Goal: Task Accomplishment & Management: Use online tool/utility

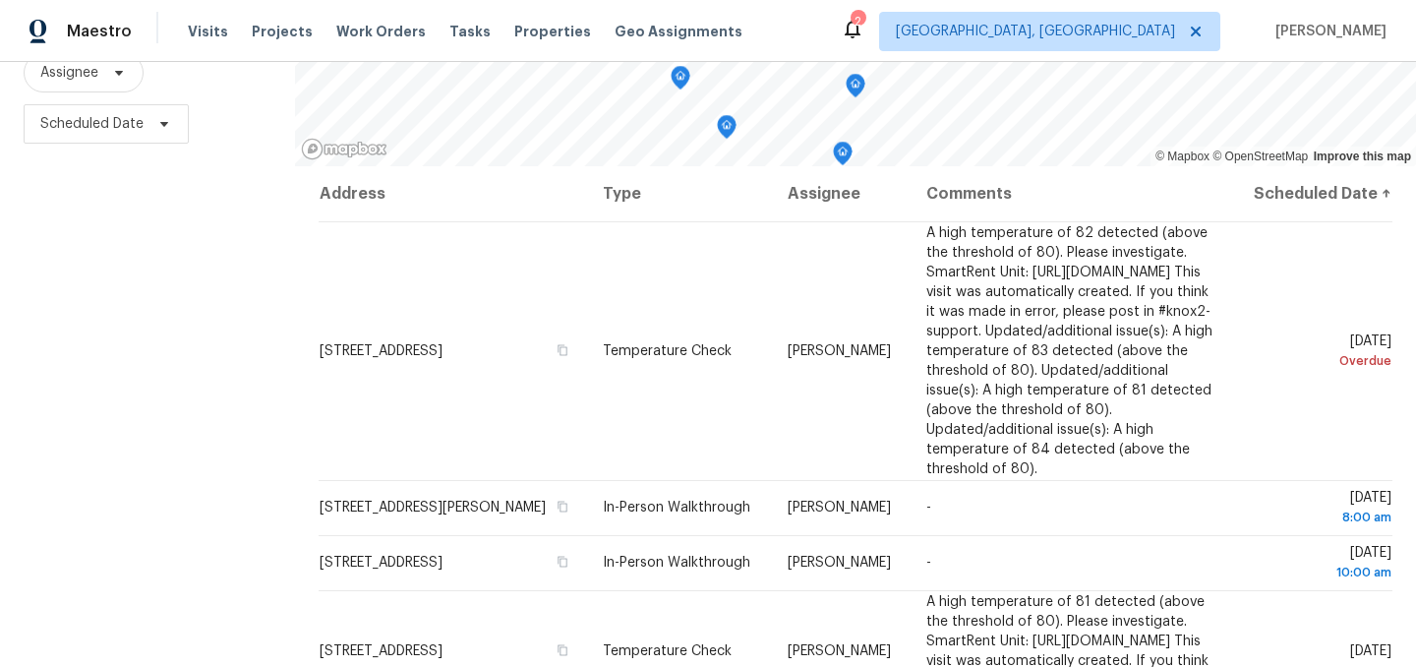
scroll to position [282, 0]
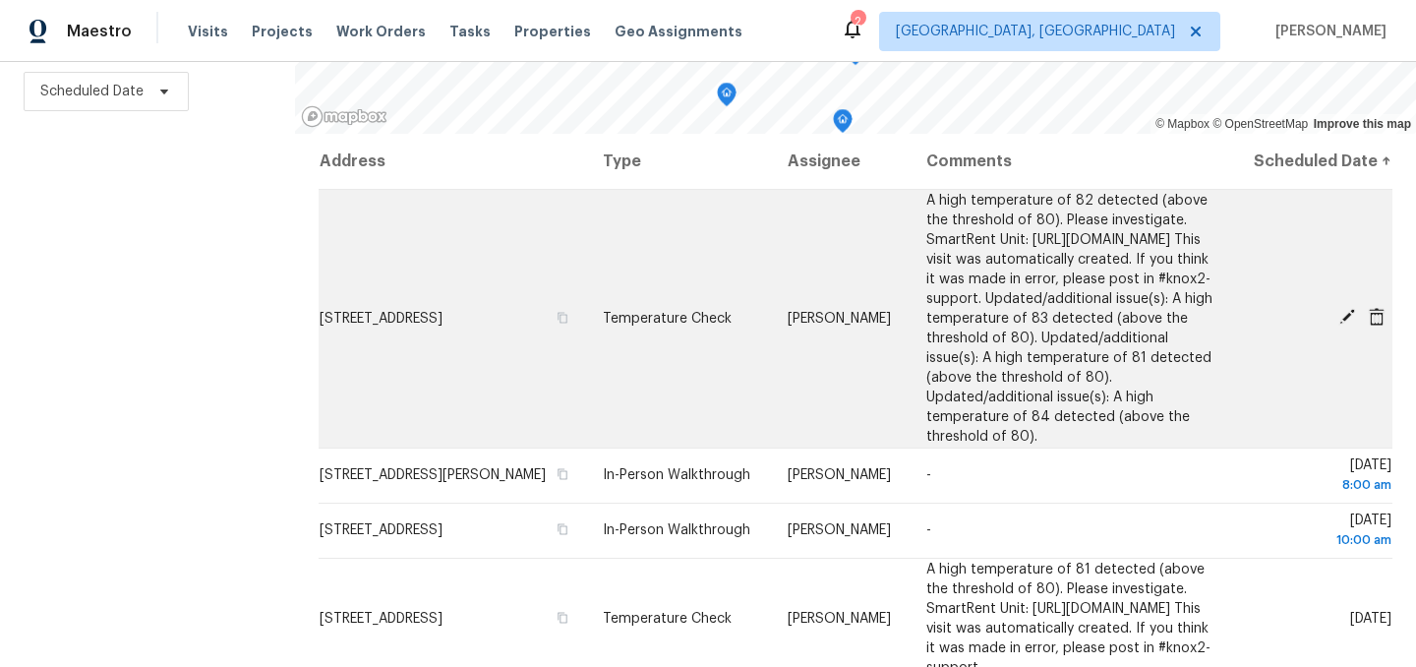
click at [1346, 324] on icon at bounding box center [1347, 317] width 16 height 16
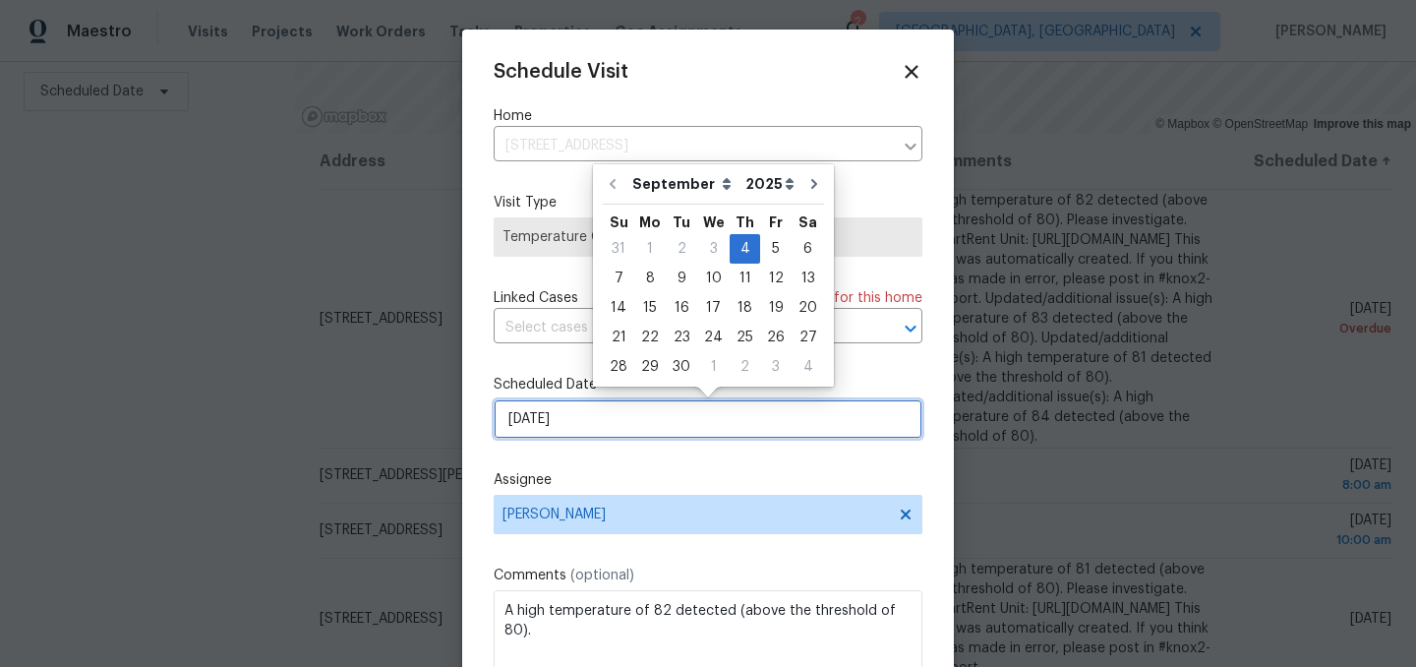
click at [584, 420] on input "[DATE]" at bounding box center [708, 418] width 429 height 39
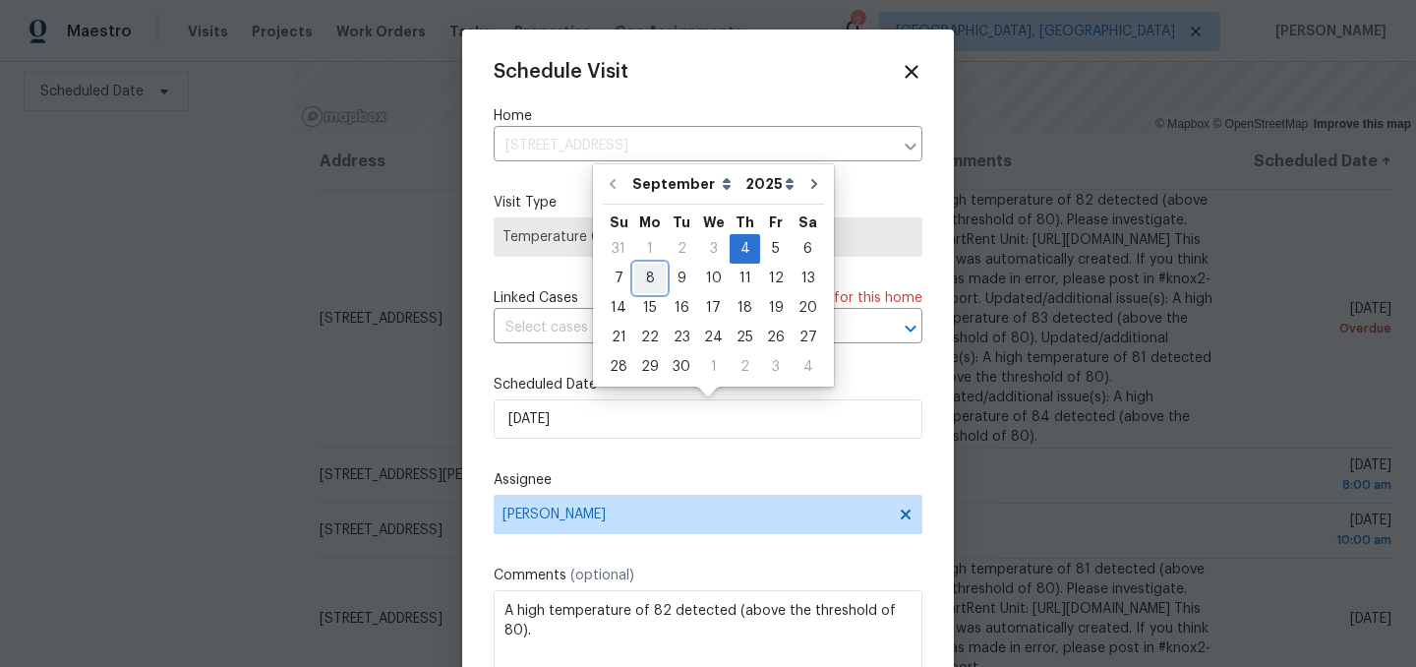
click at [654, 283] on div "8" at bounding box center [649, 278] width 31 height 28
type input "9/8/2025"
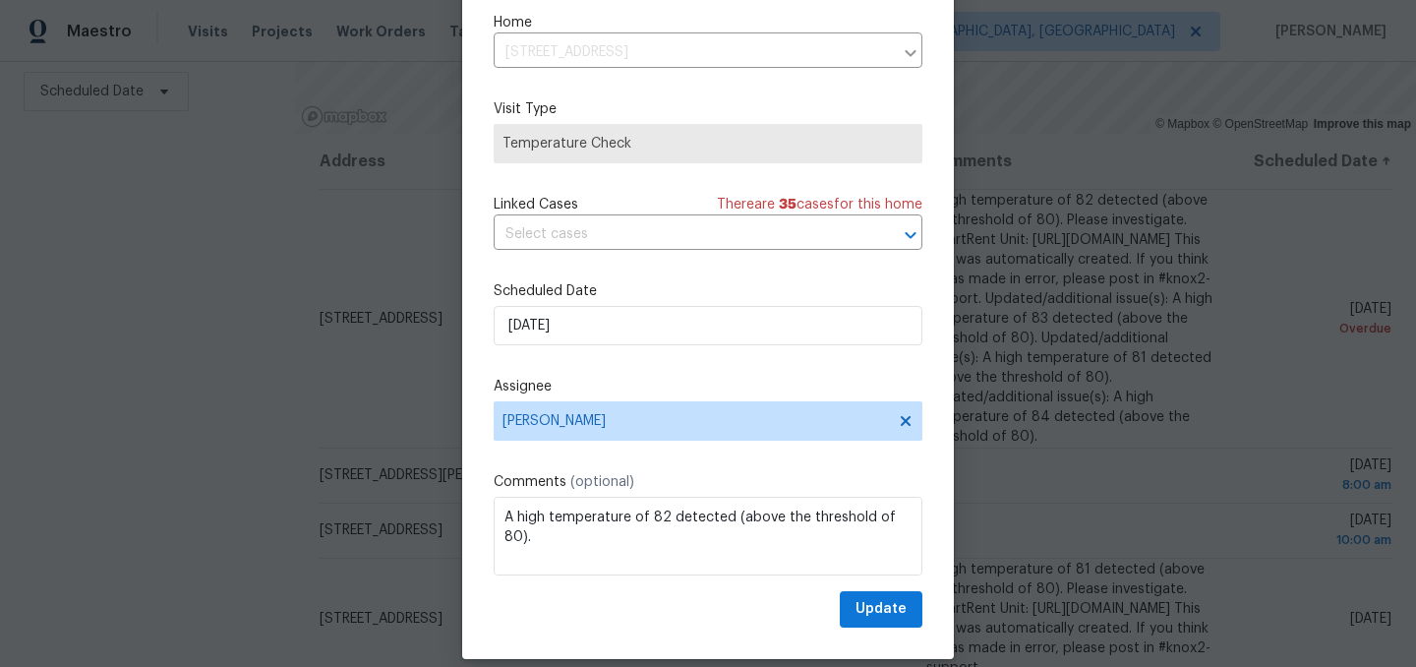
scroll to position [81, 0]
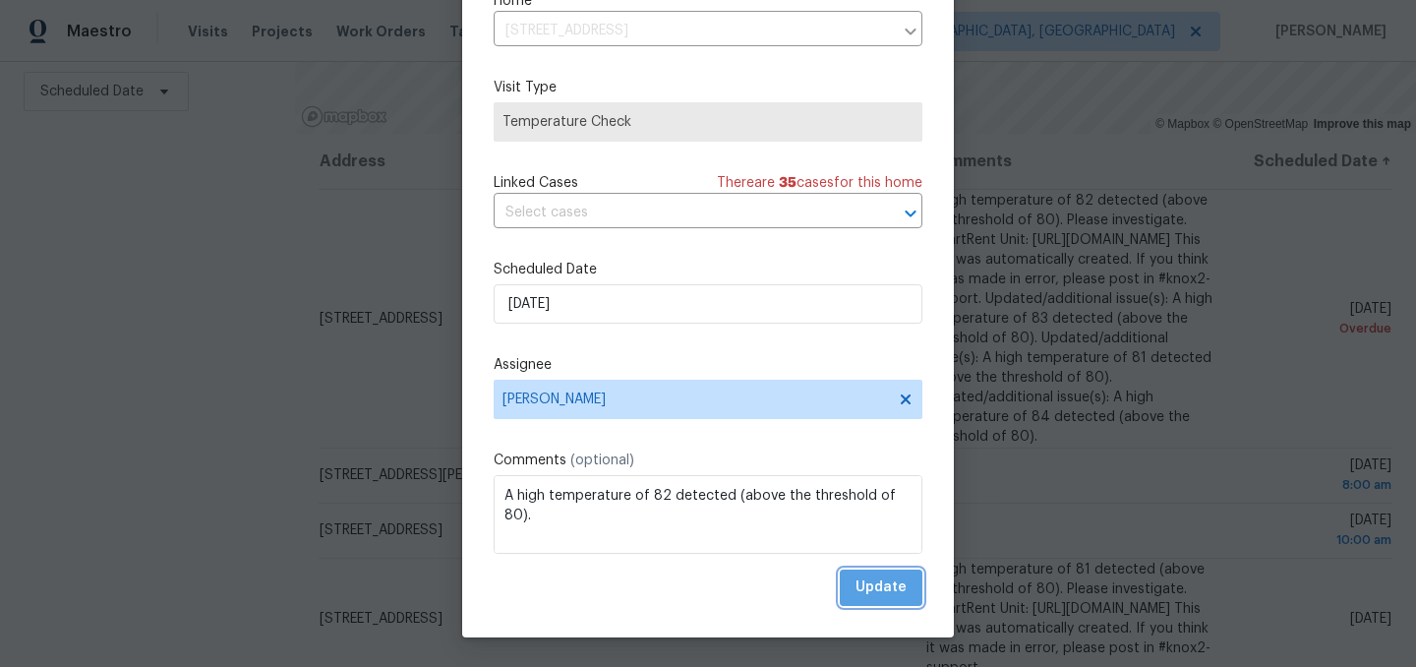
click at [891, 587] on span "Update" at bounding box center [880, 587] width 51 height 25
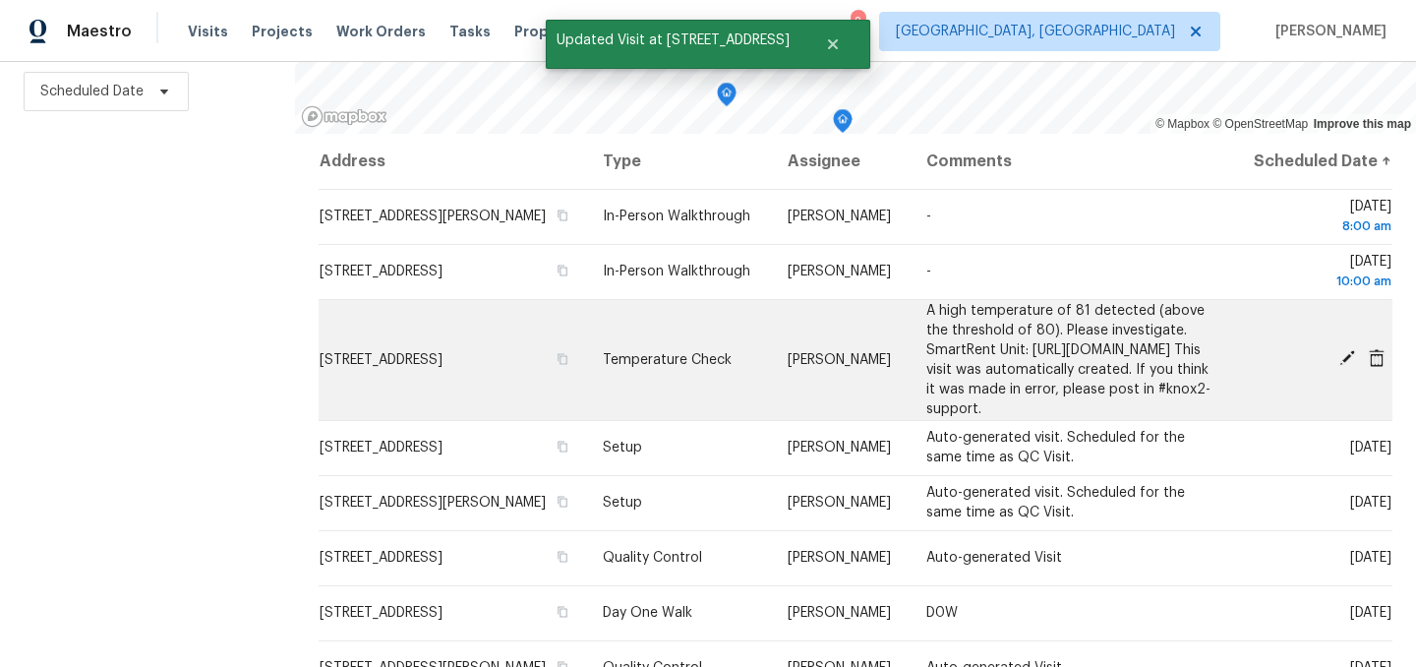
click at [1345, 366] on icon at bounding box center [1347, 358] width 16 height 16
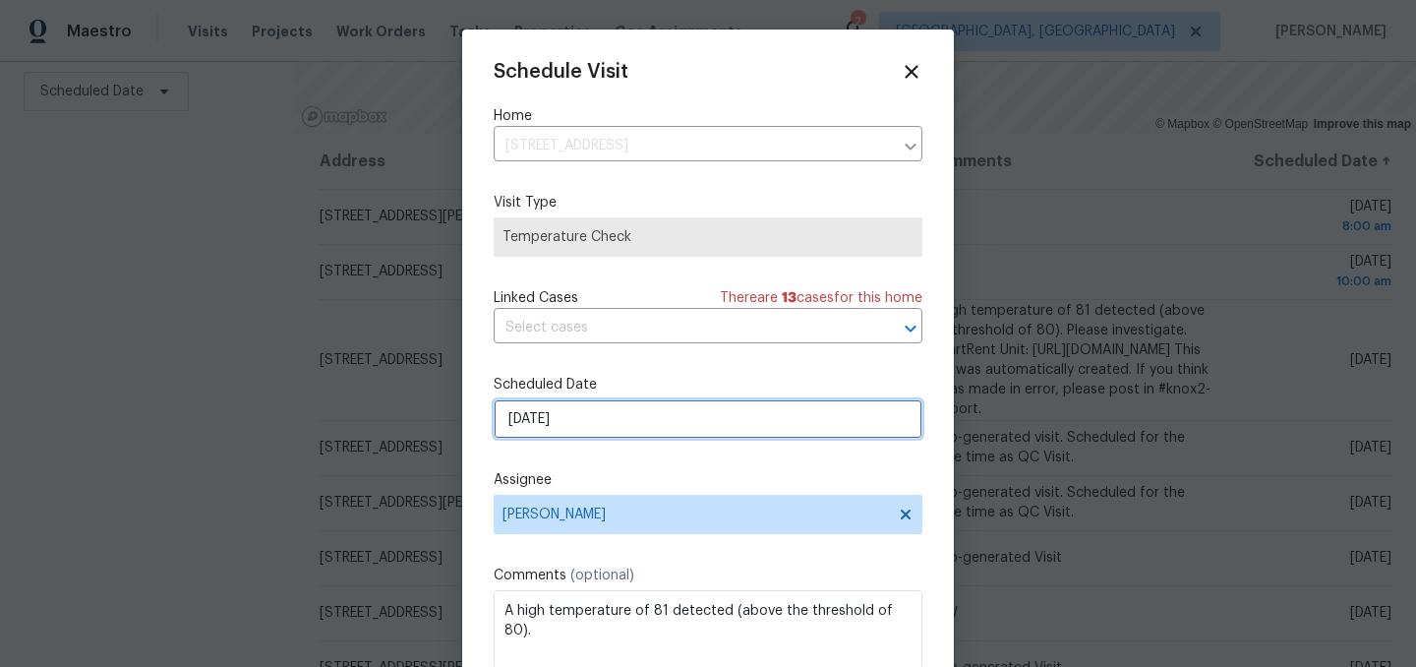
click at [616, 412] on input "9/5/2025" at bounding box center [708, 418] width 429 height 39
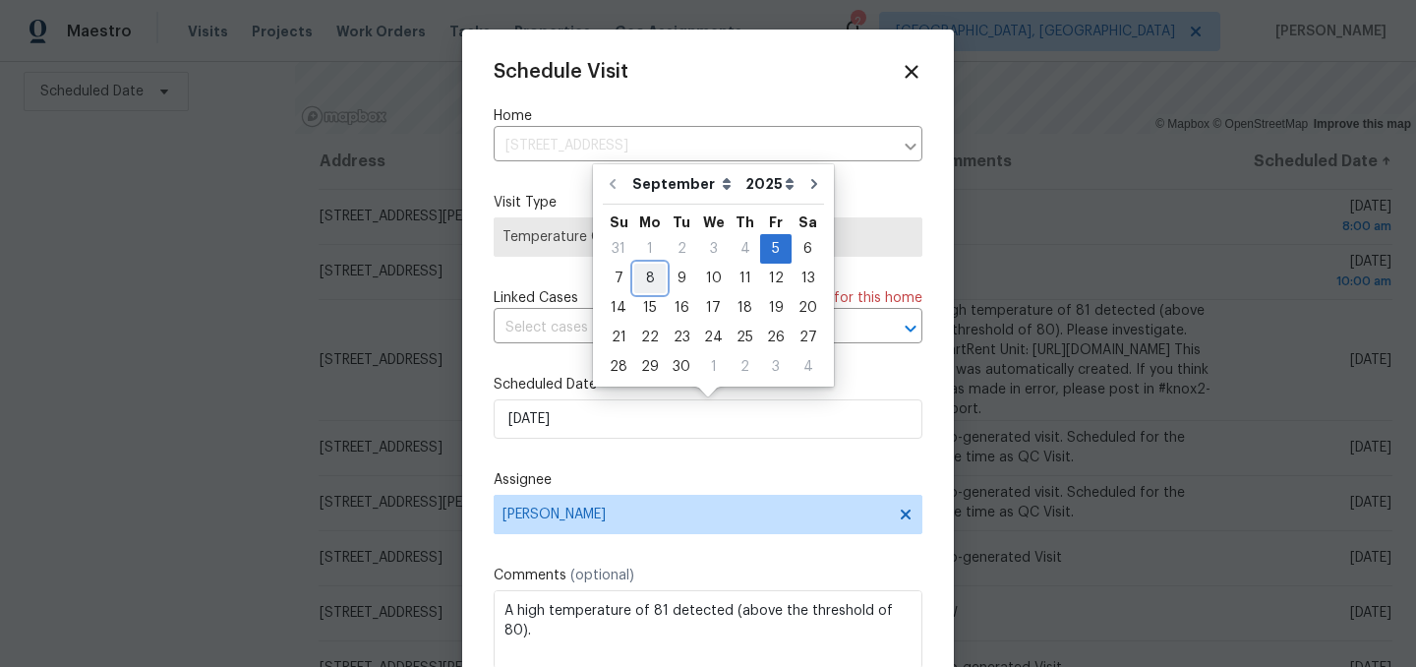
click at [650, 282] on div "8" at bounding box center [649, 278] width 31 height 28
type input "9/8/2025"
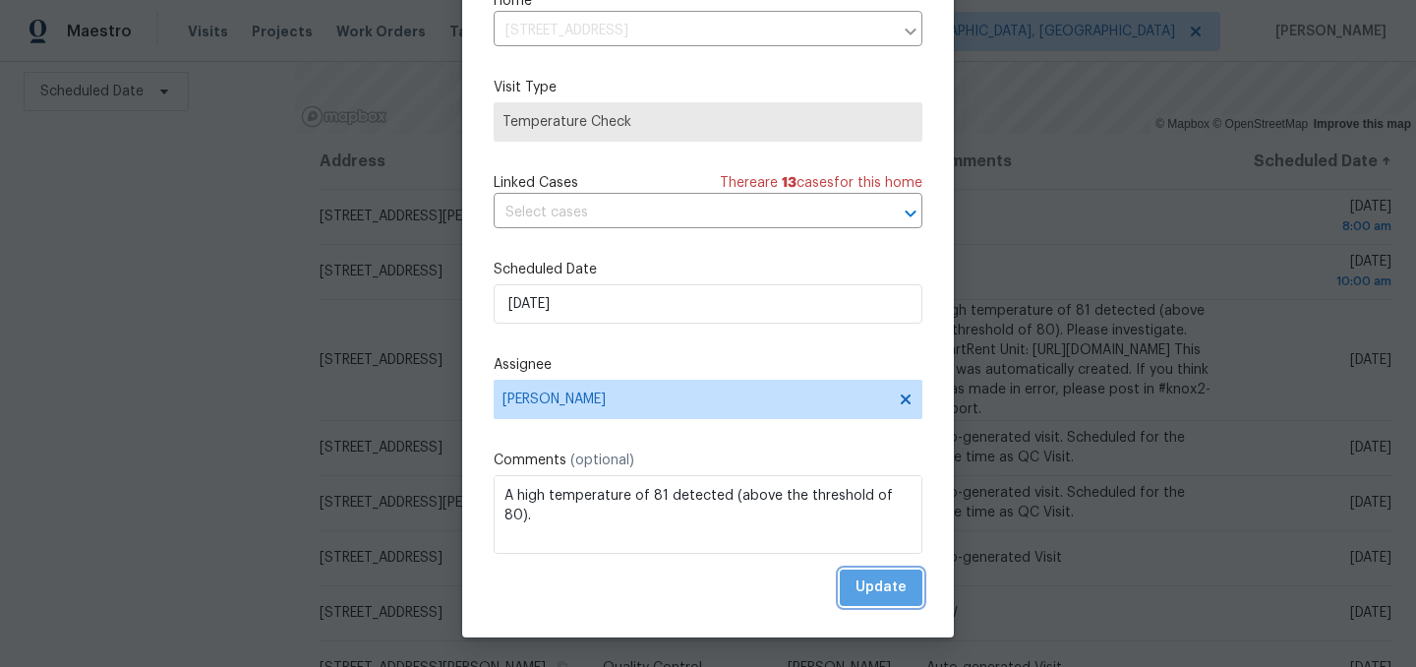
click at [889, 582] on span "Update" at bounding box center [880, 587] width 51 height 25
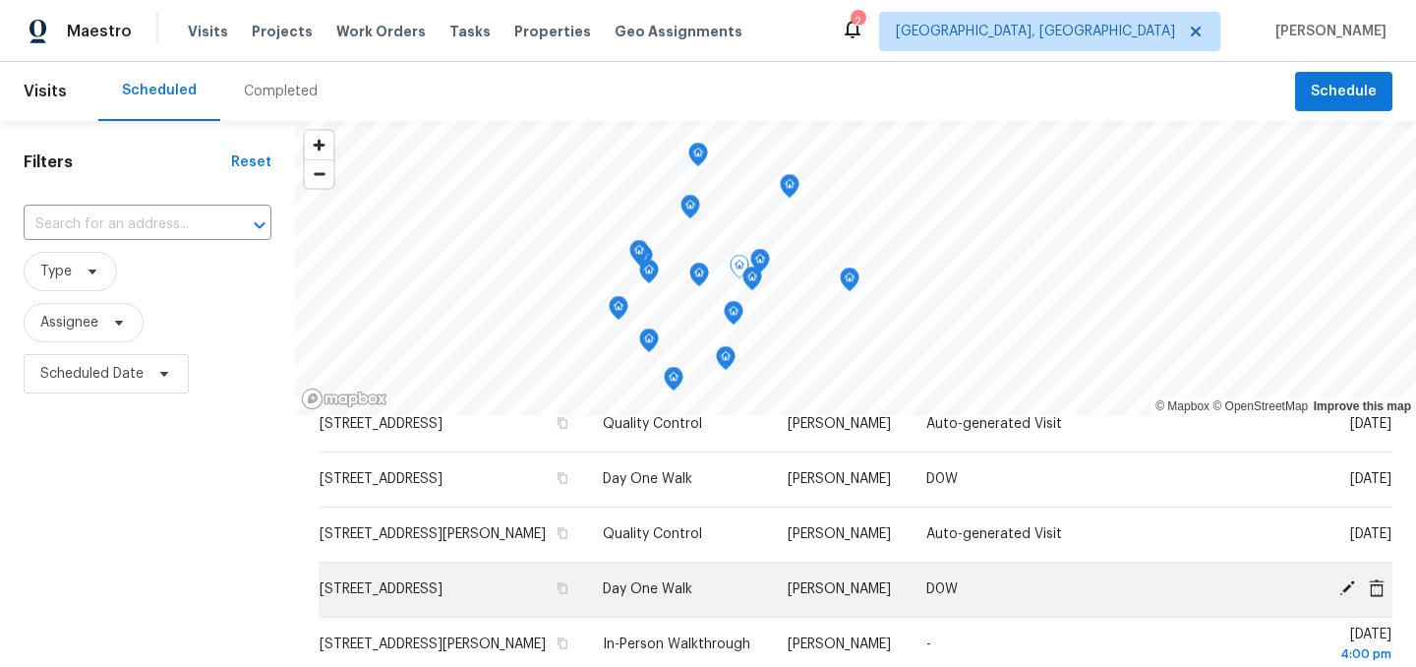
scroll to position [282, 0]
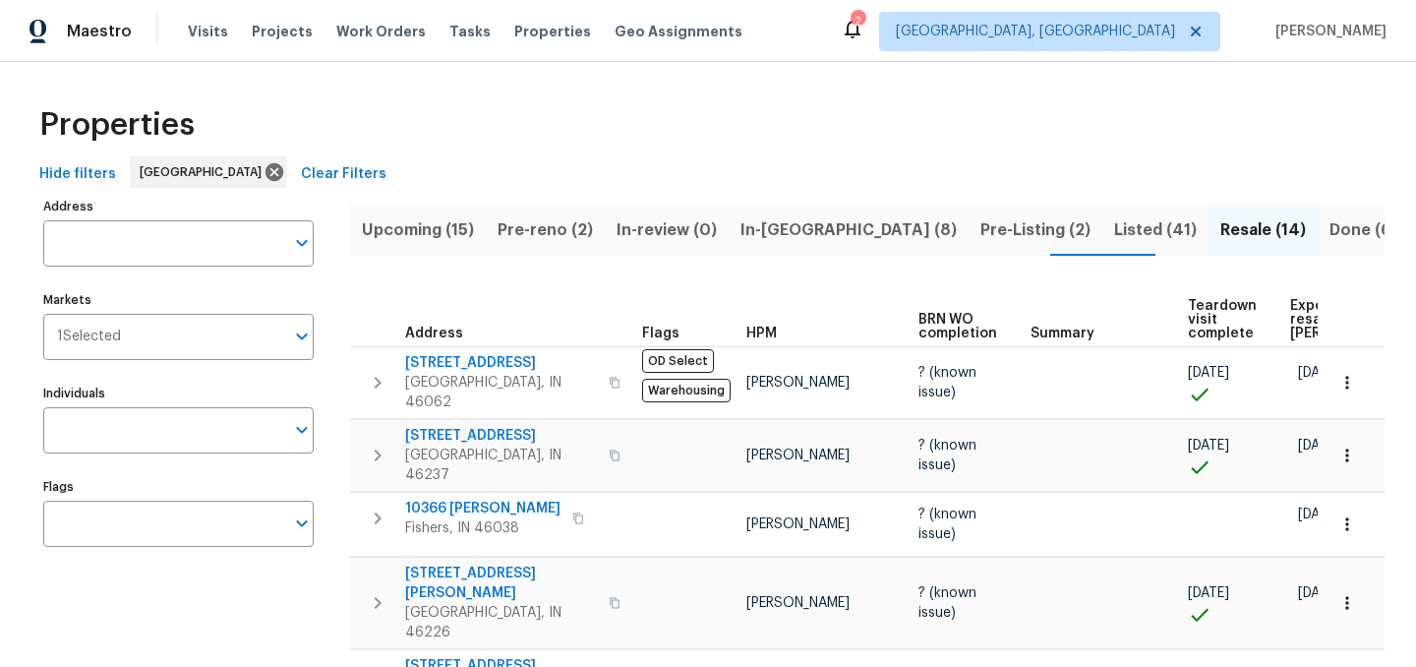
click at [782, 223] on span "In-reno (8)" at bounding box center [848, 230] width 216 height 28
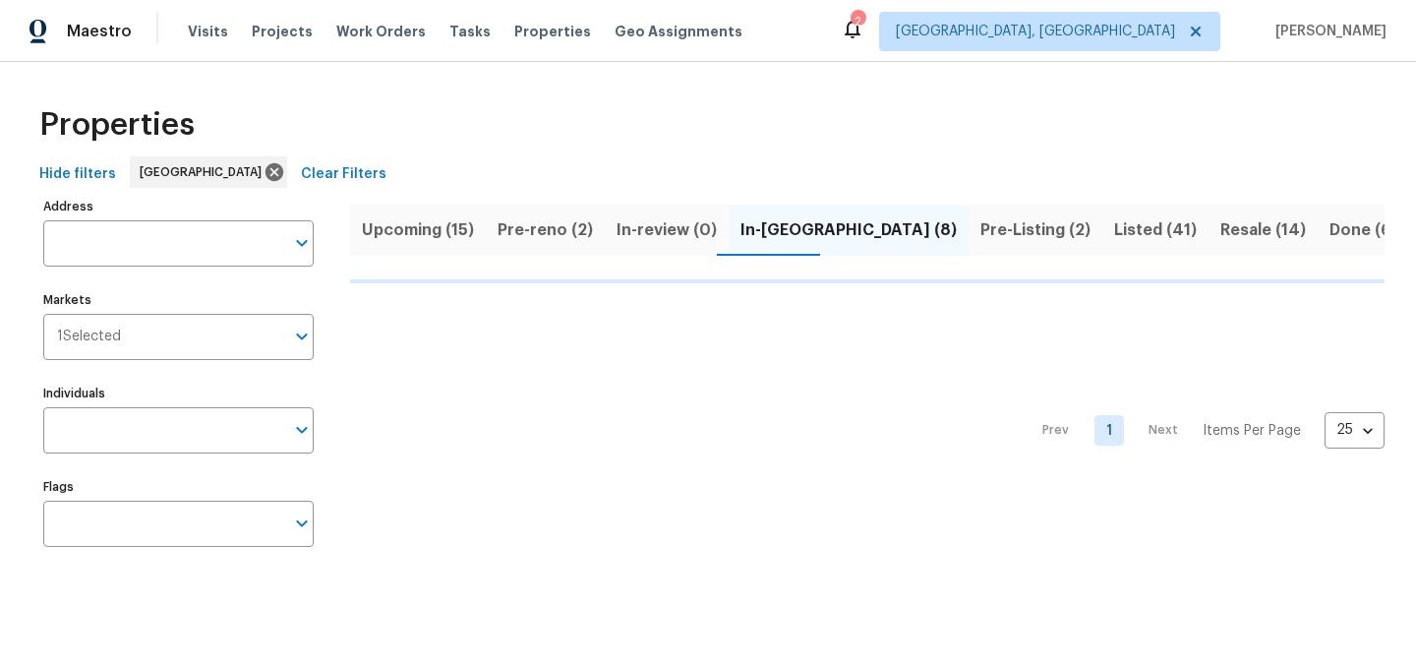
click at [980, 232] on span "Pre-Listing (2)" at bounding box center [1035, 230] width 110 height 28
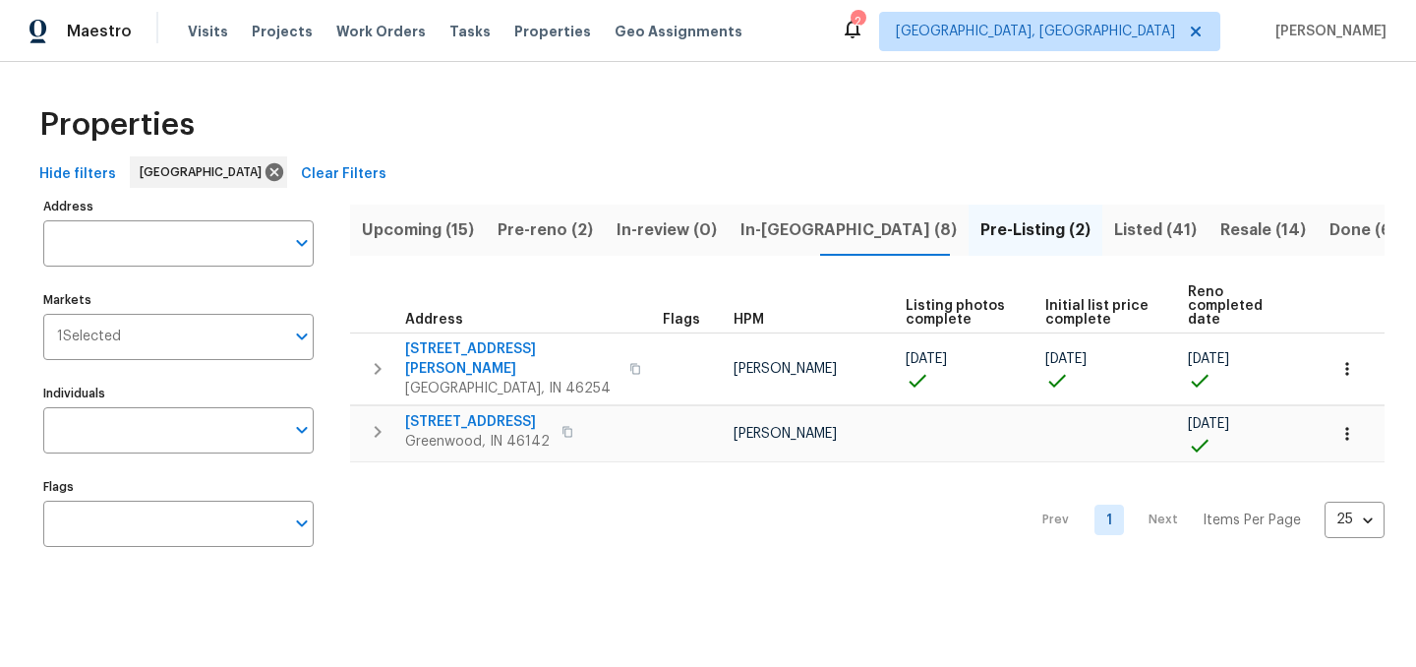
click at [772, 228] on span "In-reno (8)" at bounding box center [848, 230] width 216 height 28
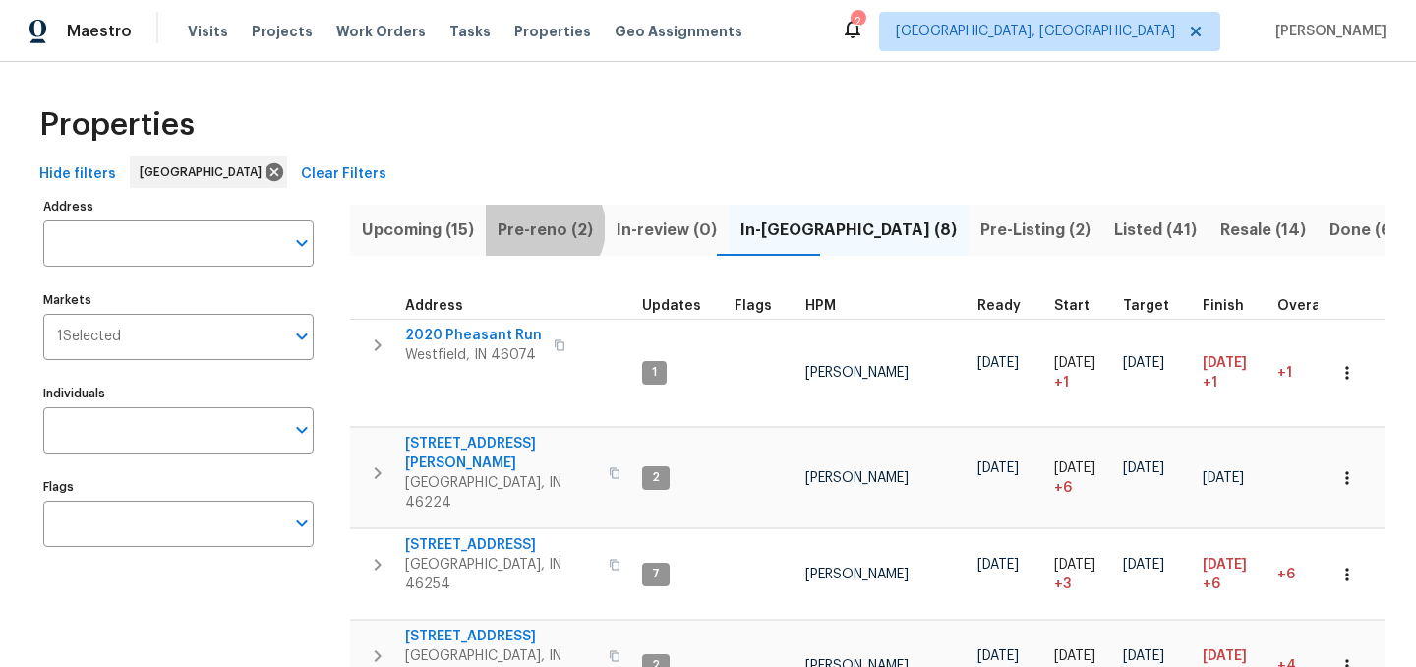
click at [536, 227] on span "Pre-reno (2)" at bounding box center [545, 230] width 95 height 28
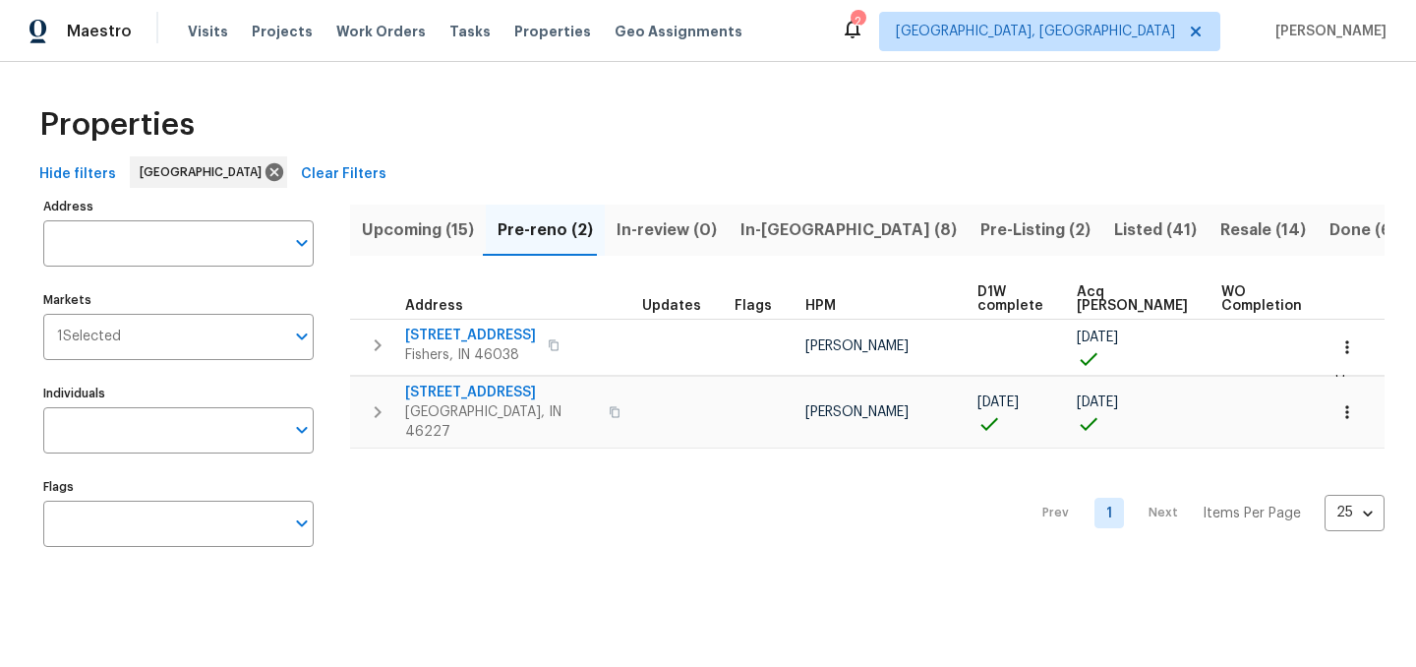
click at [420, 236] on span "Upcoming (15)" at bounding box center [418, 230] width 112 height 28
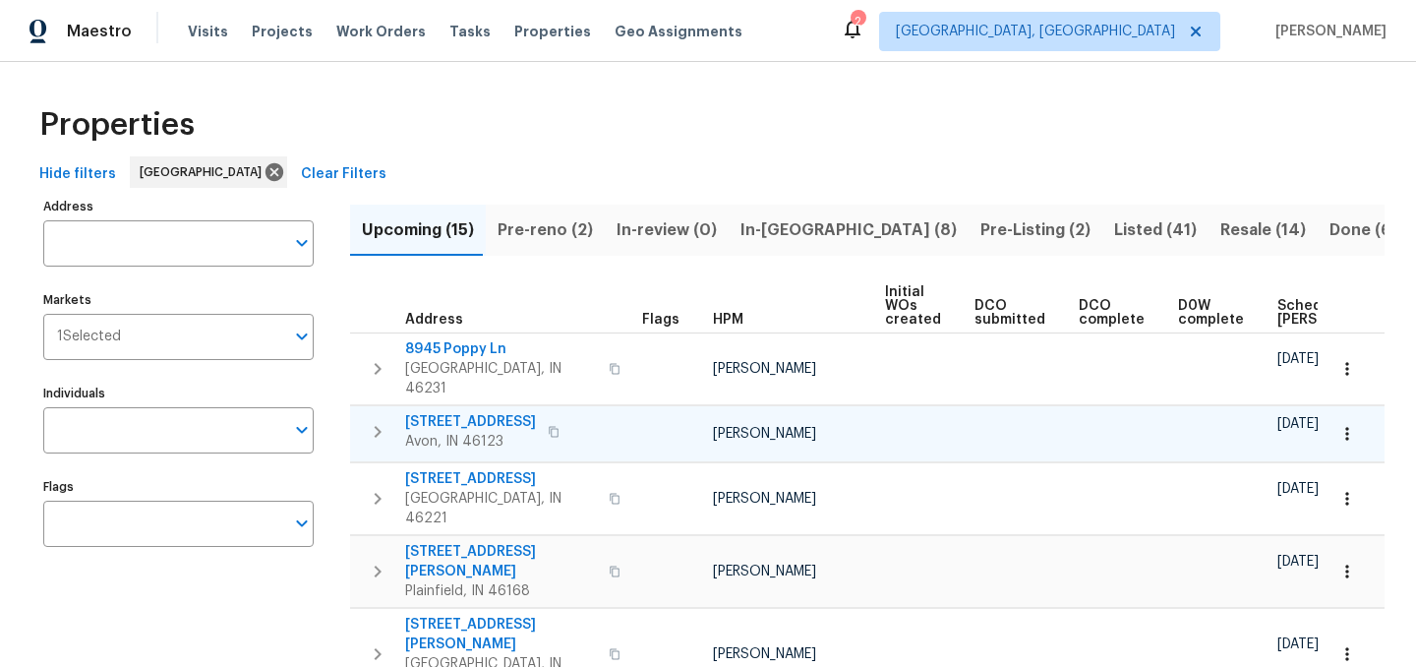
scroll to position [0, 216]
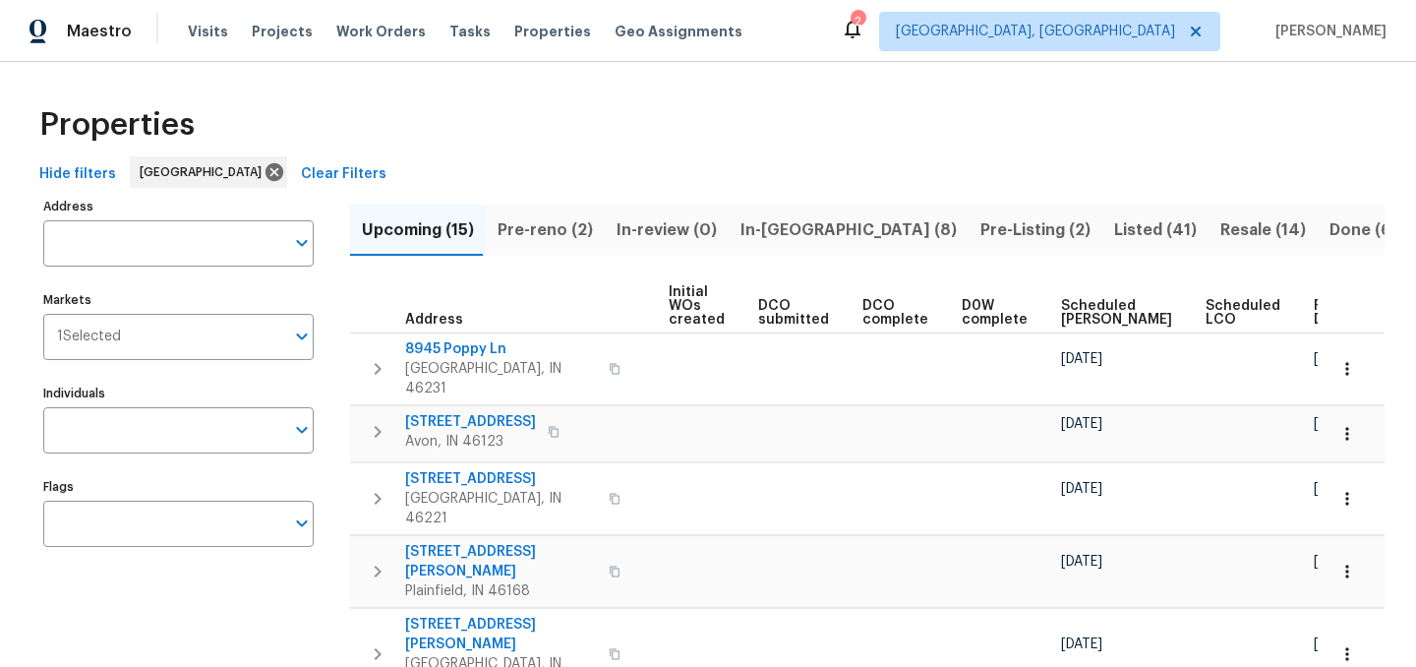
click at [1314, 315] on span "Ready Date" at bounding box center [1335, 313] width 43 height 28
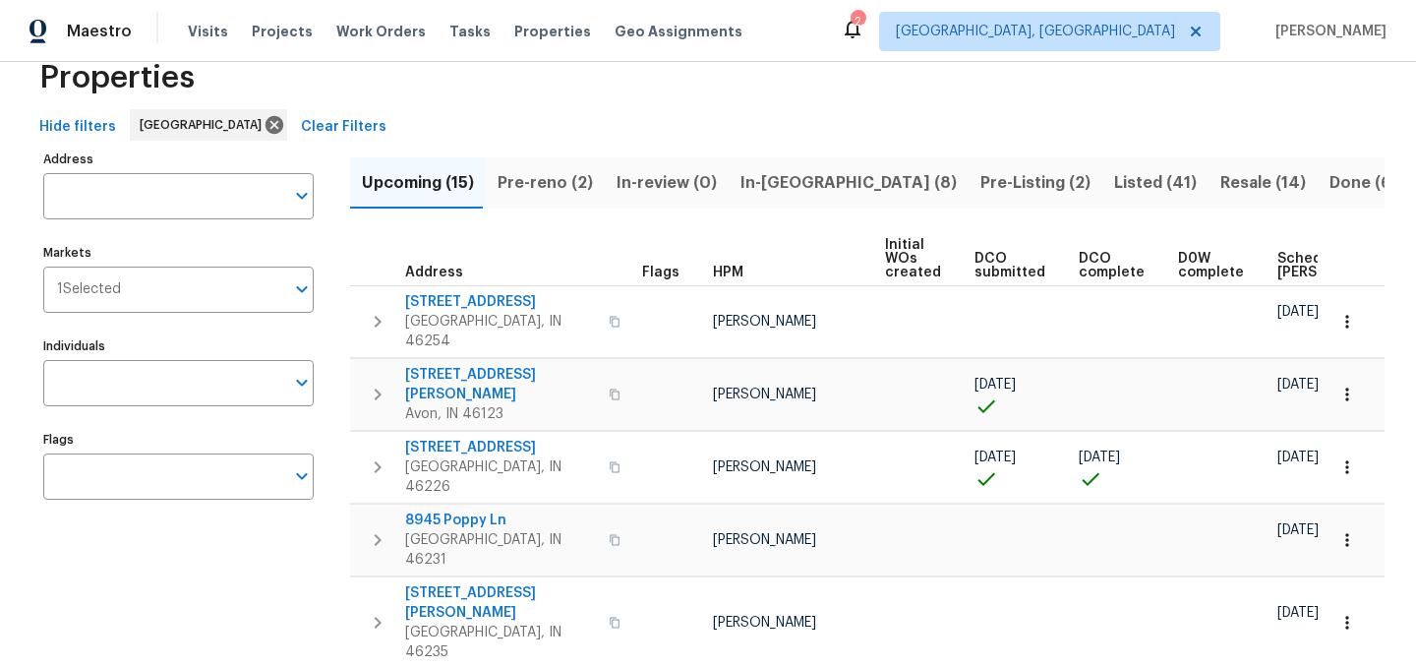
scroll to position [55, 0]
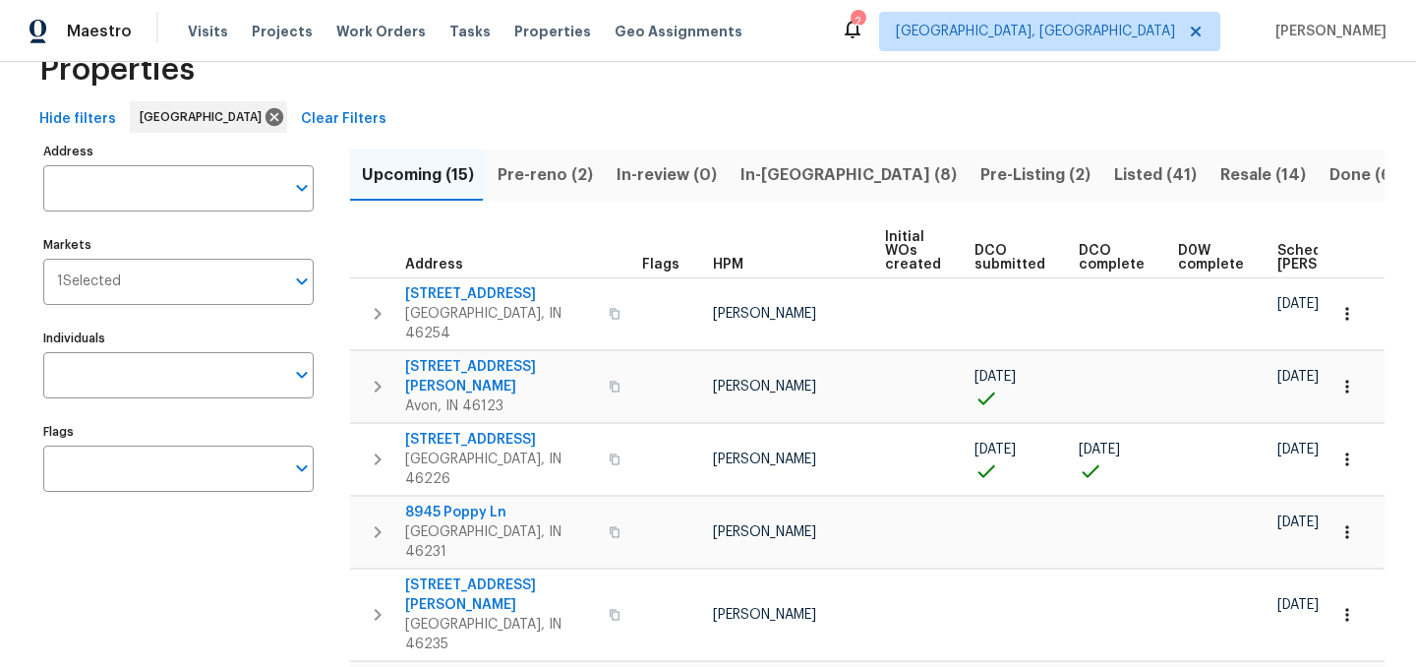
click at [760, 172] on span "In-reno (8)" at bounding box center [848, 175] width 216 height 28
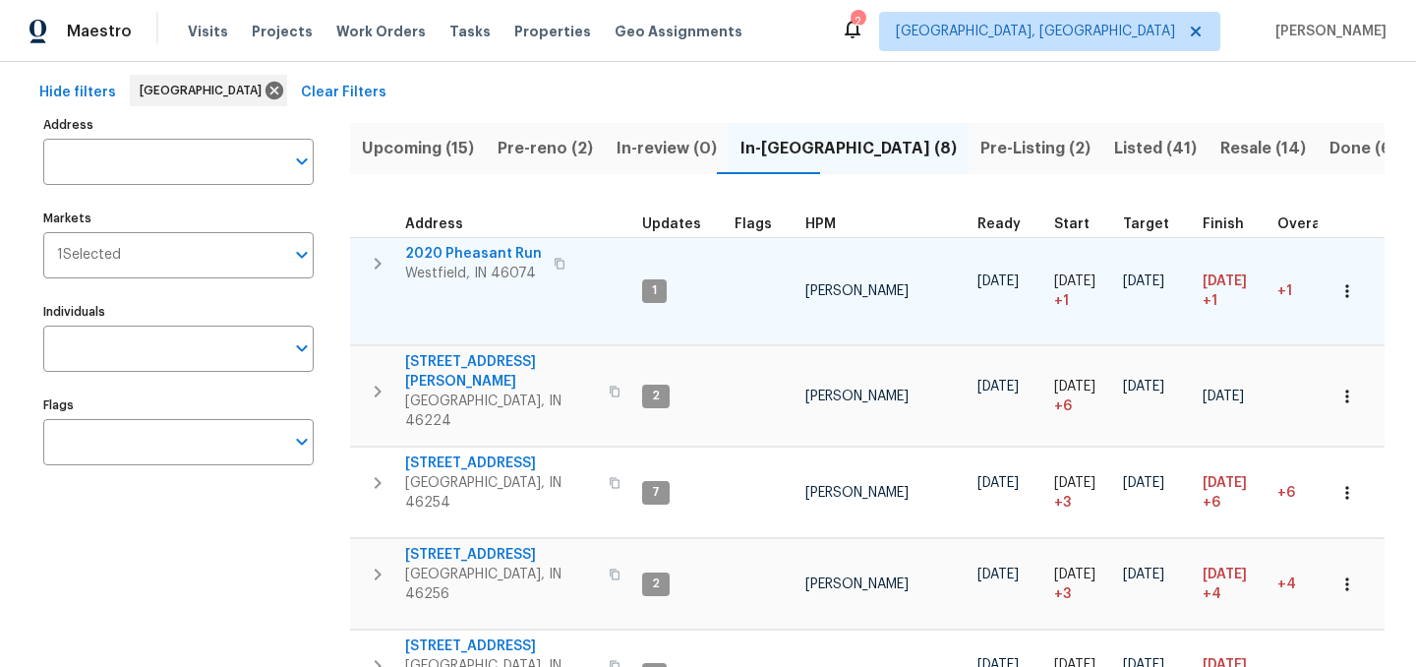
scroll to position [84, 0]
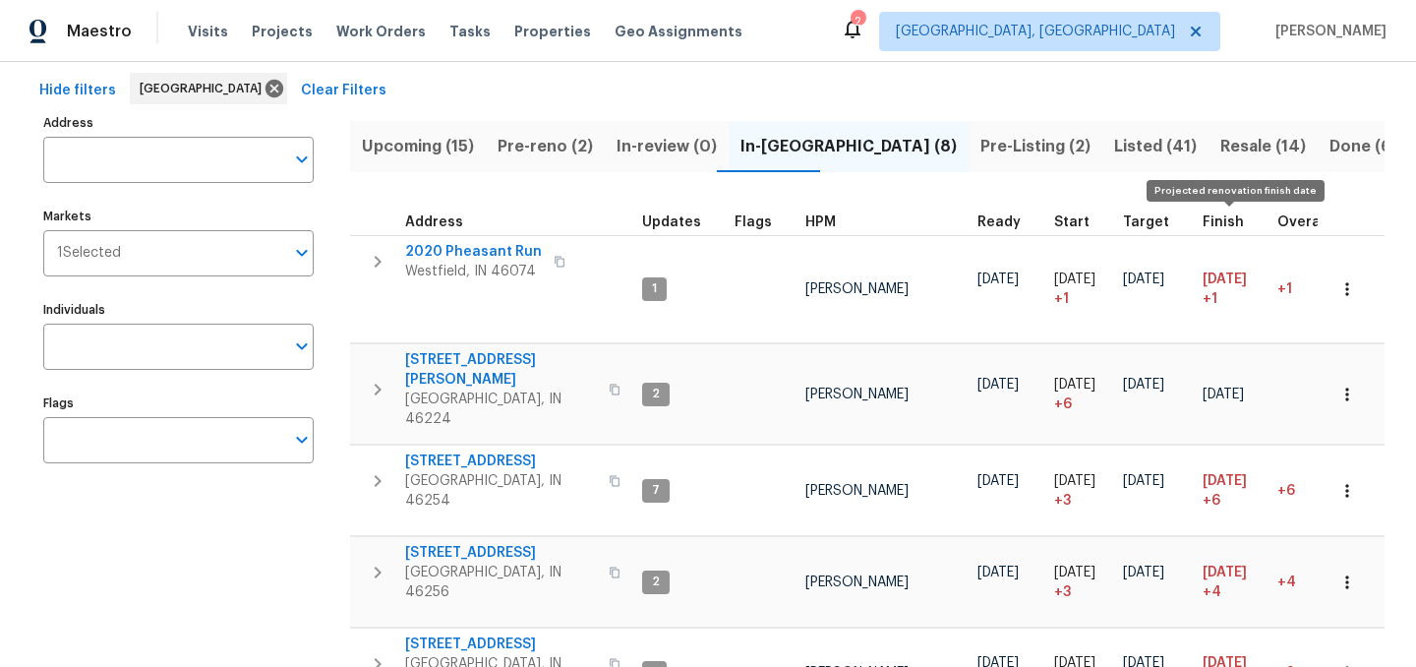
click at [1210, 226] on span "Finish" at bounding box center [1223, 222] width 41 height 14
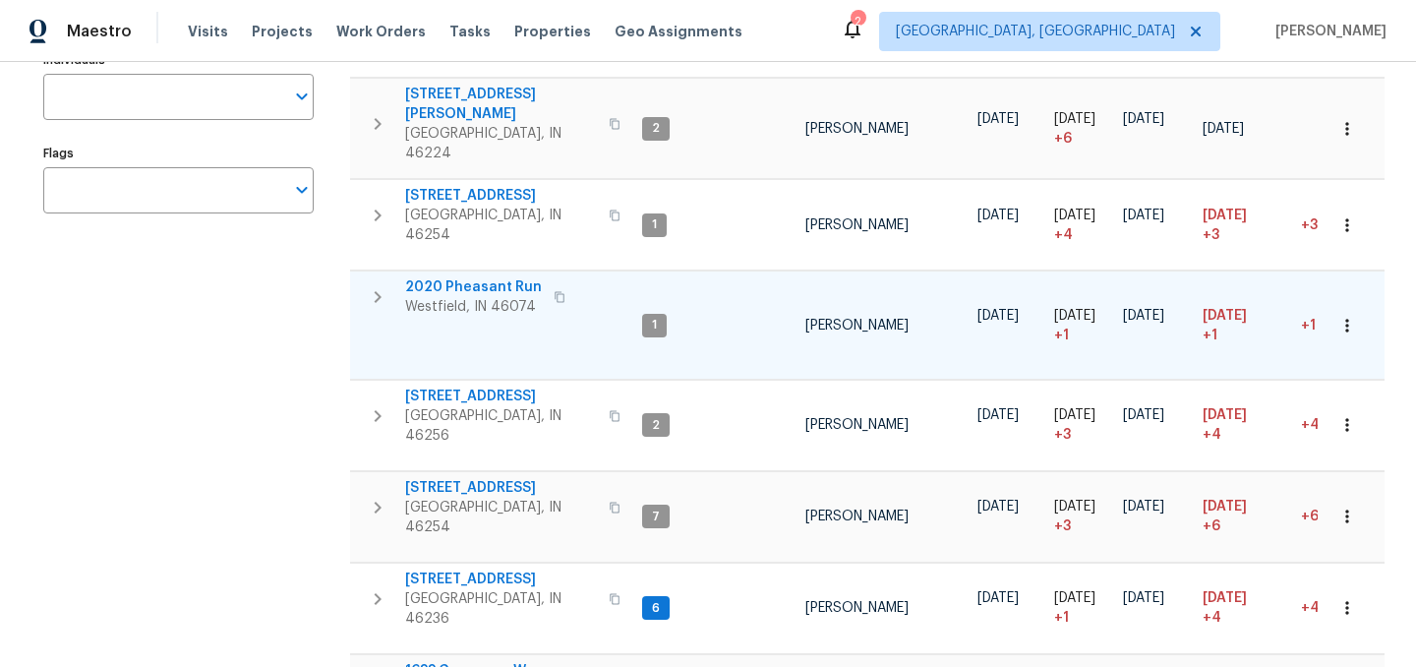
scroll to position [339, 0]
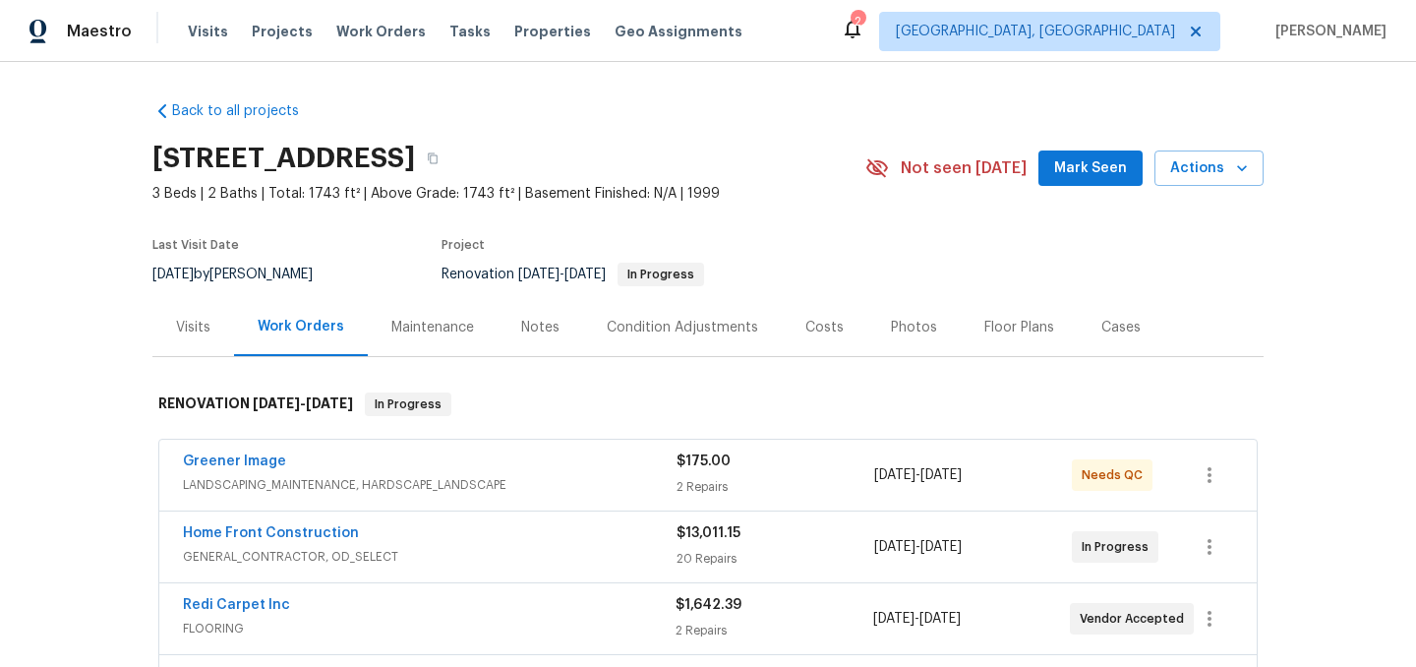
click at [864, 29] on div "2" at bounding box center [858, 22] width 14 height 20
click at [864, 38] on icon at bounding box center [853, 29] width 24 height 24
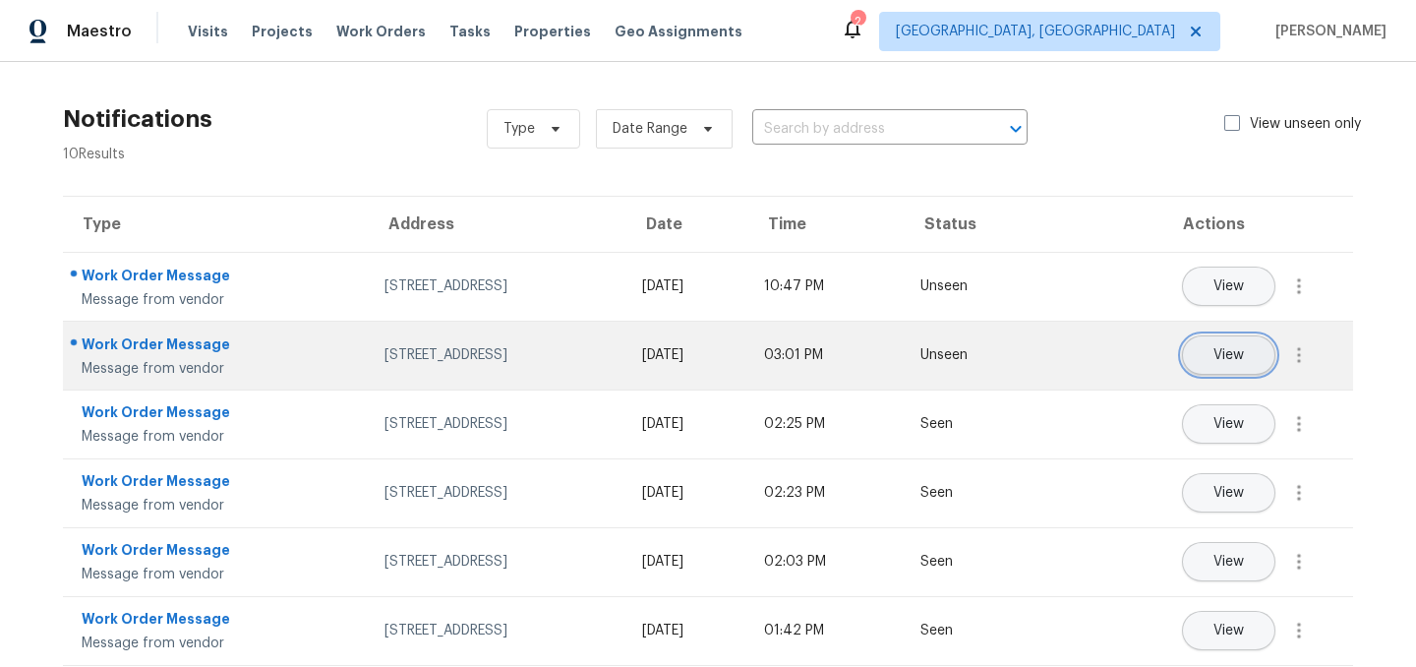
click at [1236, 359] on span "View" at bounding box center [1228, 355] width 30 height 15
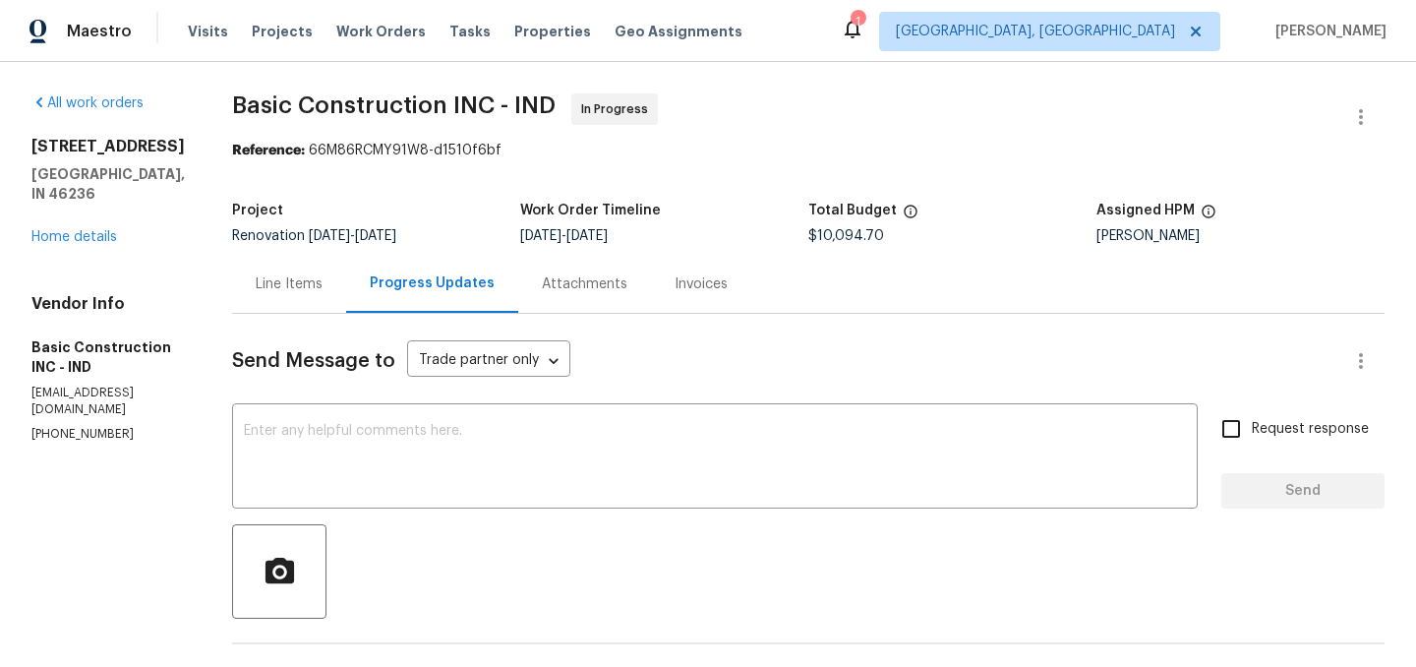
click at [864, 30] on div "1" at bounding box center [858, 22] width 14 height 20
click at [860, 33] on icon at bounding box center [853, 30] width 16 height 20
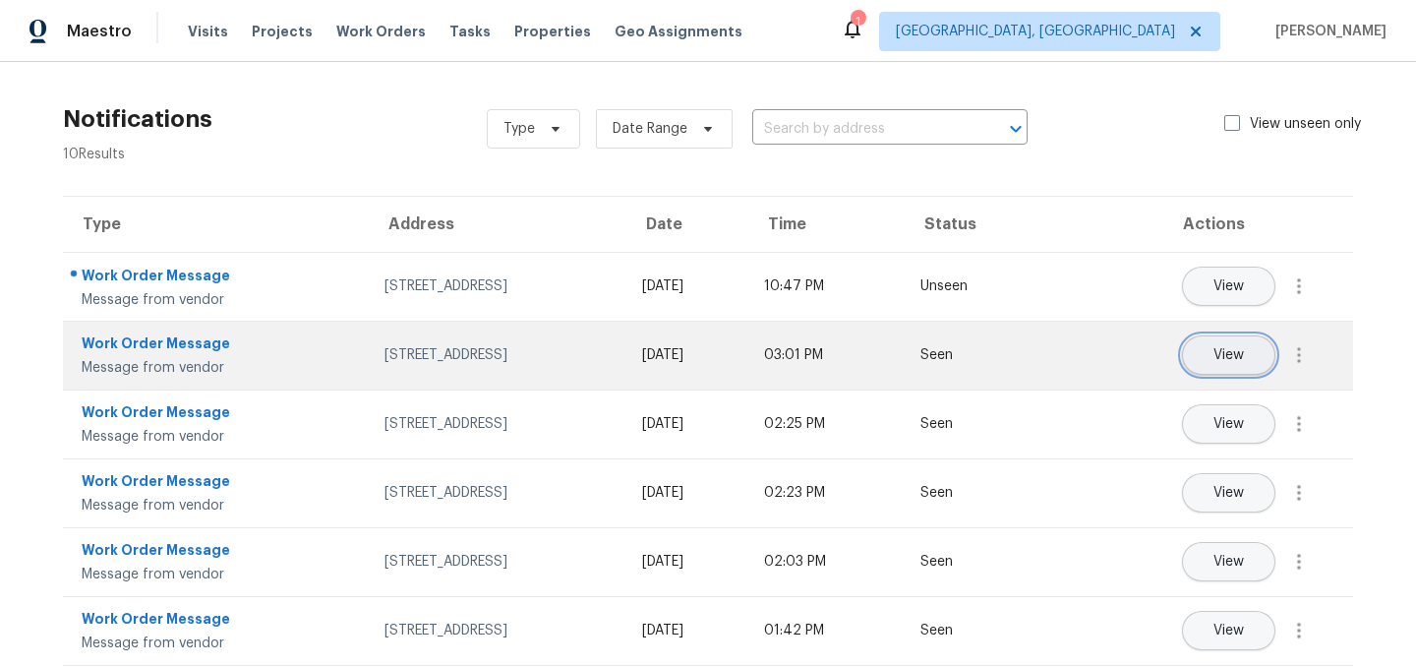
click at [1207, 344] on button "View" at bounding box center [1228, 354] width 93 height 39
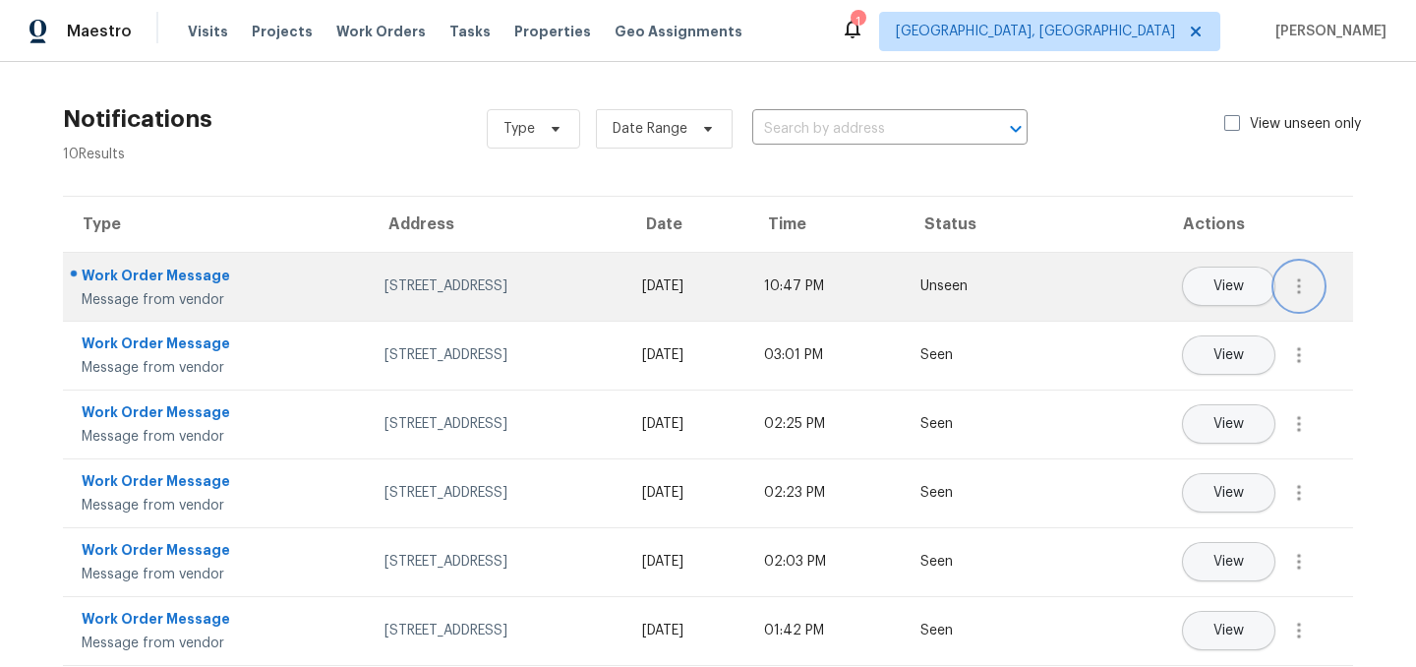
click at [1303, 283] on icon "button" at bounding box center [1299, 286] width 24 height 24
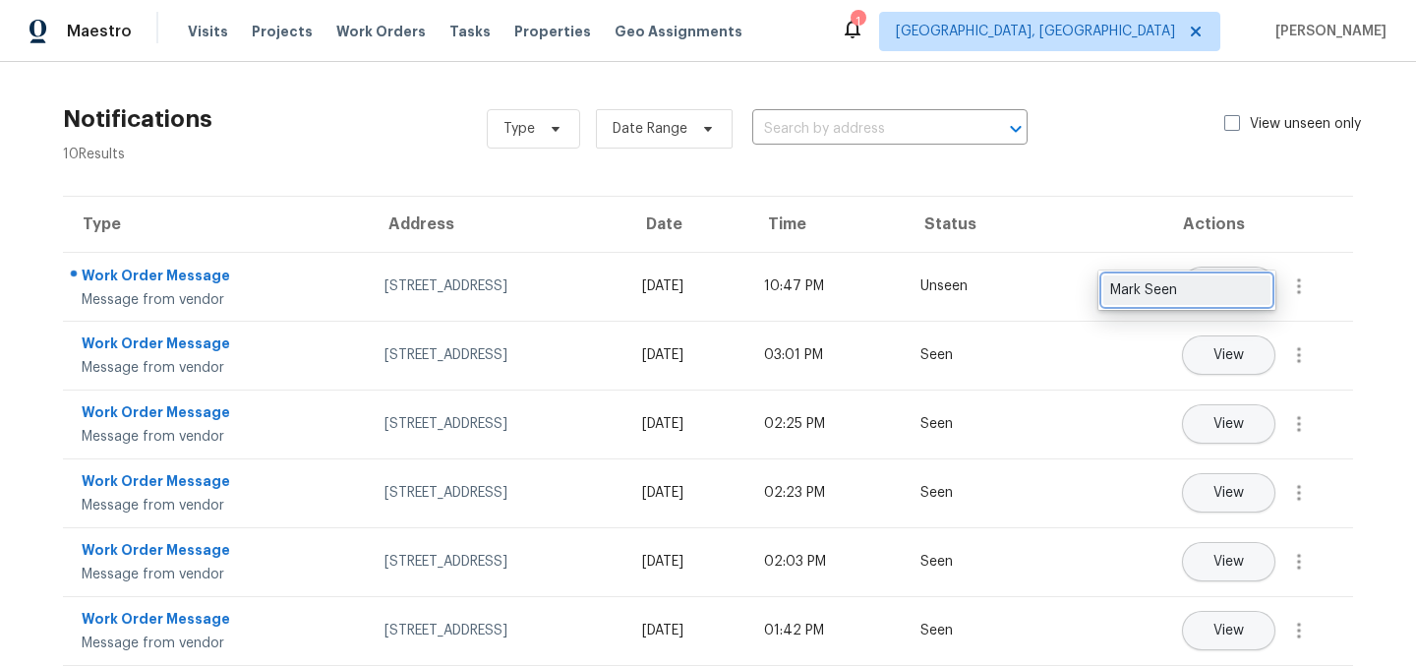
click at [1217, 295] on div "Mark Seen" at bounding box center [1186, 290] width 153 height 20
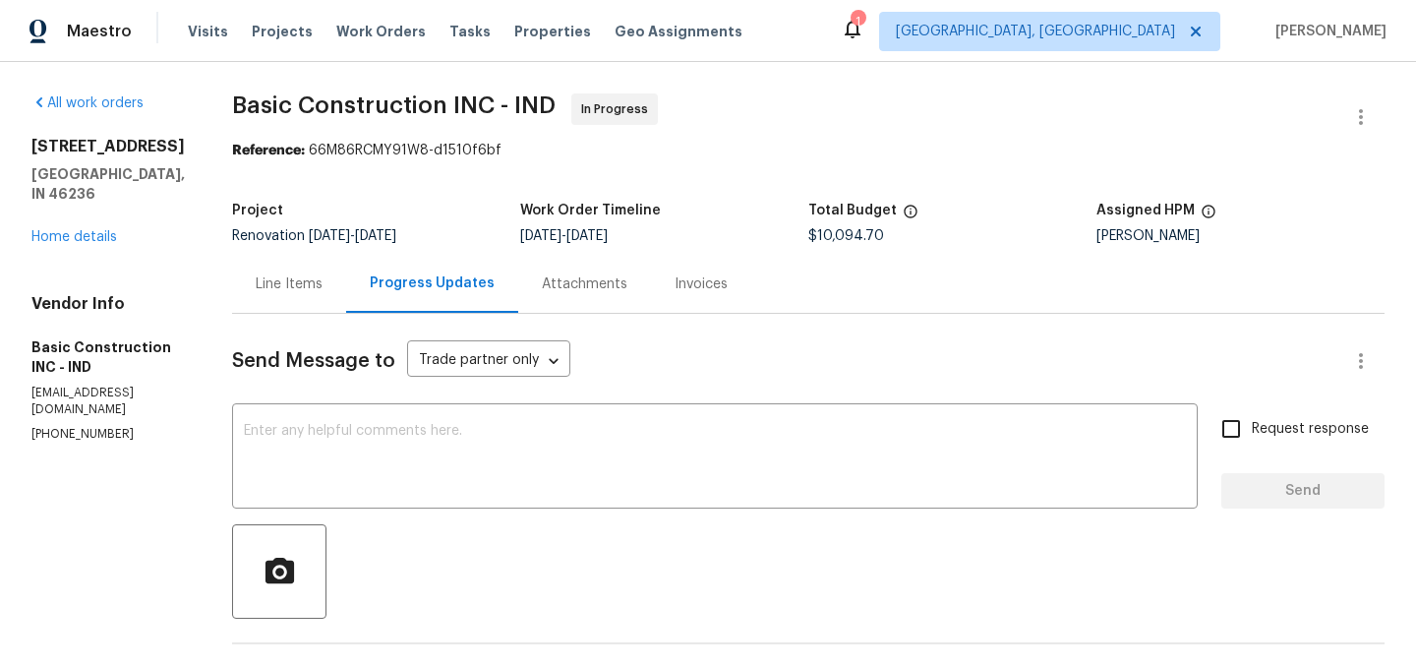
click at [256, 280] on div "Line Items" at bounding box center [289, 284] width 67 height 20
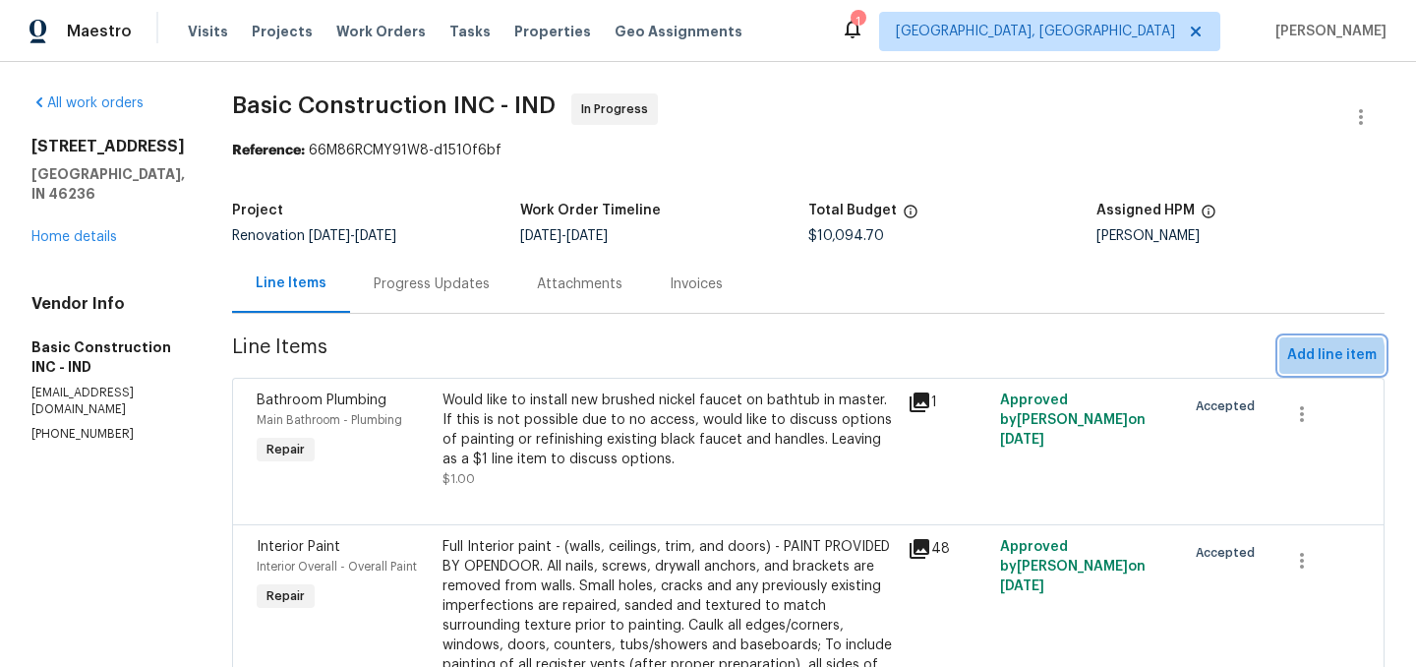
click at [1312, 358] on span "Add line item" at bounding box center [1331, 355] width 89 height 25
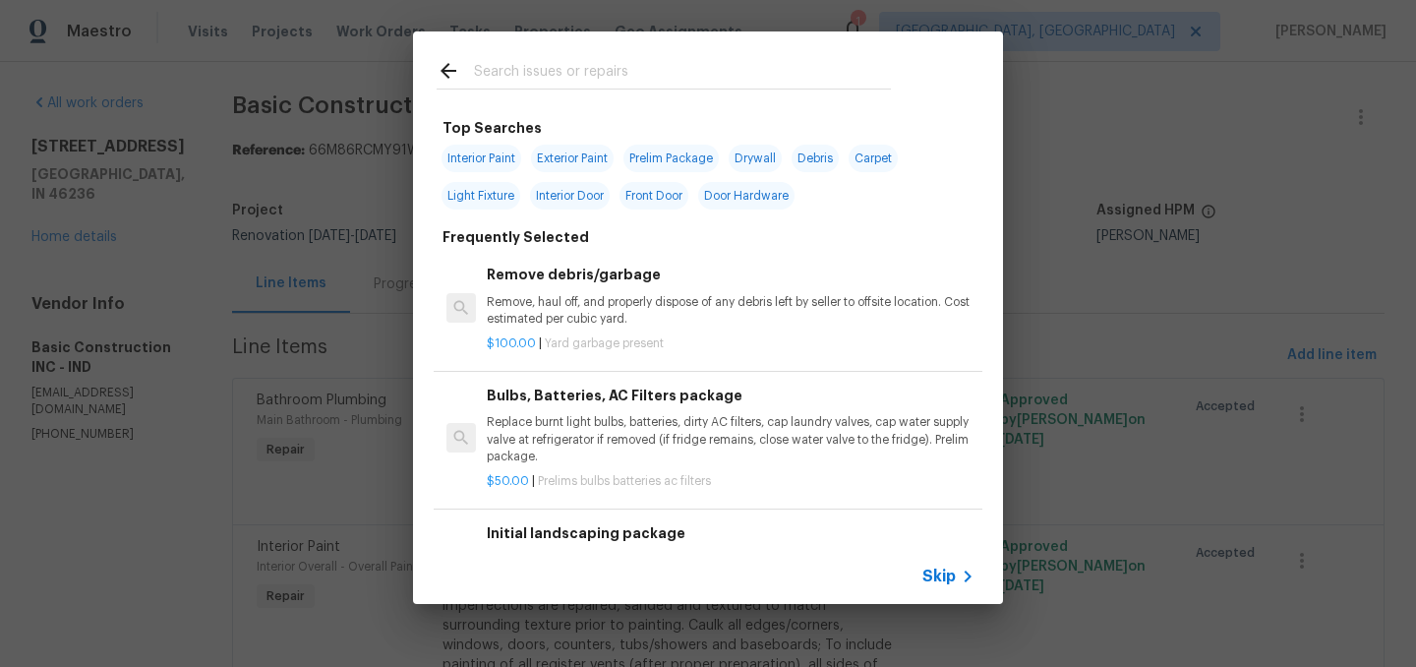
click at [449, 73] on icon at bounding box center [449, 71] width 24 height 24
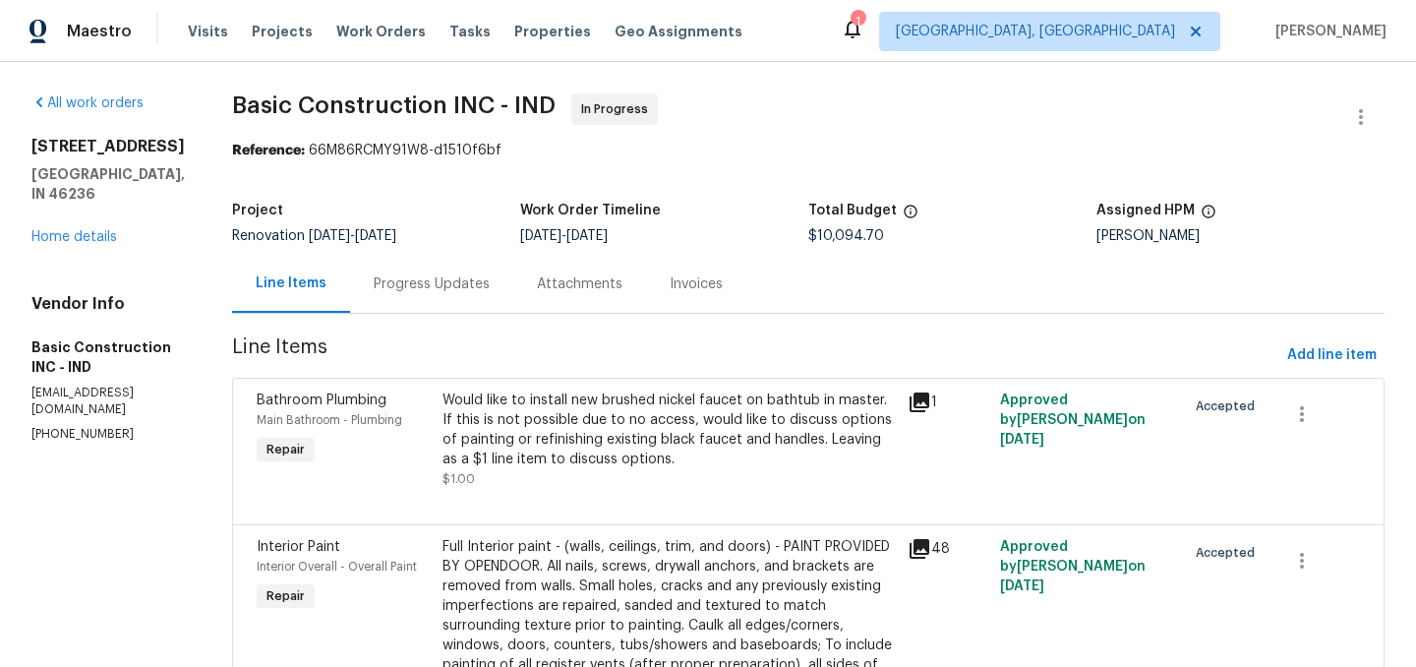
click at [637, 420] on div "Would like to install new brushed nickel faucet on bathtub in master. If this i…" at bounding box center [668, 429] width 453 height 79
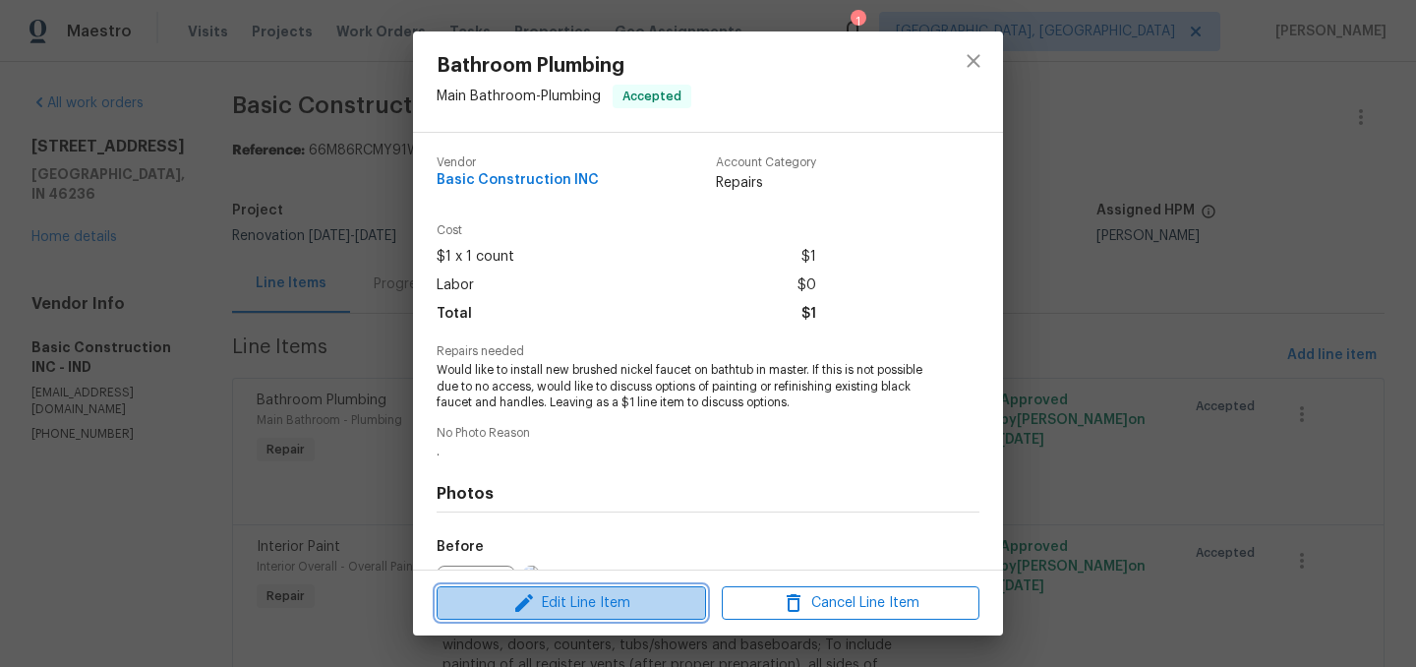
click at [594, 597] on span "Edit Line Item" at bounding box center [571, 603] width 258 height 25
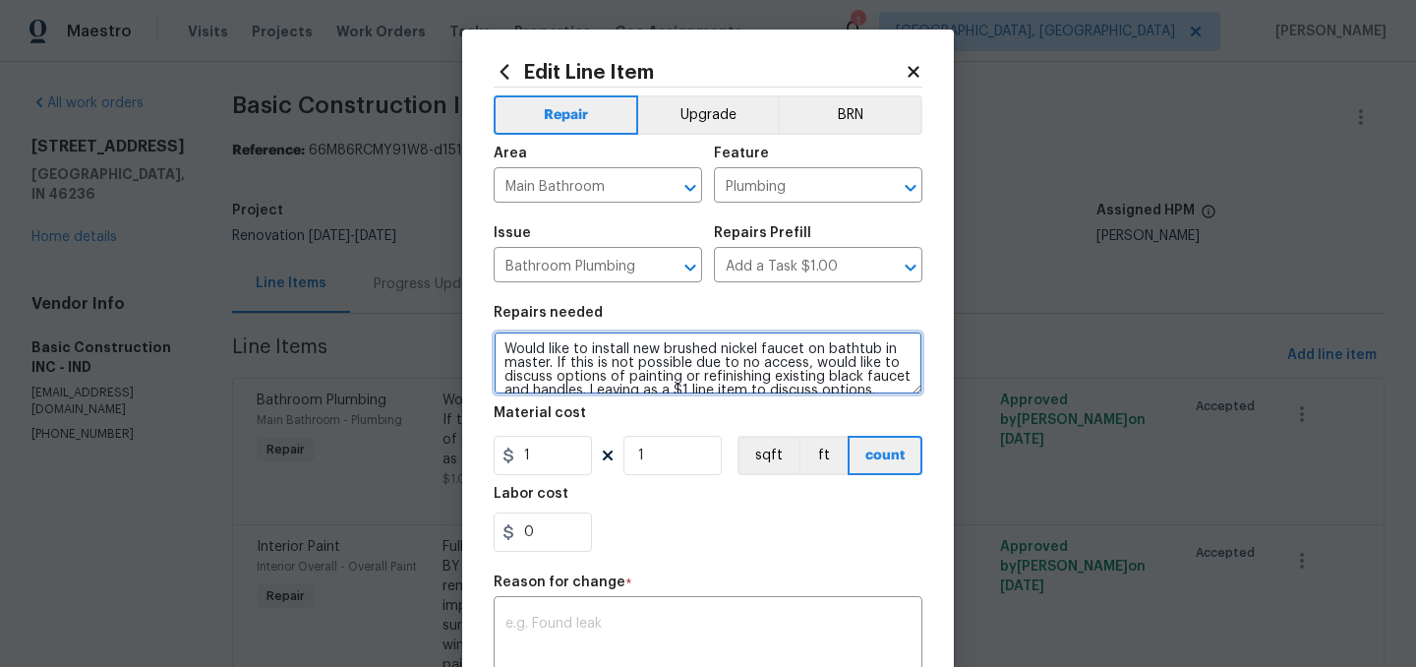
click at [503, 344] on textarea "Would like to install new brushed nickel faucet on bathtub in master. If this i…" at bounding box center [708, 362] width 429 height 63
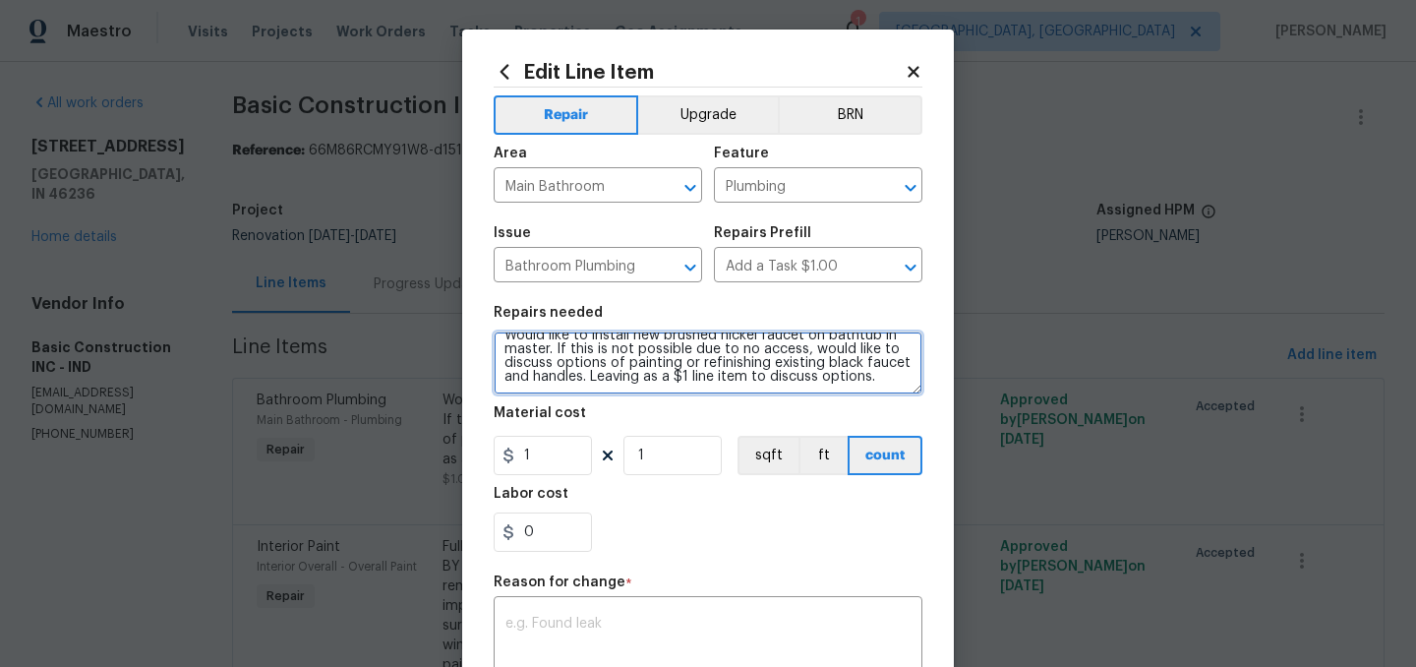
click at [880, 375] on textarea "Would like to install new brushed nickel faucet on bathtub in master. If this i…" at bounding box center [708, 362] width 429 height 63
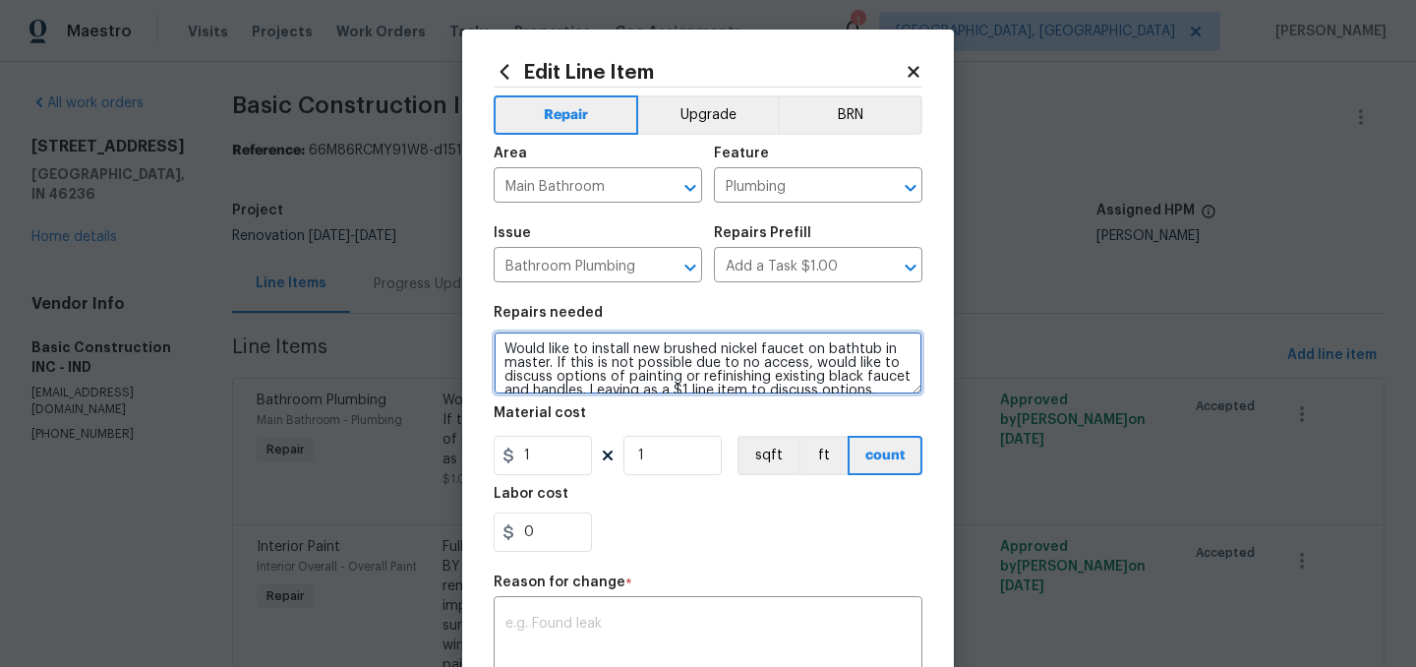
drag, startPoint x: 880, startPoint y: 375, endPoint x: 457, endPoint y: 290, distance: 431.2
click at [457, 290] on div "Edit Line Item Repair Upgrade BRN Area Main Bathroom ​ Feature Plumbing ​ Issue…" at bounding box center [708, 333] width 1416 height 667
paste textarea "Spray paint the garden tub faucet with a black rustoleum paint"
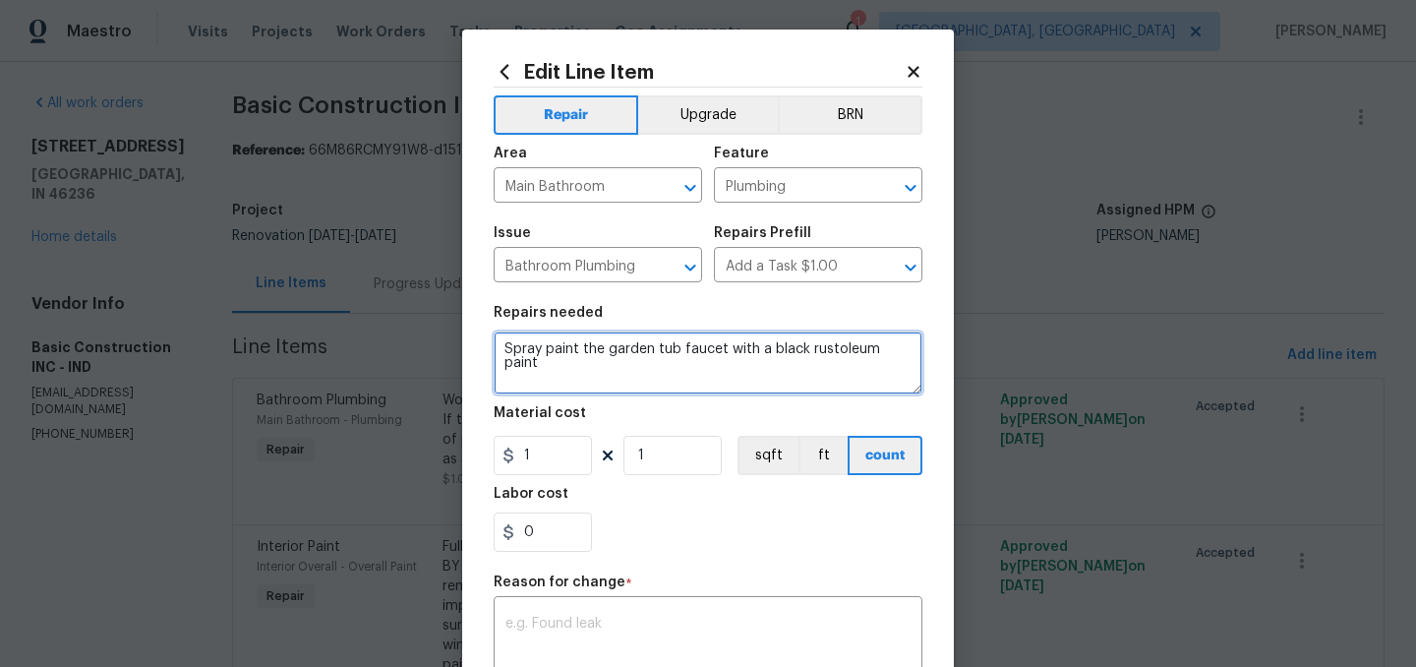
click at [843, 351] on textarea "Spray paint the garden tub faucet with a black rustoleum paint" at bounding box center [708, 362] width 429 height 63
type textarea "Spray paint the garden tub faucet with a black rustoleum paint"
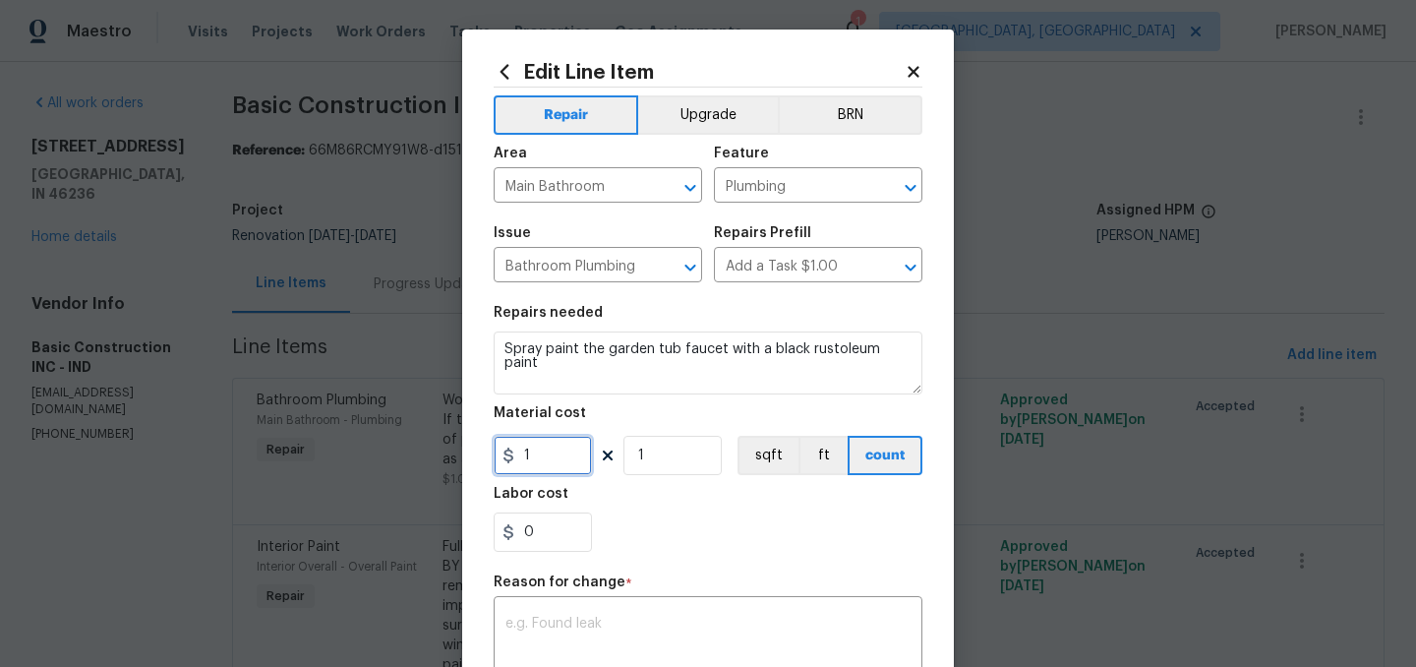
click at [560, 451] on input "1" at bounding box center [543, 455] width 98 height 39
type input "50"
click at [686, 548] on div "0" at bounding box center [708, 531] width 429 height 39
click at [607, 610] on div "x ​" at bounding box center [708, 637] width 429 height 73
type textarea "."
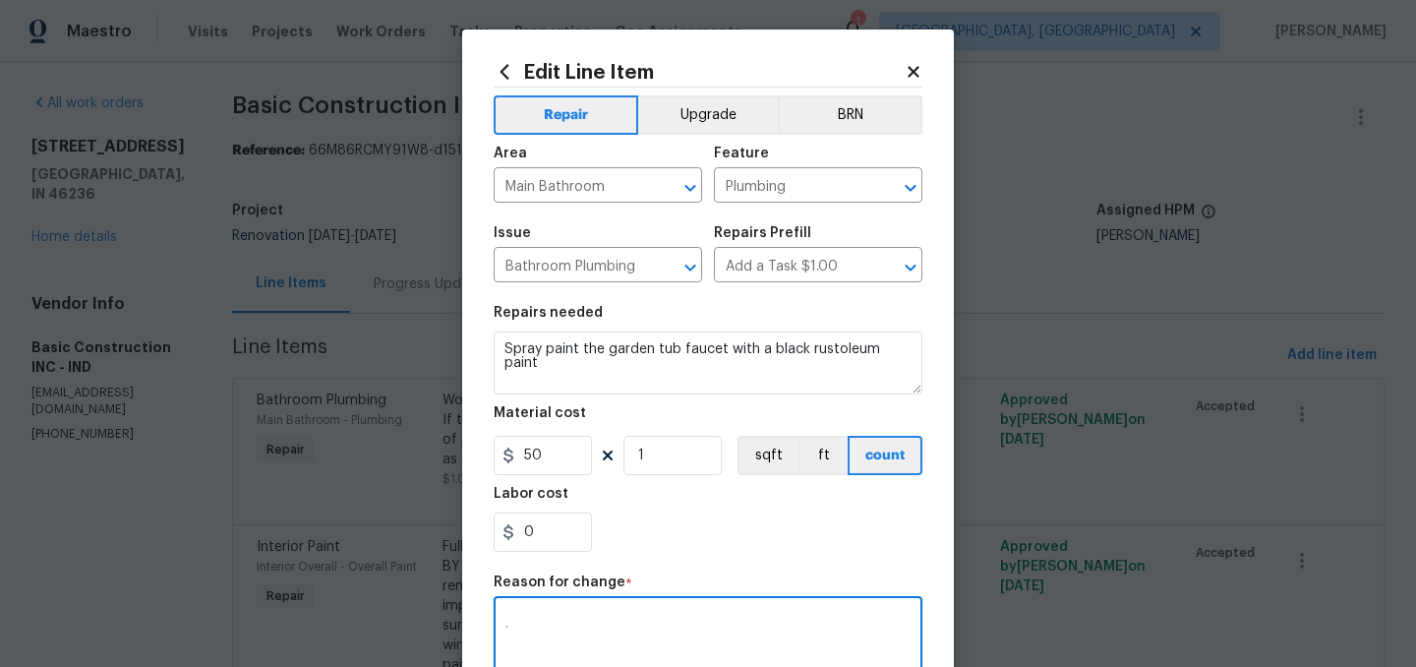
click at [673, 520] on div "0" at bounding box center [708, 531] width 429 height 39
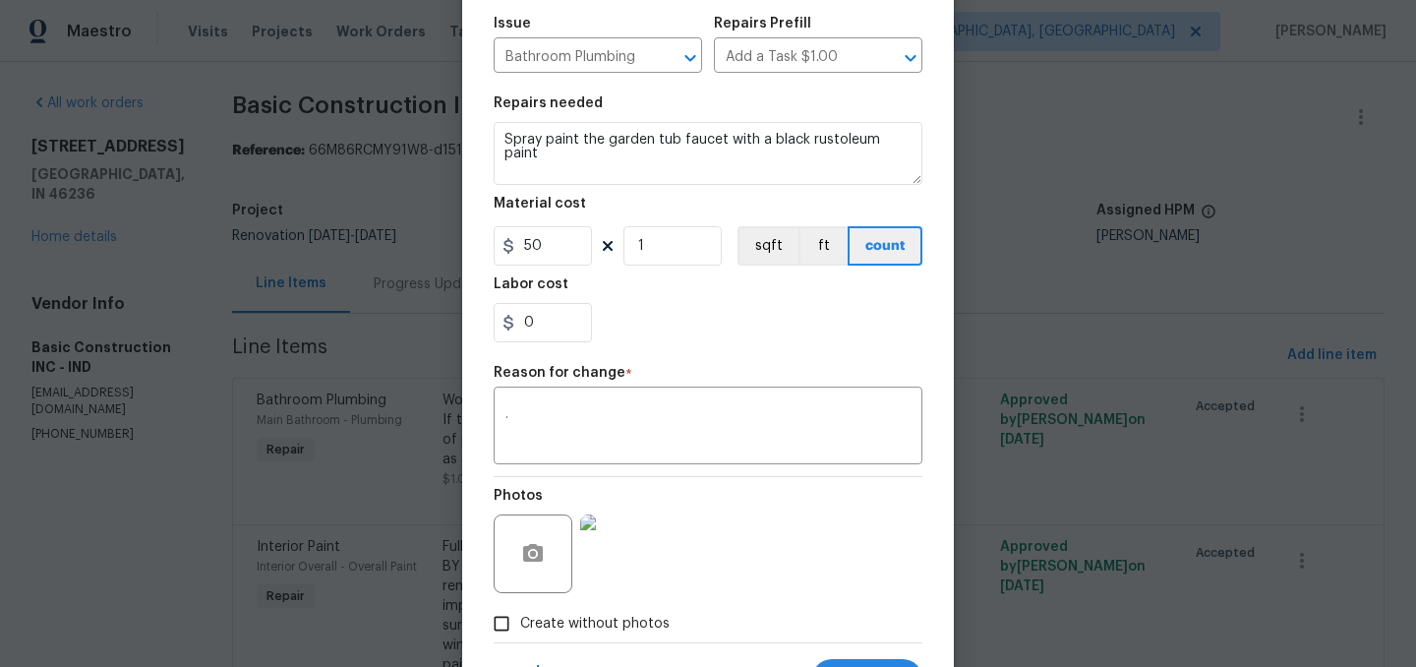
scroll to position [303, 0]
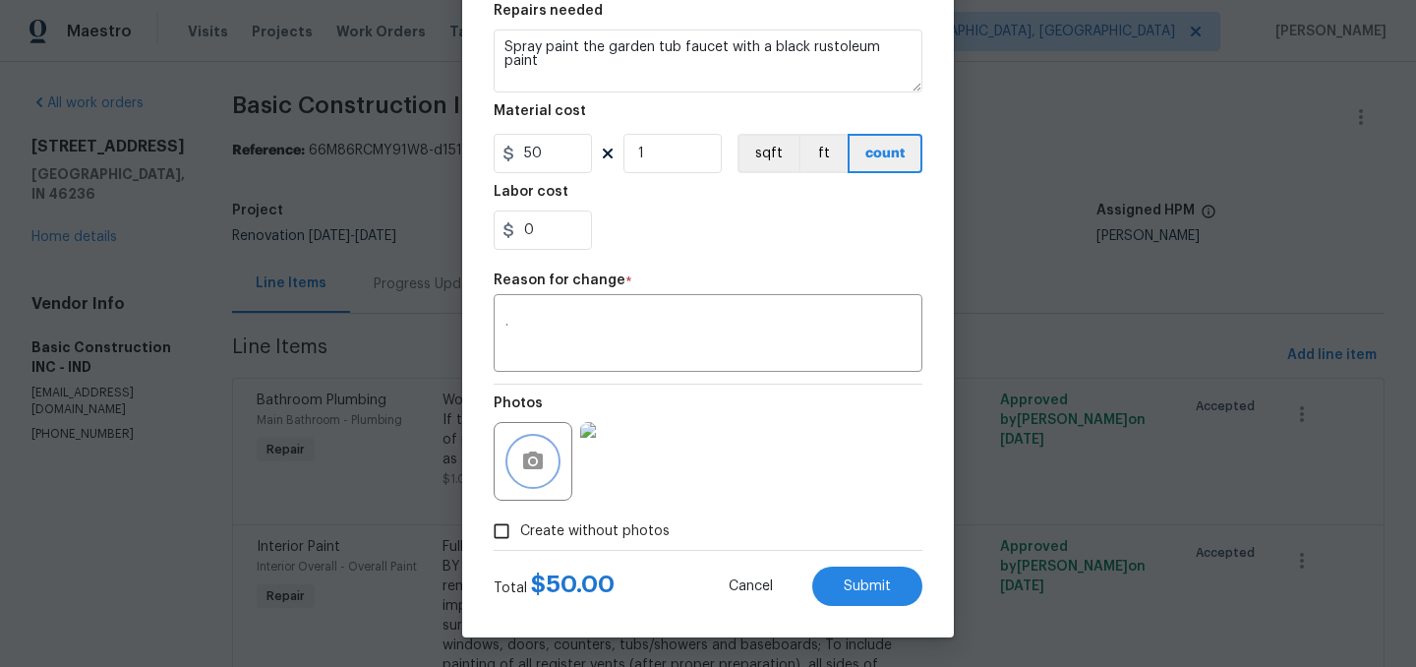
click at [527, 461] on icon "button" at bounding box center [533, 460] width 20 height 18
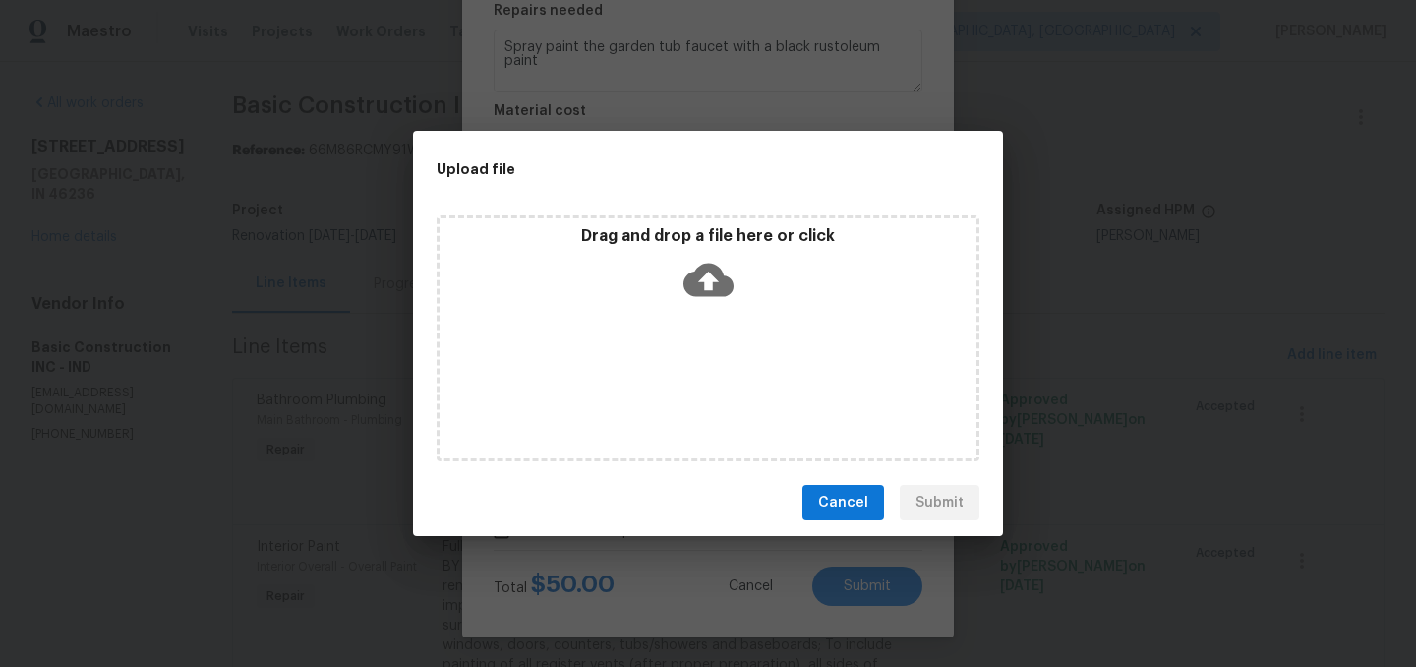
click at [707, 238] on p "Drag and drop a file here or click" at bounding box center [708, 236] width 537 height 21
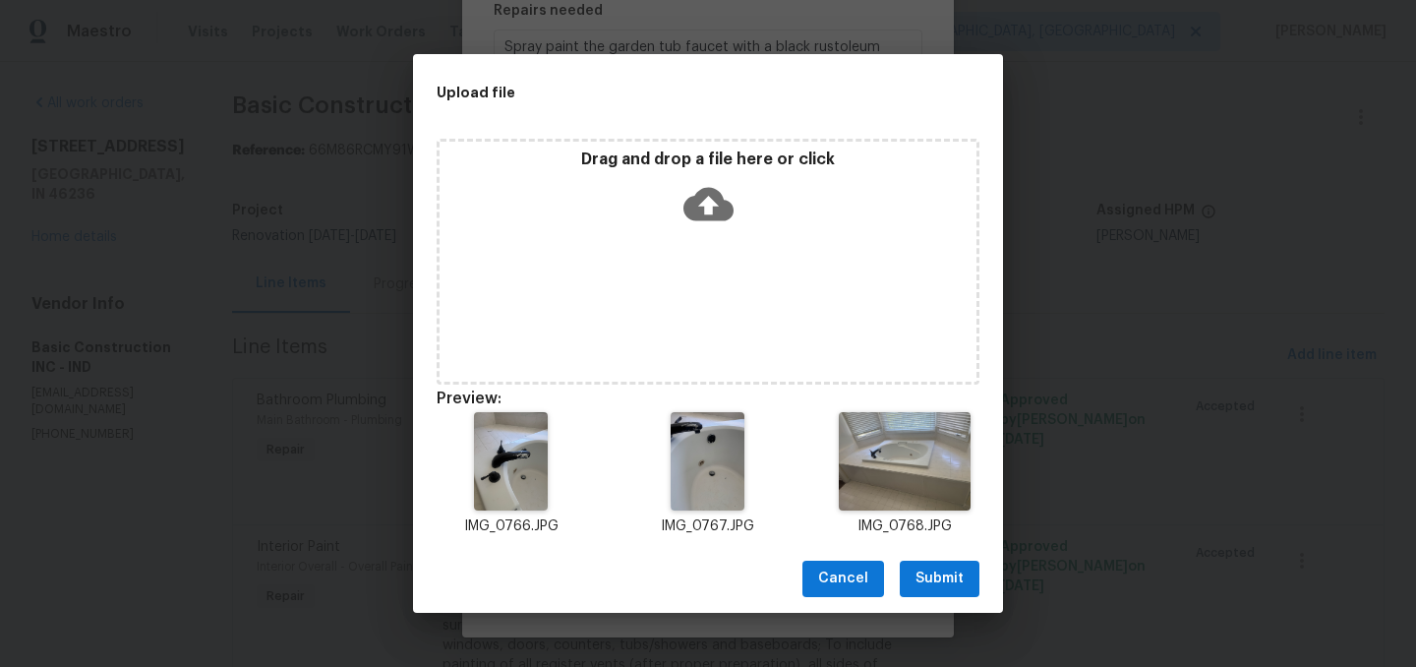
click at [944, 580] on span "Submit" at bounding box center [939, 578] width 48 height 25
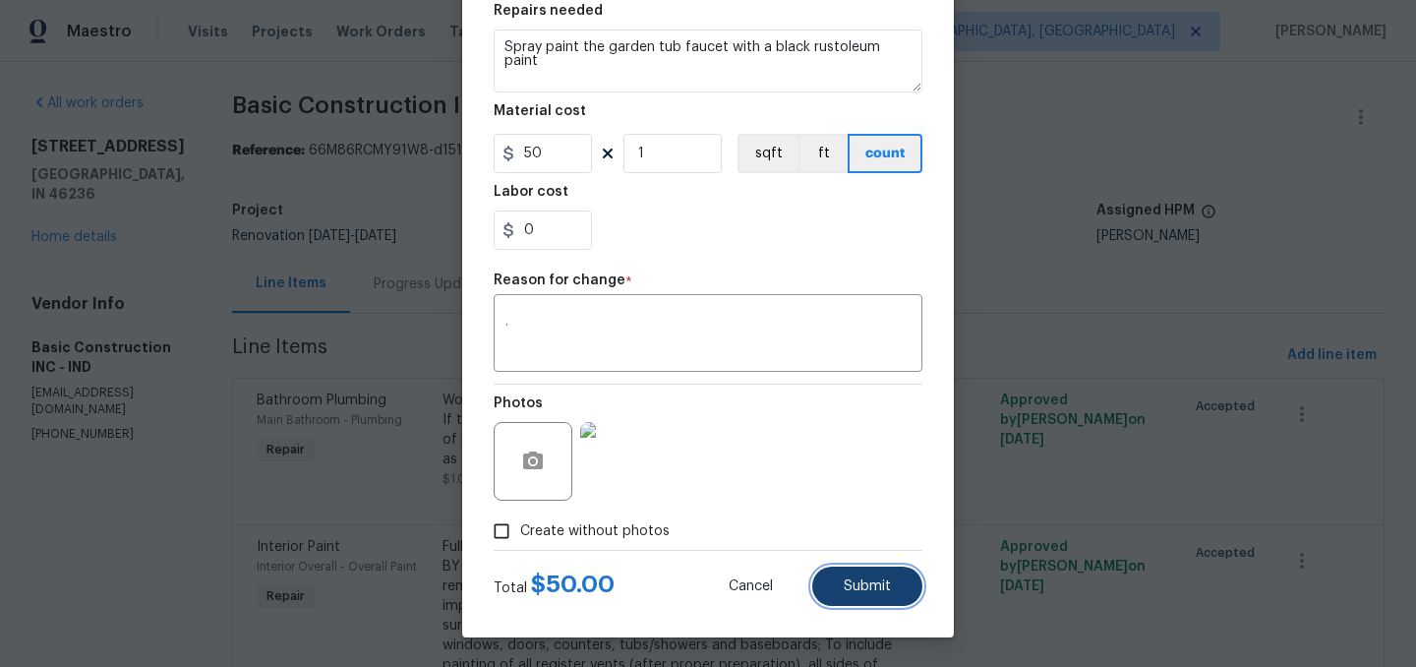
click at [865, 590] on span "Submit" at bounding box center [867, 586] width 47 height 15
type textarea "Would like to install new brushed nickel faucet on bathtub in master. If this i…"
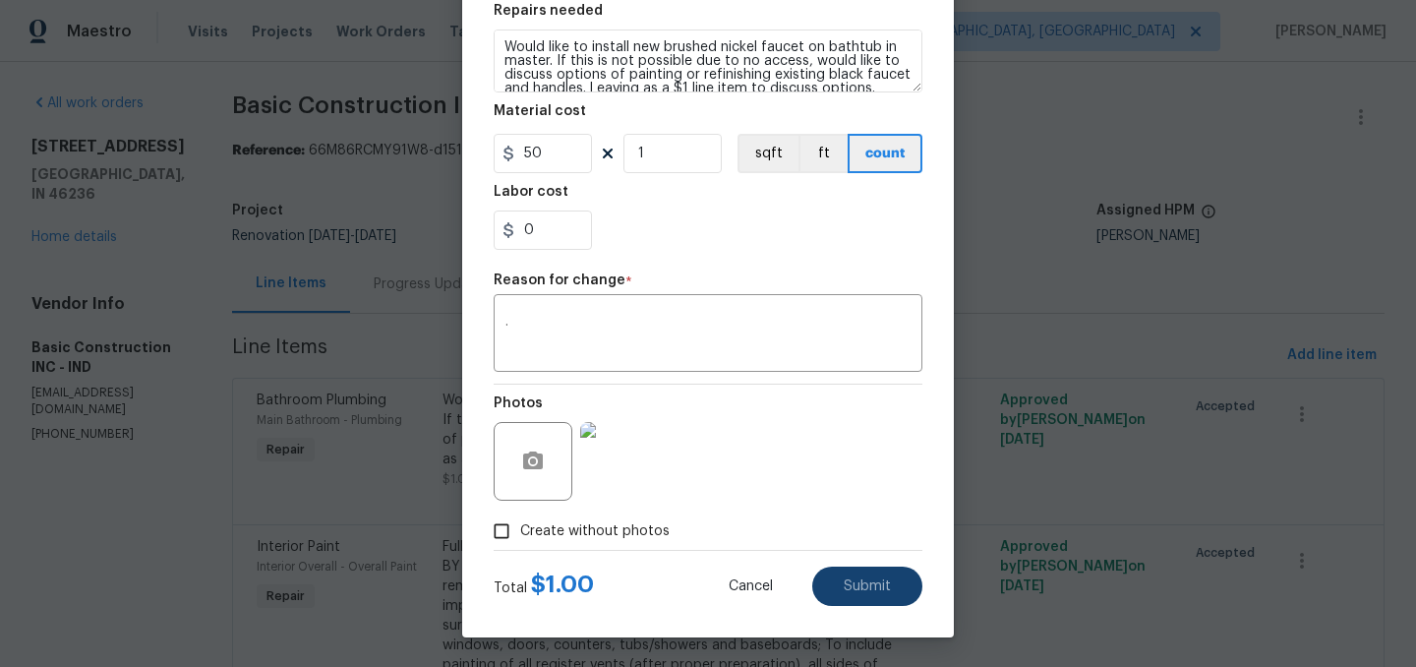
type input "1"
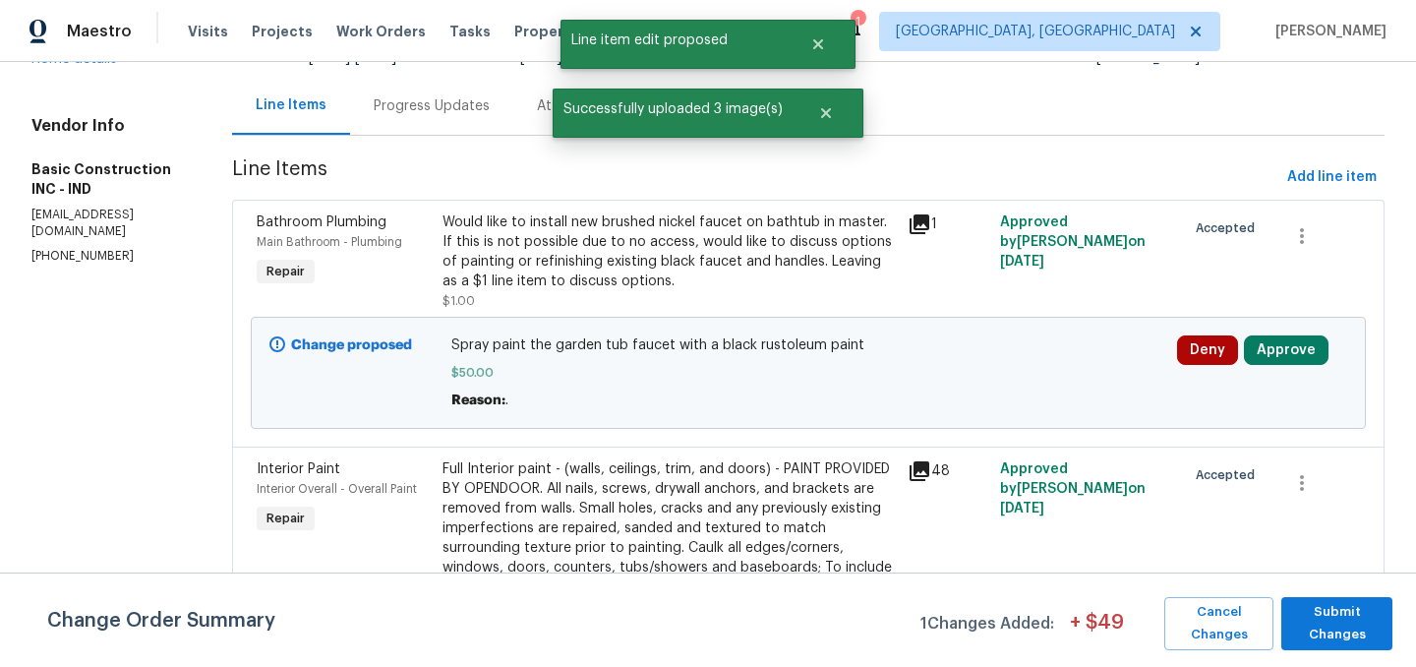
scroll to position [0, 0]
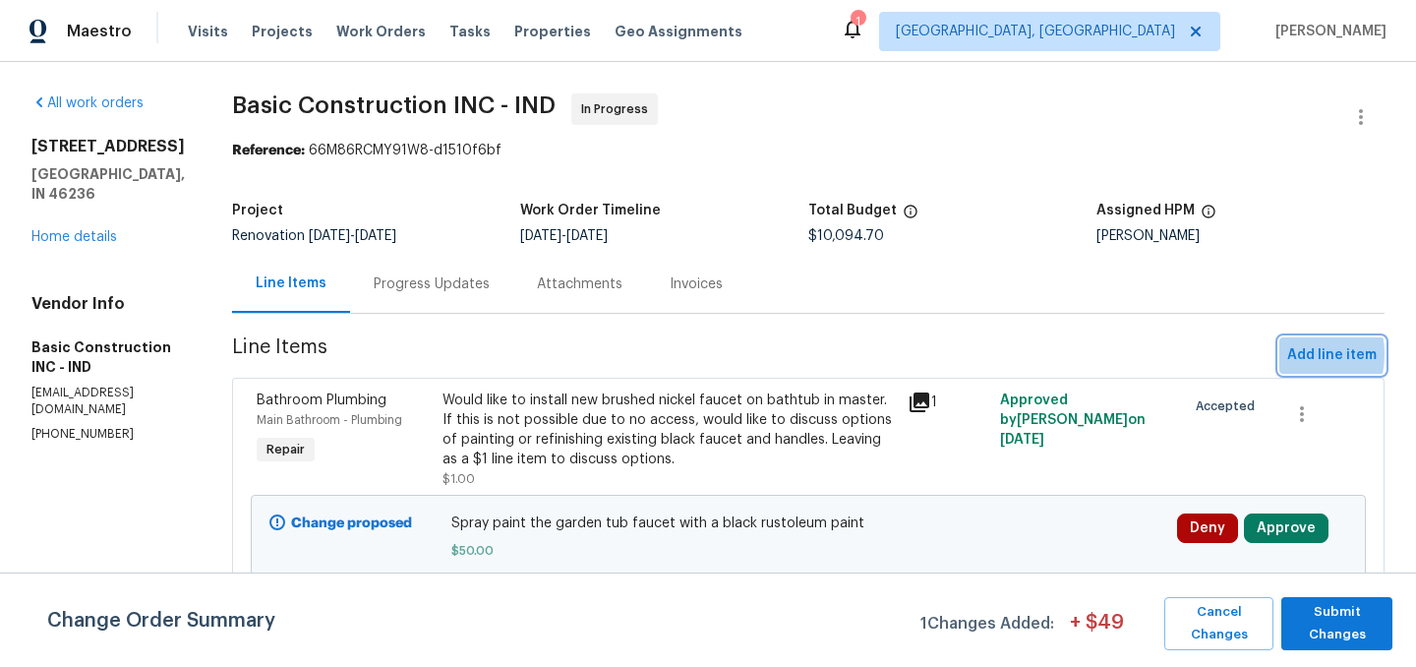
click at [1282, 354] on button "Add line item" at bounding box center [1331, 355] width 105 height 36
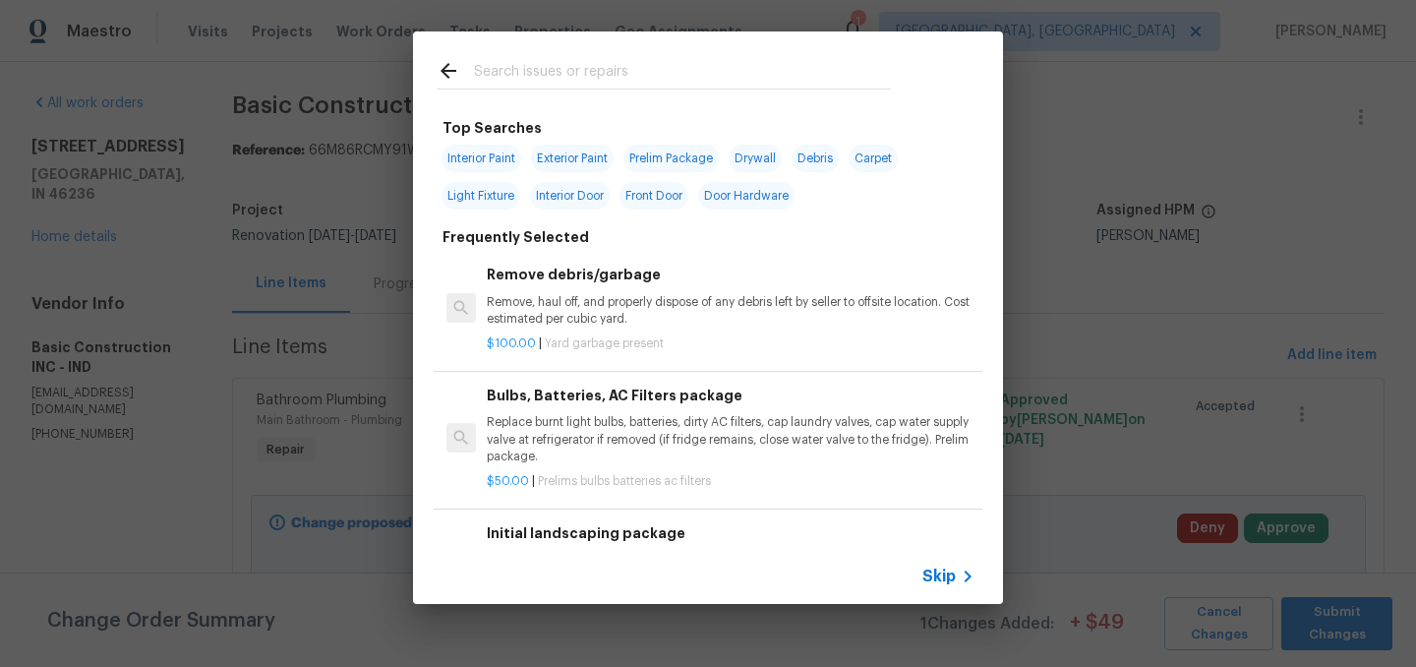
click at [525, 68] on input "text" at bounding box center [682, 73] width 417 height 29
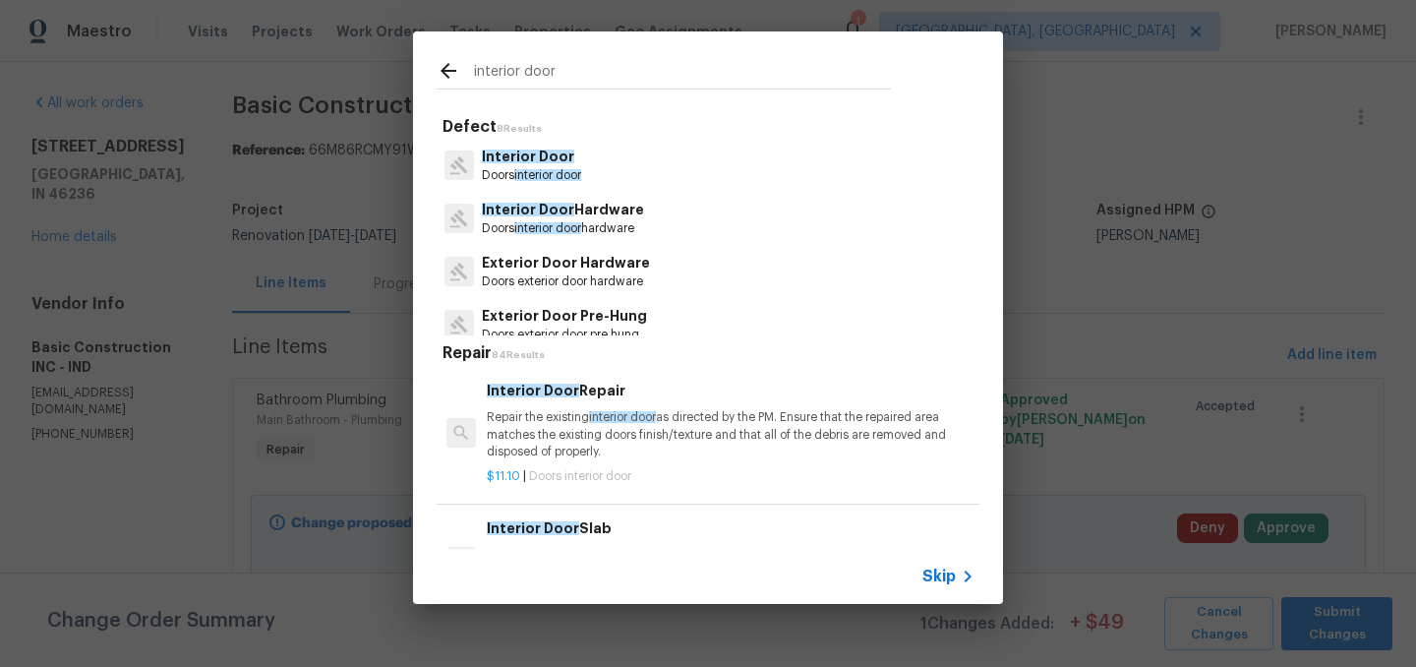
type input "interior door"
click at [624, 211] on p "Interior Door Hardware" at bounding box center [563, 210] width 162 height 21
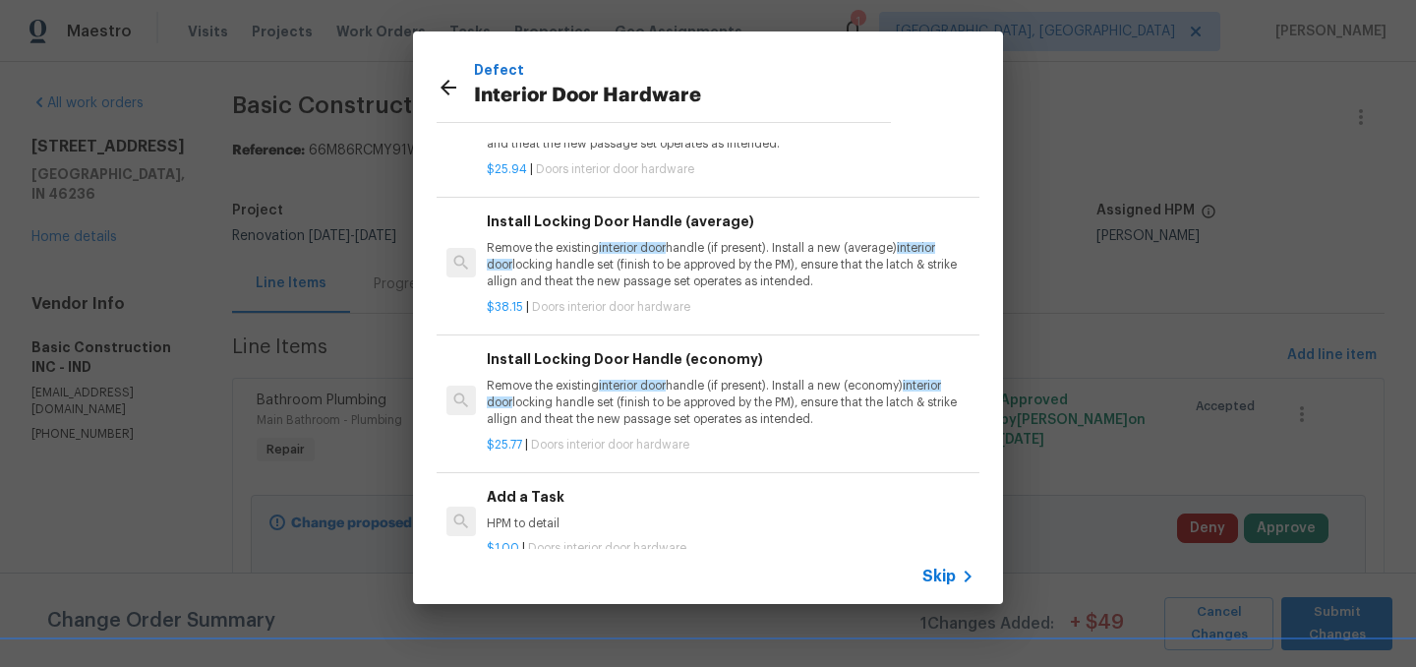
scroll to position [130, 0]
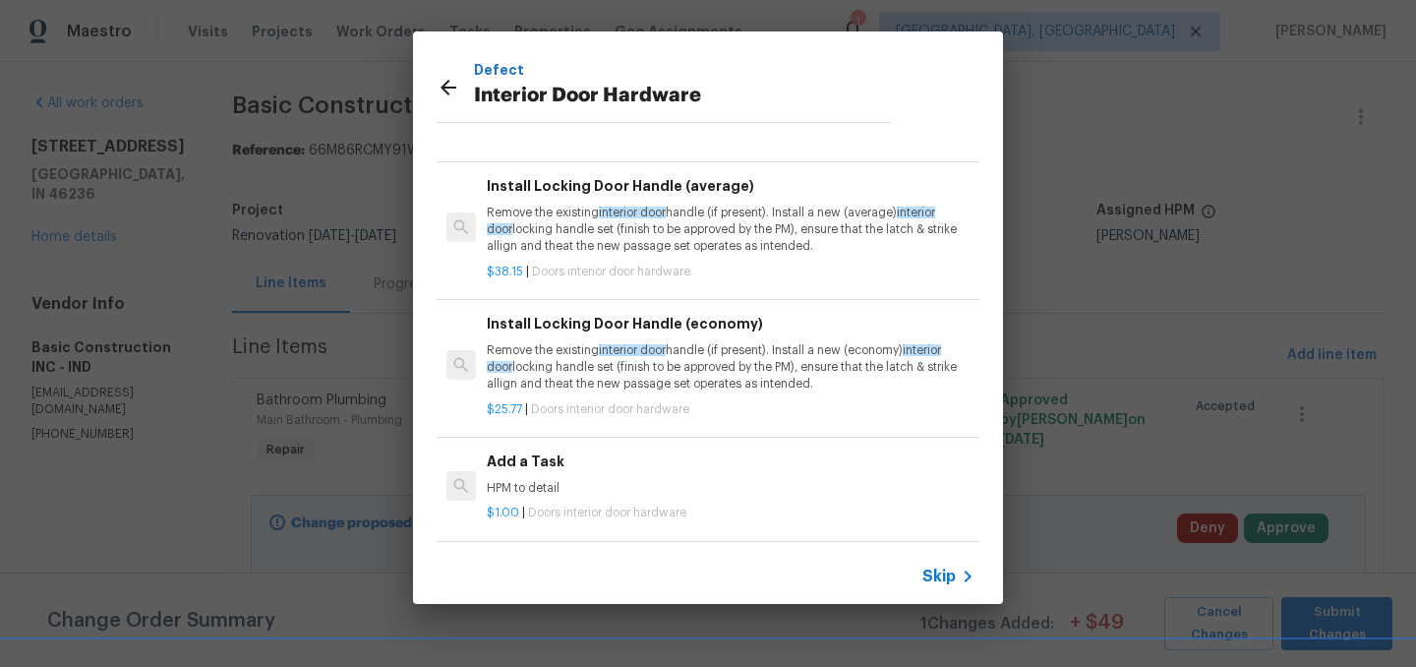
click at [517, 467] on h6 "Add a Task" at bounding box center [731, 461] width 488 height 22
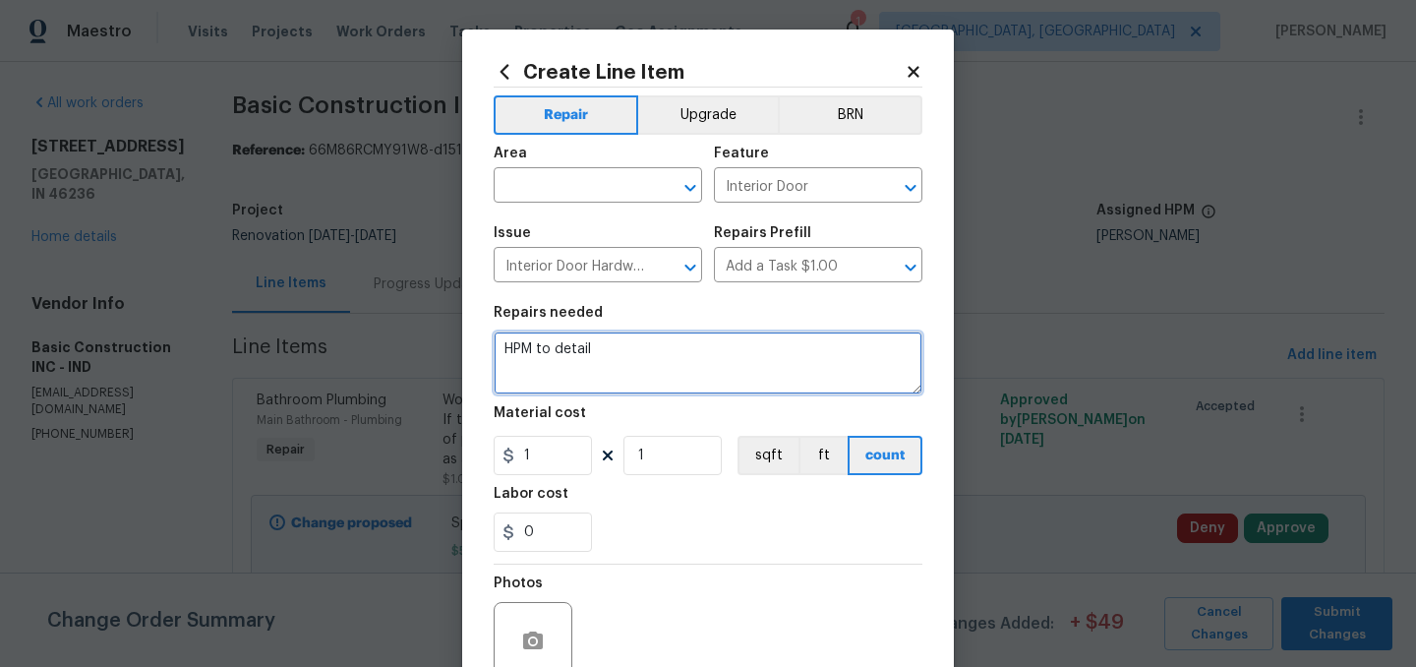
click at [583, 354] on textarea "HPM to detail" at bounding box center [708, 362] width 429 height 63
paste textarea "Replace the barn door track with the correct track."
type textarea "Replace the barn door track with the correct track."
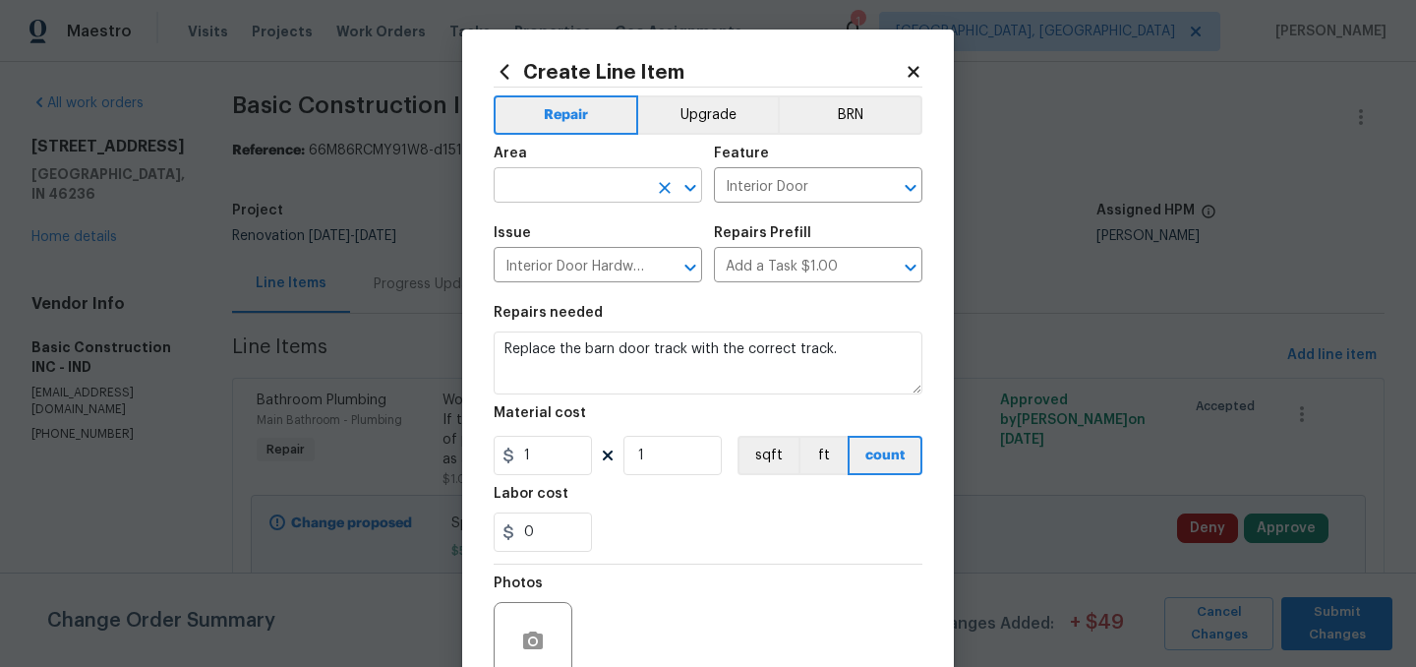
click at [546, 187] on input "text" at bounding box center [570, 187] width 153 height 30
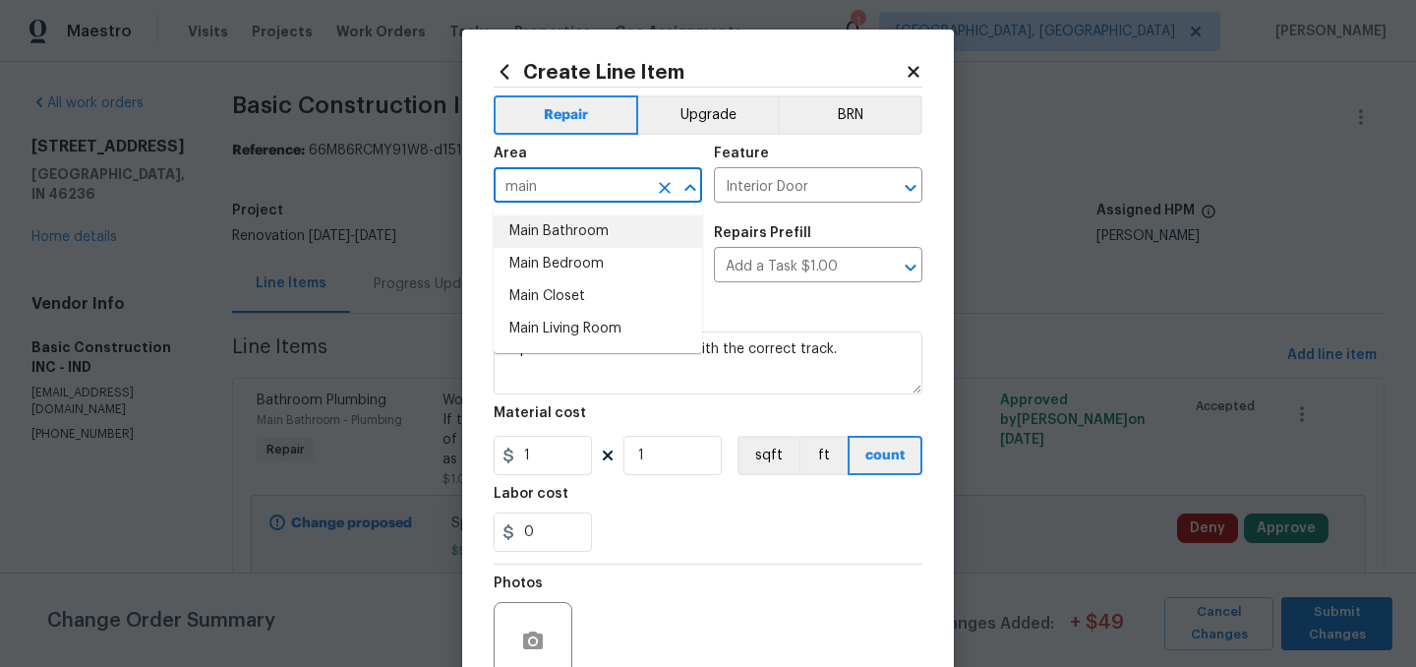
click at [561, 233] on li "Main Bathroom" at bounding box center [598, 231] width 208 height 32
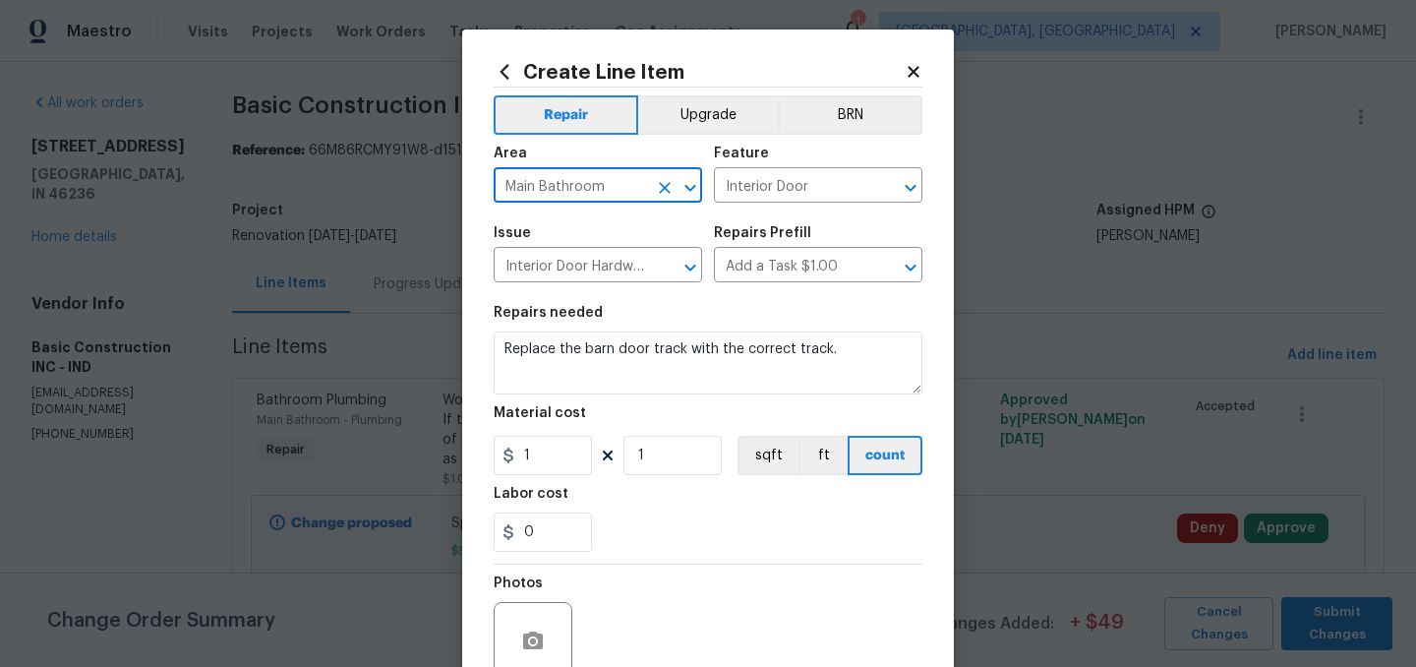
type input "Main Bathroom"
click at [559, 448] on input "1" at bounding box center [543, 455] width 98 height 39
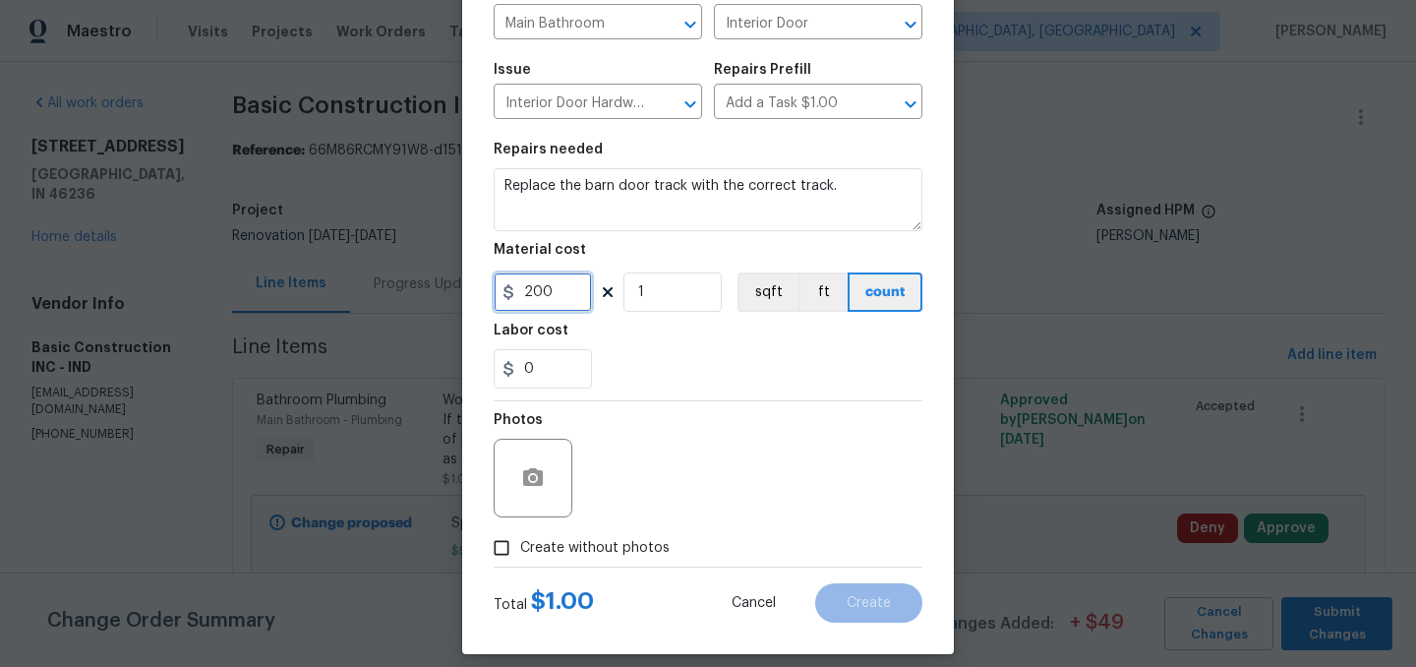
scroll to position [168, 0]
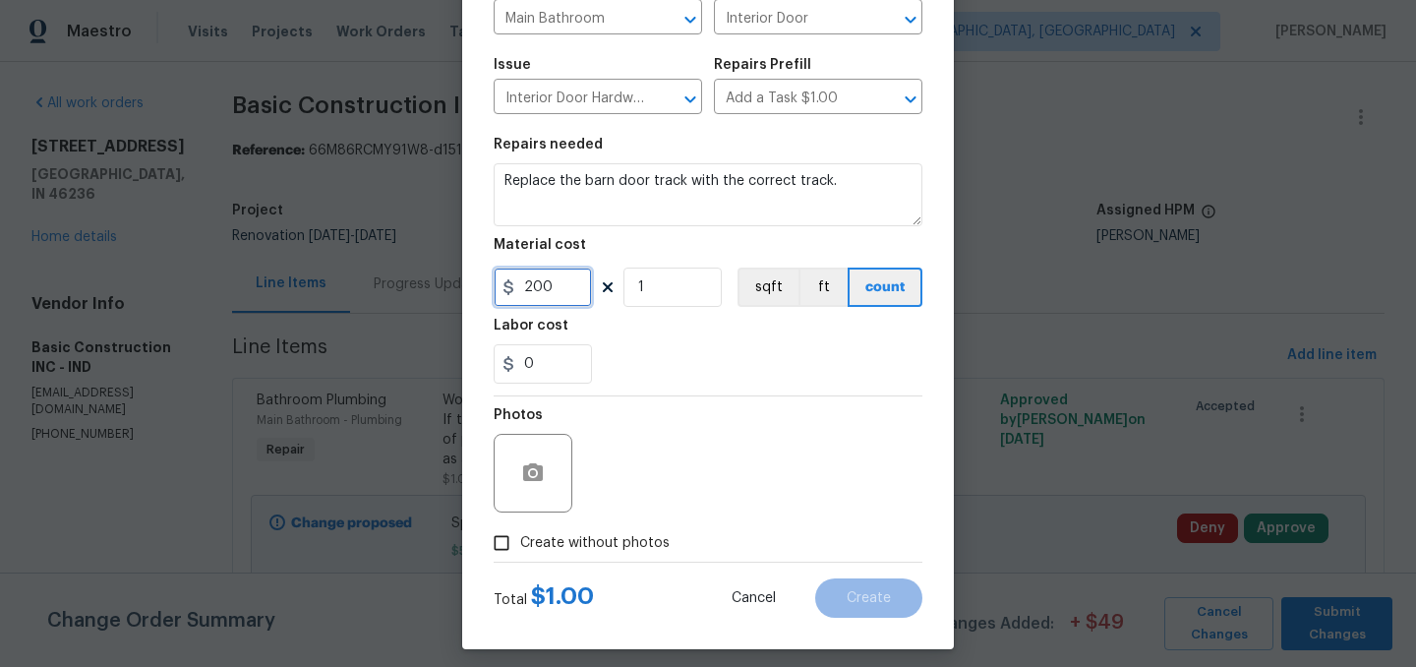
type input "200"
click at [544, 474] on icon "button" at bounding box center [533, 473] width 24 height 24
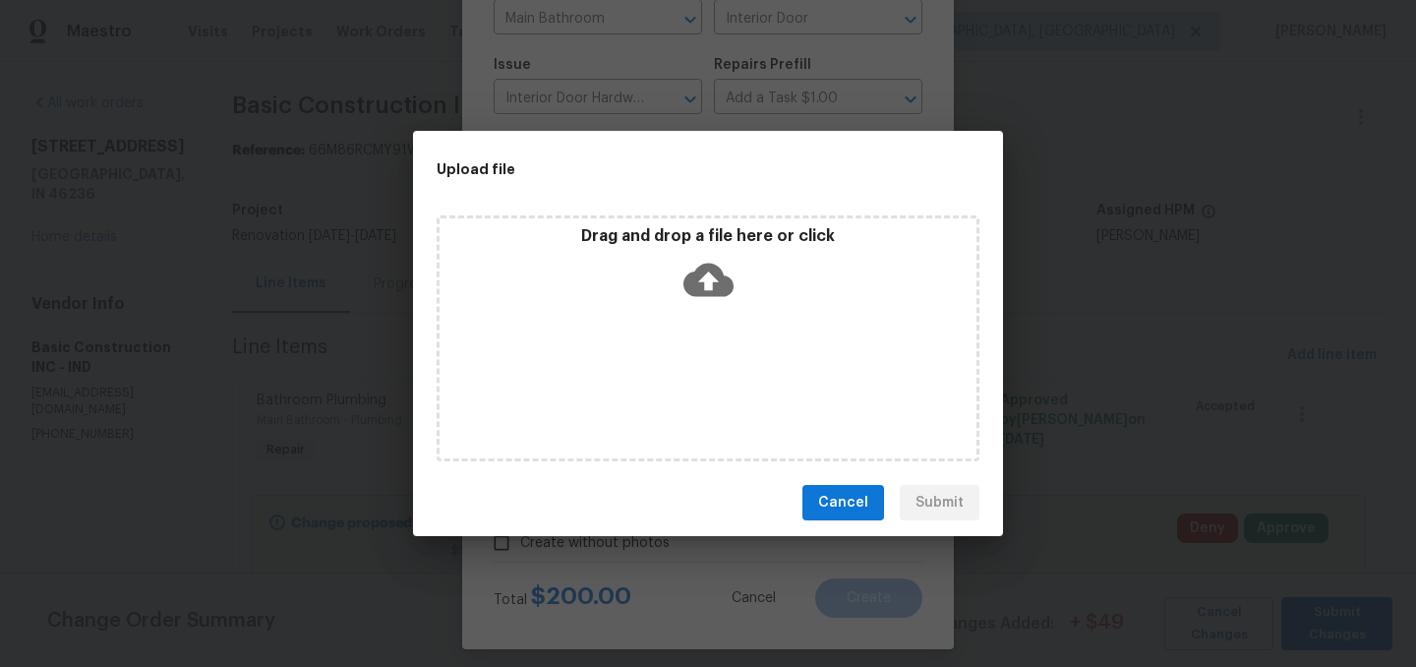
click at [699, 236] on p "Drag and drop a file here or click" at bounding box center [708, 236] width 537 height 21
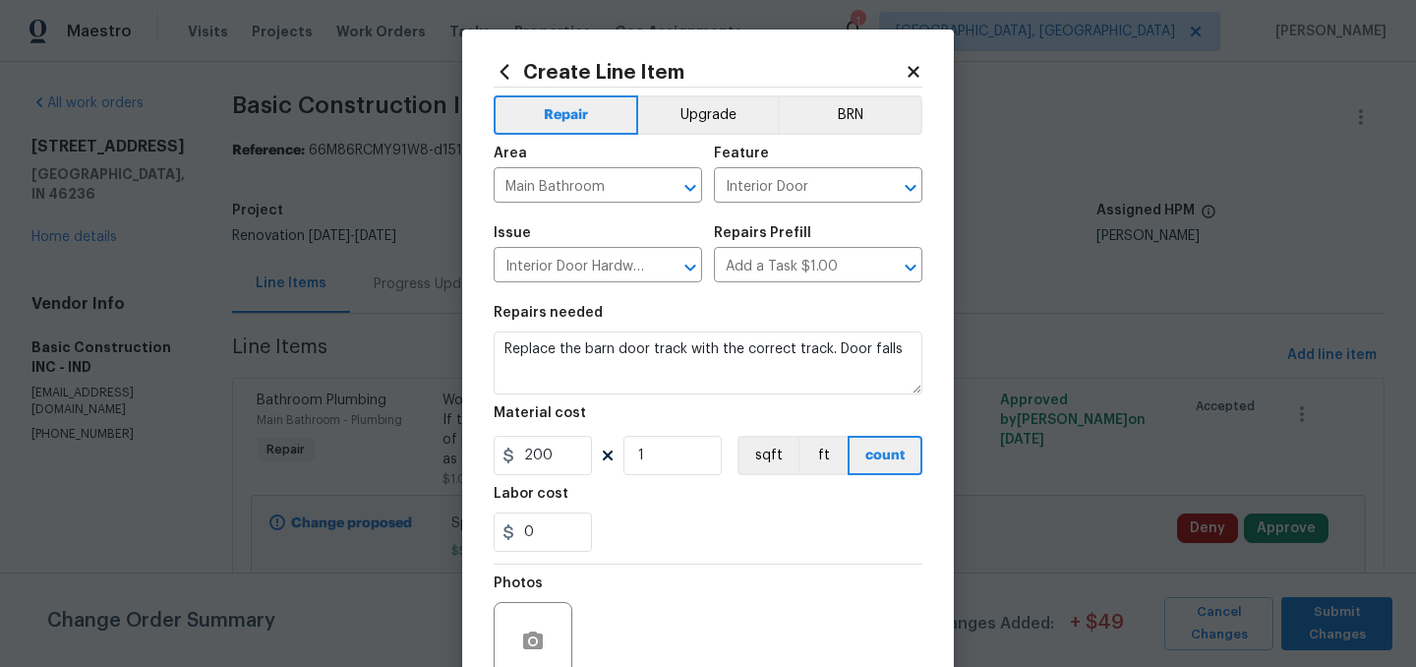
scroll to position [168, 0]
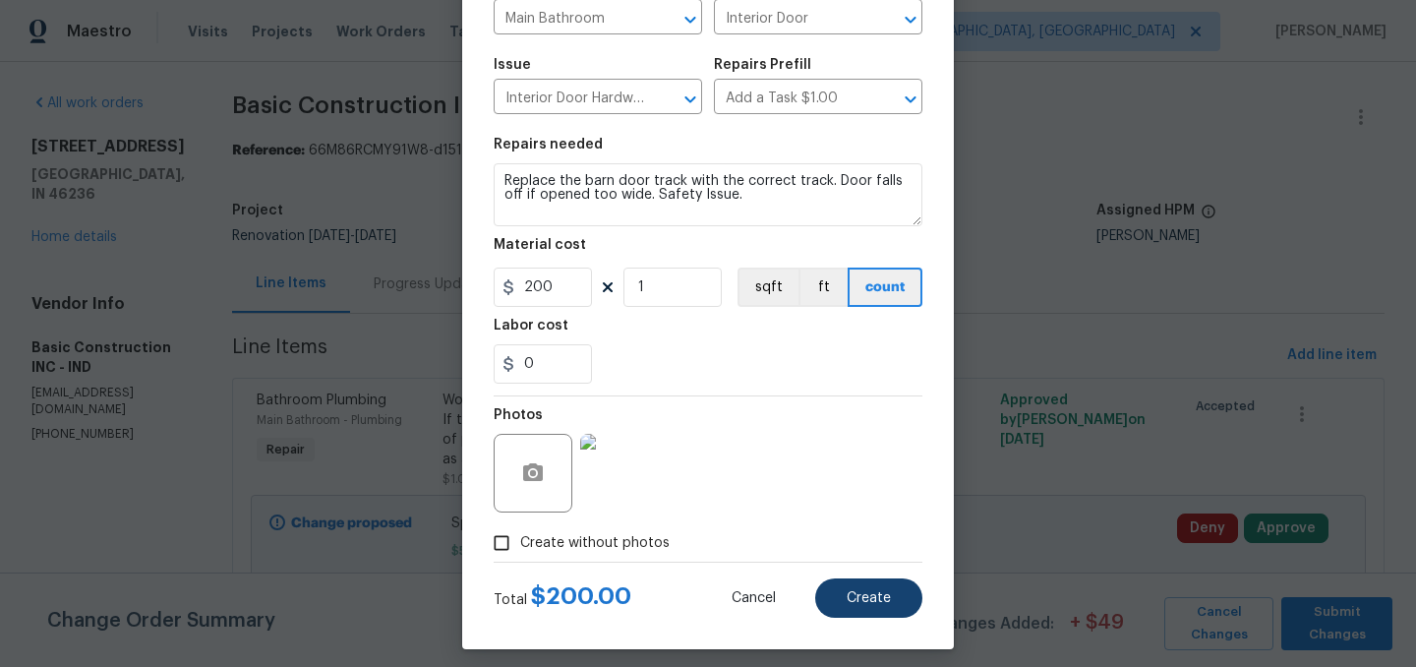
type textarea "Replace the barn door track with the correct track. Door falls off if opened to…"
click at [898, 596] on button "Create" at bounding box center [868, 597] width 107 height 39
type input "0"
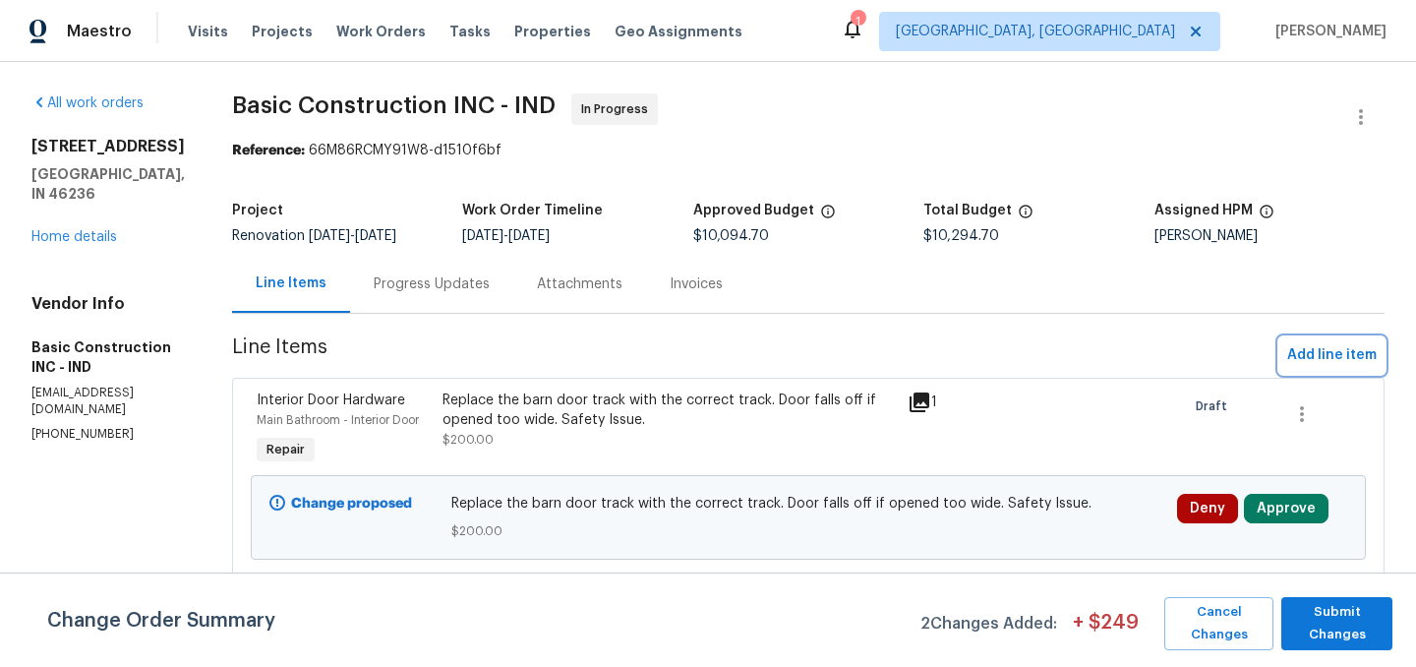
click at [1308, 347] on span "Add line item" at bounding box center [1331, 355] width 89 height 25
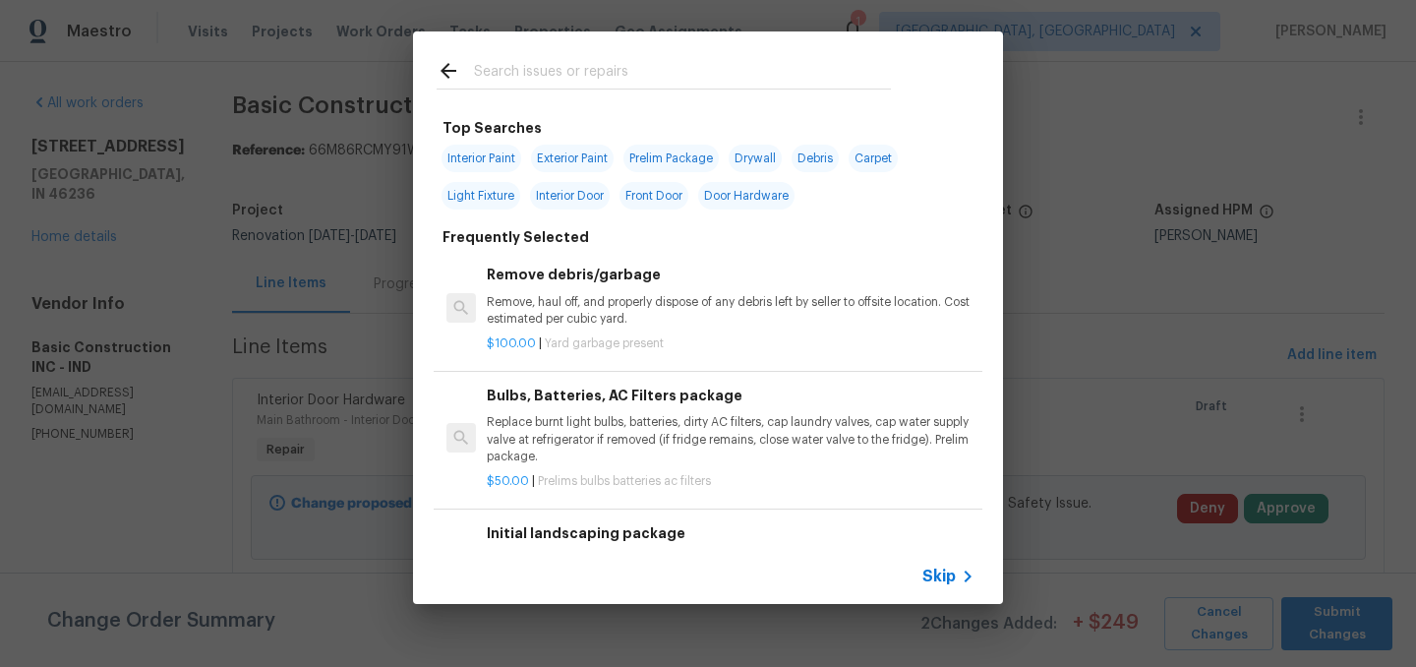
click at [561, 84] on input "text" at bounding box center [682, 73] width 417 height 29
type input "k"
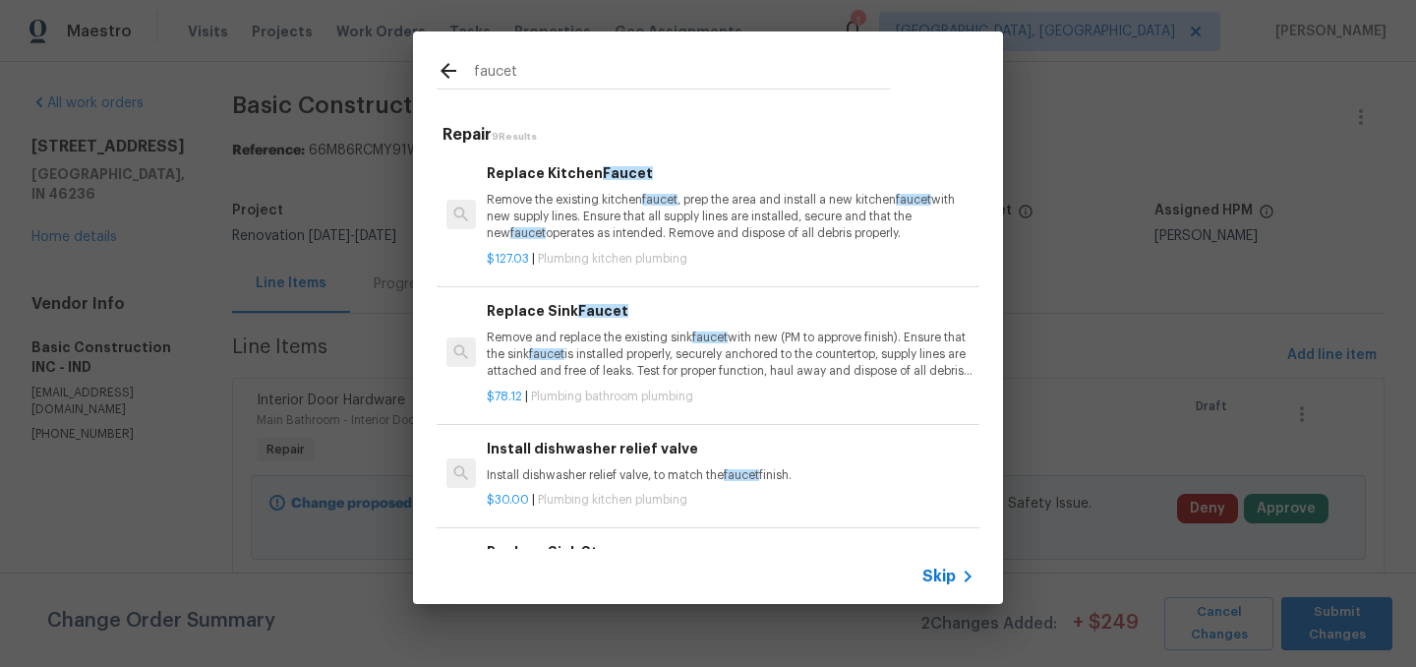
type input "faucet"
click at [577, 221] on p "Remove the existing kitchen faucet , prep the area and install a new kitchen fa…" at bounding box center [731, 217] width 488 height 50
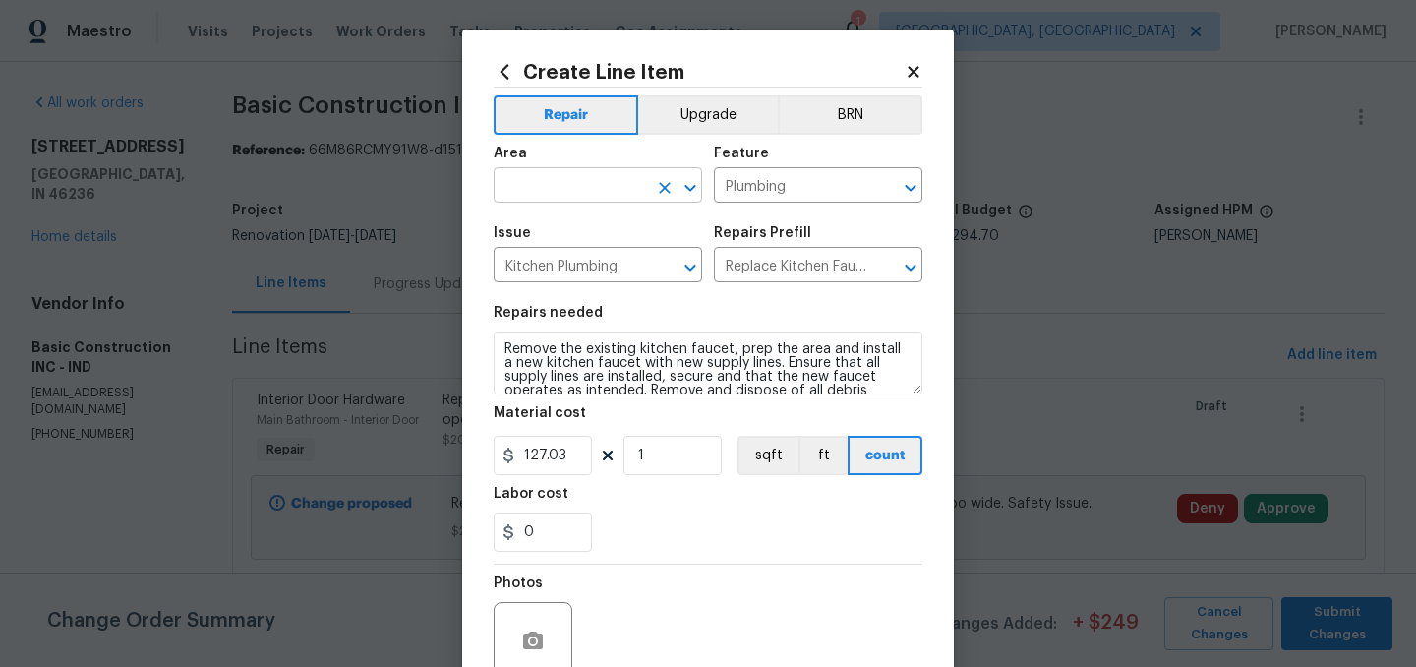
click at [569, 197] on input "text" at bounding box center [570, 187] width 153 height 30
click at [543, 226] on li "Kitchen" at bounding box center [598, 231] width 208 height 32
type input "Kitchen"
click at [521, 450] on input "127.03" at bounding box center [543, 455] width 98 height 39
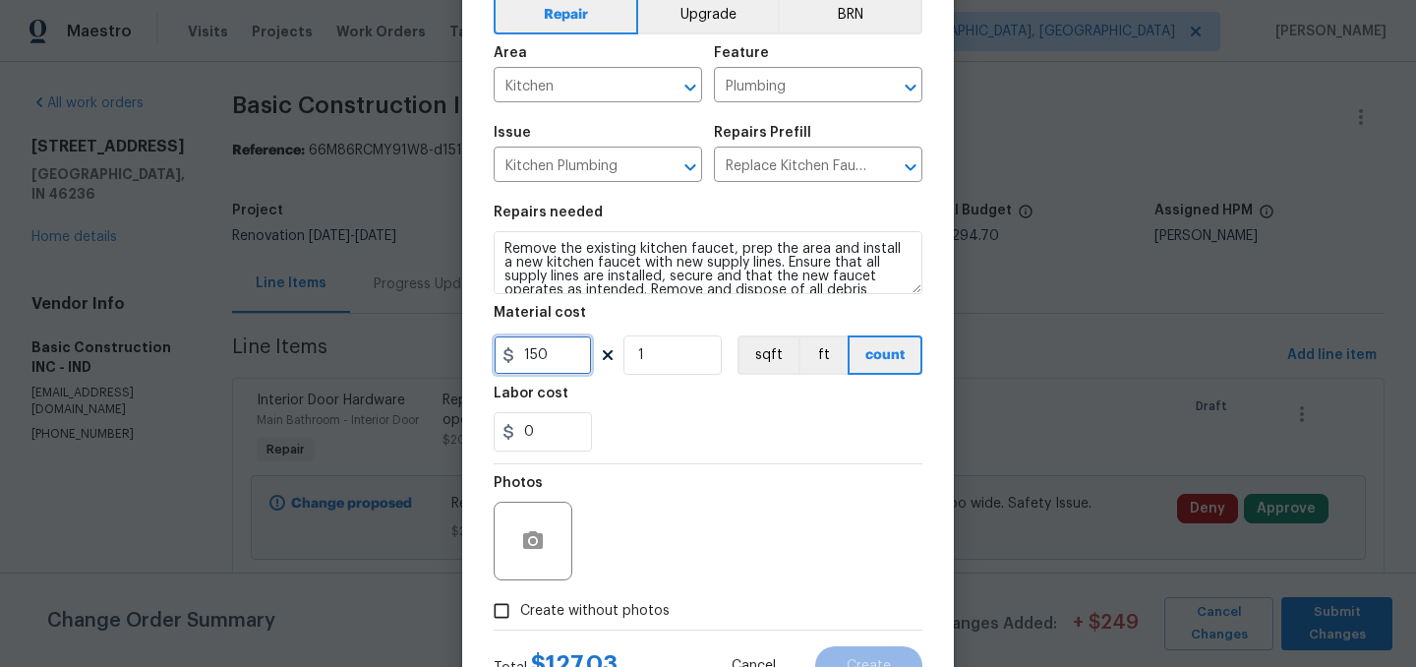
scroll to position [103, 0]
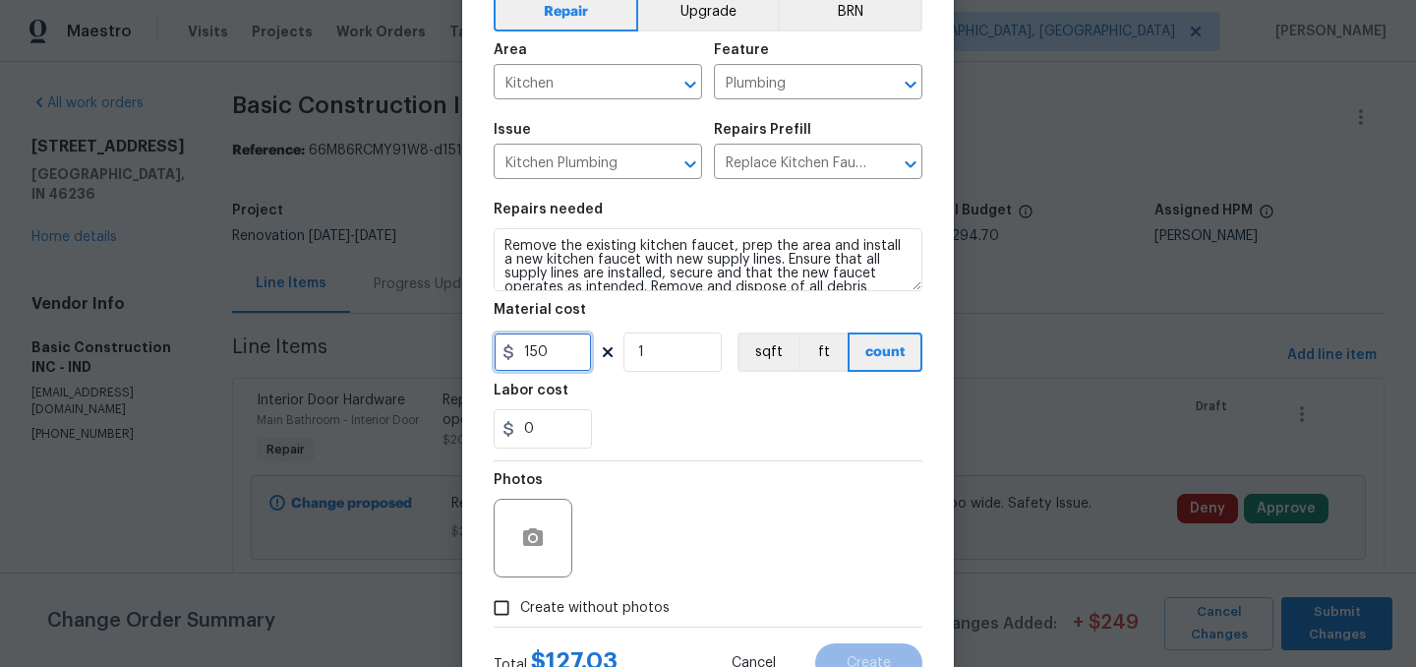
type input "150"
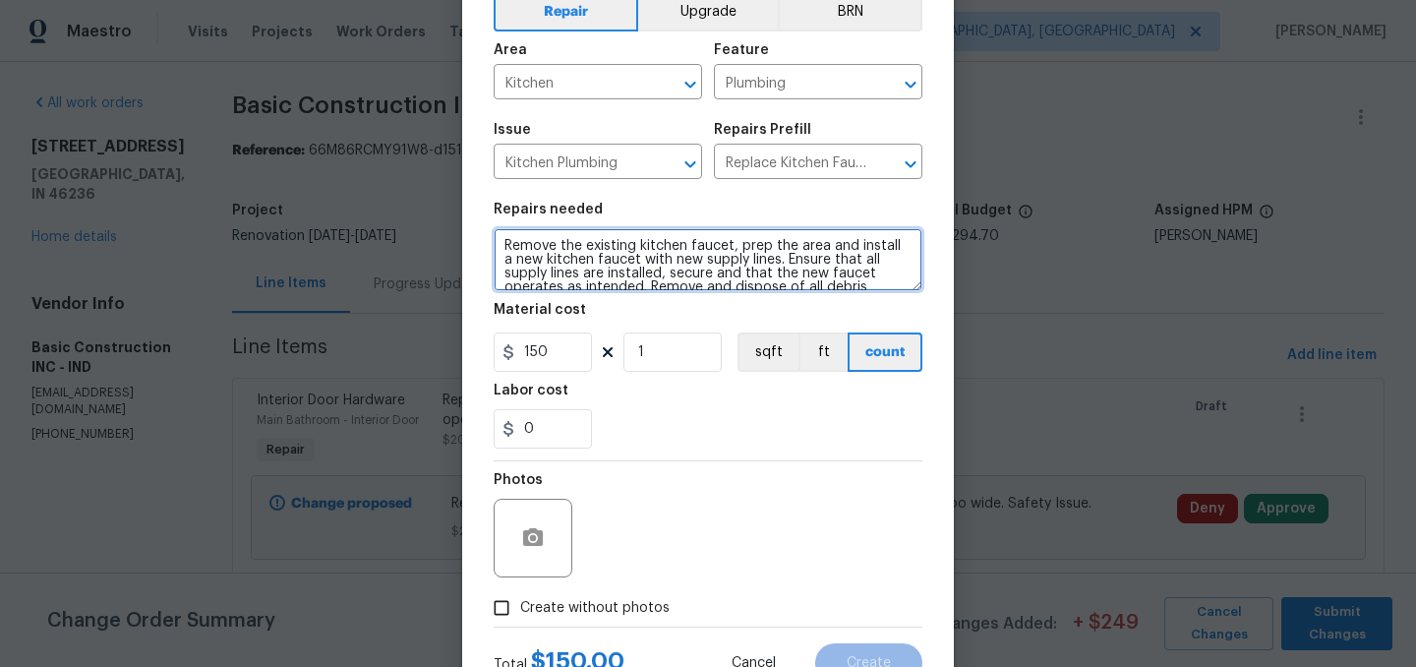
click at [627, 259] on textarea "Remove the existing kitchen faucet, prep the area and install a new kitchen fau…" at bounding box center [708, 259] width 429 height 63
click at [590, 259] on textarea "Remove the existing kitchen faucet, prep the area and install a new kitchen fau…" at bounding box center [708, 259] width 429 height 63
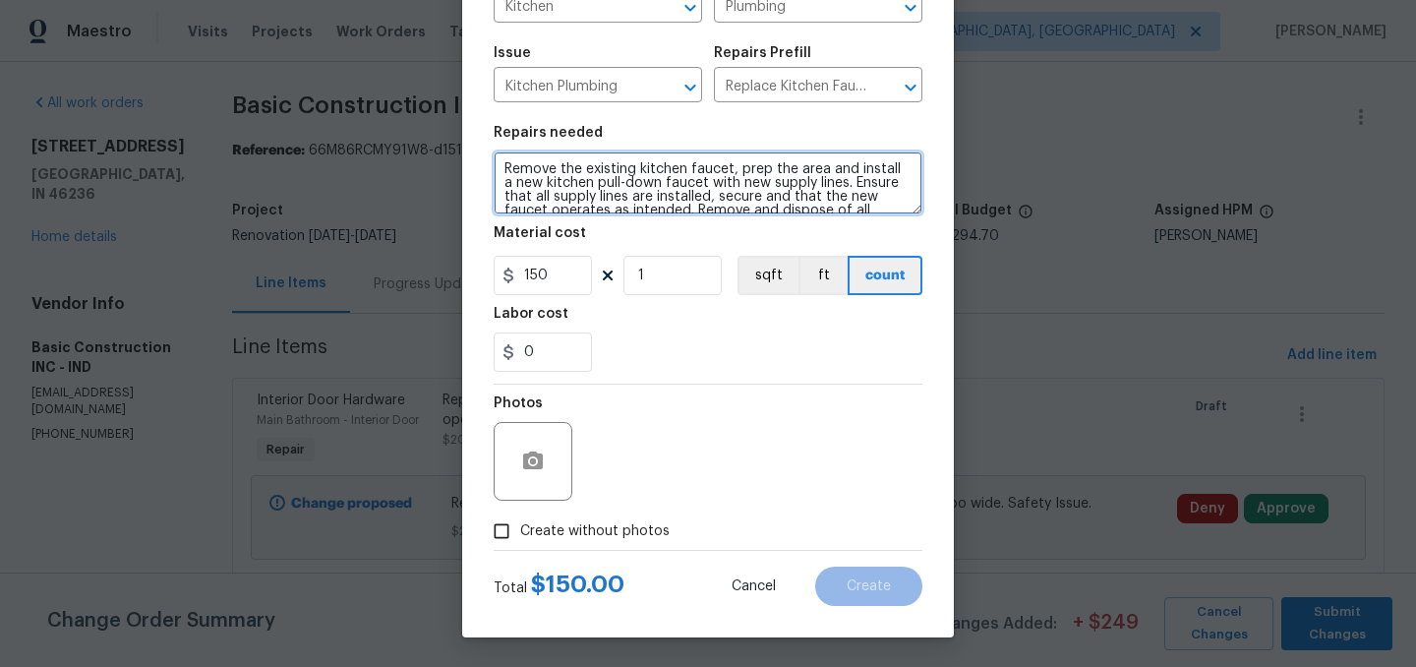
scroll to position [181, 0]
type textarea "Remove the existing kitchen faucet, prep the area and install a new kitchen pul…"
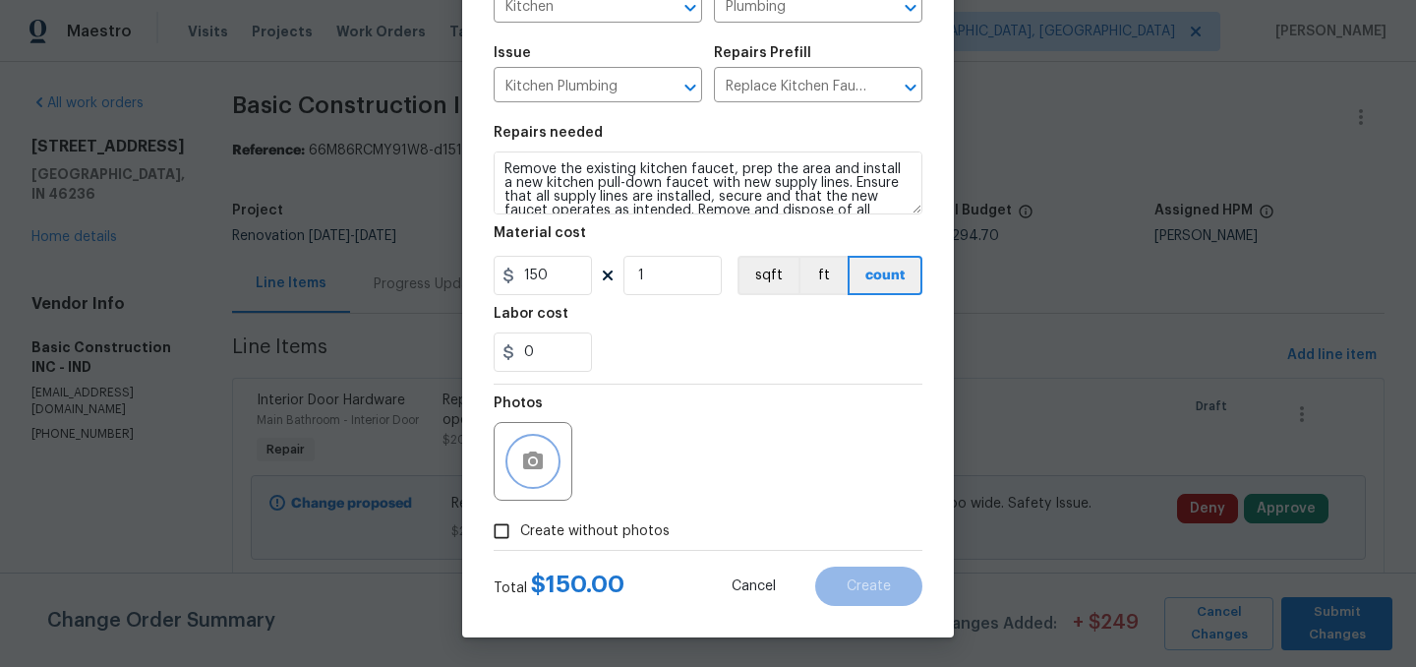
click at [538, 460] on icon "button" at bounding box center [533, 460] width 20 height 18
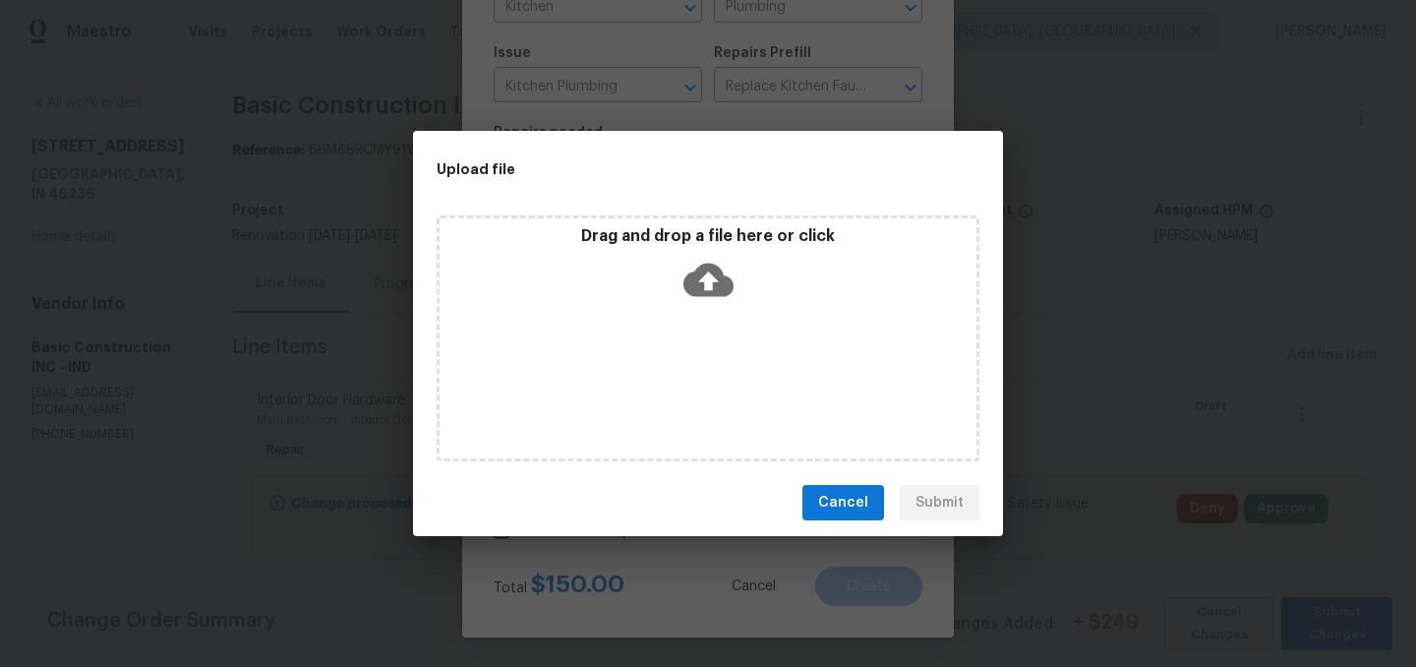
click at [713, 274] on icon at bounding box center [708, 280] width 50 height 33
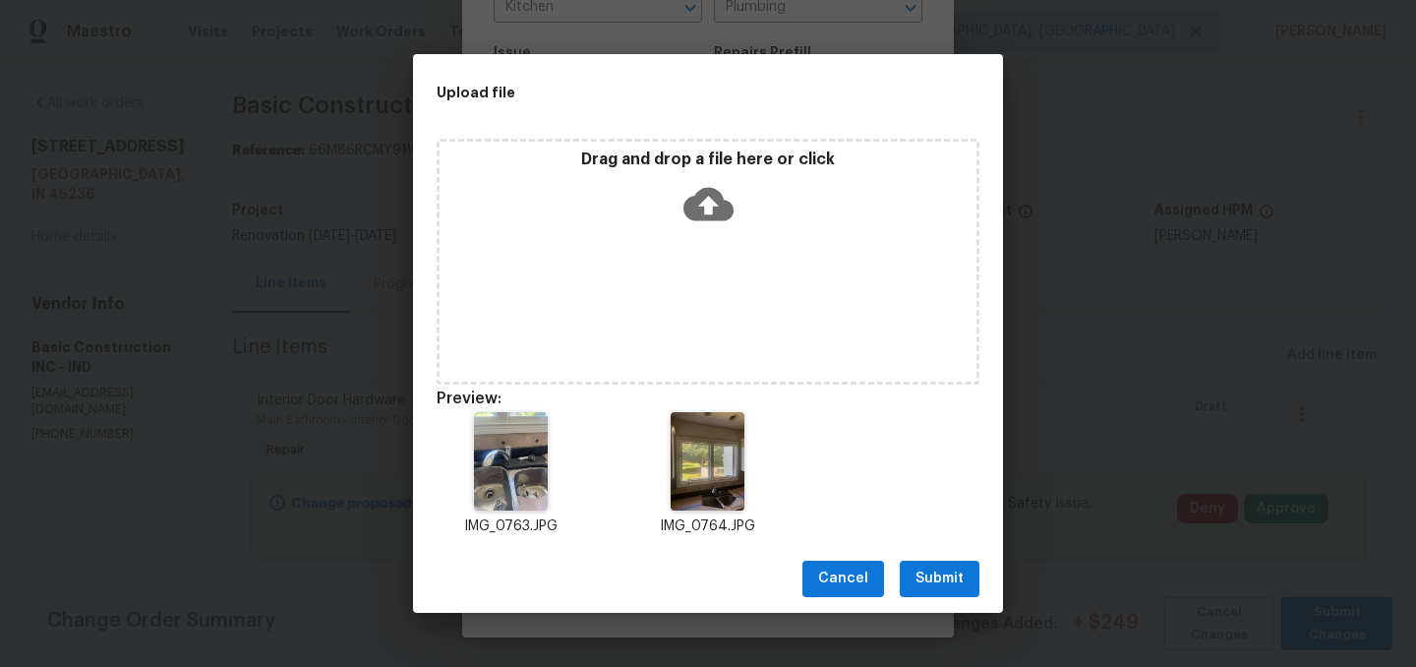
click at [948, 580] on span "Submit" at bounding box center [939, 578] width 48 height 25
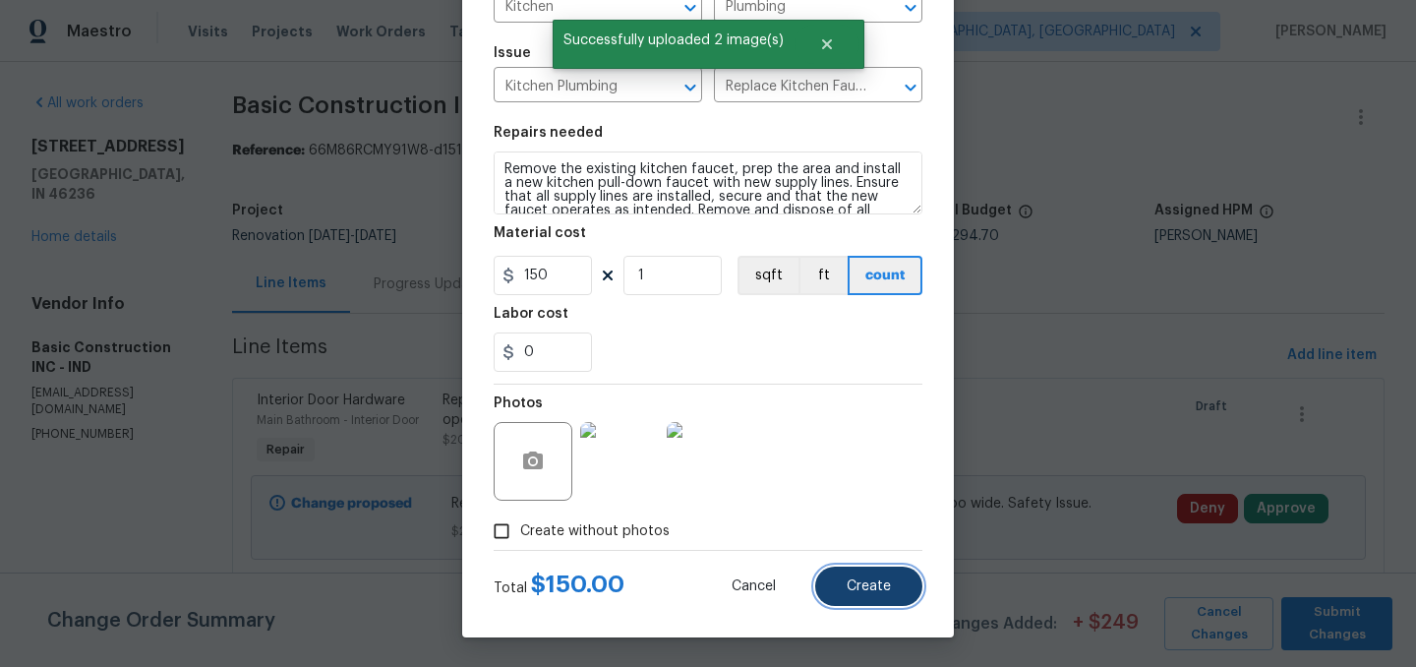
click at [863, 586] on span "Create" at bounding box center [869, 586] width 44 height 15
type input "0"
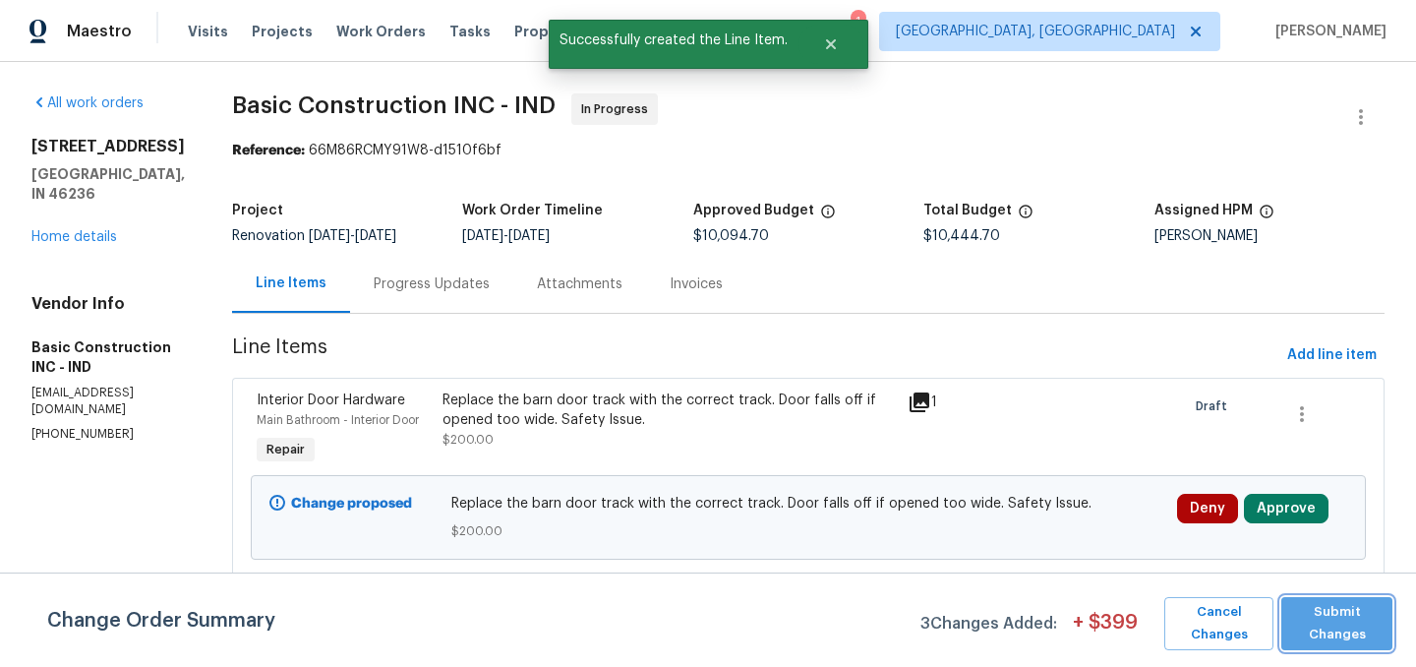
click at [1357, 632] on span "Submit Changes" at bounding box center [1336, 623] width 91 height 45
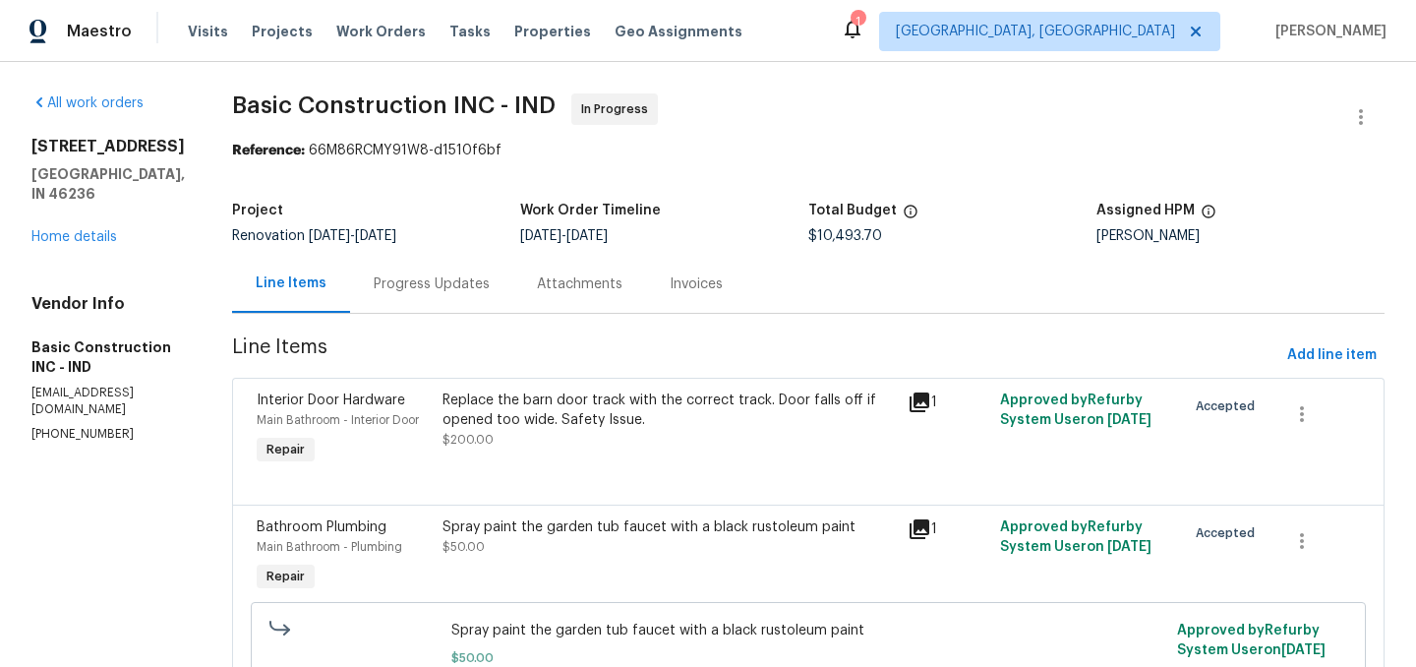
click at [374, 287] on div "Progress Updates" at bounding box center [432, 284] width 116 height 20
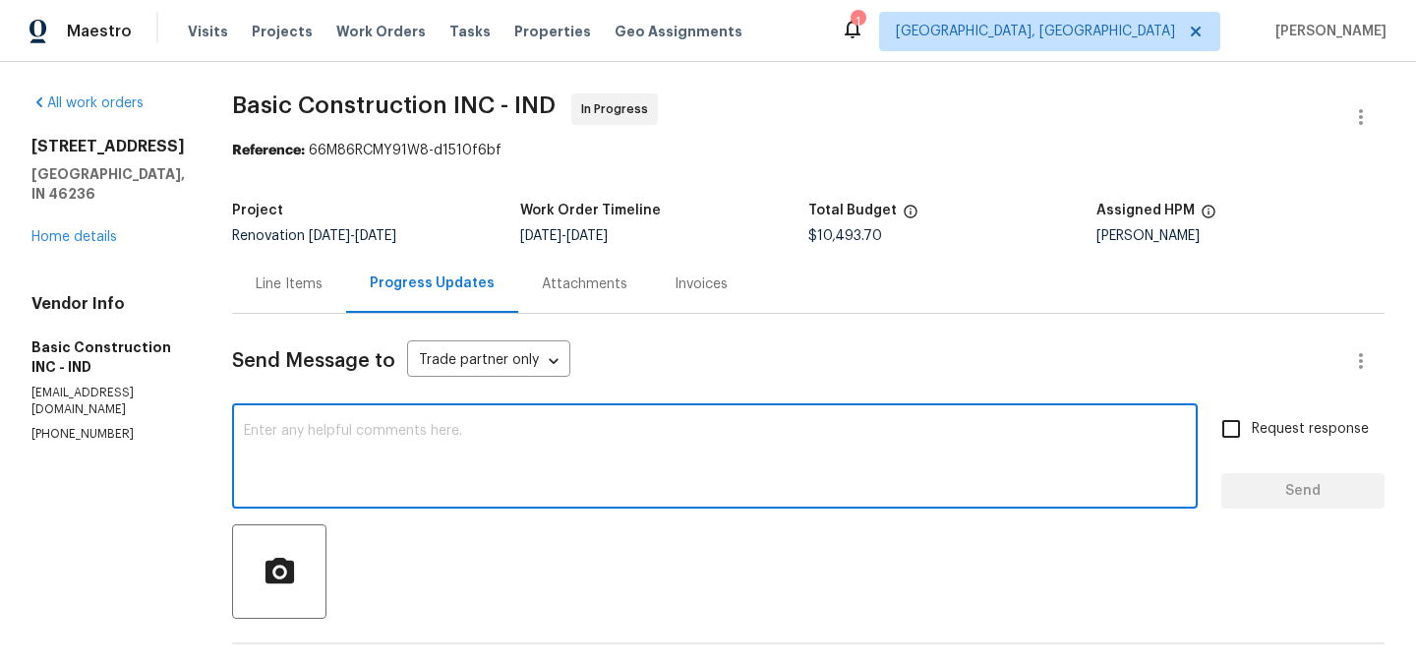
click at [405, 439] on textarea at bounding box center [715, 458] width 942 height 69
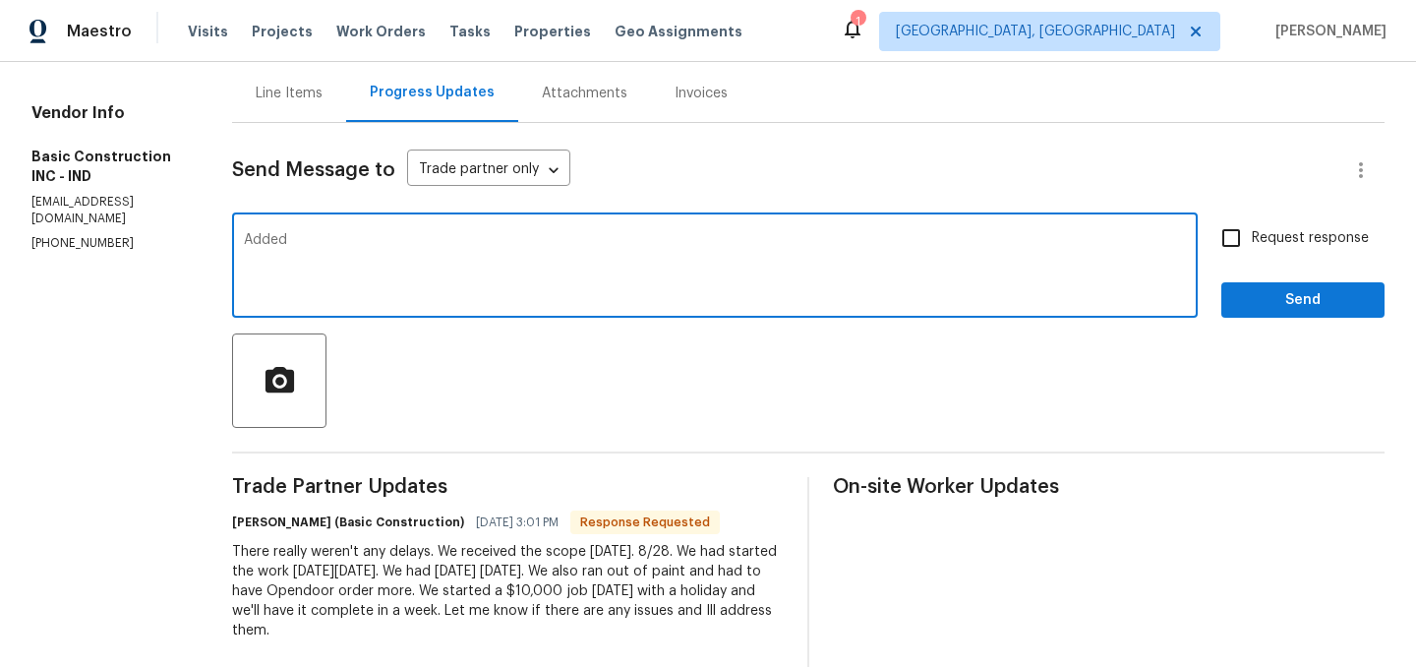
scroll to position [190, 0]
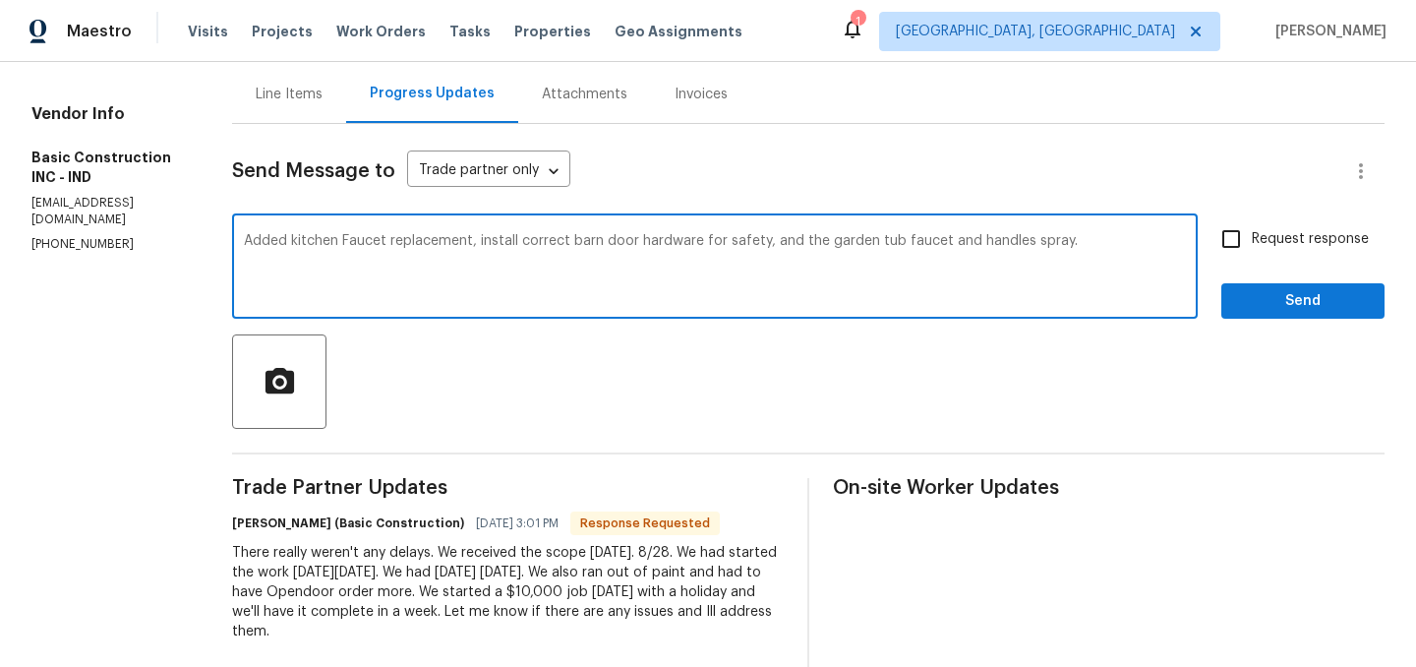
type textarea "Added kitchen Faucet replacement, install correct barn door hardware for safety…"
click at [1300, 299] on span "Send" at bounding box center [1303, 301] width 132 height 25
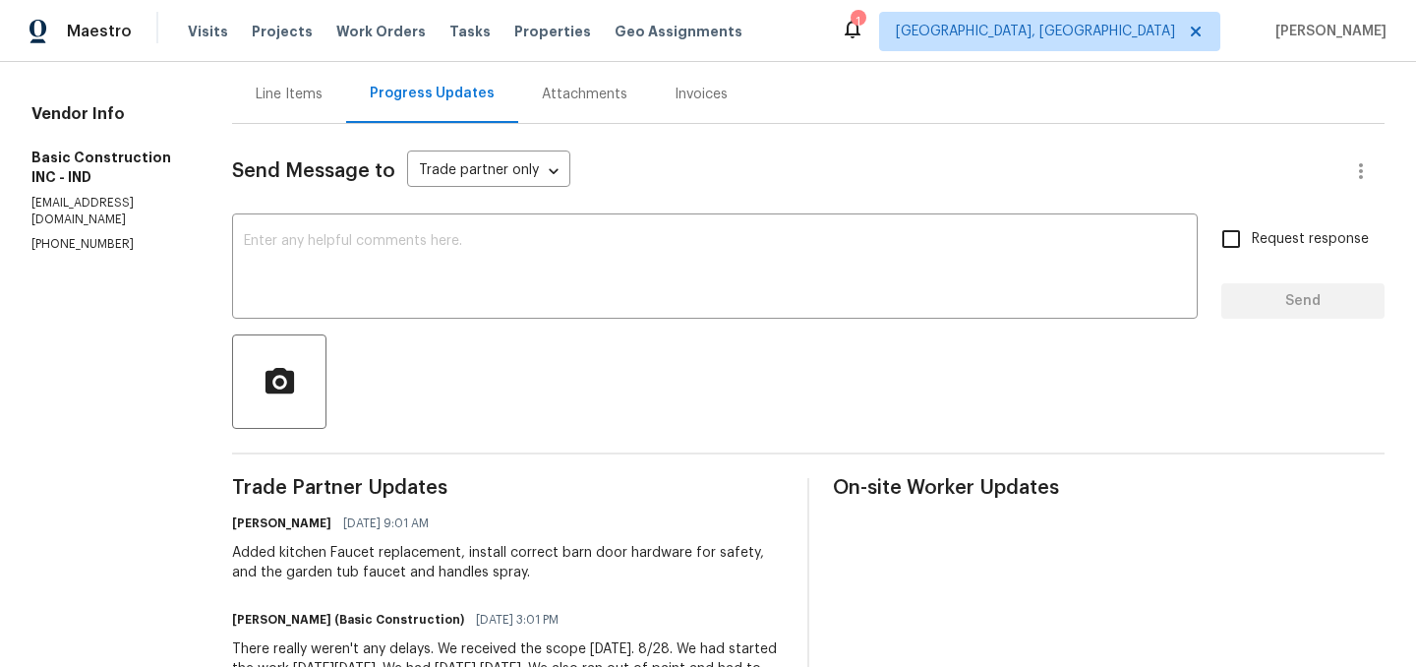
scroll to position [0, 0]
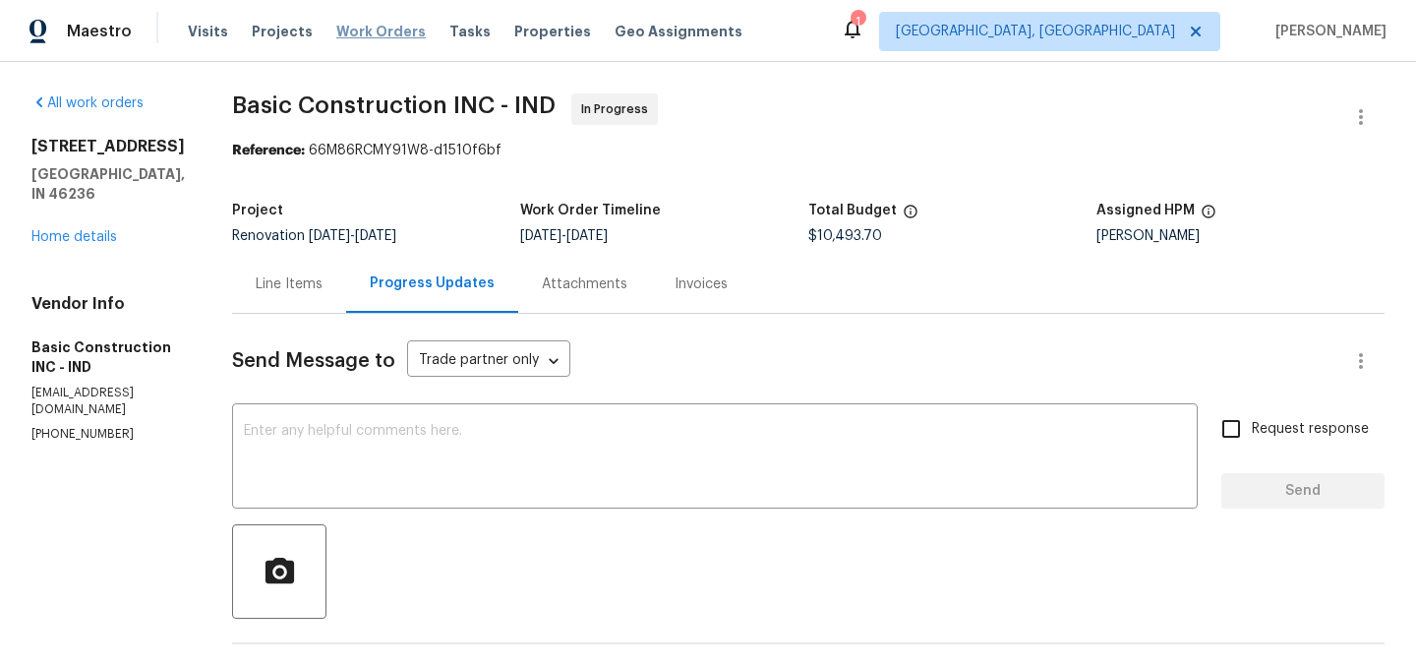
click at [370, 29] on span "Work Orders" at bounding box center [380, 32] width 89 height 20
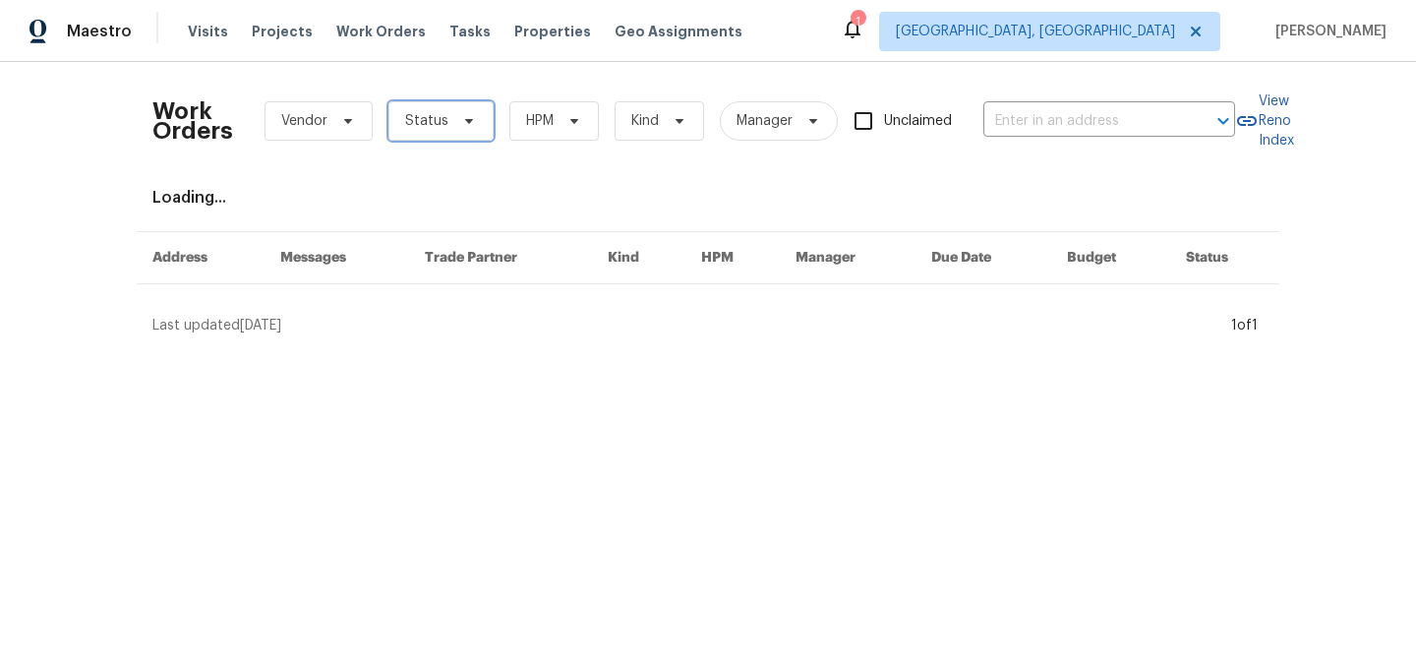
click at [455, 127] on span at bounding box center [466, 121] width 22 height 16
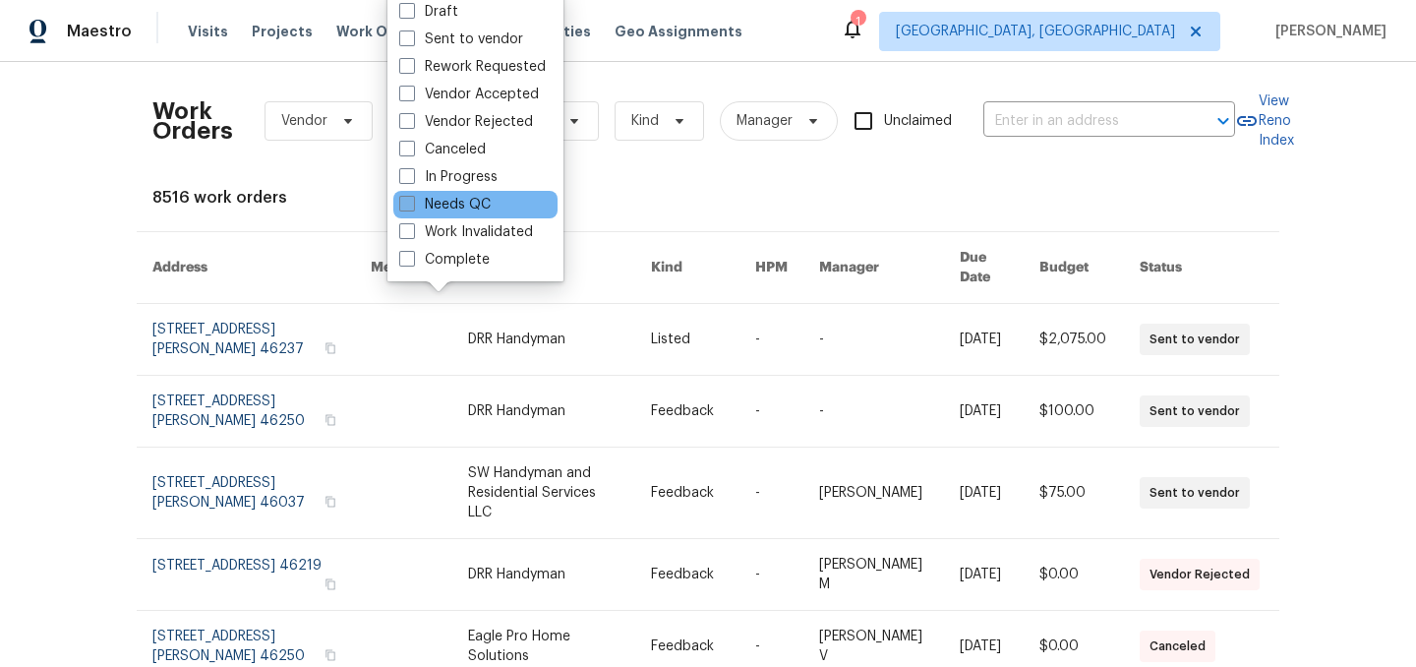
click at [447, 204] on label "Needs QC" at bounding box center [444, 205] width 91 height 20
click at [412, 204] on input "Needs QC" at bounding box center [405, 201] width 13 height 13
checkbox input "true"
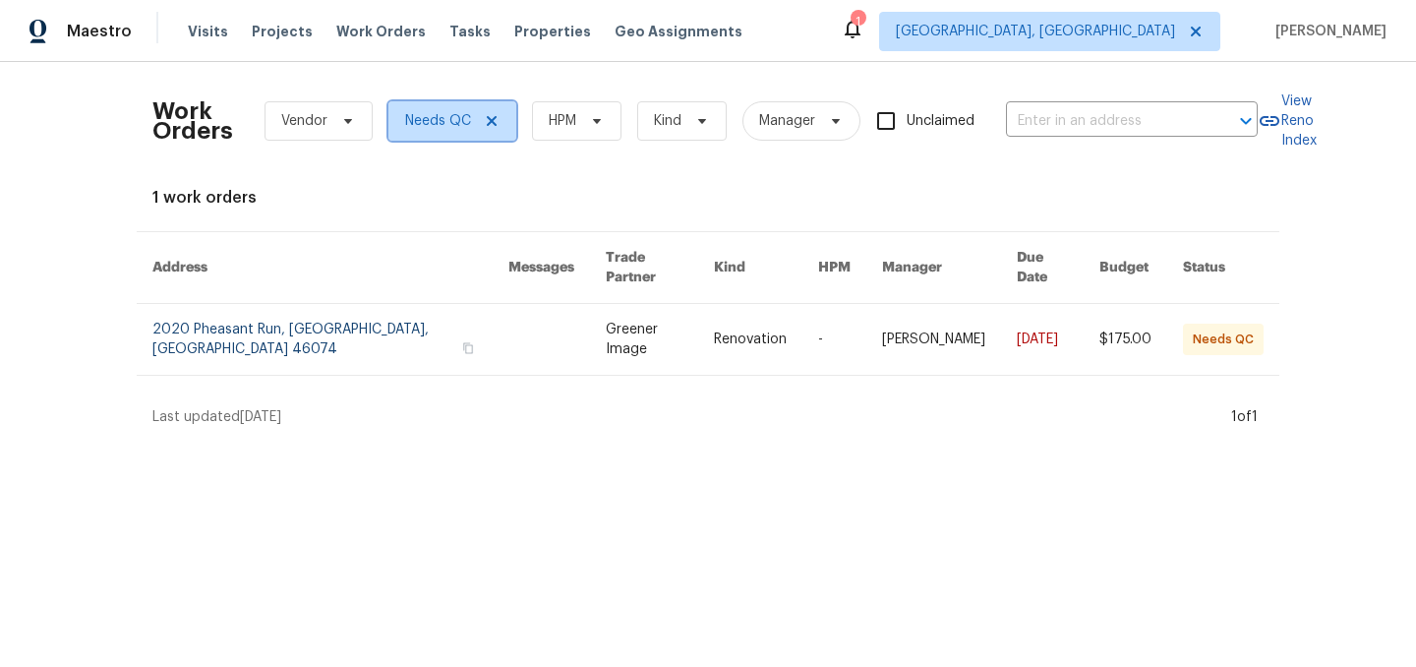
click at [492, 120] on icon at bounding box center [492, 121] width 16 height 16
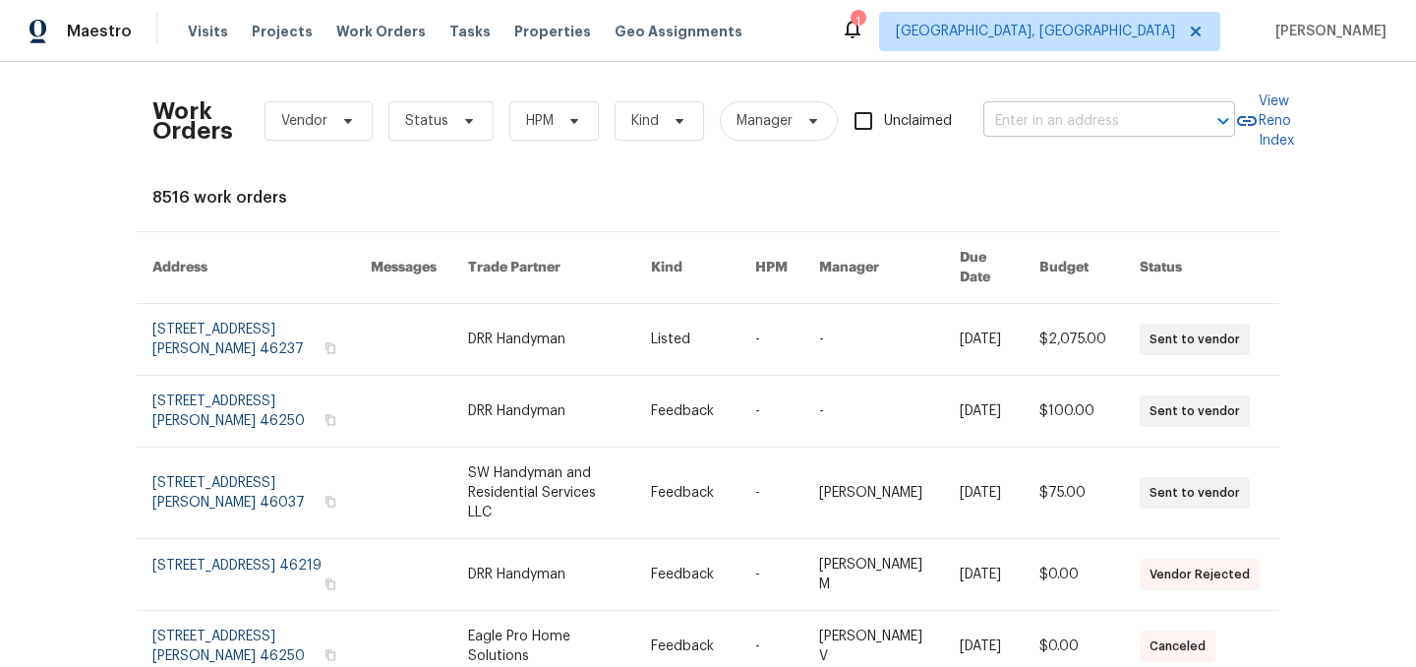
click at [1013, 135] on input "text" at bounding box center [1081, 121] width 197 height 30
type input "643 bra"
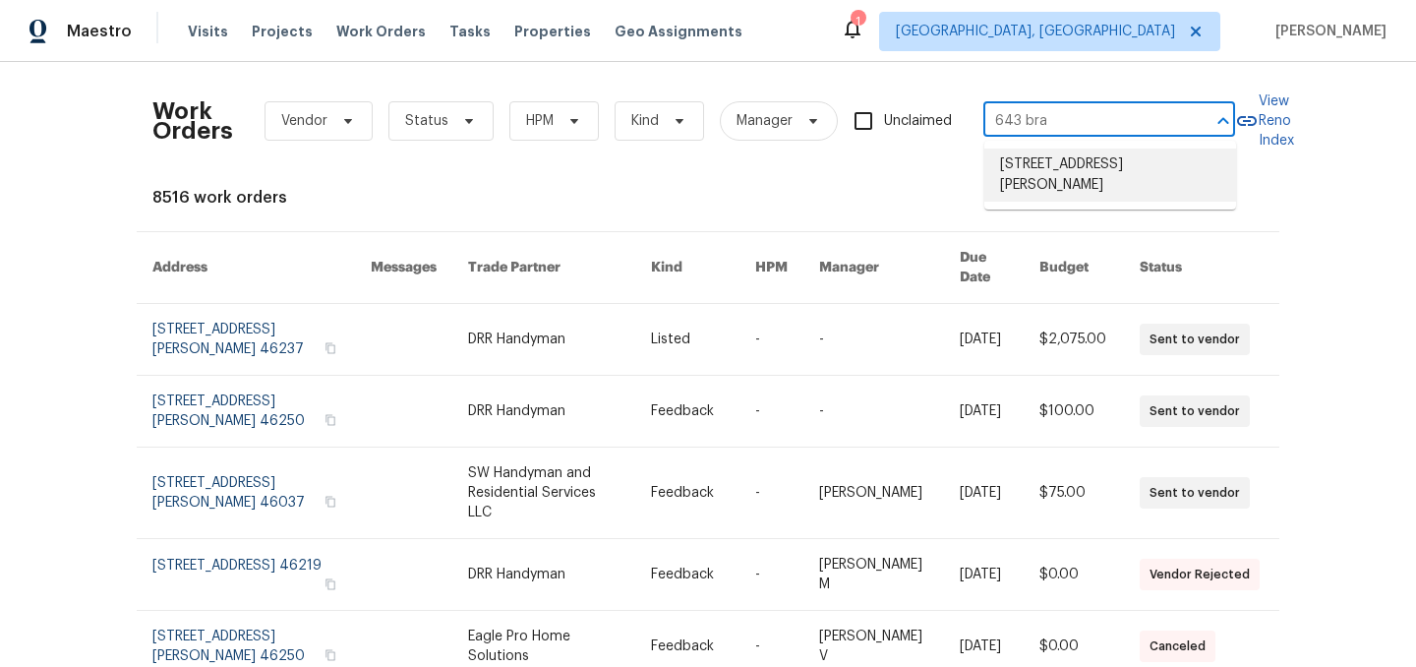
click at [1104, 158] on li "643 Bracknell Dr, Avon, IN 46123" at bounding box center [1110, 174] width 252 height 53
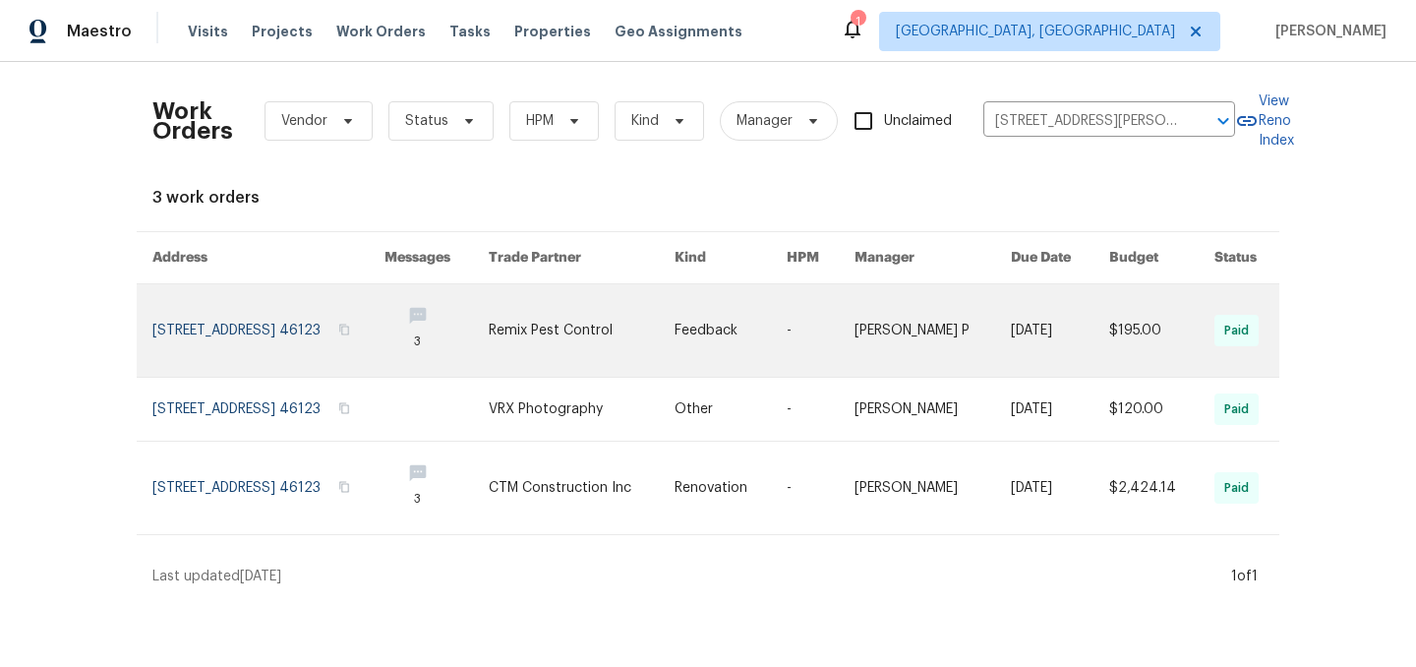
click at [279, 334] on link at bounding box center [268, 330] width 232 height 92
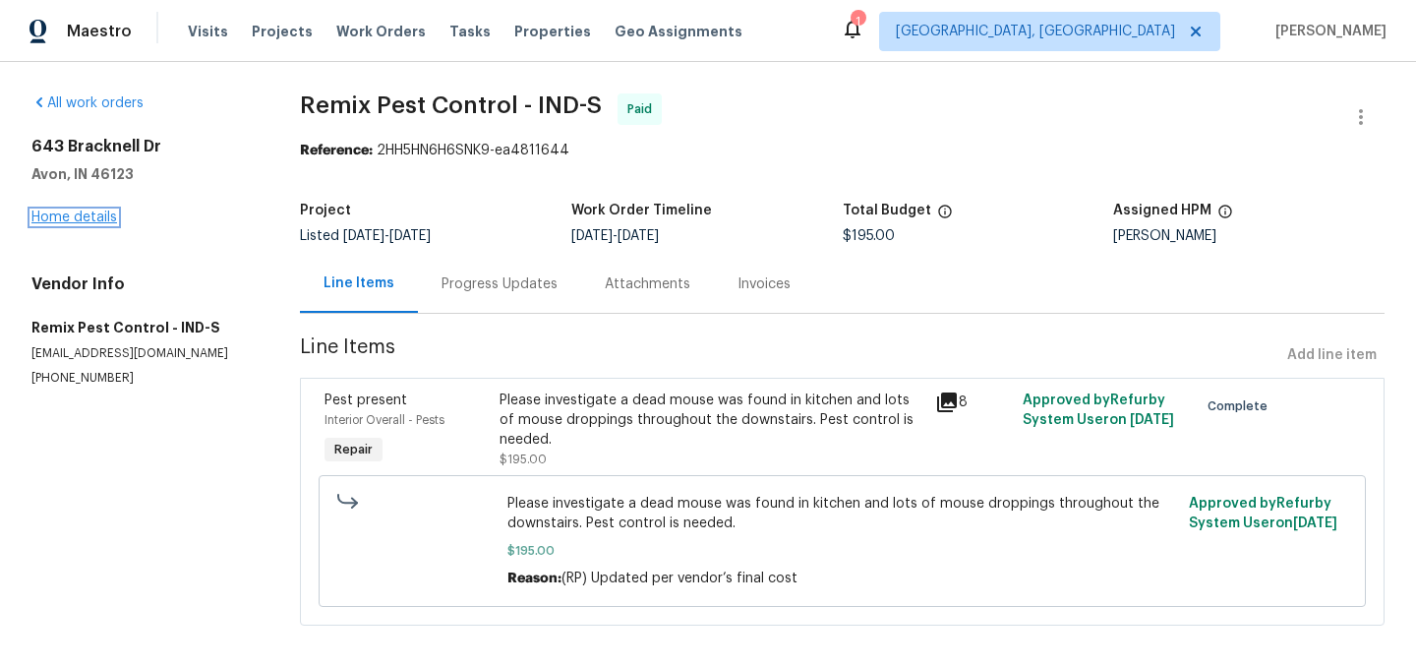
click at [93, 219] on link "Home details" at bounding box center [74, 217] width 86 height 14
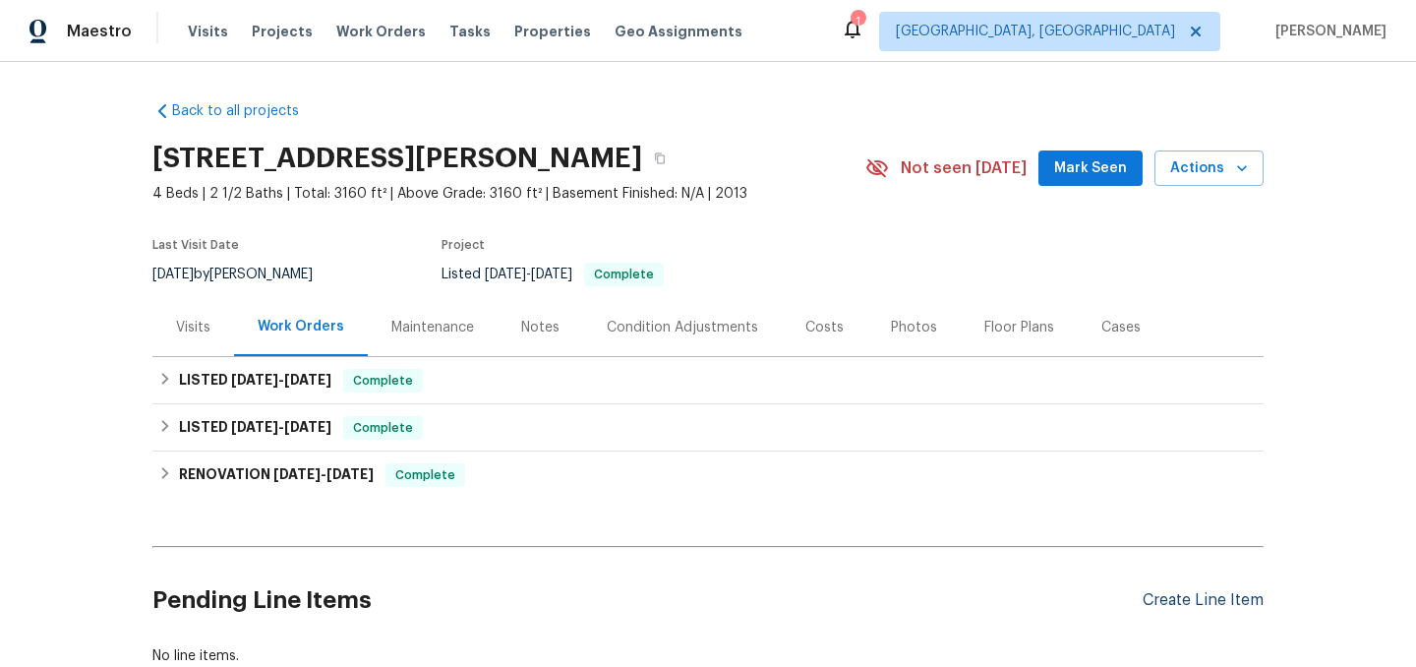
click at [1182, 600] on div "Create Line Item" at bounding box center [1203, 600] width 121 height 19
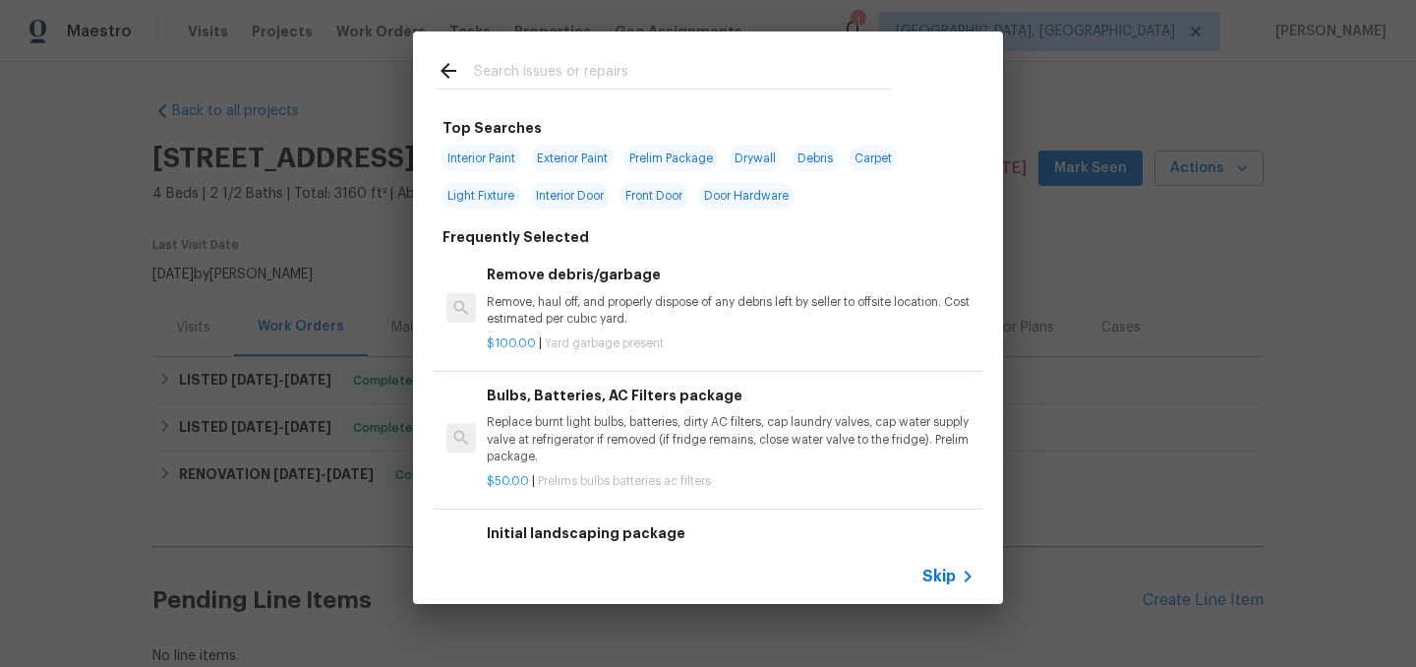
click at [543, 68] on input "text" at bounding box center [682, 73] width 417 height 29
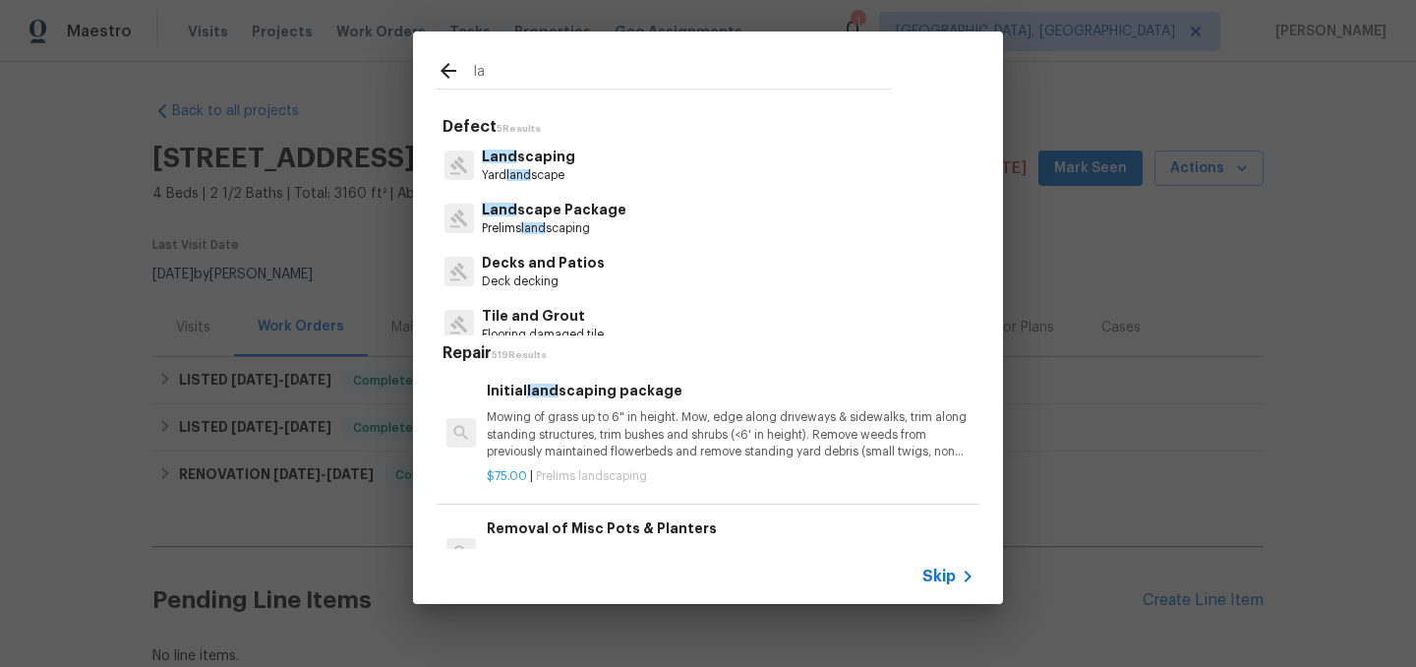
type input "l"
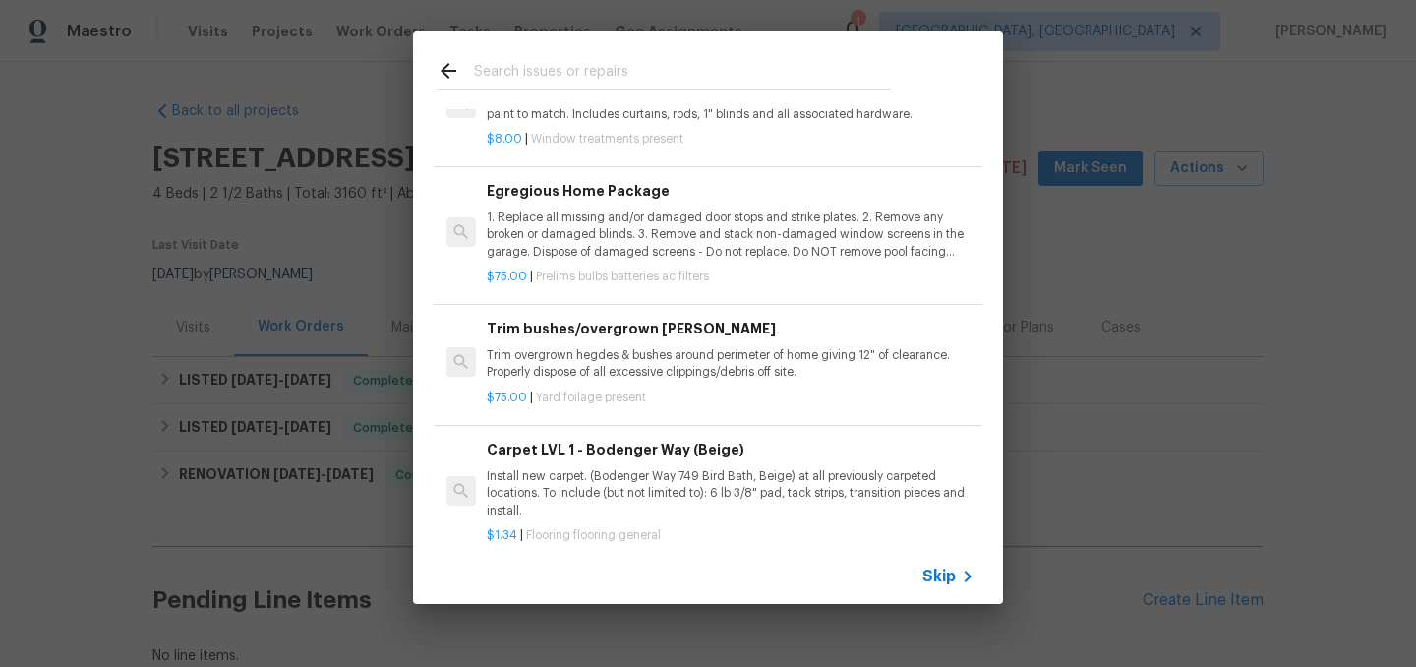
scroll to position [619, 0]
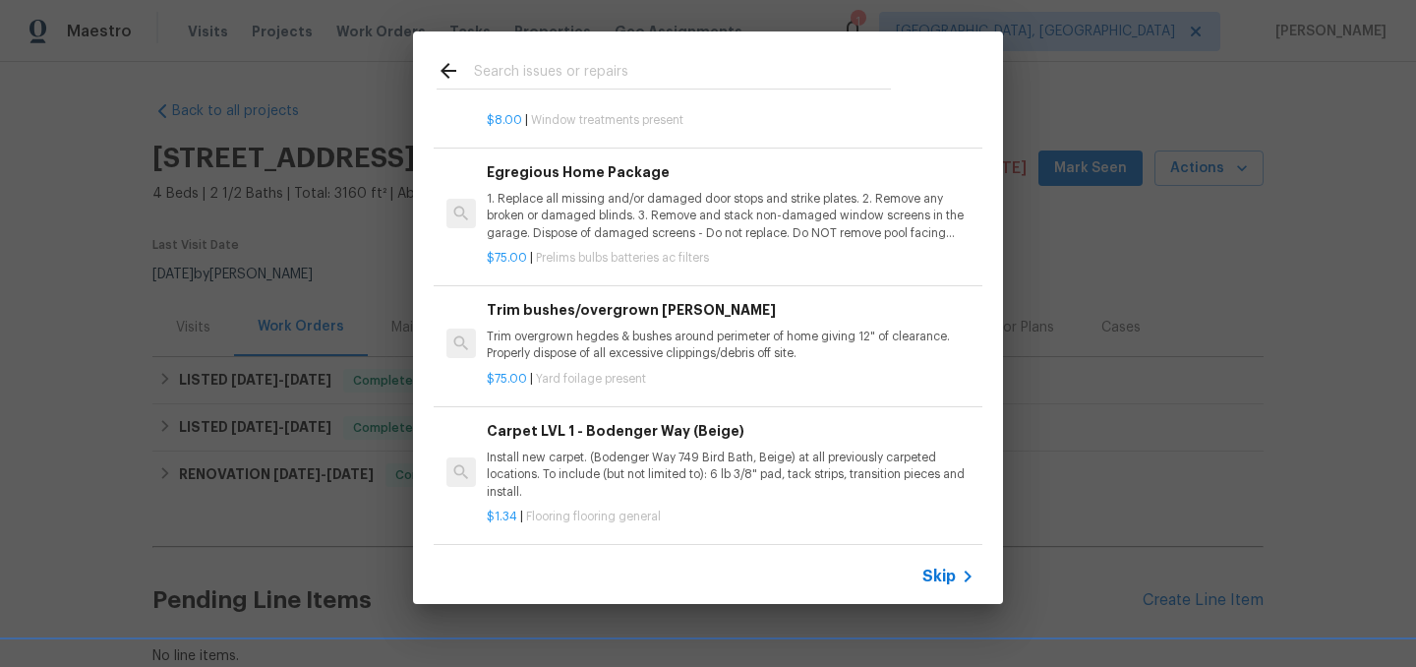
click at [702, 343] on p "Trim overgrown hegdes & bushes around perimeter of home giving 12" of clearance…" at bounding box center [731, 344] width 488 height 33
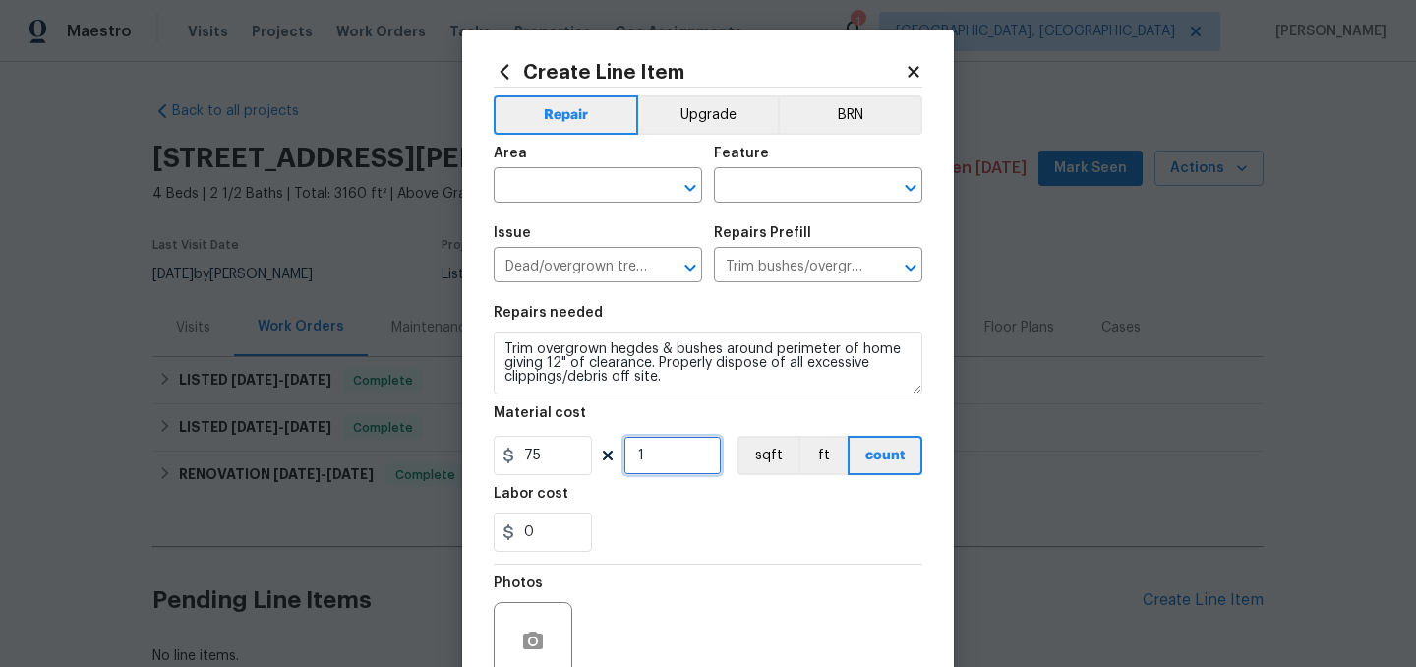
click at [639, 460] on input "1" at bounding box center [672, 455] width 98 height 39
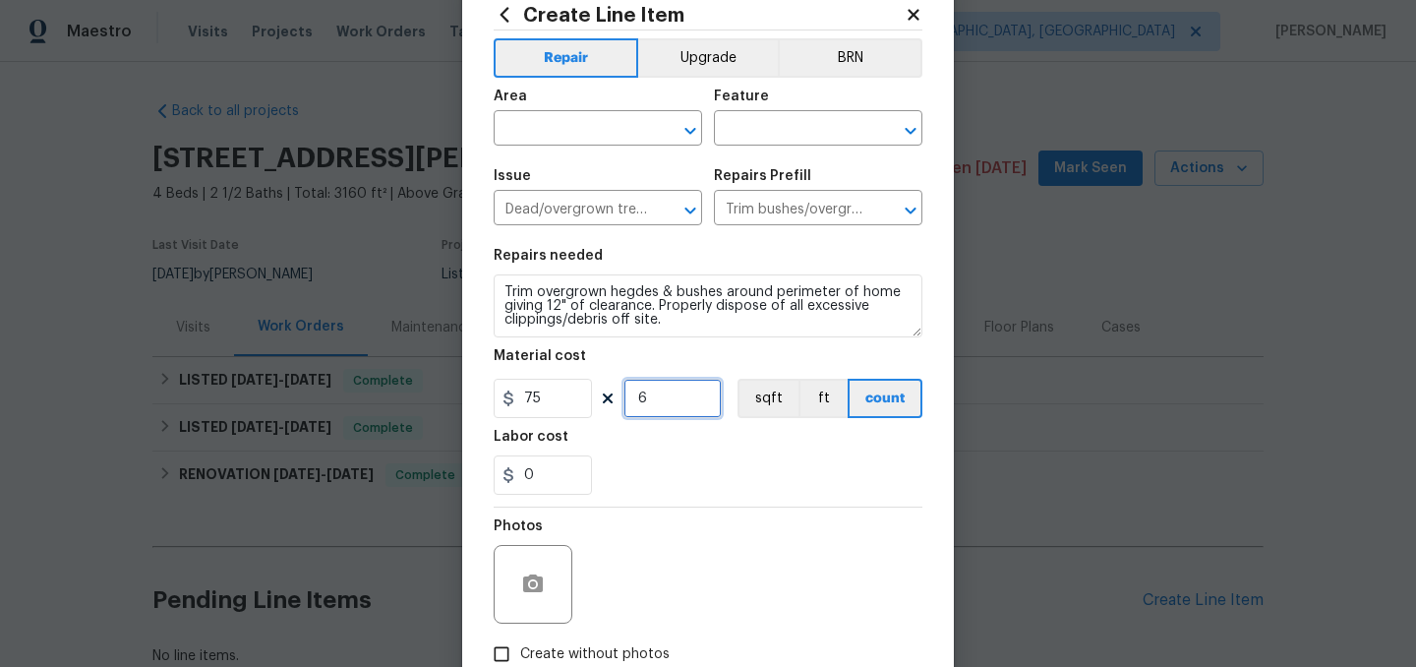
scroll to position [0, 0]
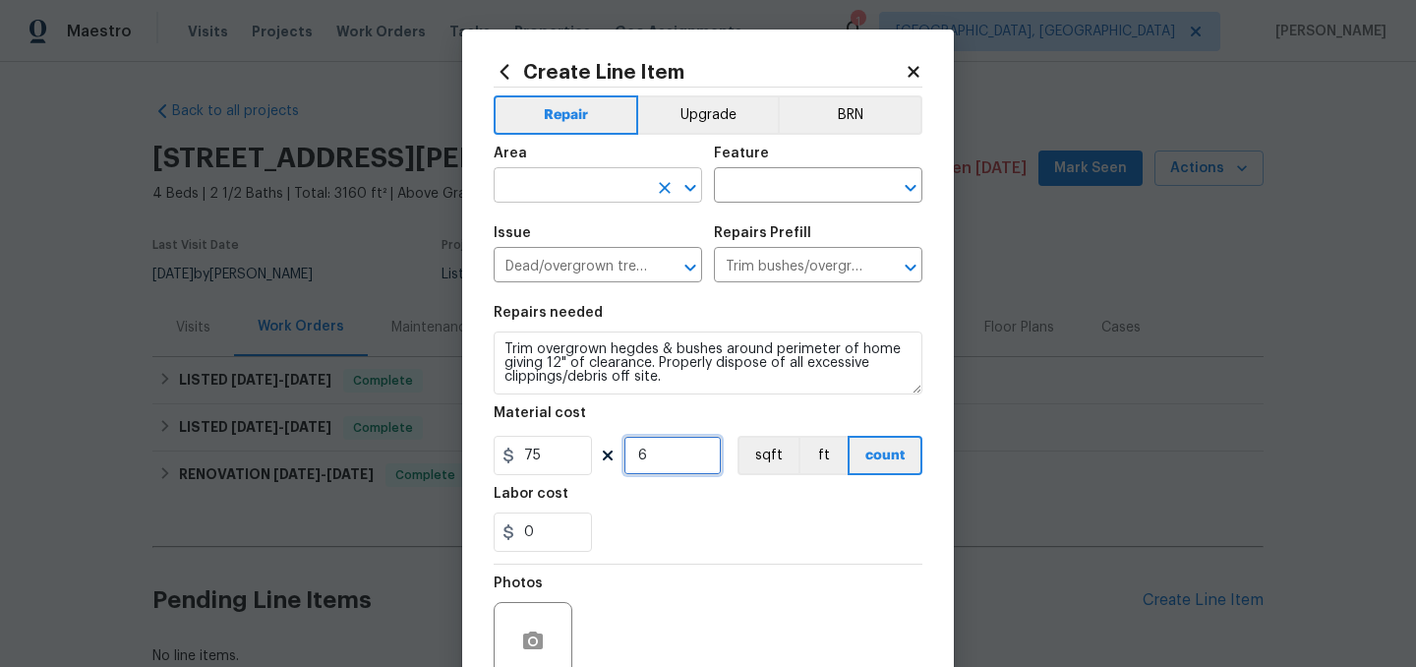
type input "6"
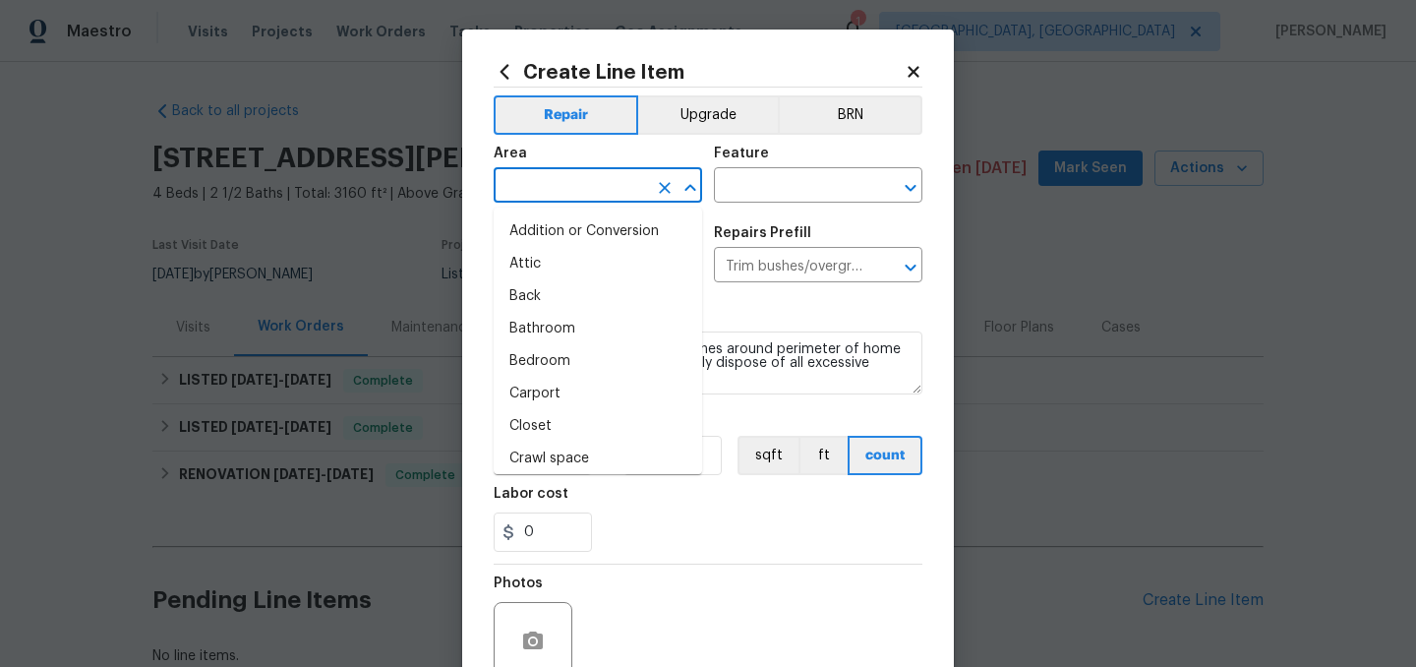
click at [560, 196] on input "text" at bounding box center [570, 187] width 153 height 30
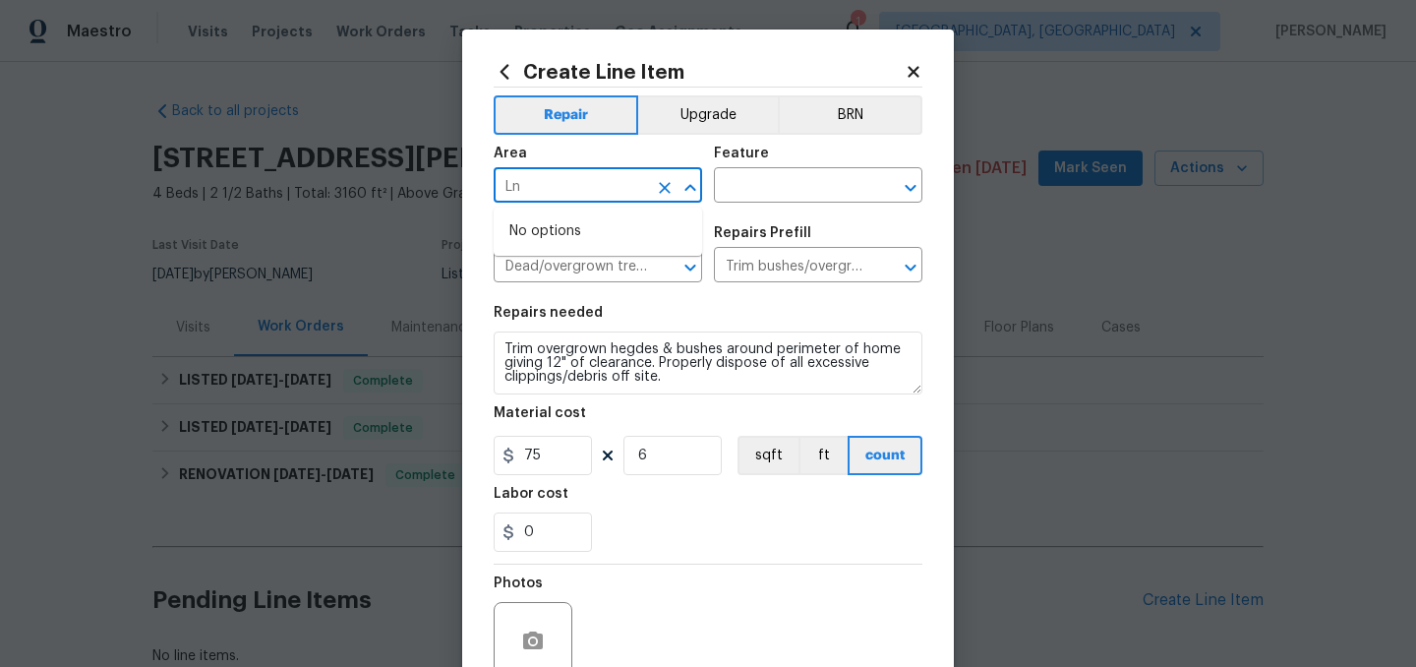
type input "L"
click at [599, 266] on li "Exterior Overall" at bounding box center [598, 264] width 208 height 32
type input "Exterior Overall"
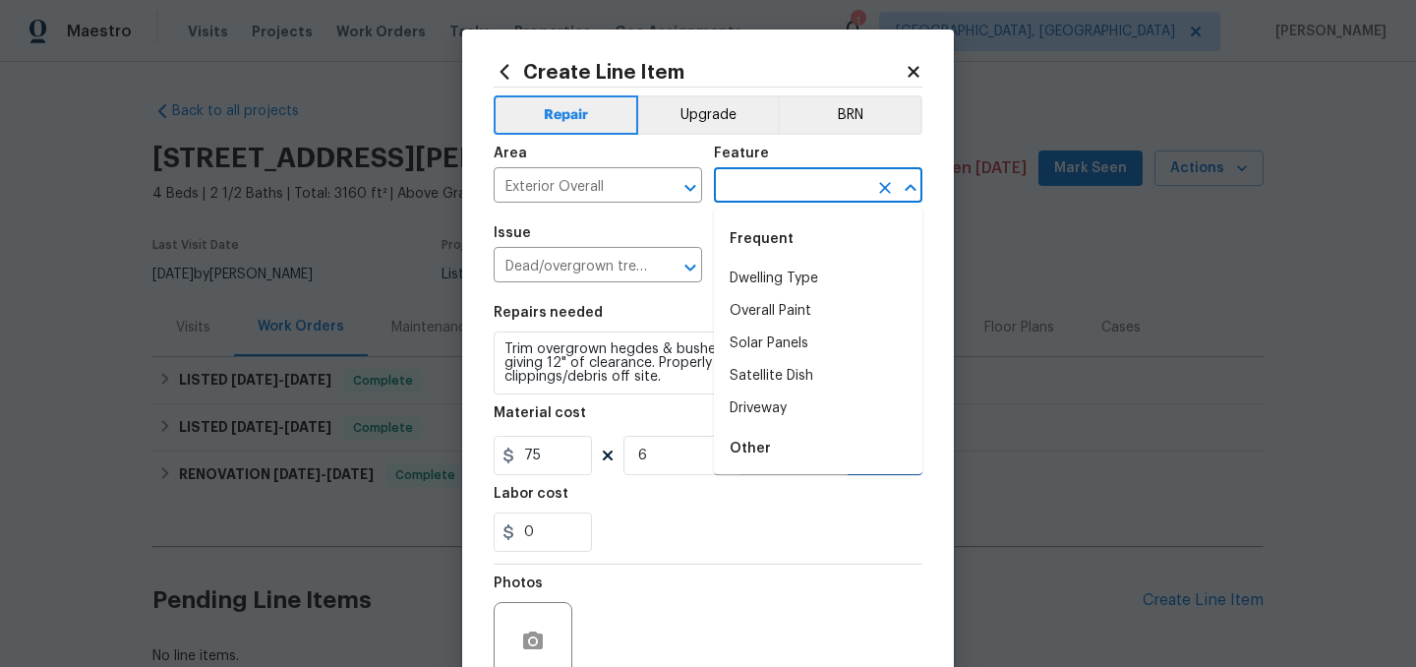
click at [763, 194] on input "text" at bounding box center [790, 187] width 153 height 30
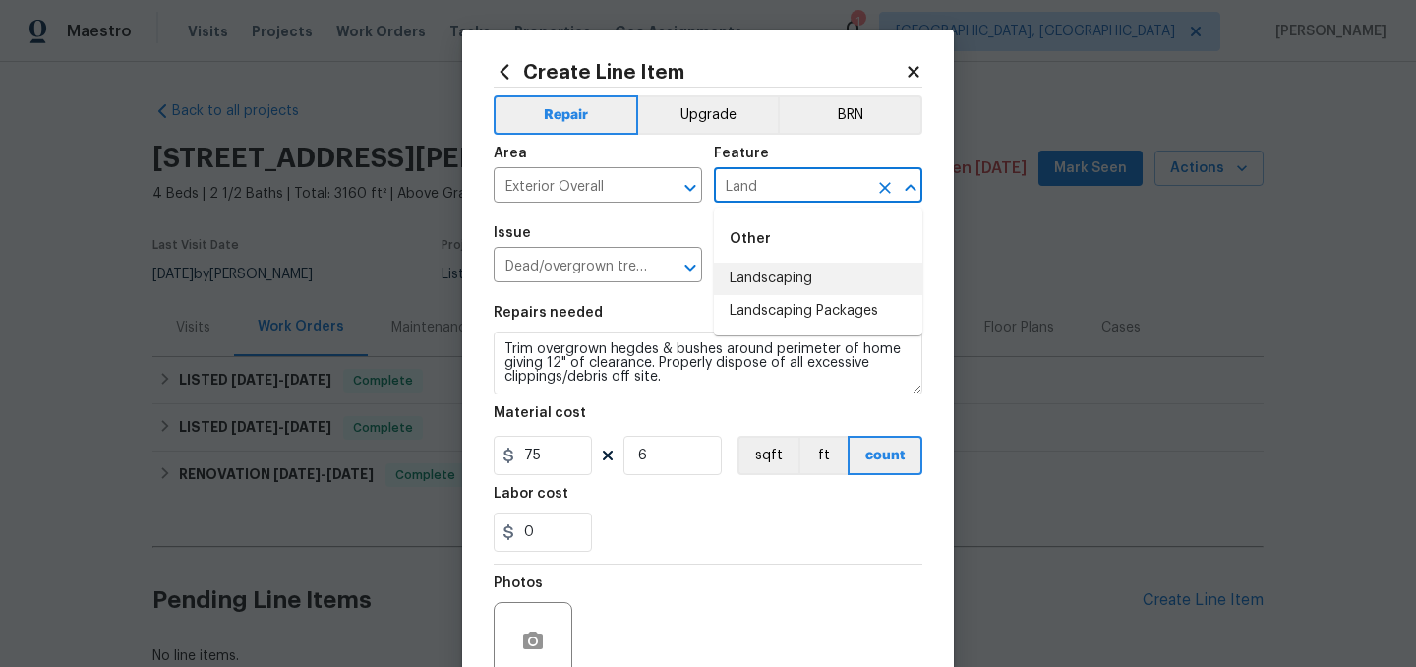
click at [782, 275] on li "Landscaping" at bounding box center [818, 279] width 208 height 32
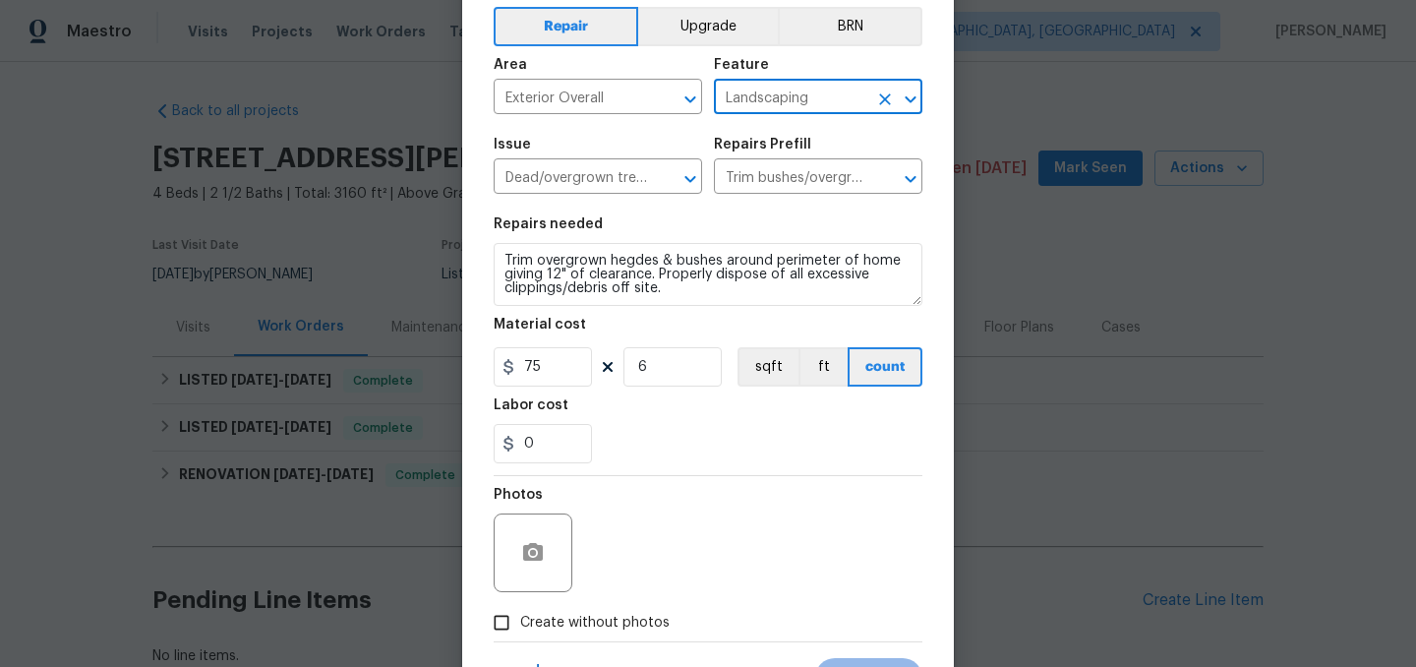
scroll to position [92, 0]
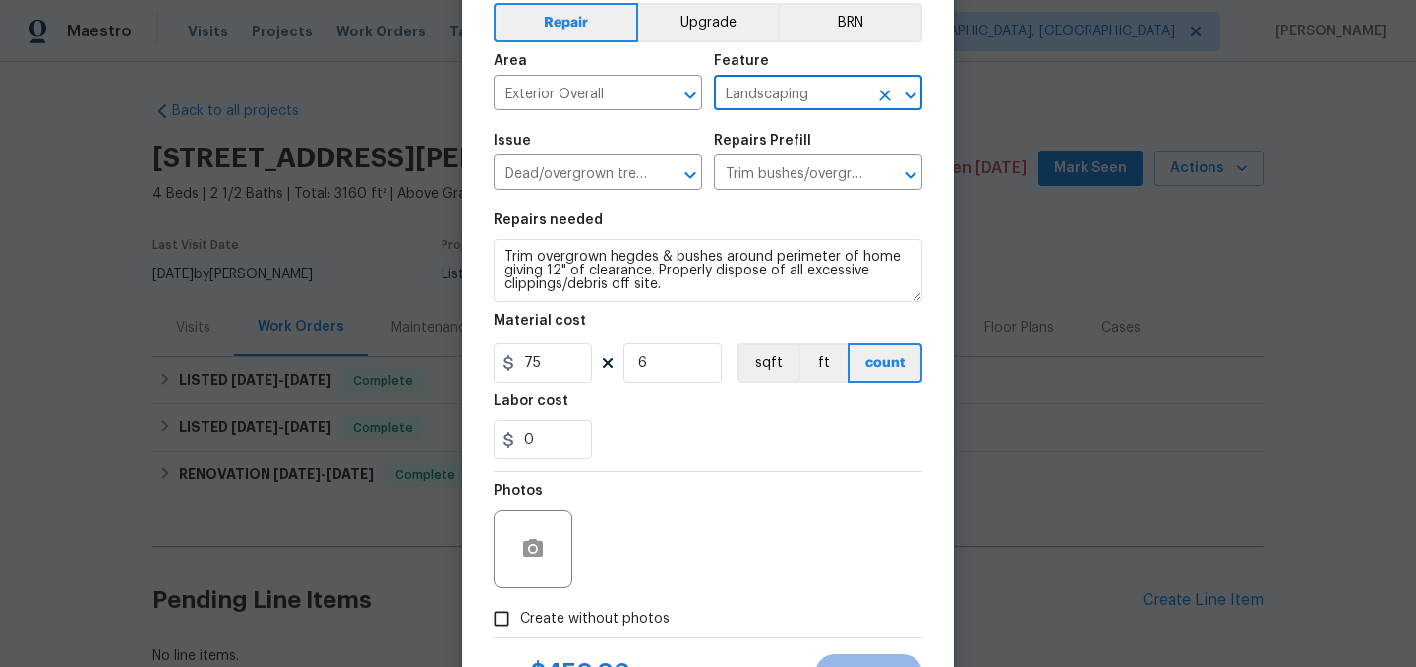
type input "Landscaping"
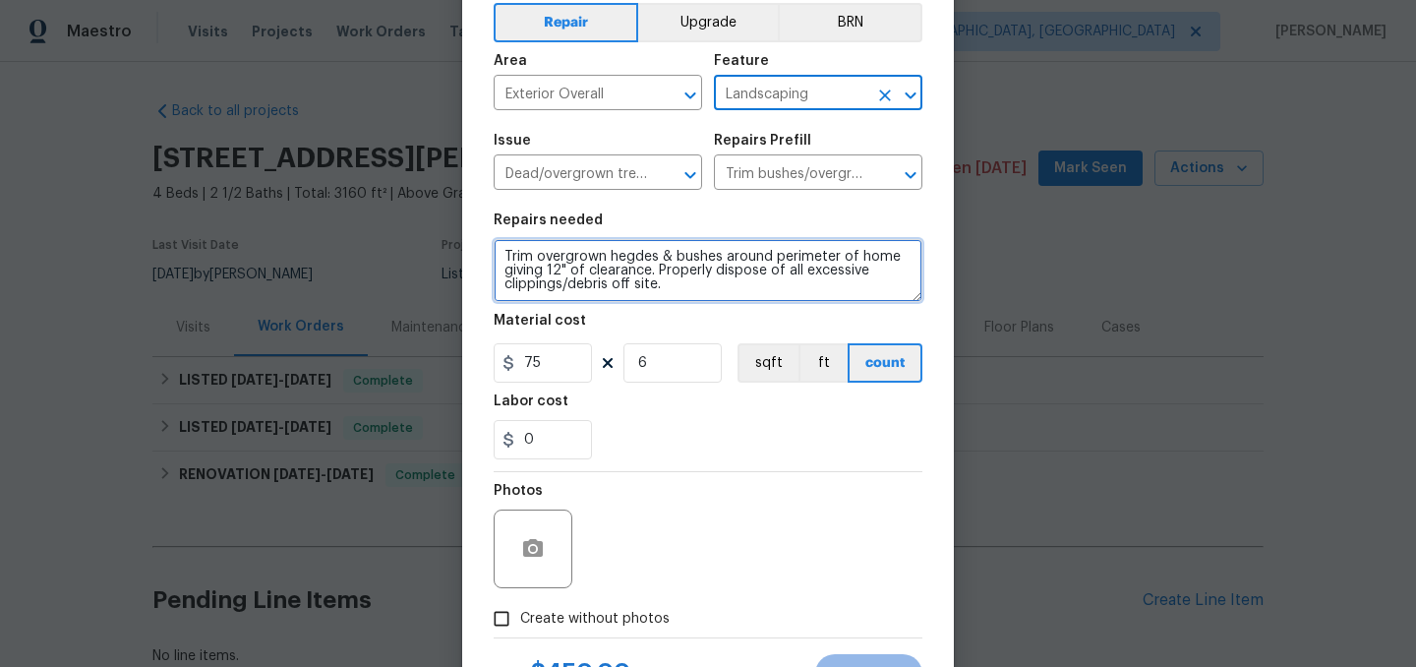
click at [504, 255] on textarea "Trim overgrown hegdes & bushes around perimeter of home giving 12" of clearance…" at bounding box center [708, 270] width 429 height 63
click at [630, 263] on textarea "Trim overgrown hegdes & bushes around perimeter of home giving 12" of clearance…" at bounding box center [708, 270] width 429 height 63
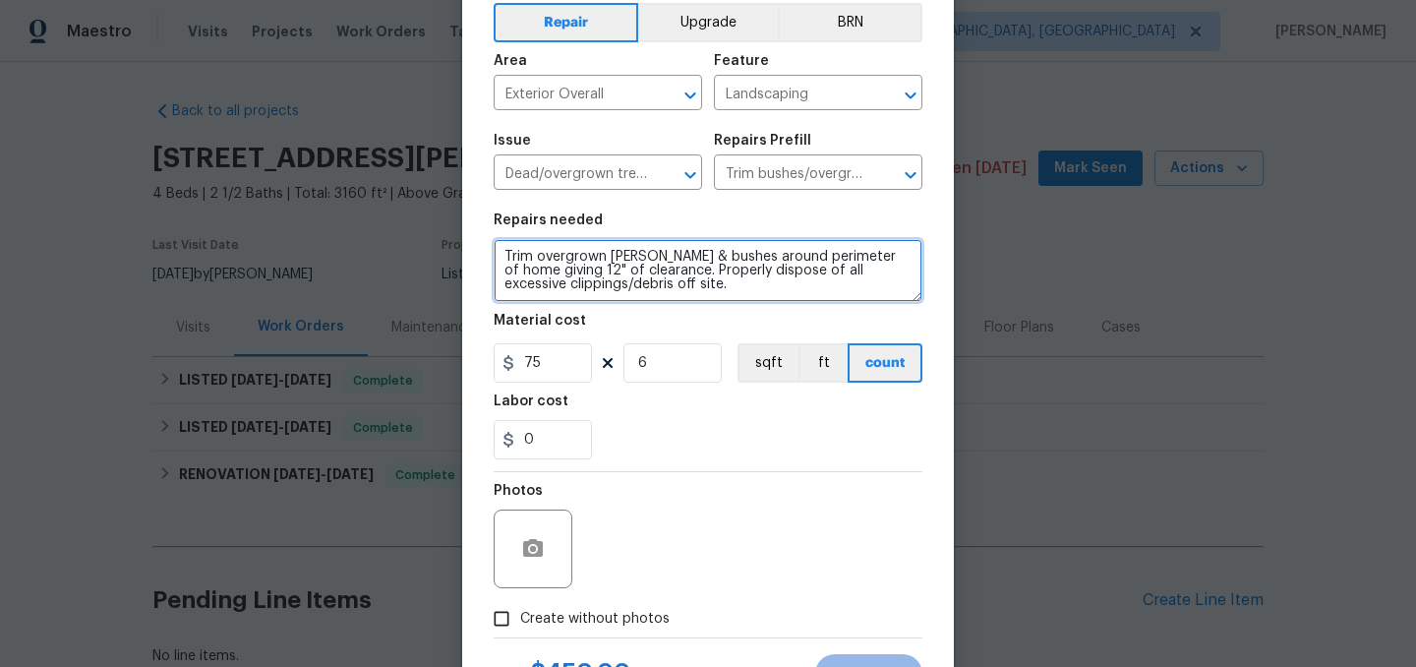
click at [716, 254] on textarea "Trim overgrown hedges & bushes around perimeter of home giving 12" of clearance…" at bounding box center [708, 270] width 429 height 63
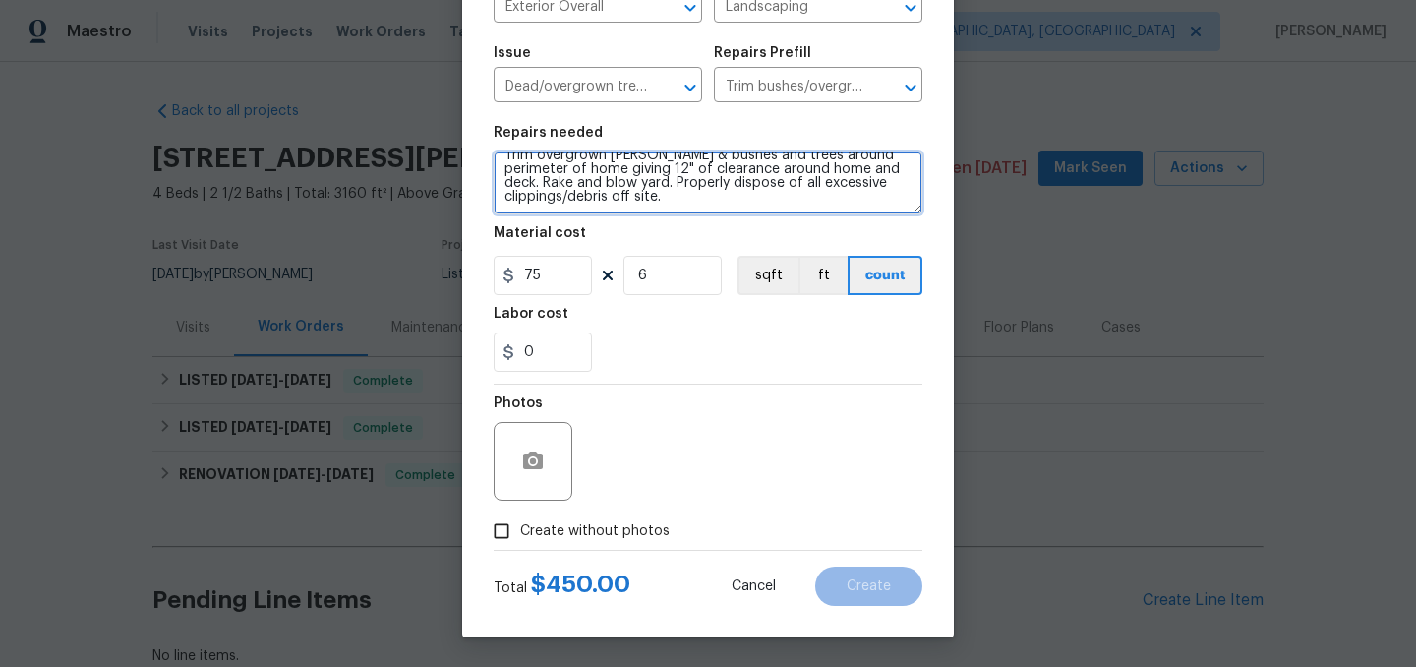
type textarea "Trim overgrown hedges & bushes and trees around perimeter of home giving 12" of…"
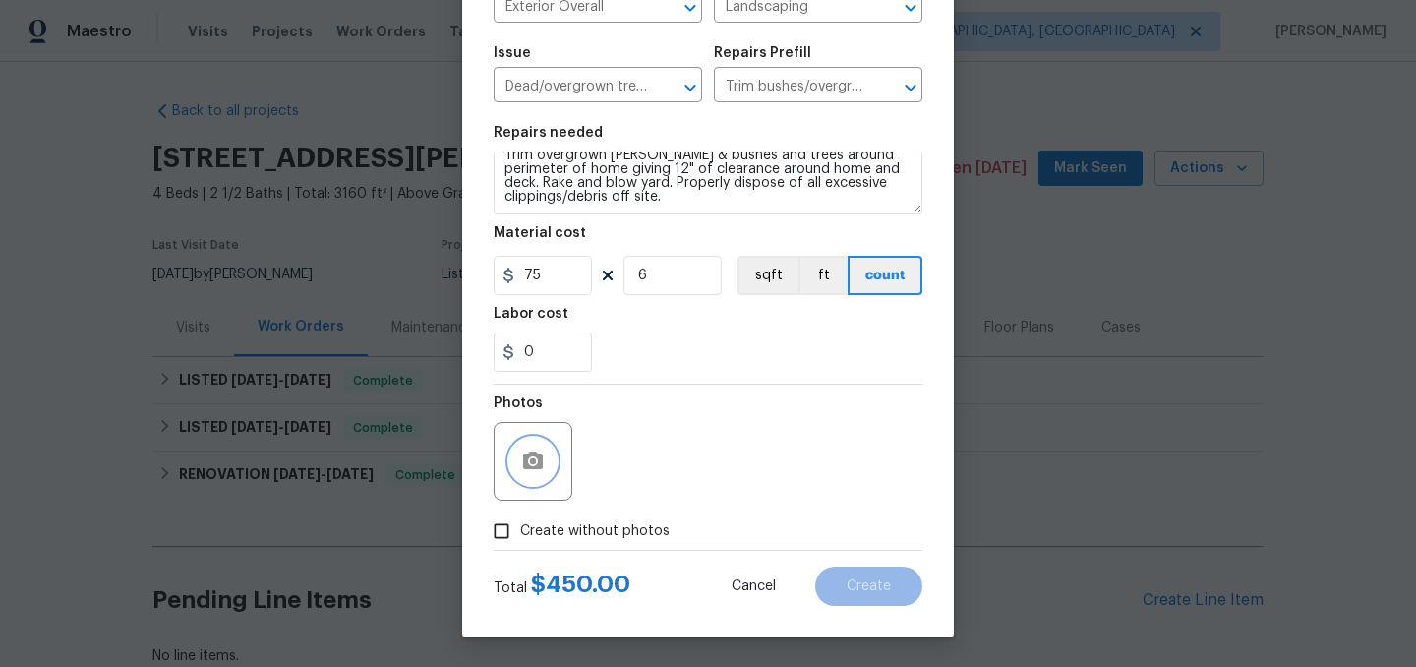
click at [540, 458] on icon "button" at bounding box center [533, 460] width 20 height 18
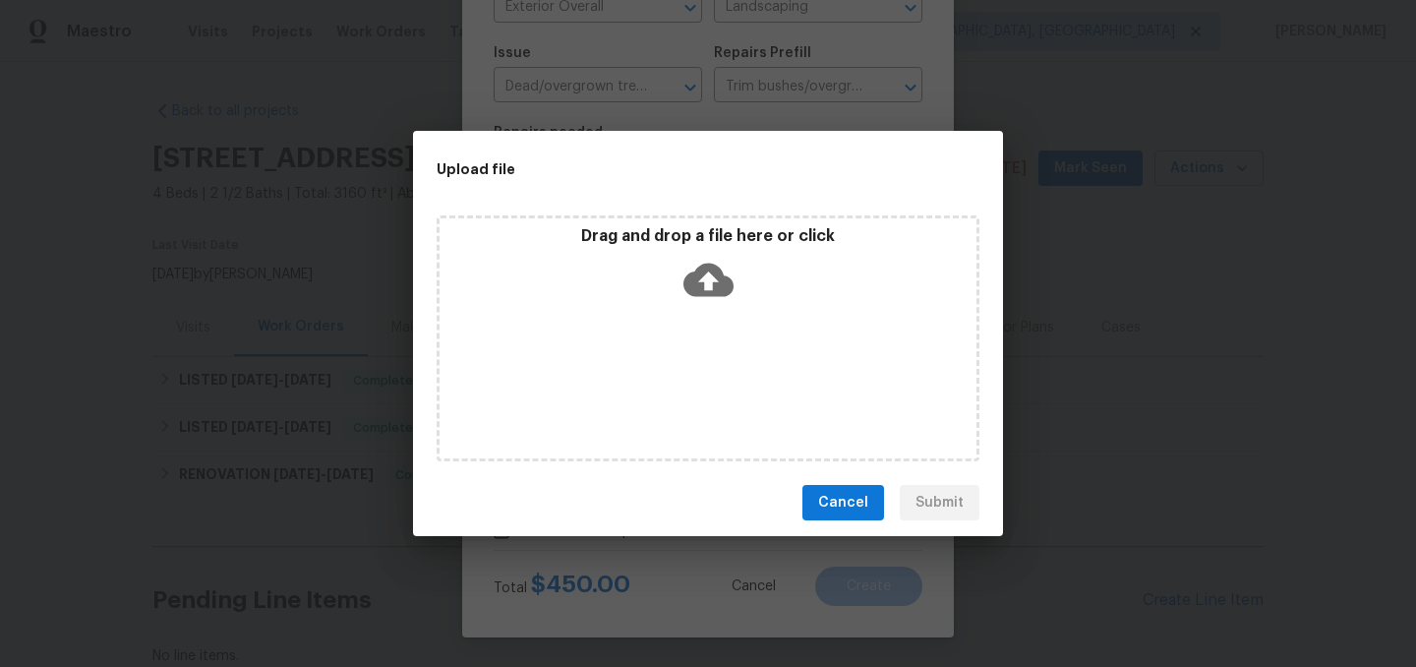
click at [712, 267] on icon at bounding box center [708, 280] width 50 height 33
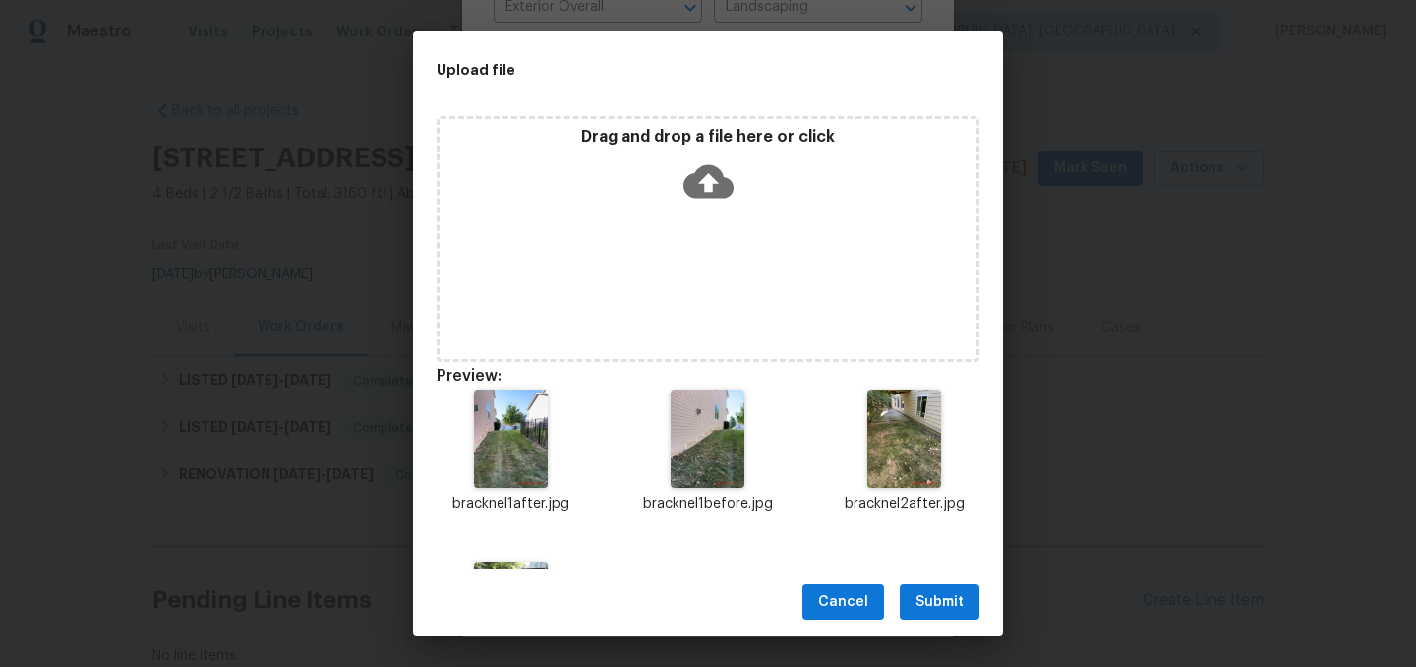
click at [935, 604] on span "Submit" at bounding box center [939, 602] width 48 height 25
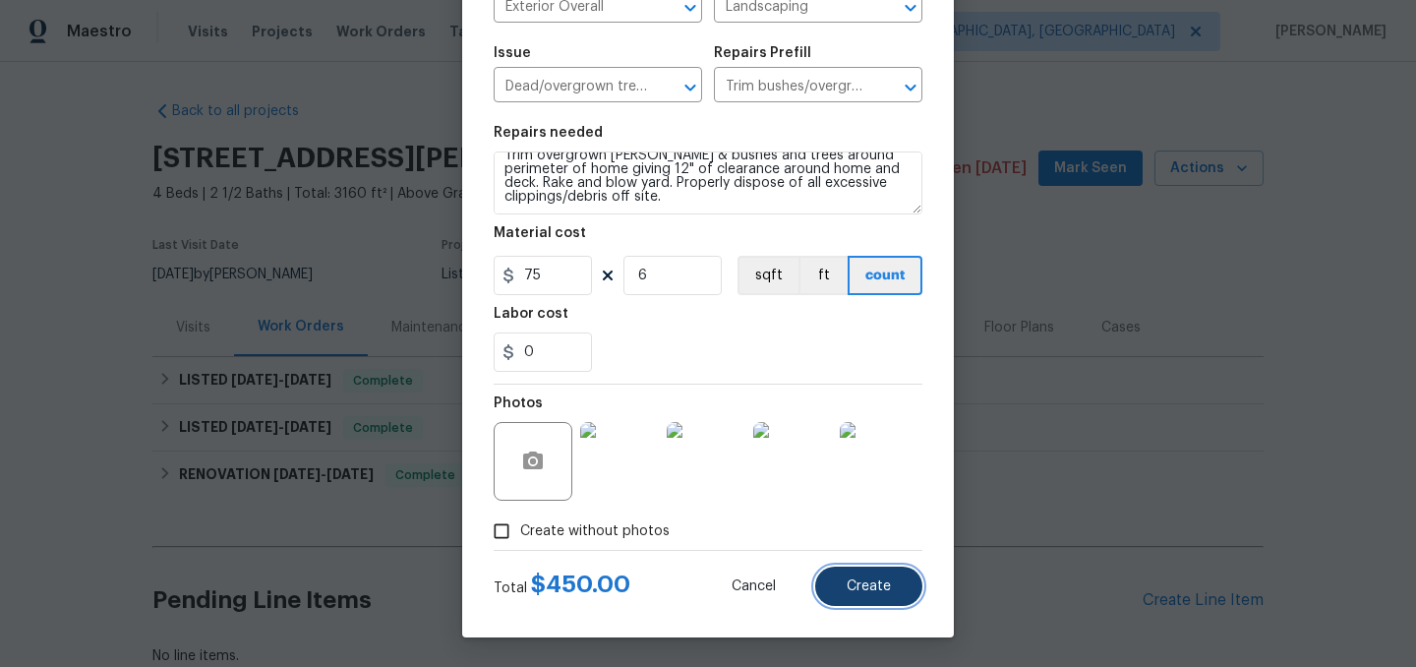
click at [878, 588] on span "Create" at bounding box center [869, 586] width 44 height 15
type input "0"
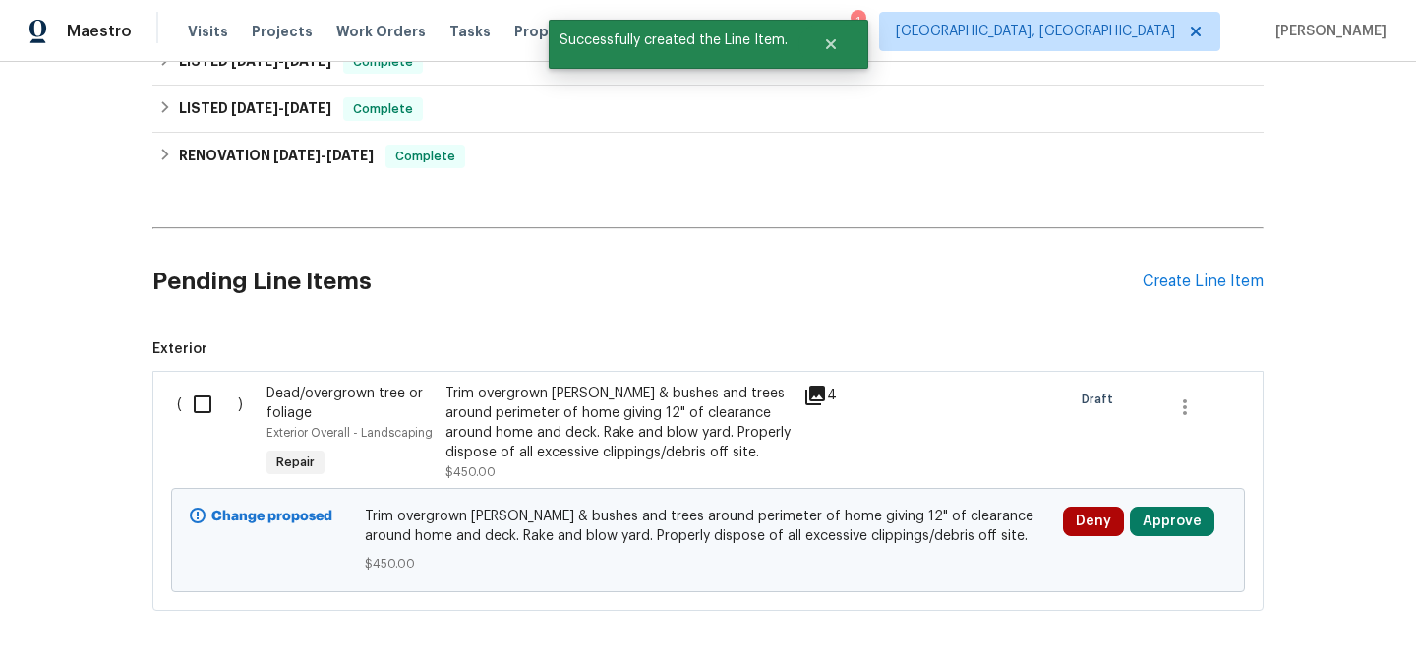
scroll to position [396, 0]
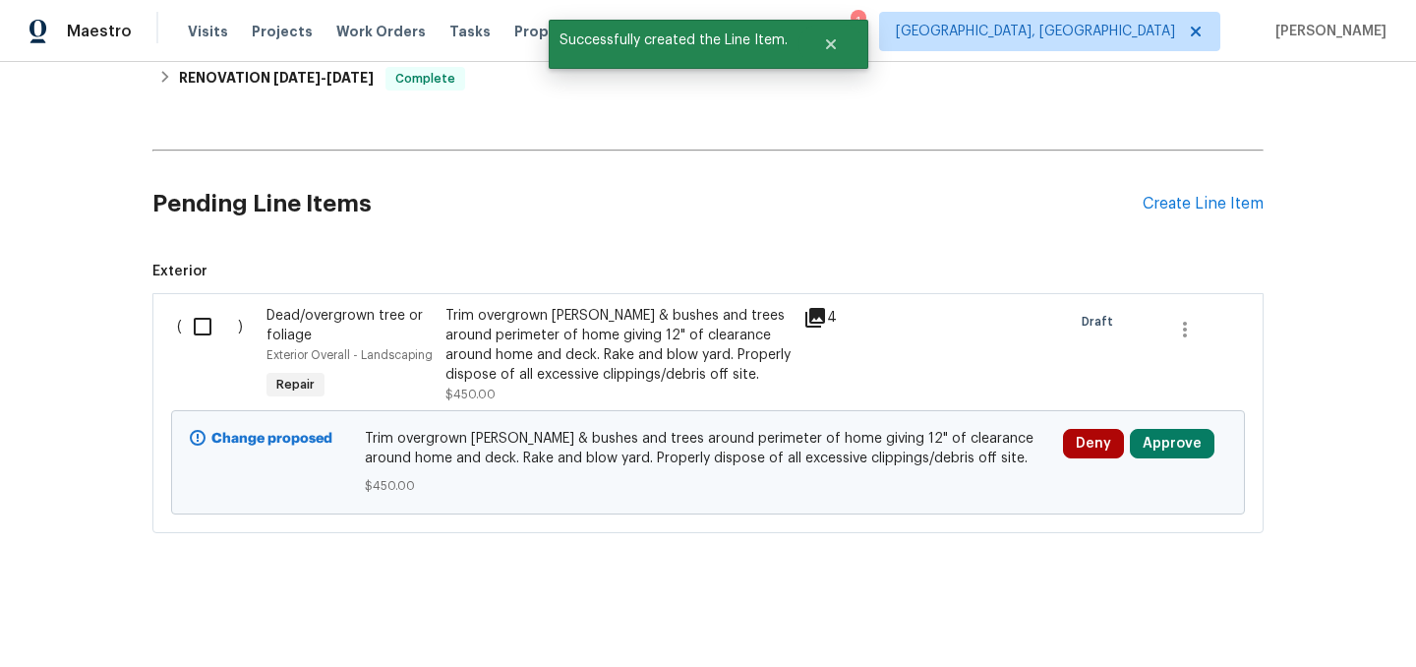
click at [205, 324] on input "checkbox" at bounding box center [210, 326] width 56 height 41
checkbox input "true"
click at [1280, 616] on span "Create Work Order" at bounding box center [1303, 618] width 131 height 25
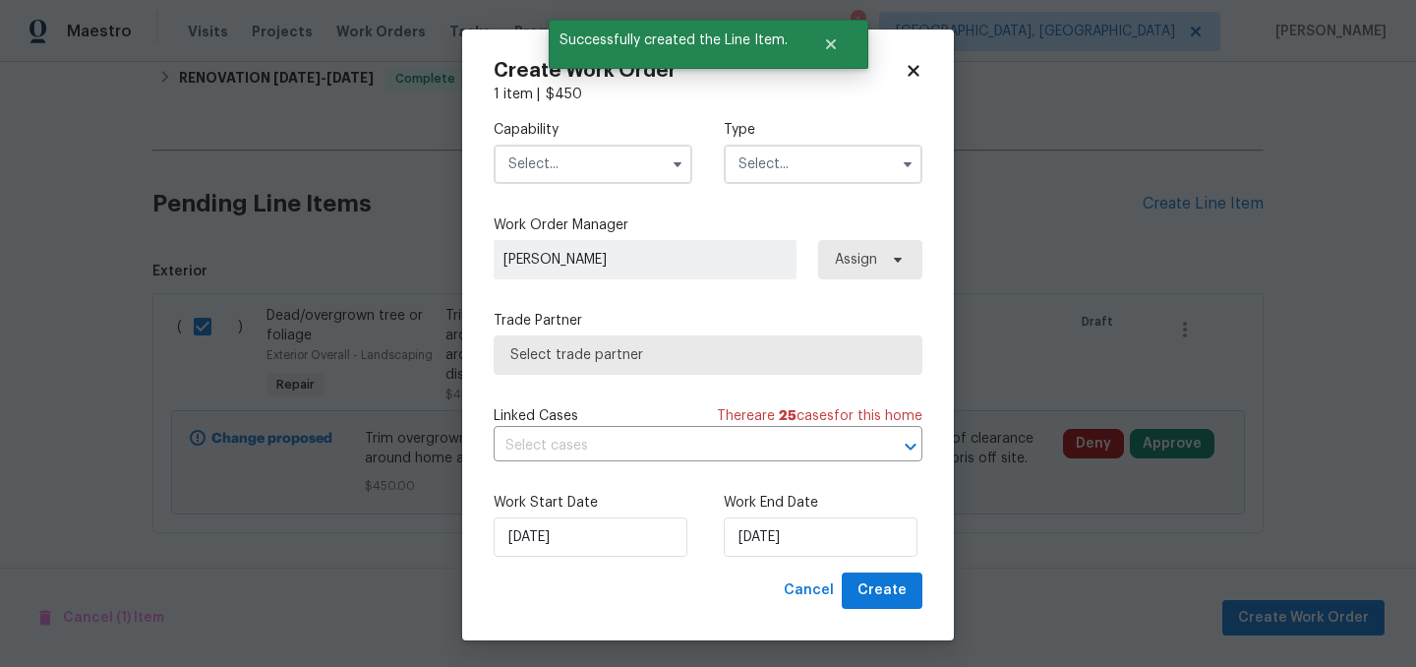
click at [577, 163] on input "text" at bounding box center [593, 164] width 199 height 39
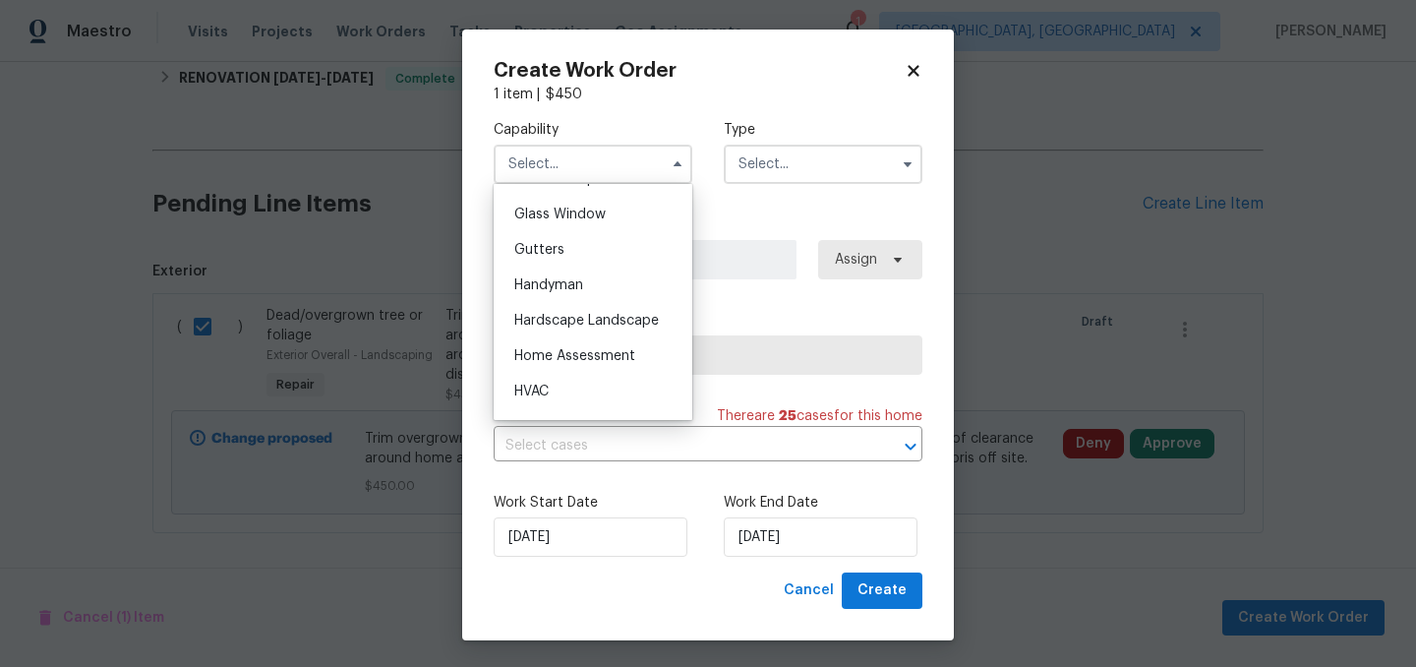
scroll to position [991, 0]
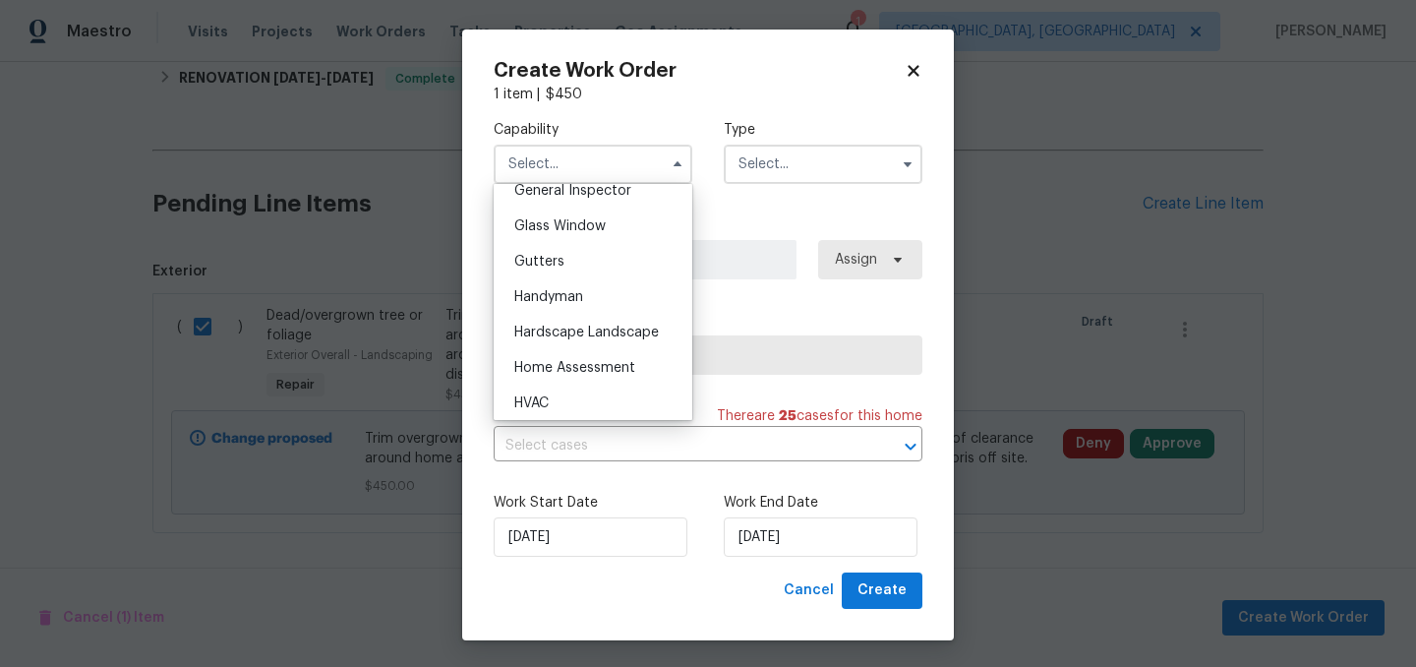
click at [600, 337] on span "Hardscape Landscape" at bounding box center [586, 332] width 145 height 14
type input "Hardscape Landscape"
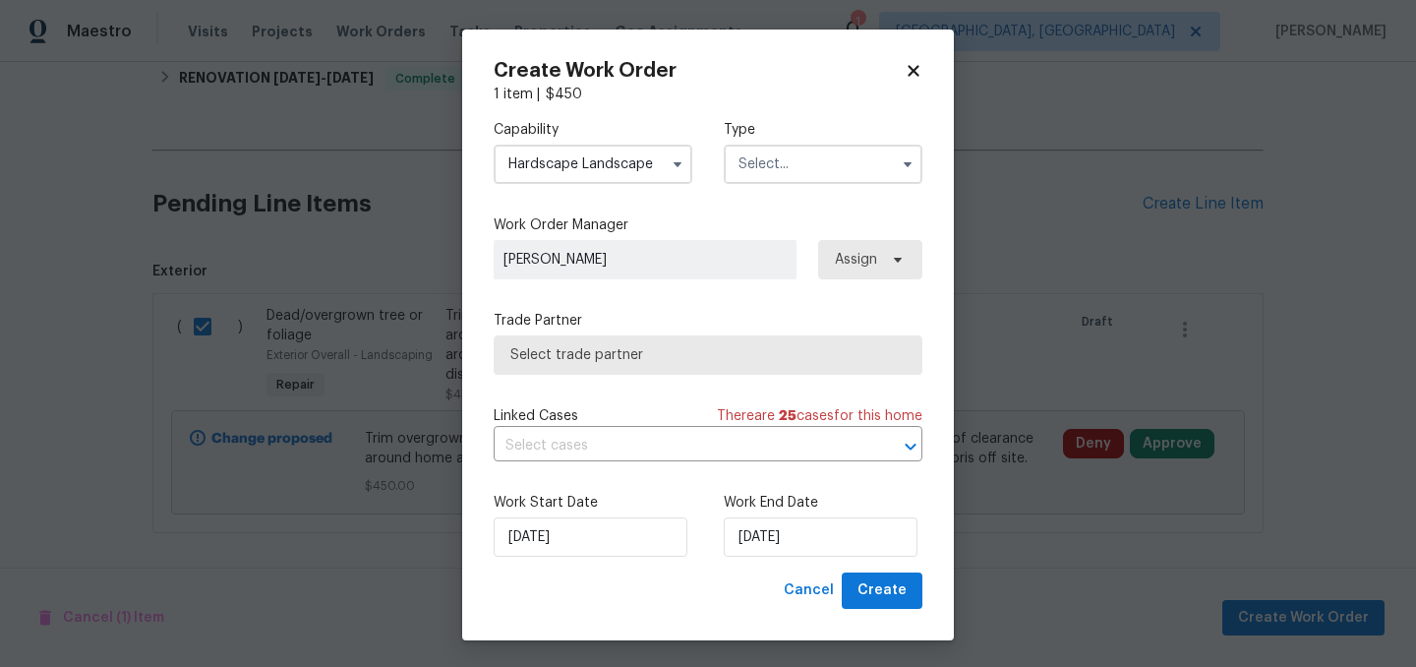
click at [821, 161] on input "text" at bounding box center [823, 164] width 199 height 39
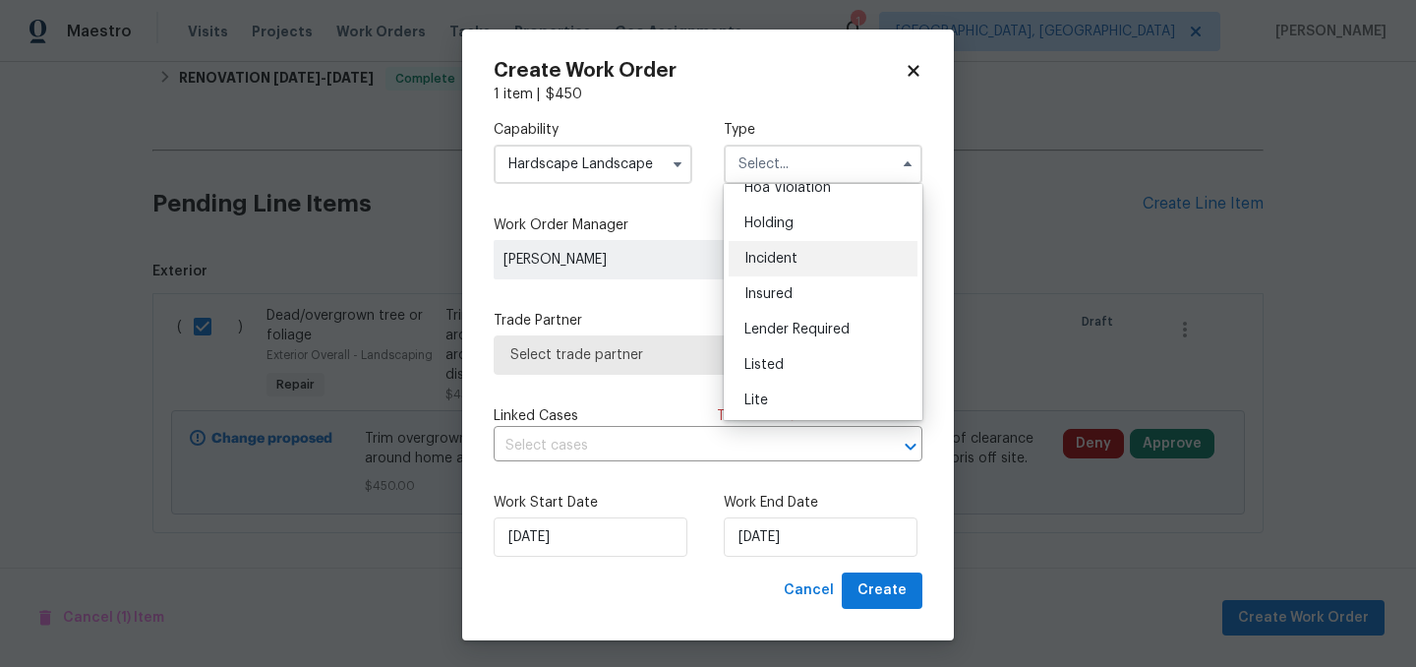
scroll to position [50, 0]
click at [783, 362] on span "Listed" at bounding box center [763, 369] width 39 height 14
type input "Listed"
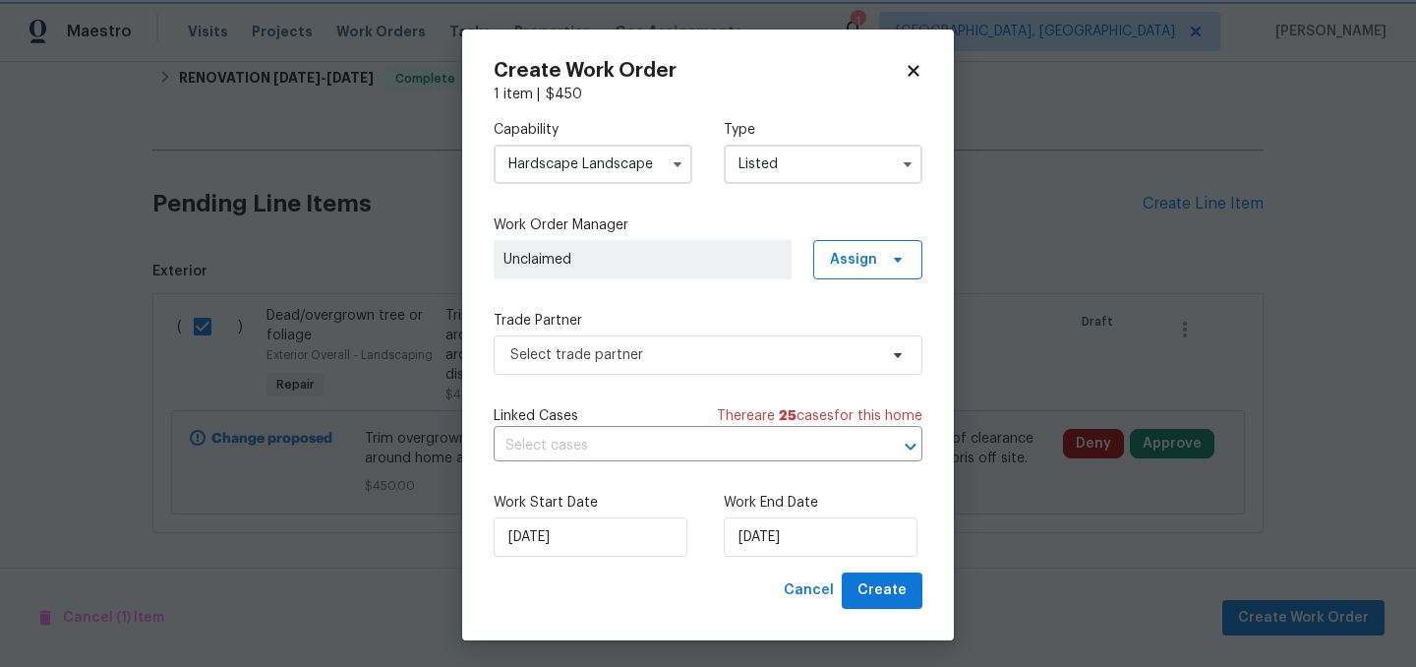
scroll to position [0, 0]
click at [865, 259] on span "Assign" at bounding box center [853, 260] width 47 height 20
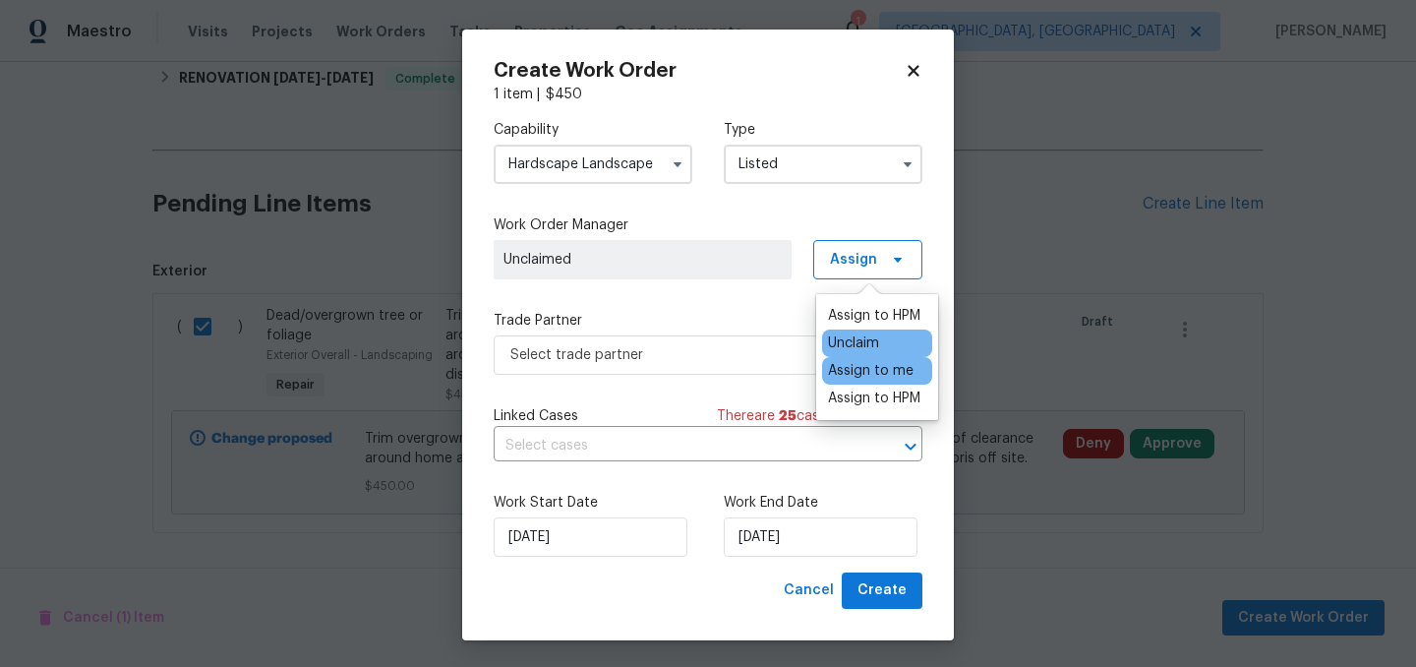
click at [869, 372] on div "Assign to me" at bounding box center [871, 371] width 86 height 20
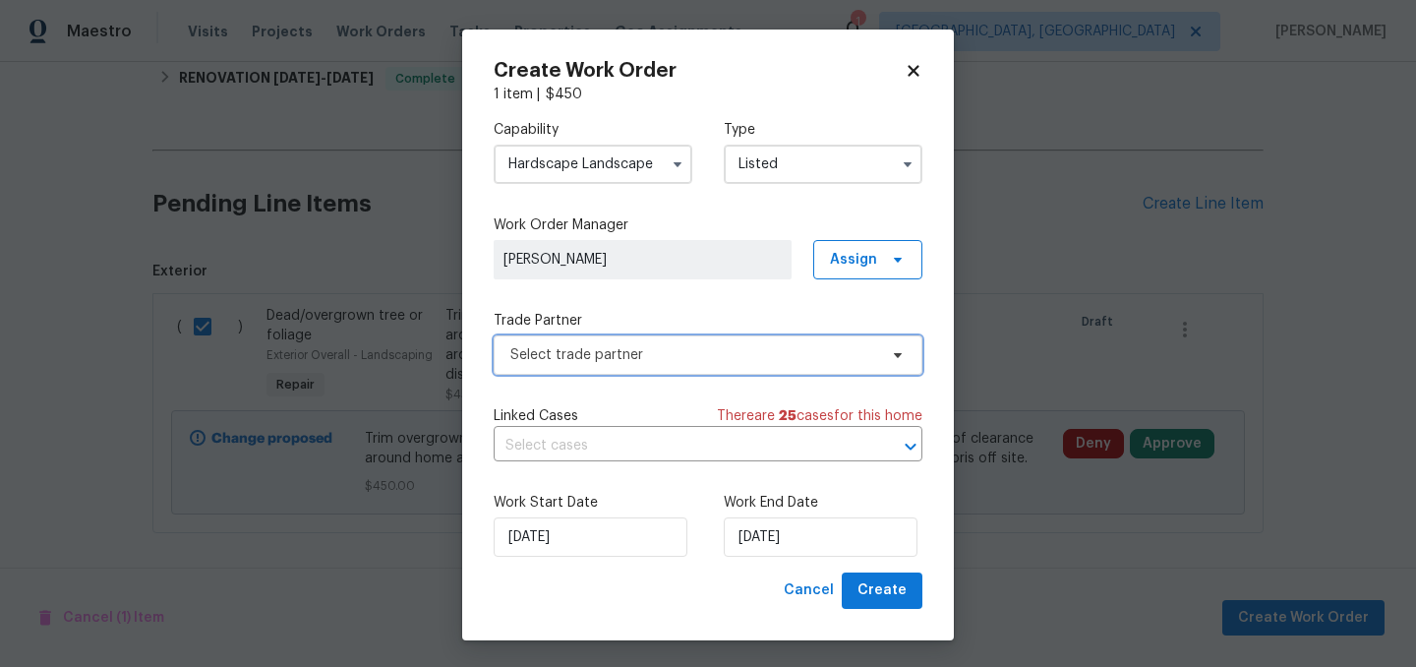
click at [702, 351] on span "Select trade partner" at bounding box center [693, 355] width 367 height 20
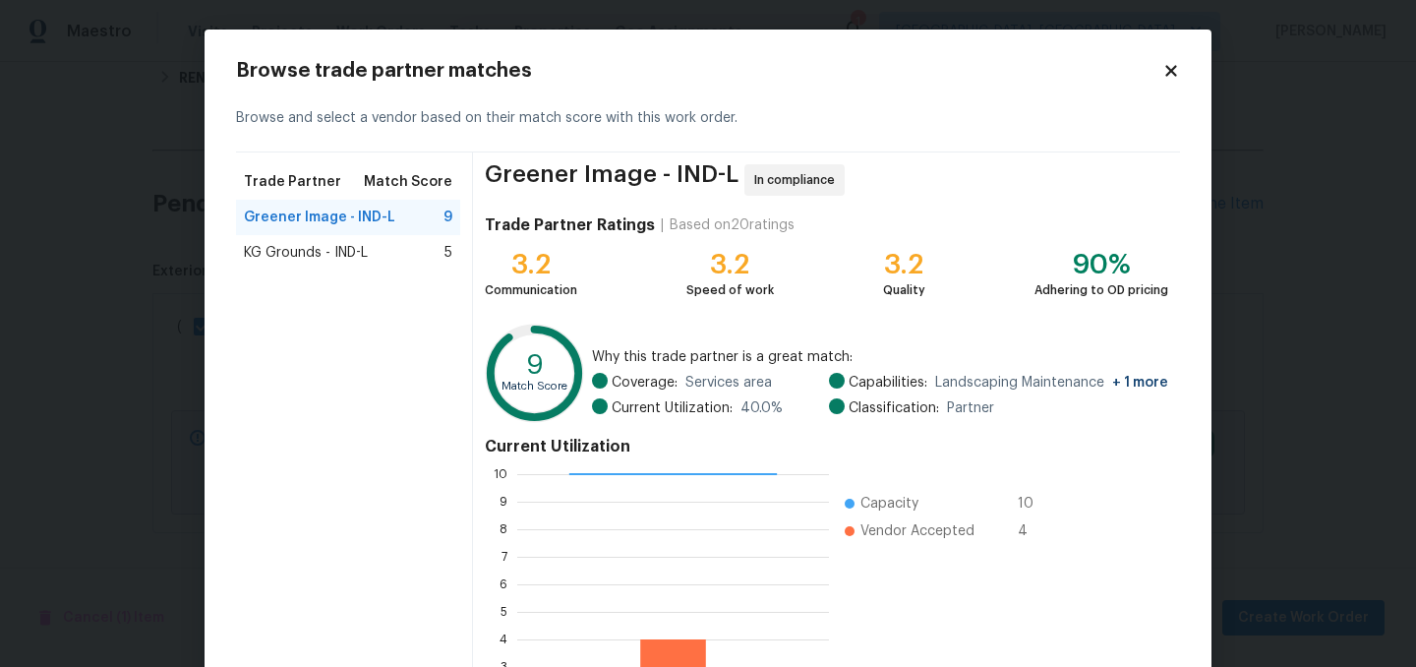
scroll to position [201, 0]
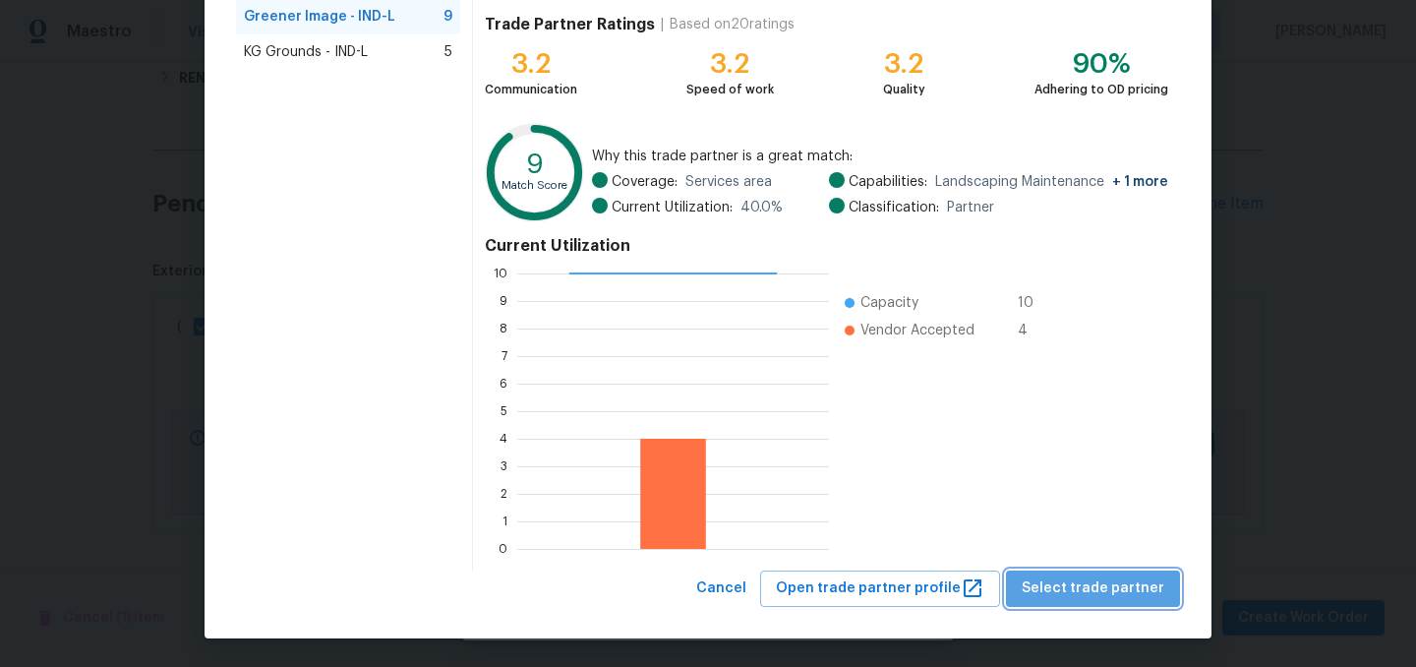
click at [1114, 582] on span "Select trade partner" at bounding box center [1093, 588] width 143 height 25
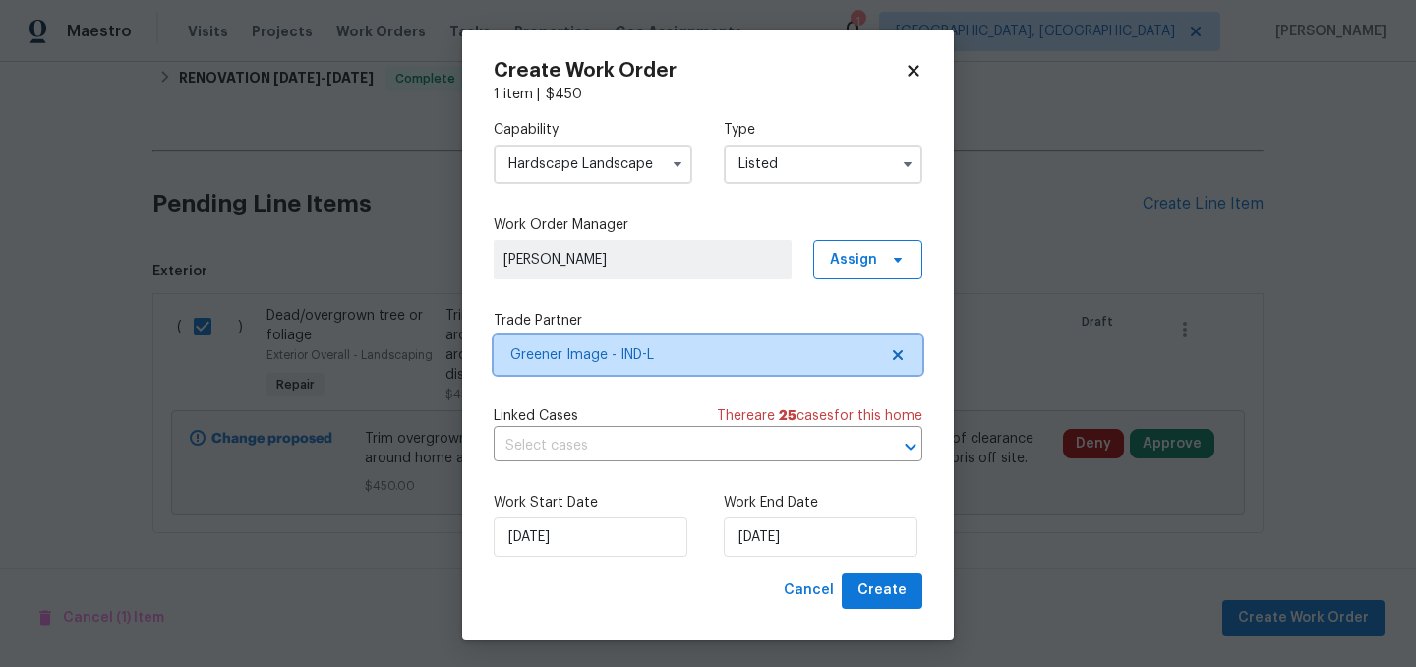
scroll to position [0, 0]
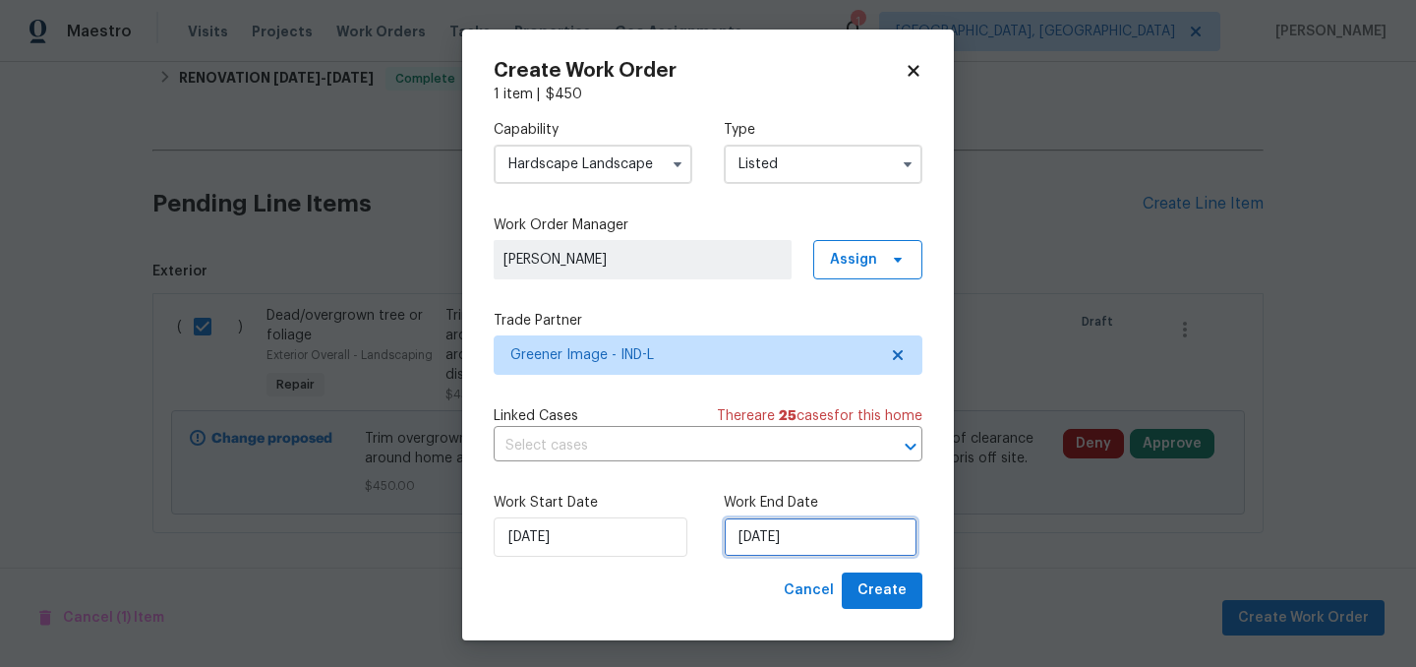
click at [819, 538] on input "9/5/2025" at bounding box center [821, 536] width 194 height 39
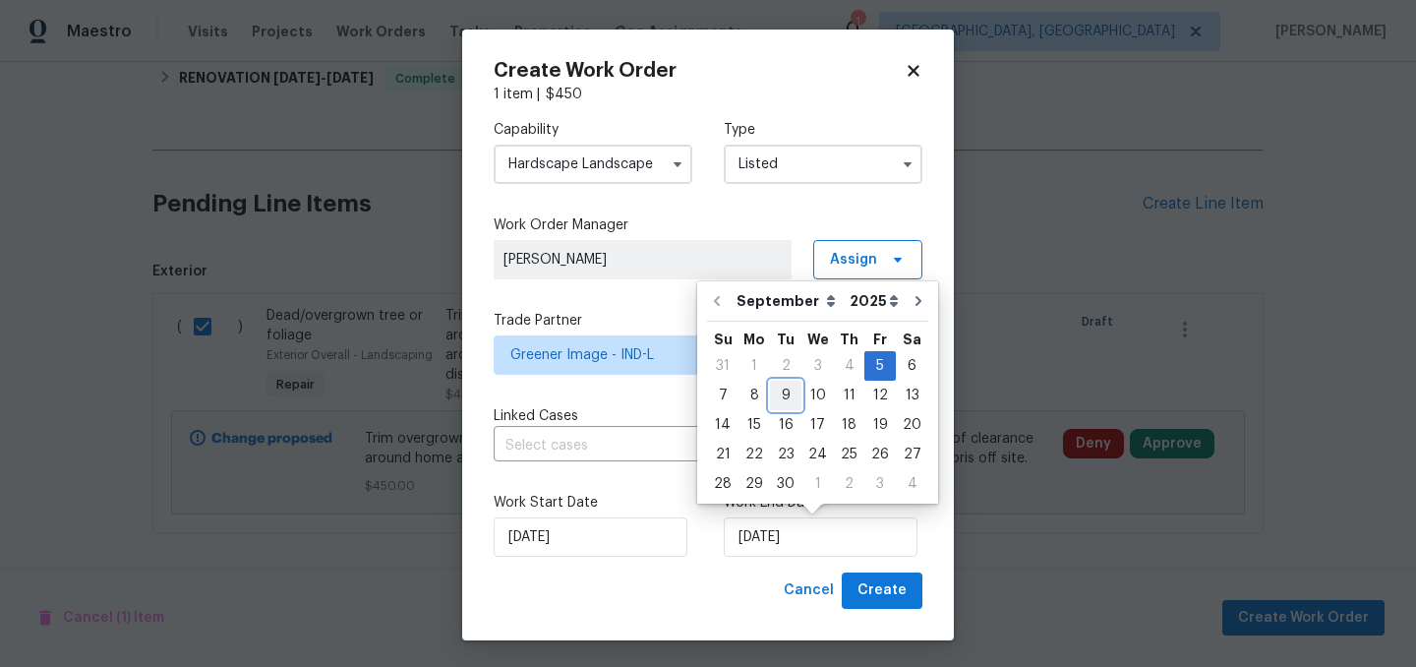
click at [786, 394] on div "9" at bounding box center [785, 395] width 31 height 28
type input "9/9/2025"
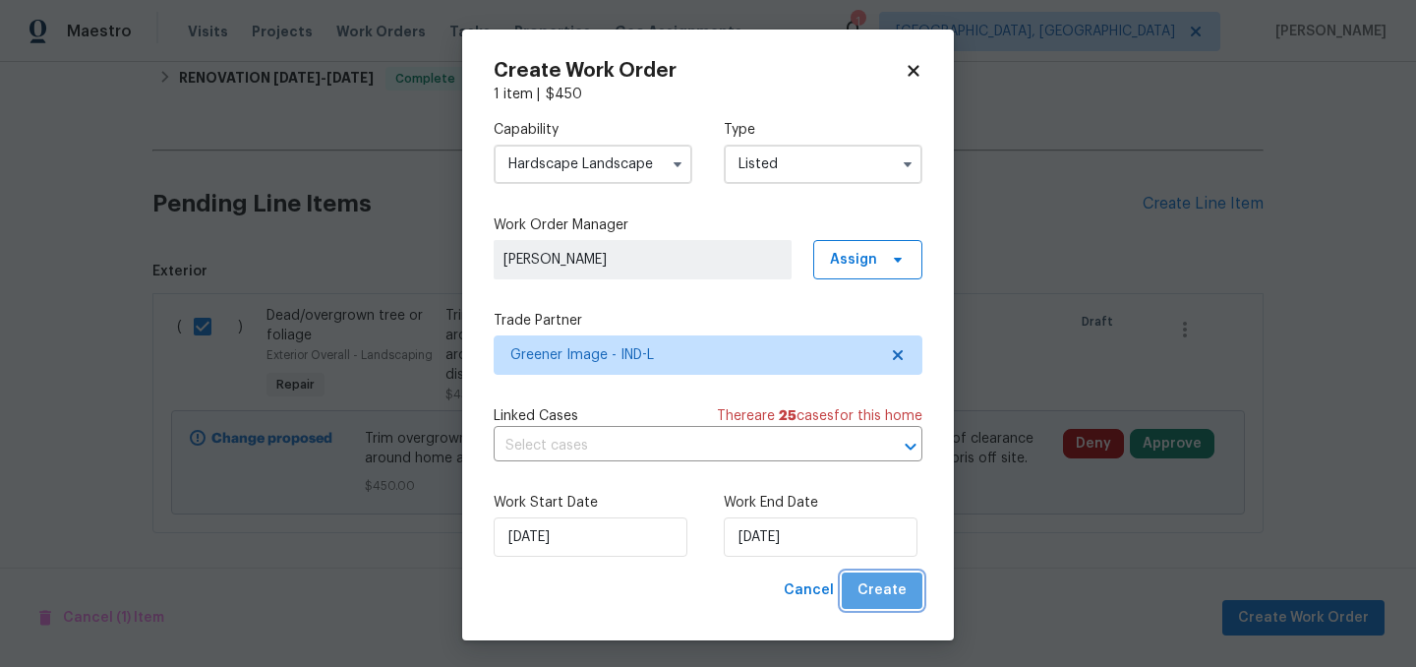
click at [889, 601] on span "Create" at bounding box center [881, 590] width 49 height 25
checkbox input "false"
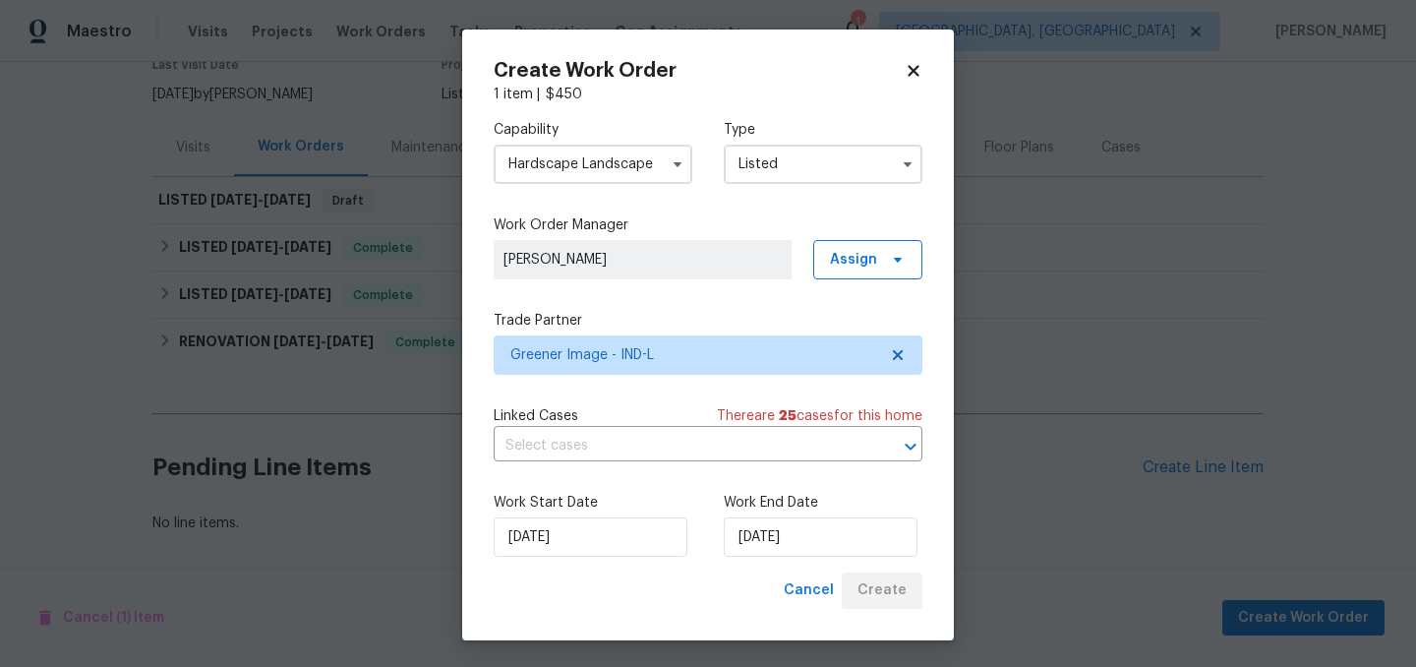
scroll to position [180, 0]
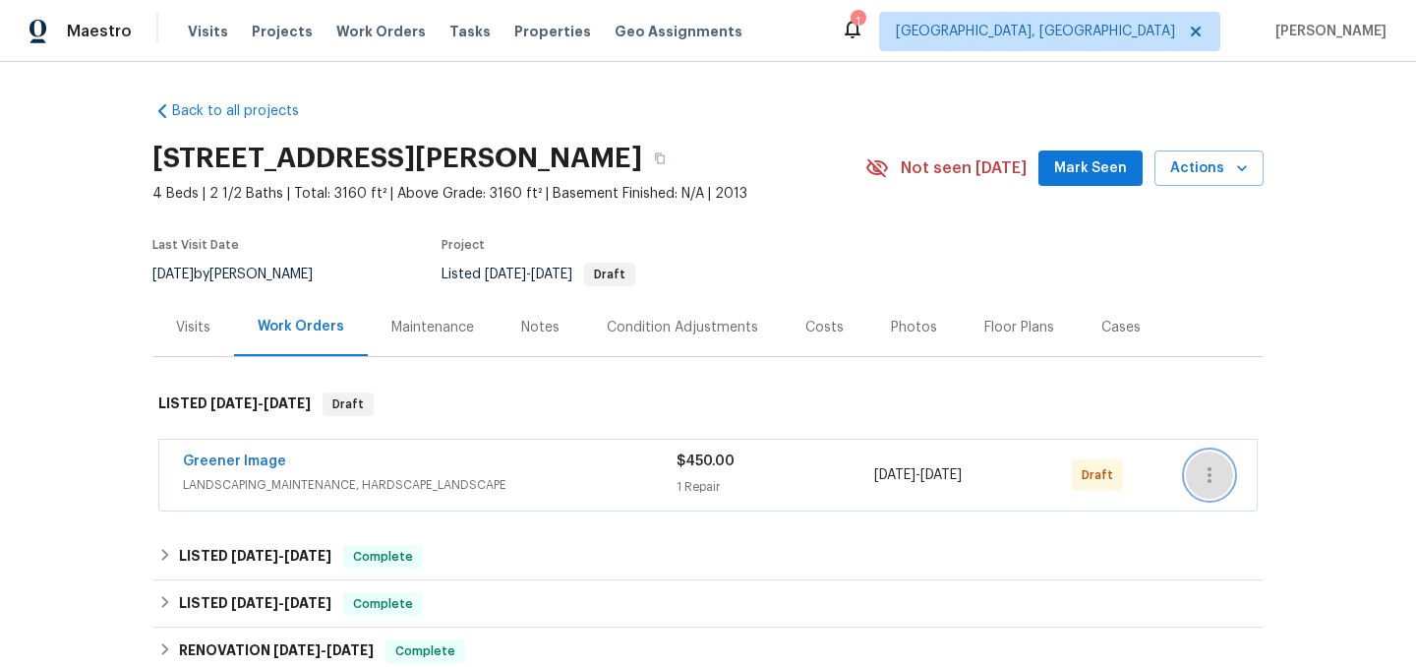
click at [1209, 478] on icon "button" at bounding box center [1210, 475] width 24 height 24
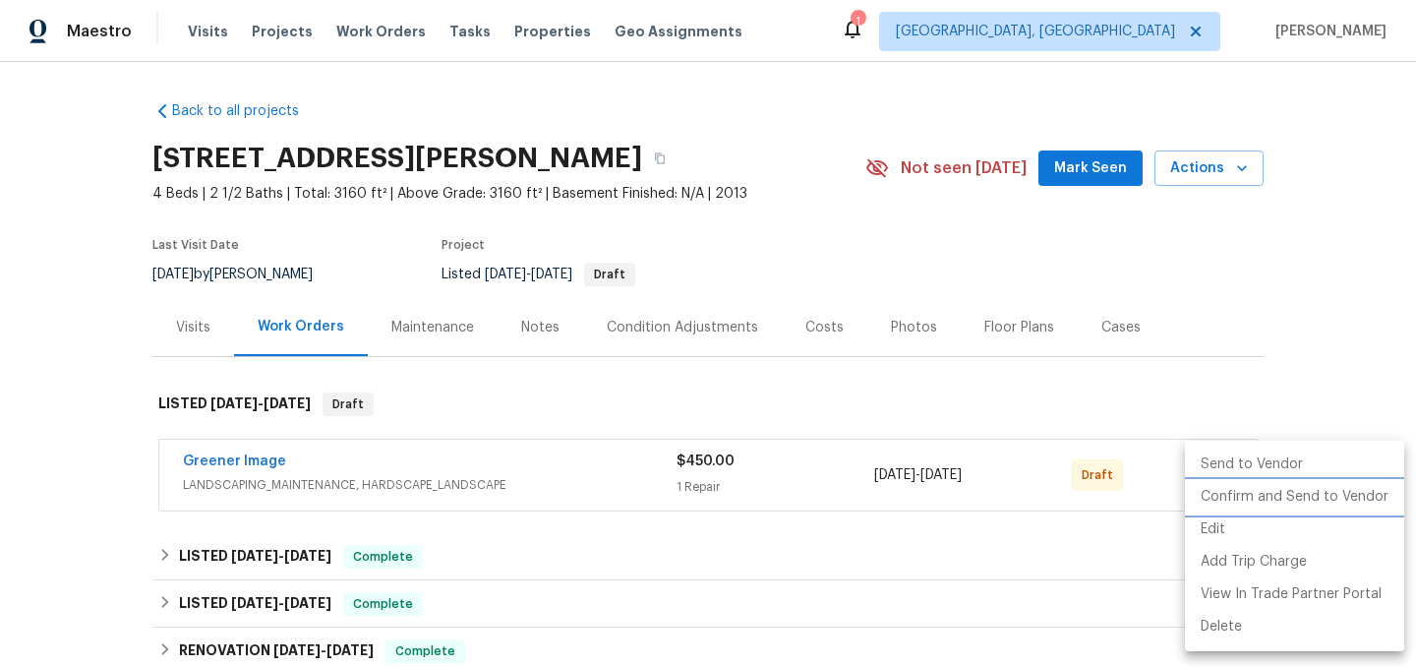
click at [1260, 498] on li "Confirm and Send to Vendor" at bounding box center [1294, 497] width 219 height 32
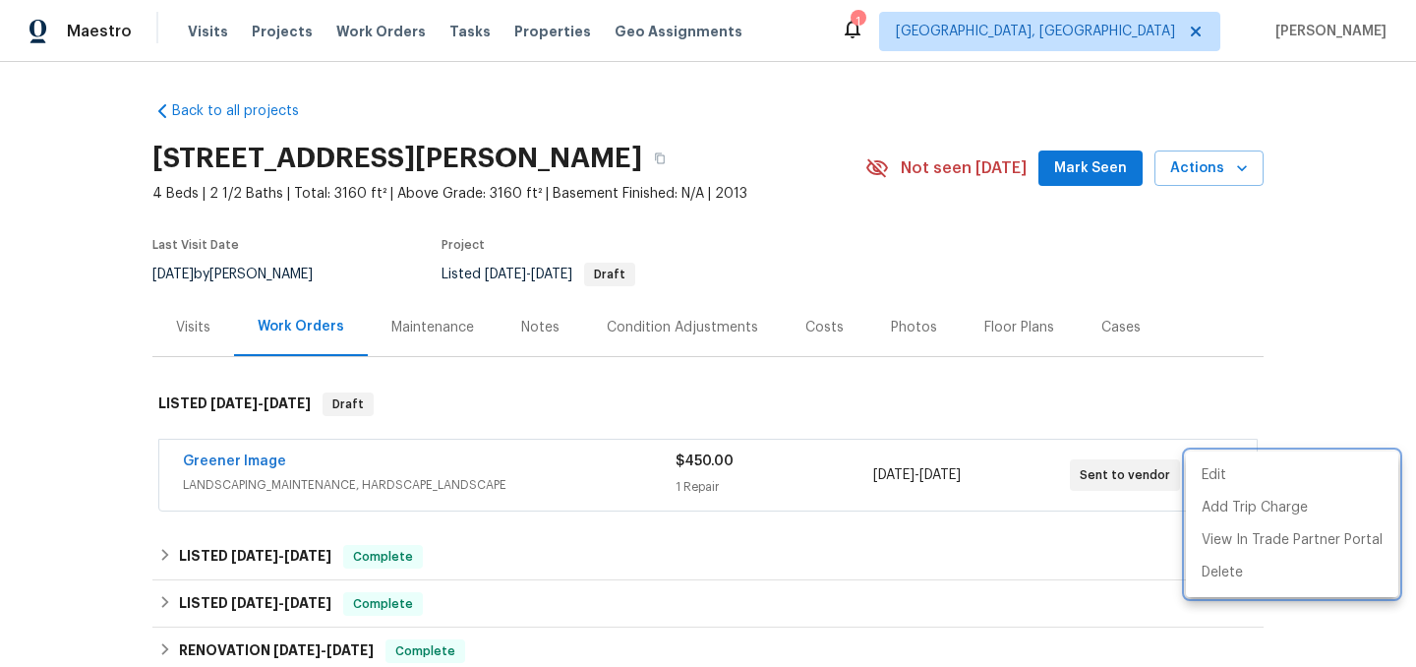
click at [1320, 366] on div at bounding box center [708, 333] width 1416 height 667
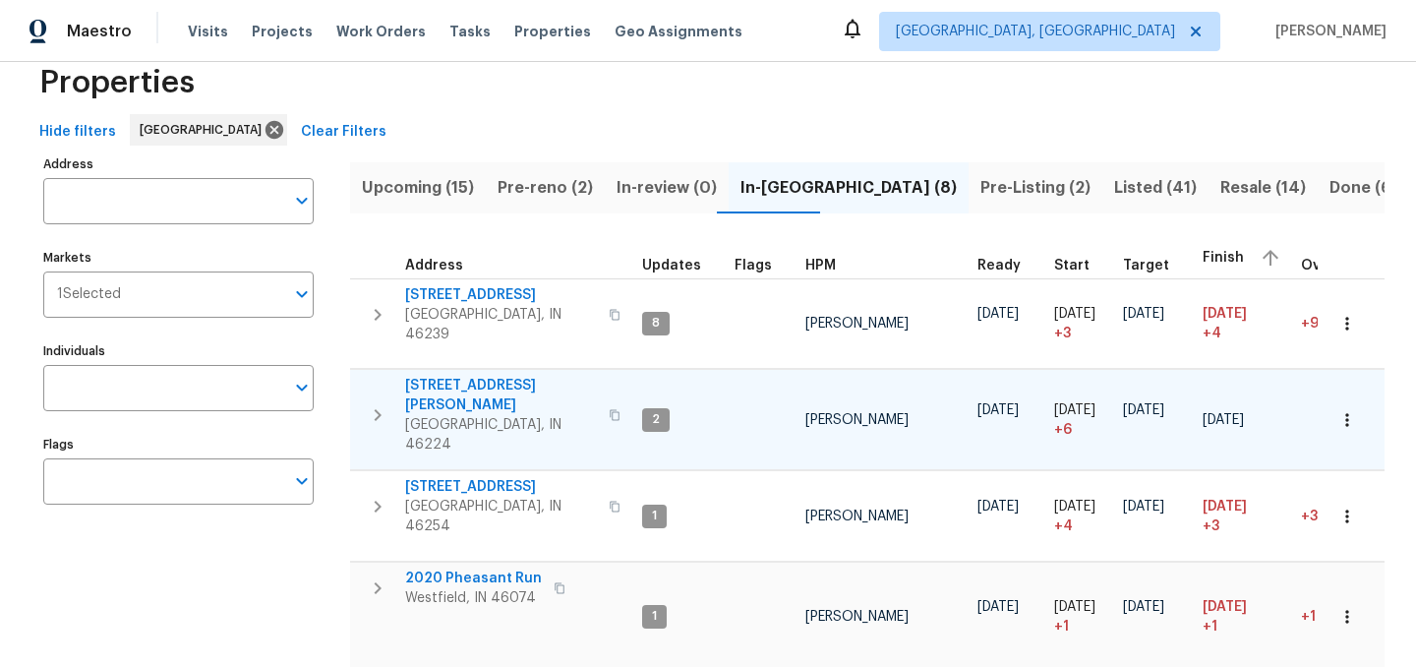
scroll to position [29, 0]
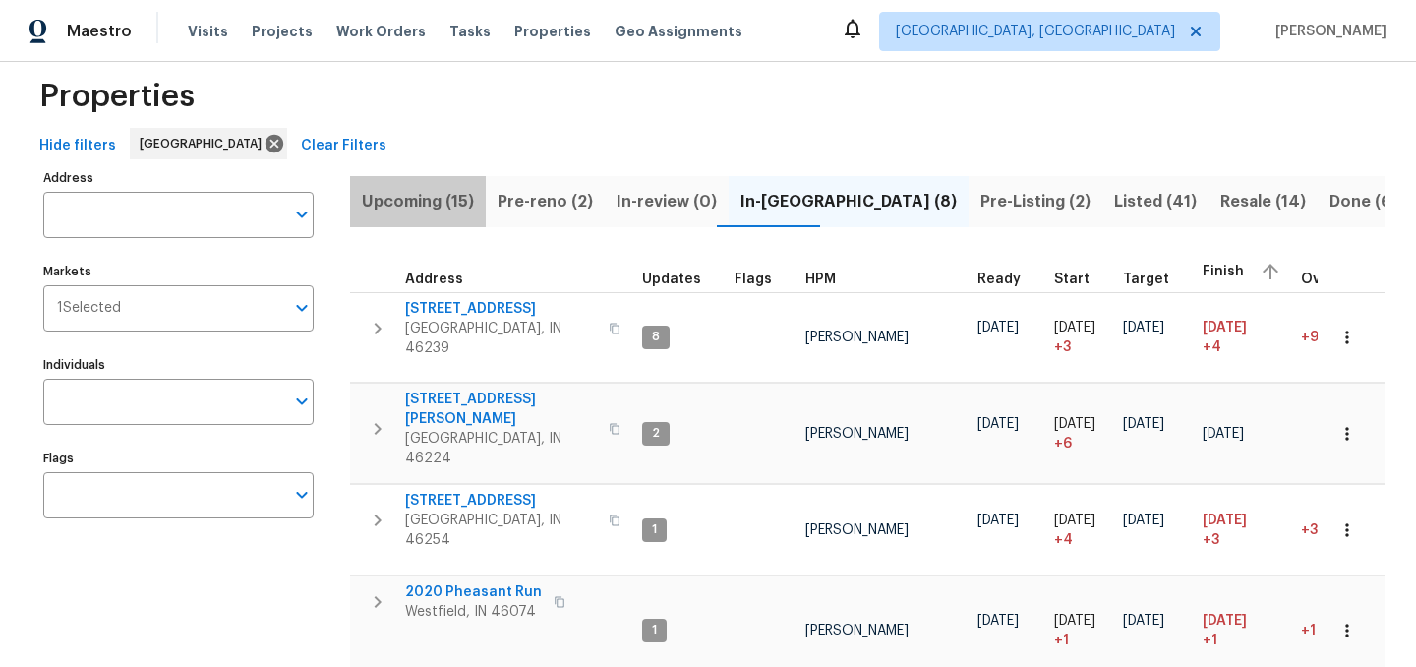
click at [434, 189] on span "Upcoming (15)" at bounding box center [418, 202] width 112 height 28
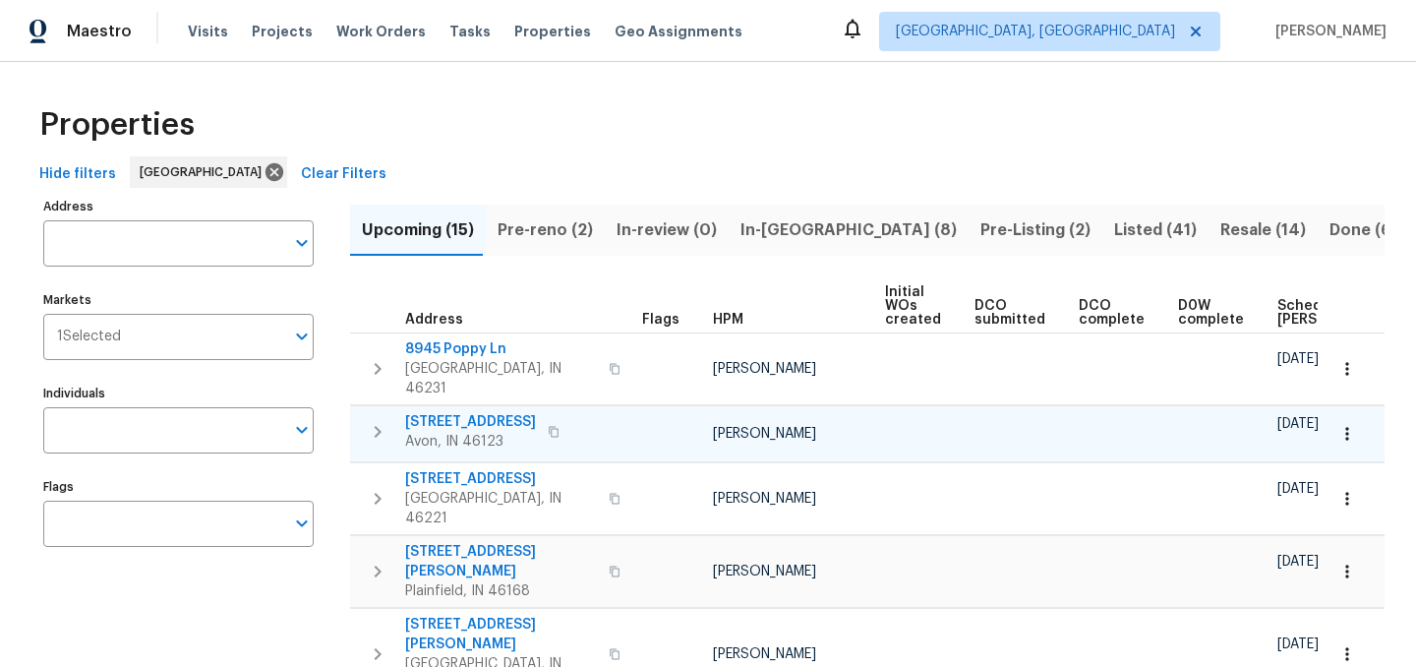
scroll to position [0, 216]
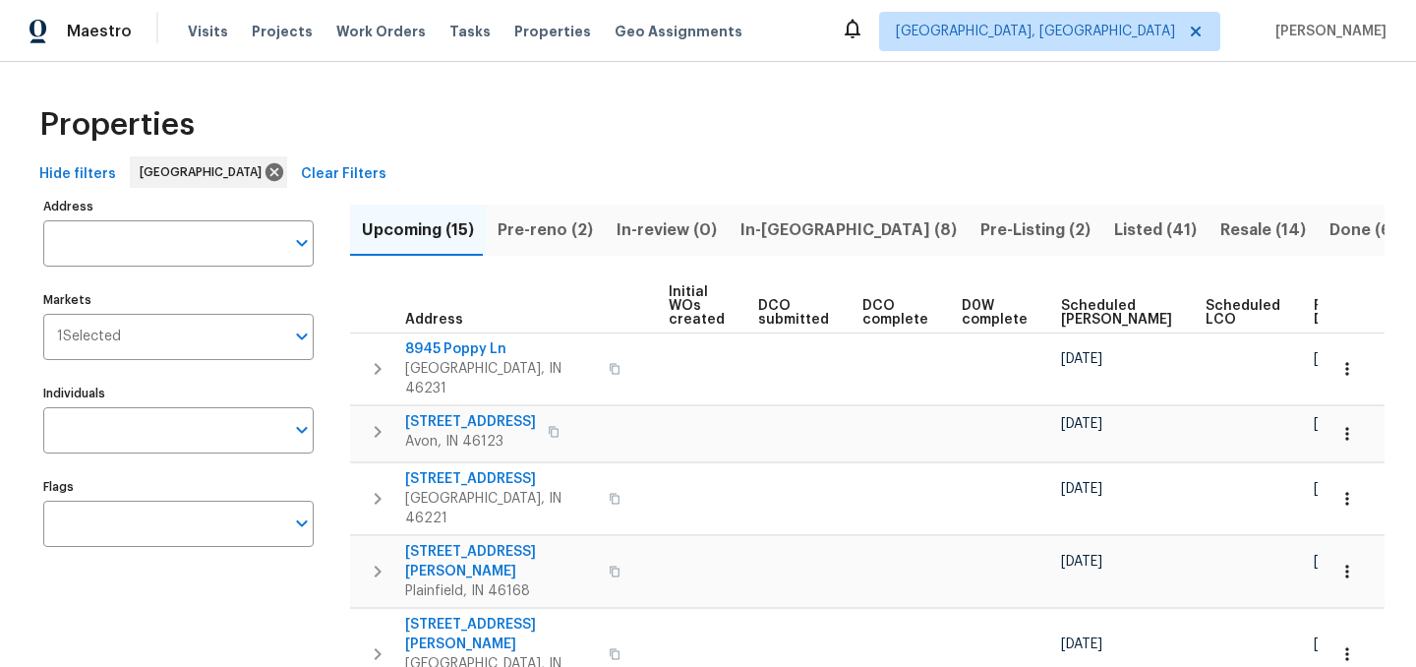
click at [1314, 311] on span "Ready Date" at bounding box center [1335, 313] width 43 height 28
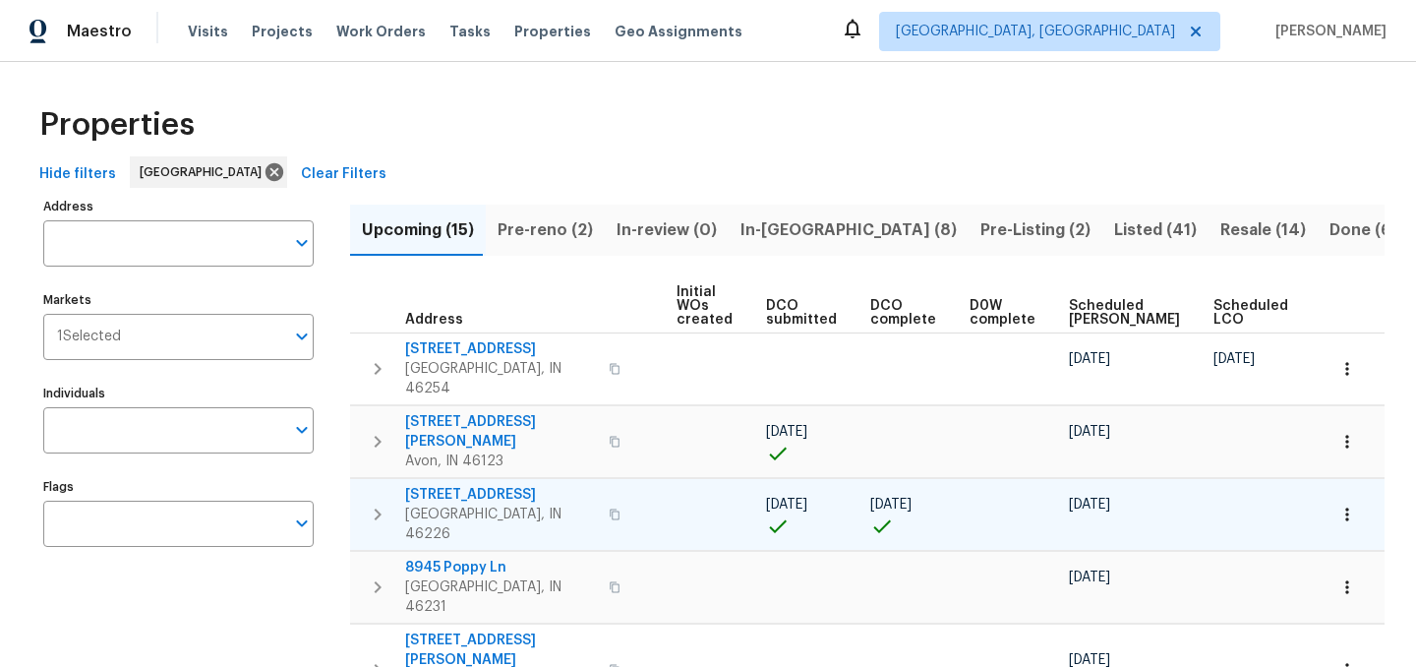
scroll to position [0, 239]
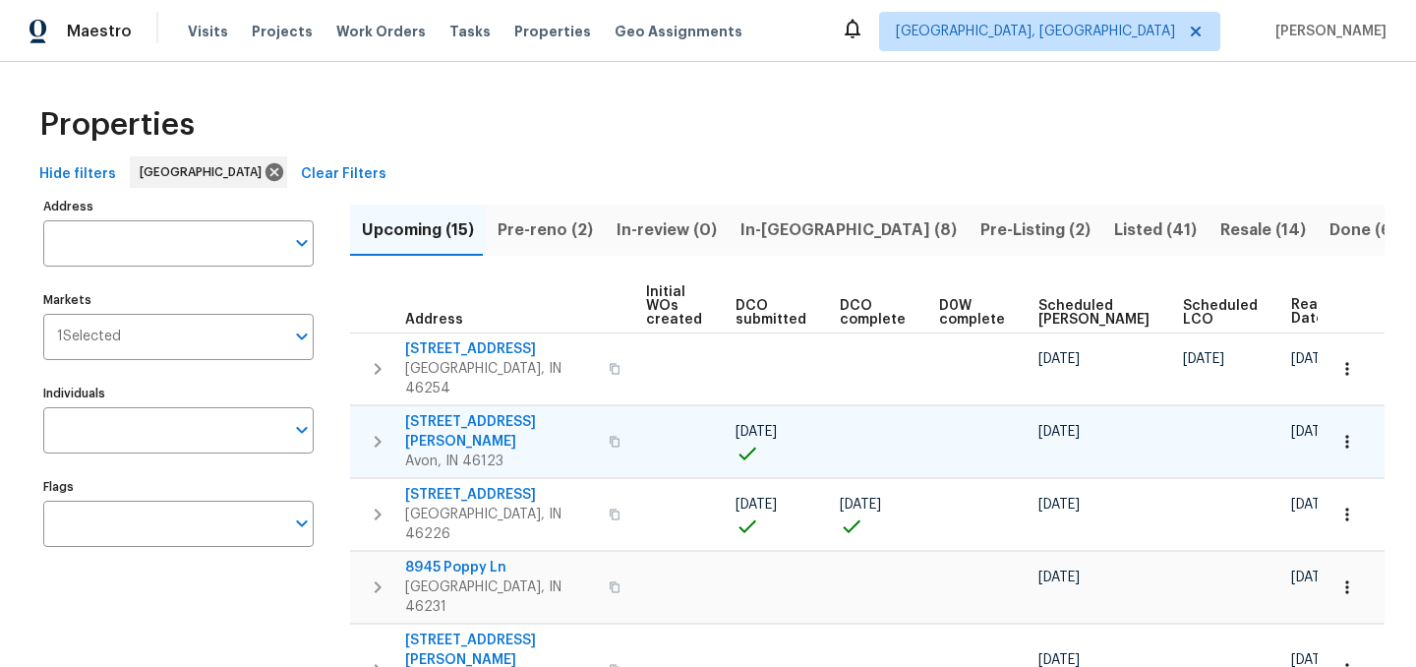
click at [1350, 432] on icon "button" at bounding box center [1347, 442] width 20 height 20
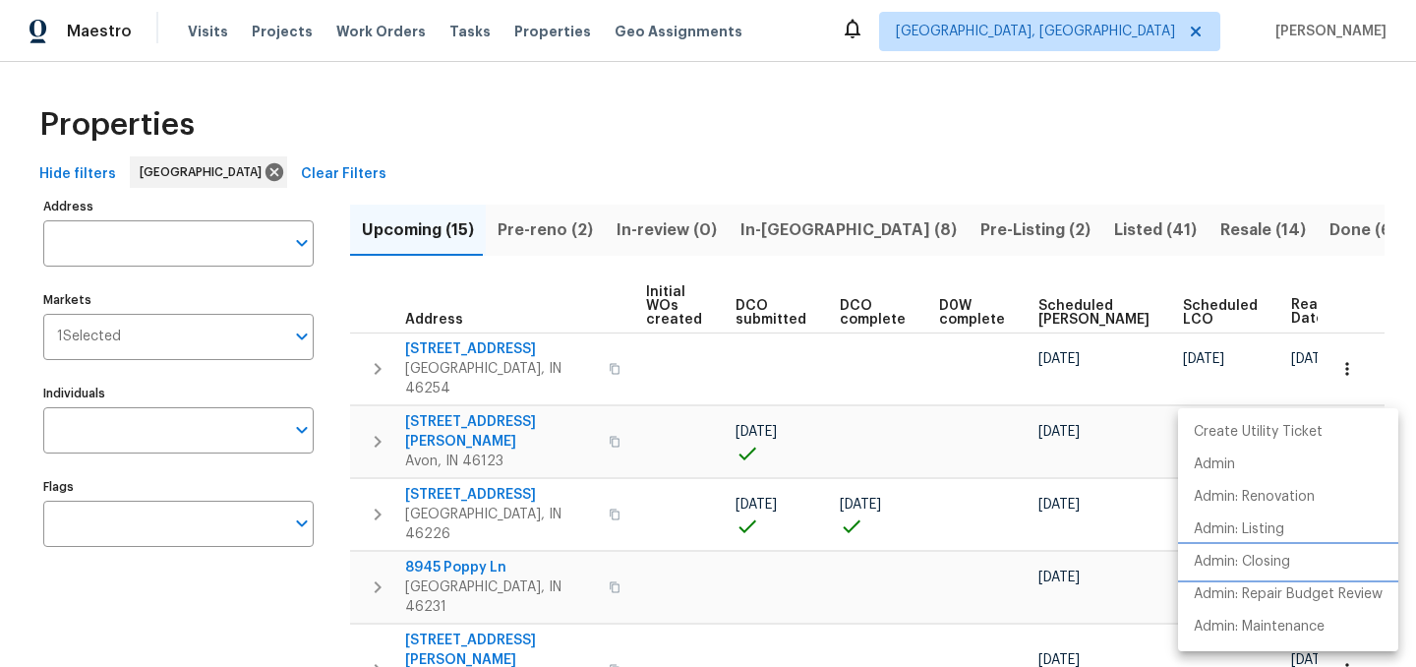
click at [1294, 556] on li "Admin: Closing" at bounding box center [1288, 562] width 220 height 32
click at [847, 271] on div at bounding box center [708, 333] width 1416 height 667
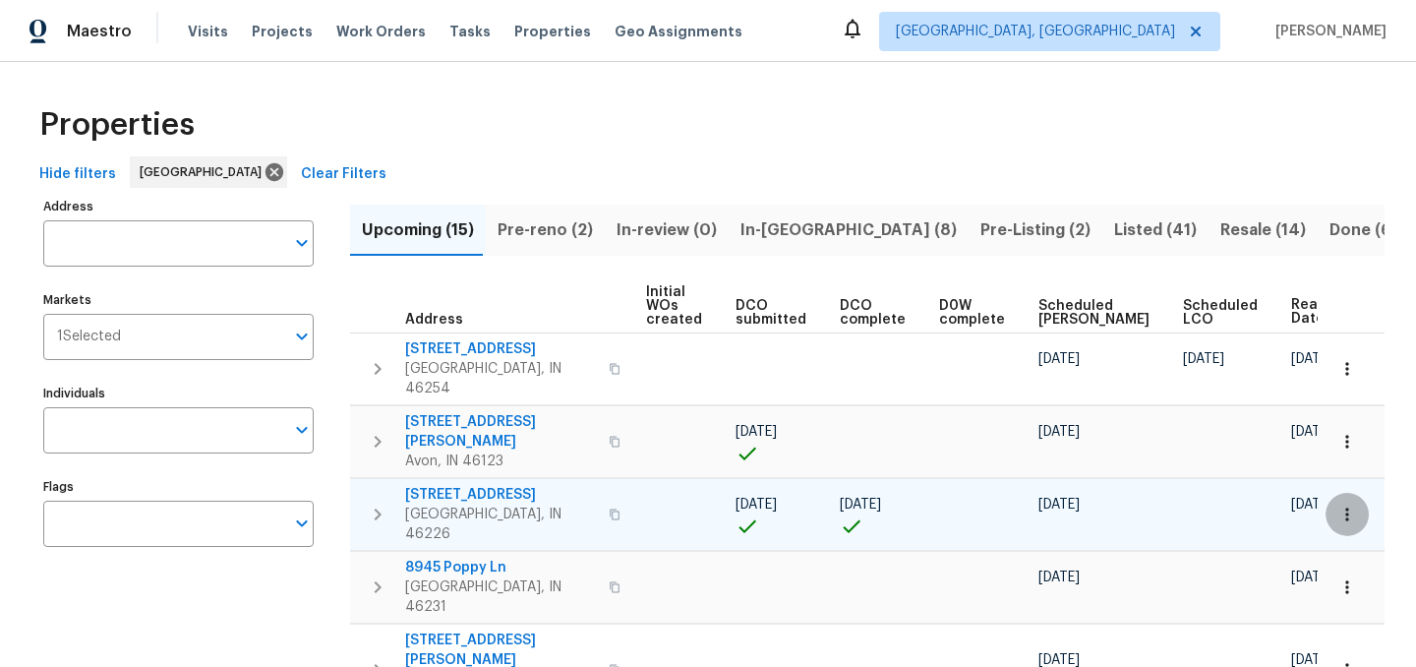
click at [1345, 504] on icon "button" at bounding box center [1347, 514] width 20 height 20
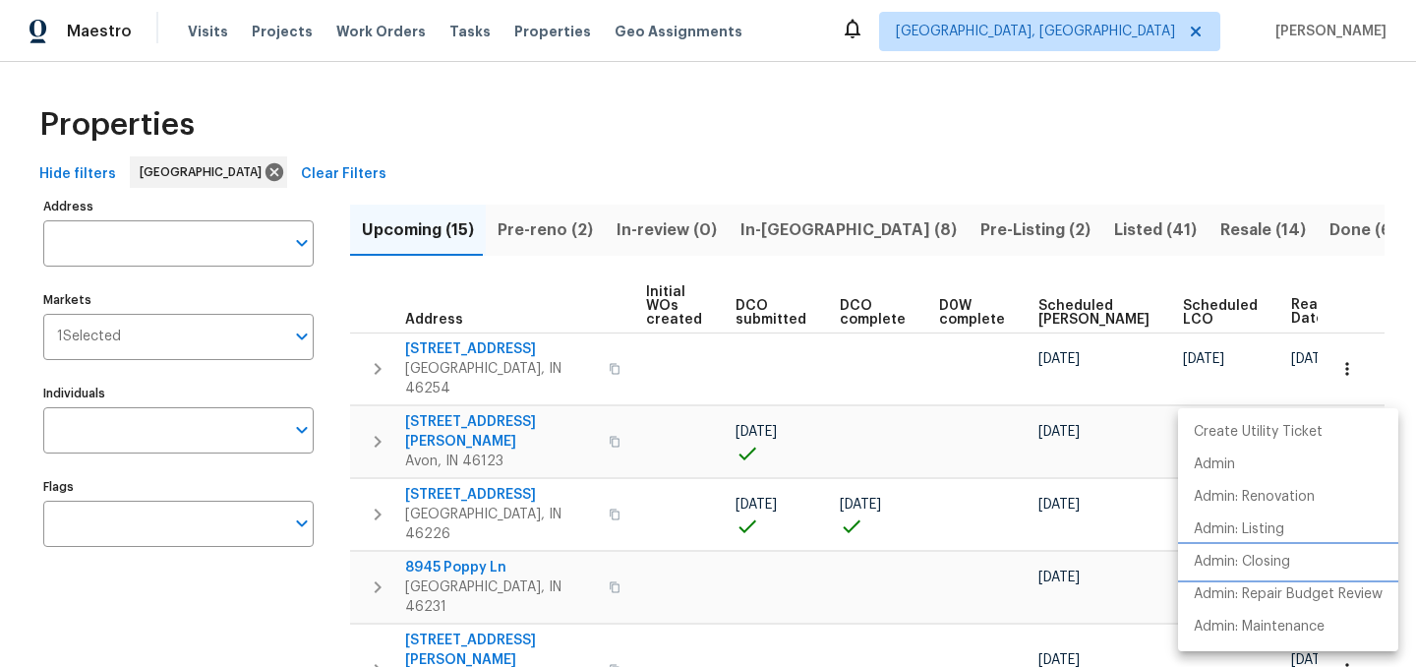
click at [1277, 561] on p "Admin: Closing" at bounding box center [1242, 562] width 96 height 21
click at [562, 290] on div at bounding box center [708, 333] width 1416 height 667
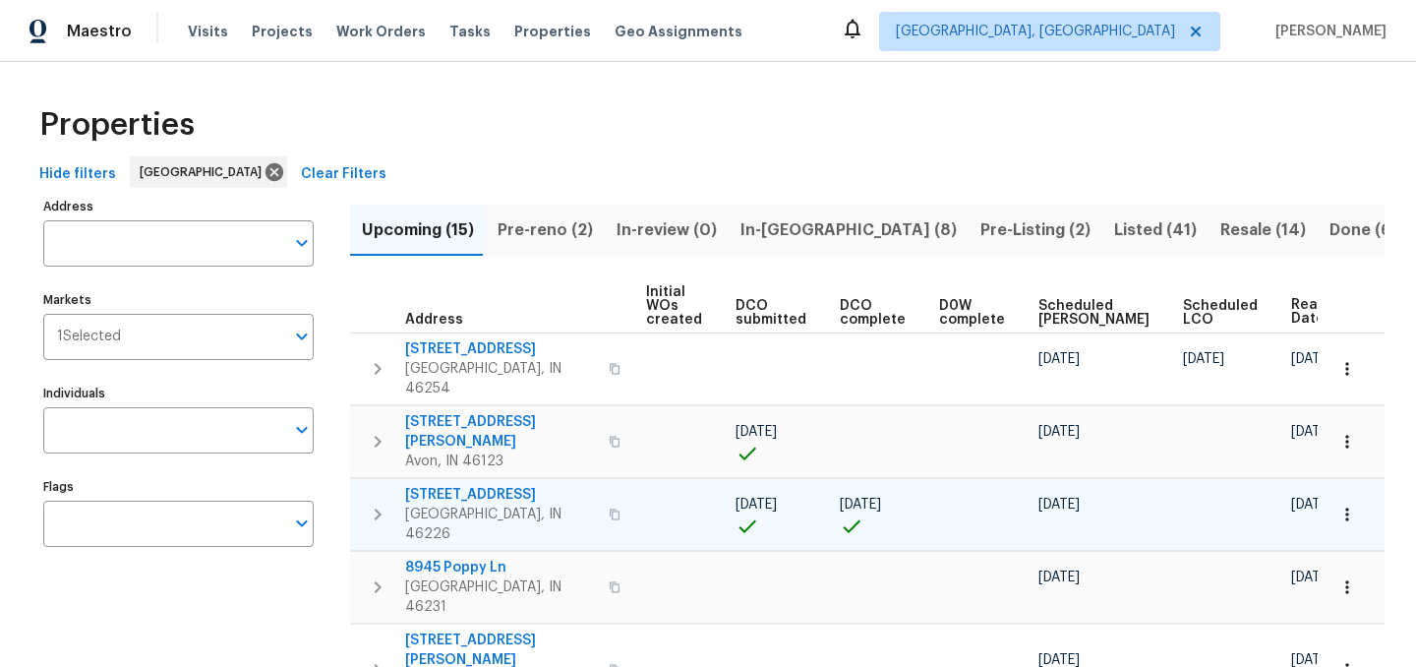
click at [470, 485] on span "3630 Alsace Dr" at bounding box center [501, 495] width 192 height 20
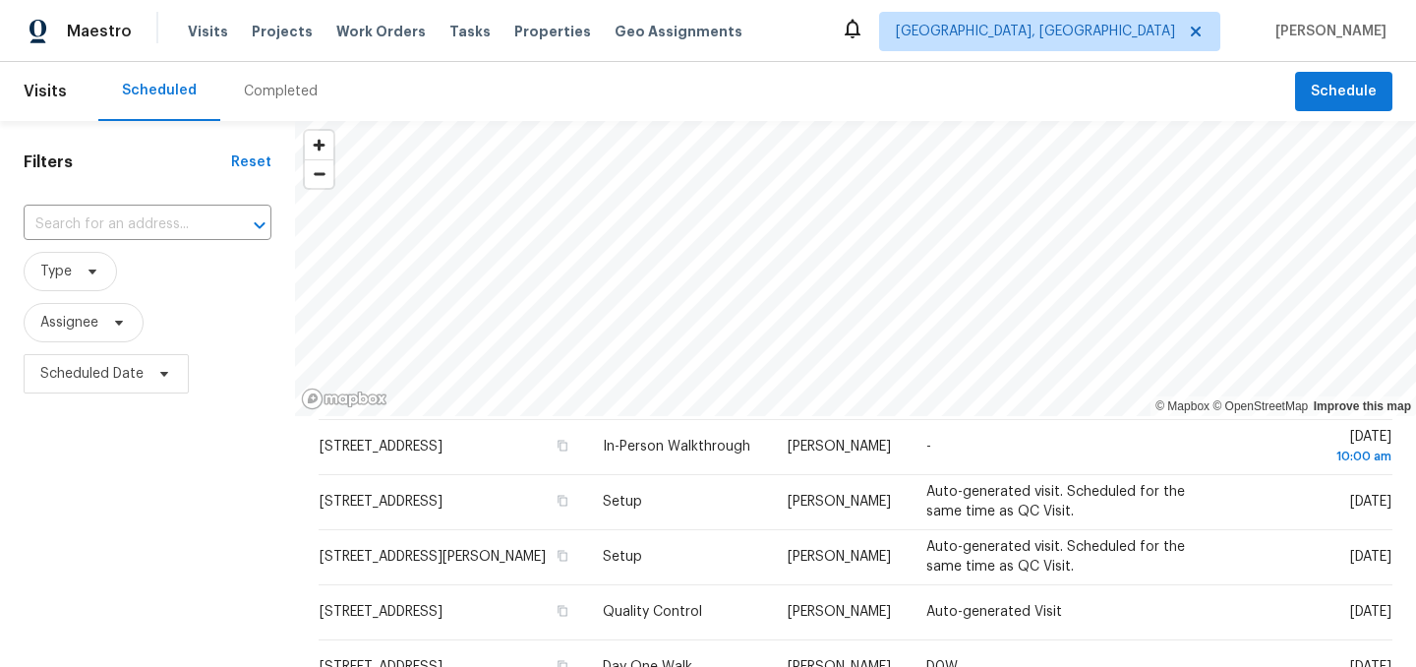
click at [761, 38] on div "Maestro Visits Projects Work Orders Tasks Properties Geo Assignments Indianapol…" at bounding box center [708, 333] width 1416 height 667
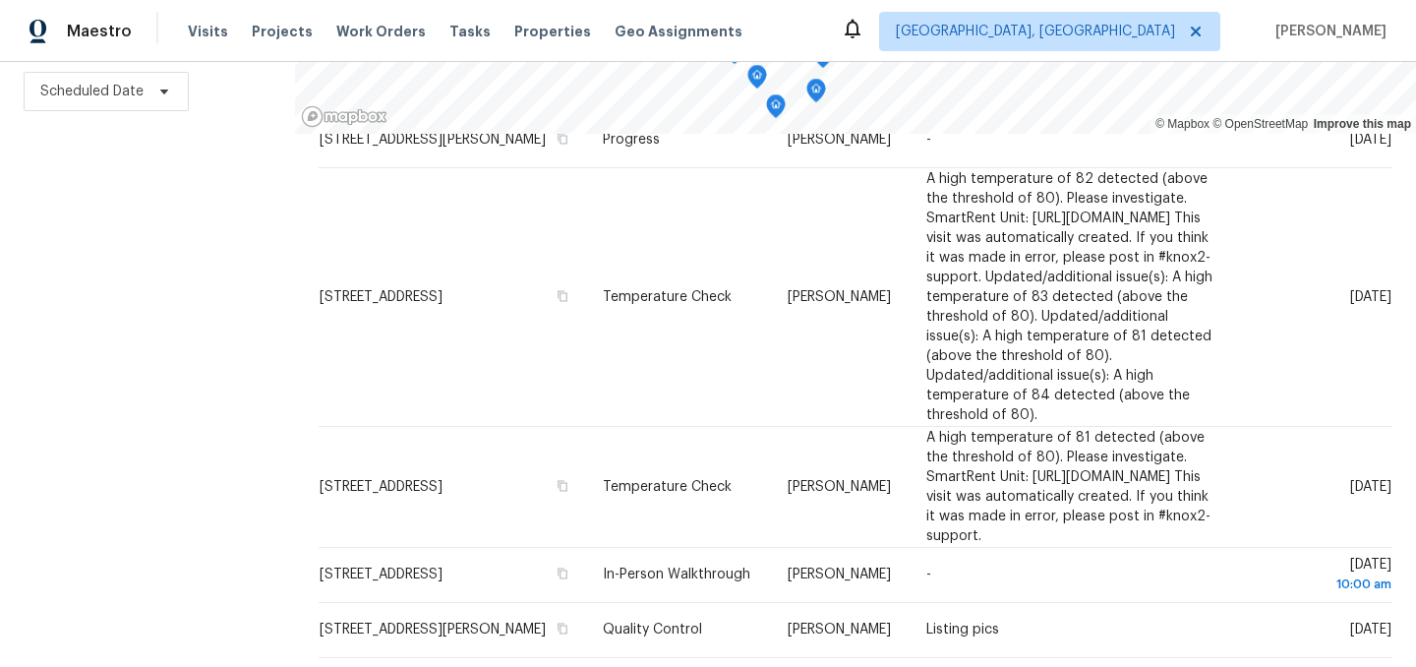
scroll to position [904, 0]
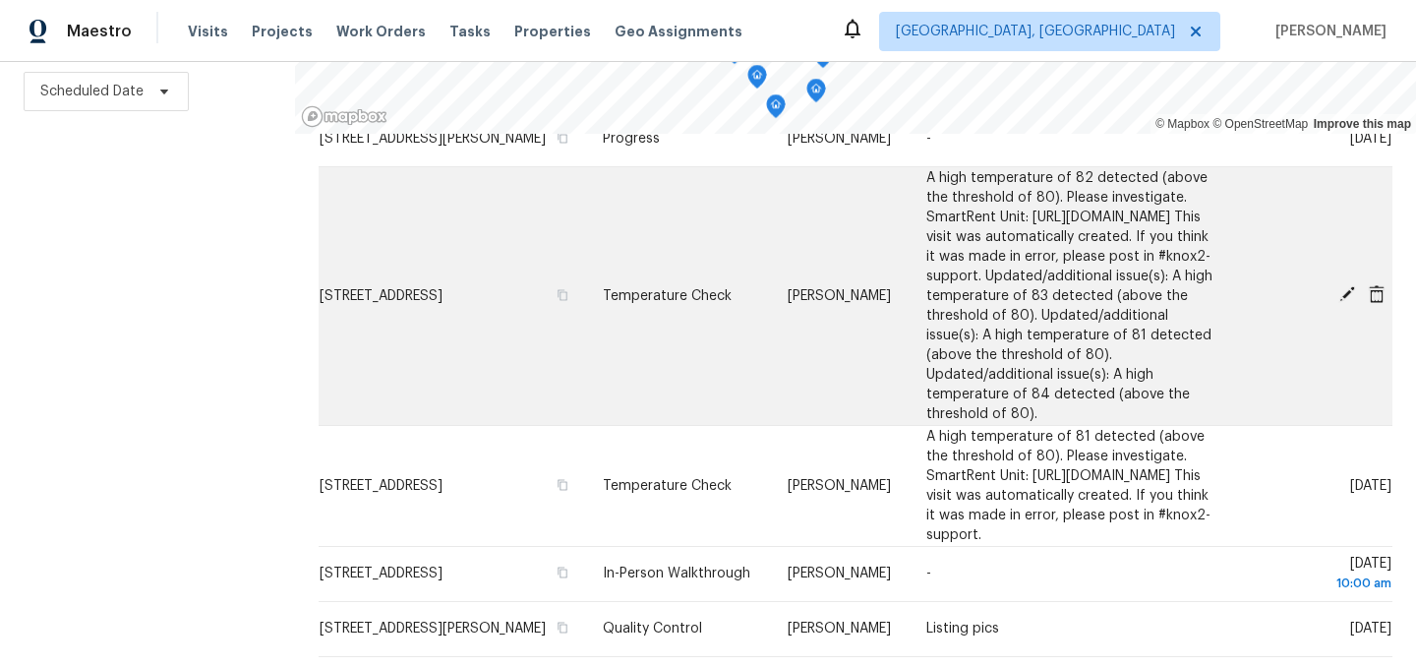
click at [1375, 303] on icon at bounding box center [1377, 294] width 16 height 18
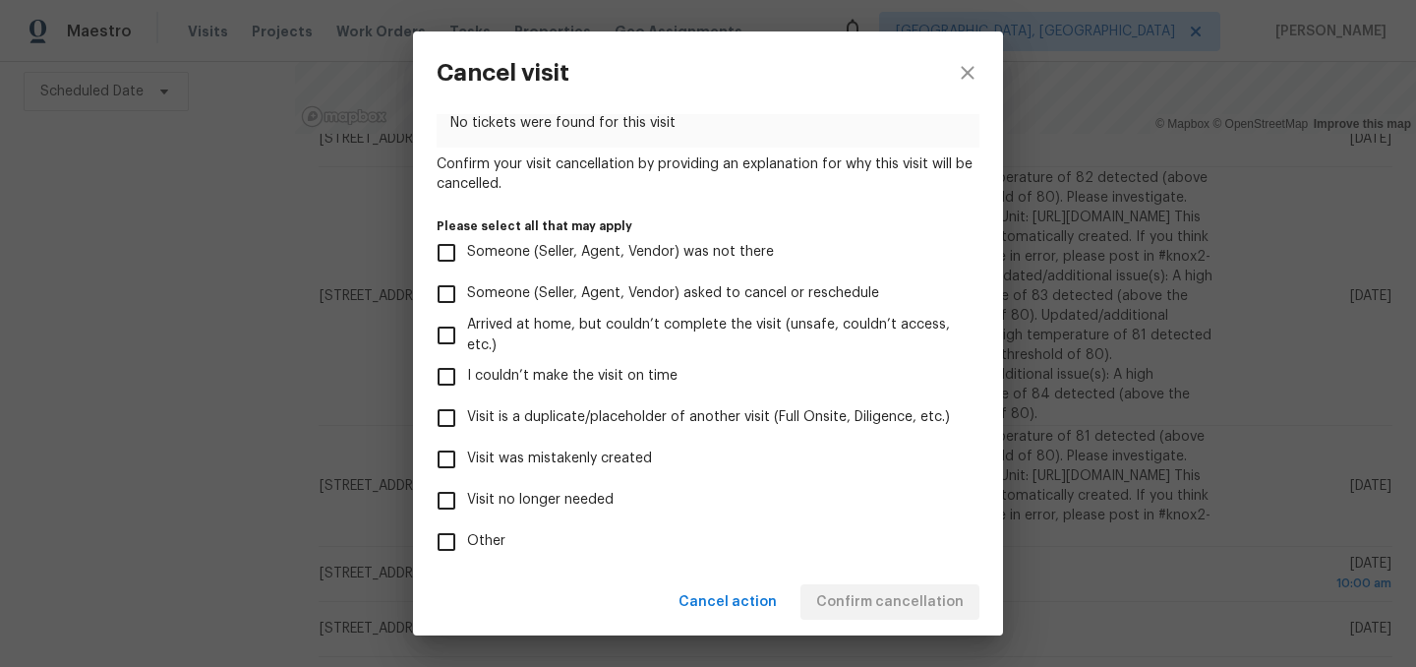
scroll to position [203, 0]
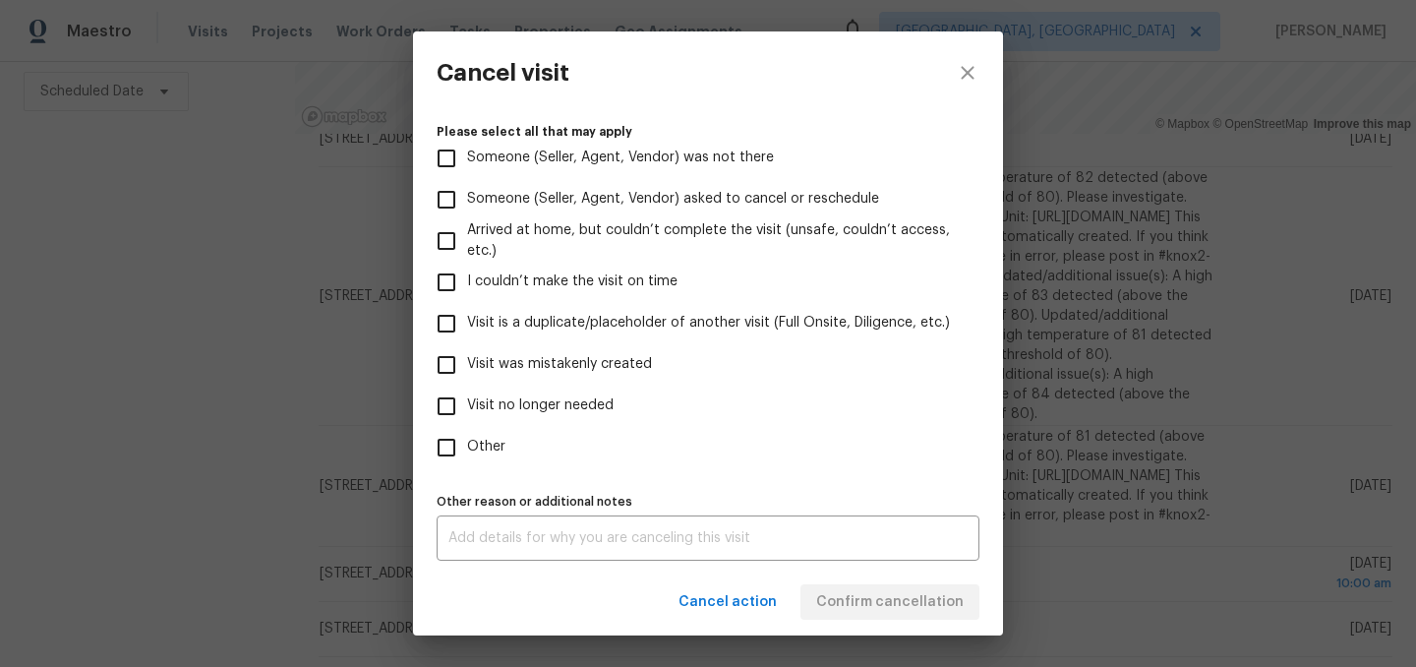
click at [551, 371] on span "Visit was mistakenly created" at bounding box center [559, 364] width 185 height 21
click at [467, 371] on input "Visit was mistakenly created" at bounding box center [446, 364] width 41 height 41
checkbox input "true"
click at [907, 602] on span "Confirm cancellation" at bounding box center [889, 602] width 147 height 25
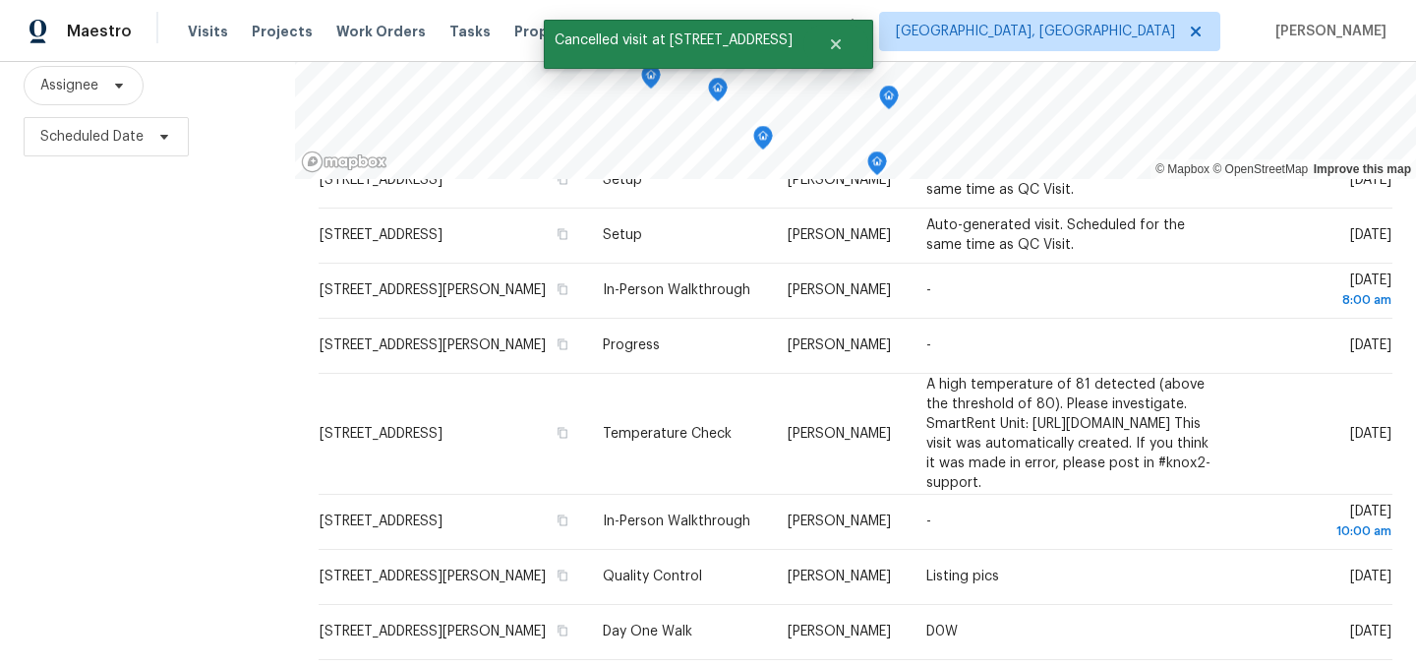
scroll to position [282, 0]
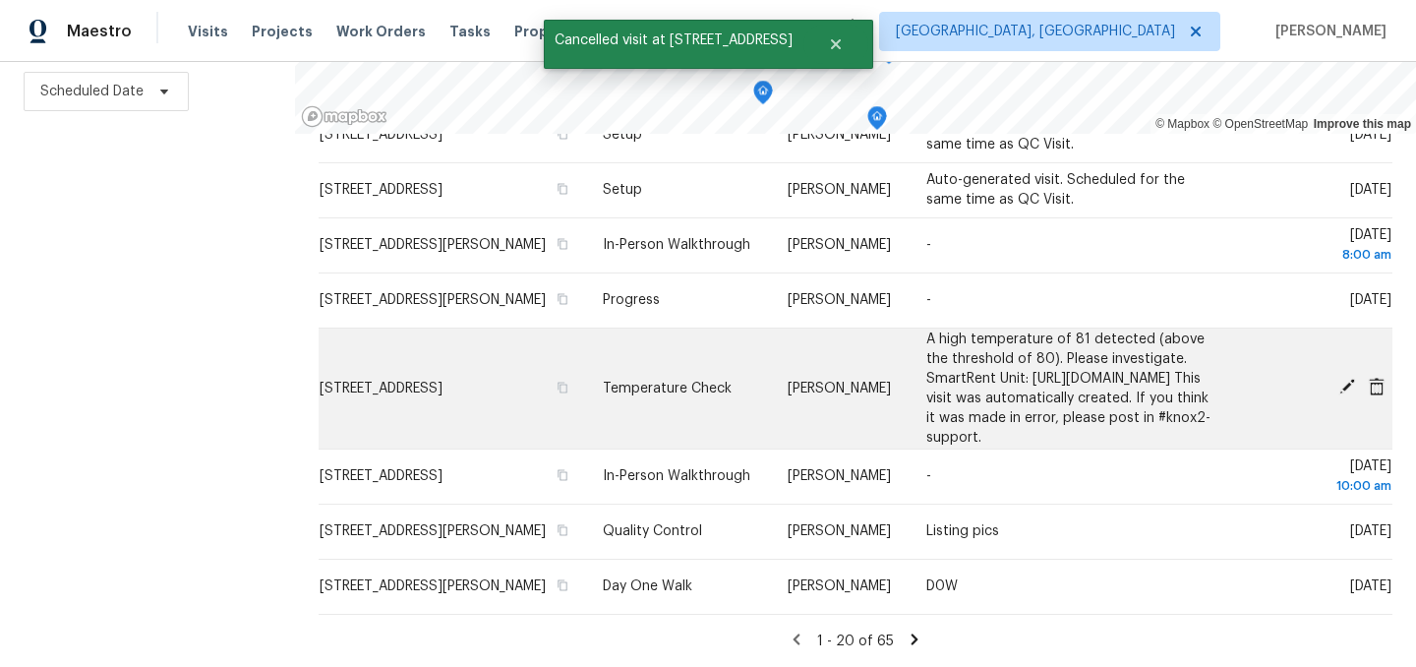
click at [1380, 380] on icon at bounding box center [1377, 387] width 18 height 18
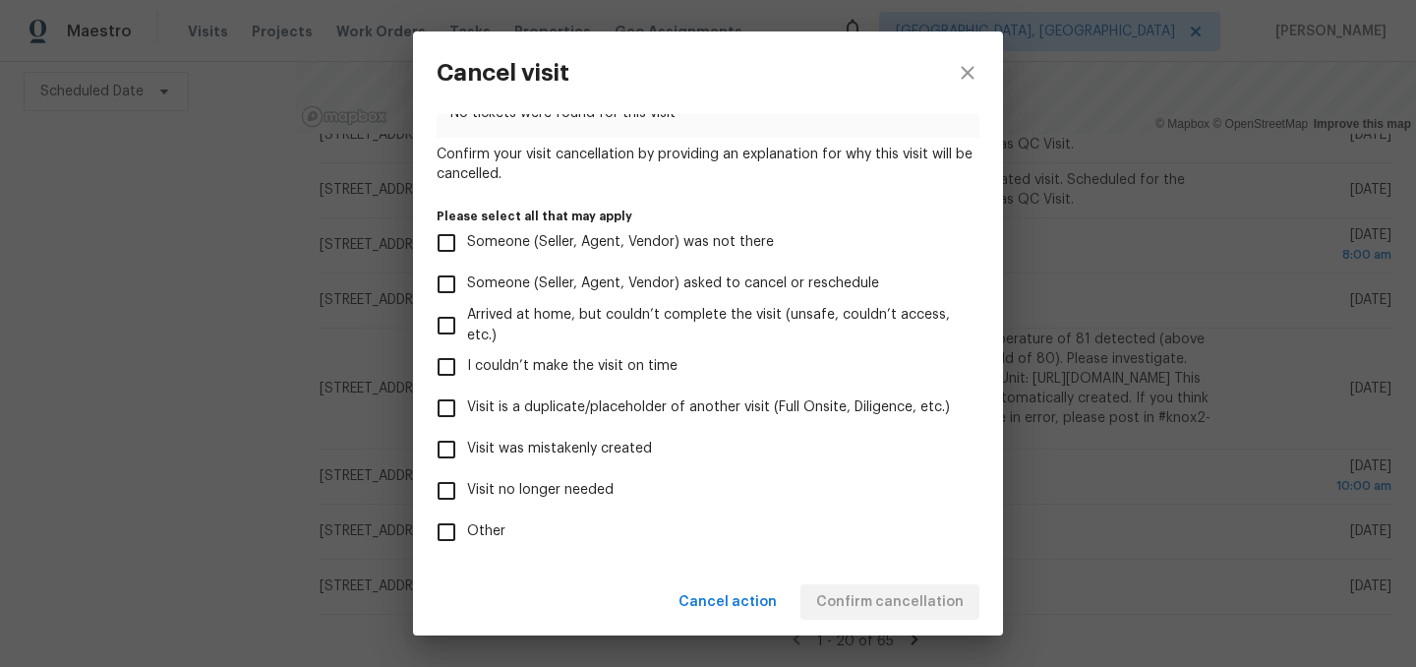
scroll to position [124, 0]
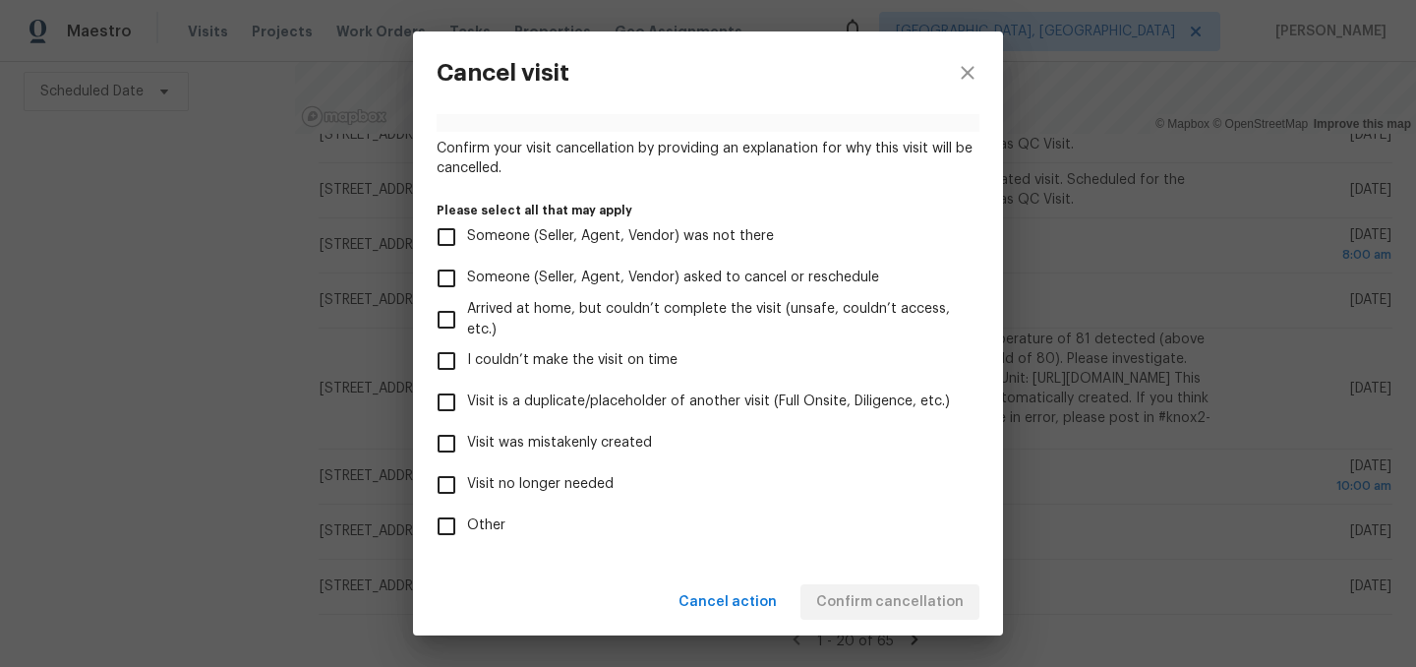
click at [590, 444] on span "Visit was mistakenly created" at bounding box center [559, 443] width 185 height 21
click at [467, 444] on input "Visit was mistakenly created" at bounding box center [446, 443] width 41 height 41
checkbox input "true"
click at [872, 596] on span "Confirm cancellation" at bounding box center [889, 602] width 147 height 25
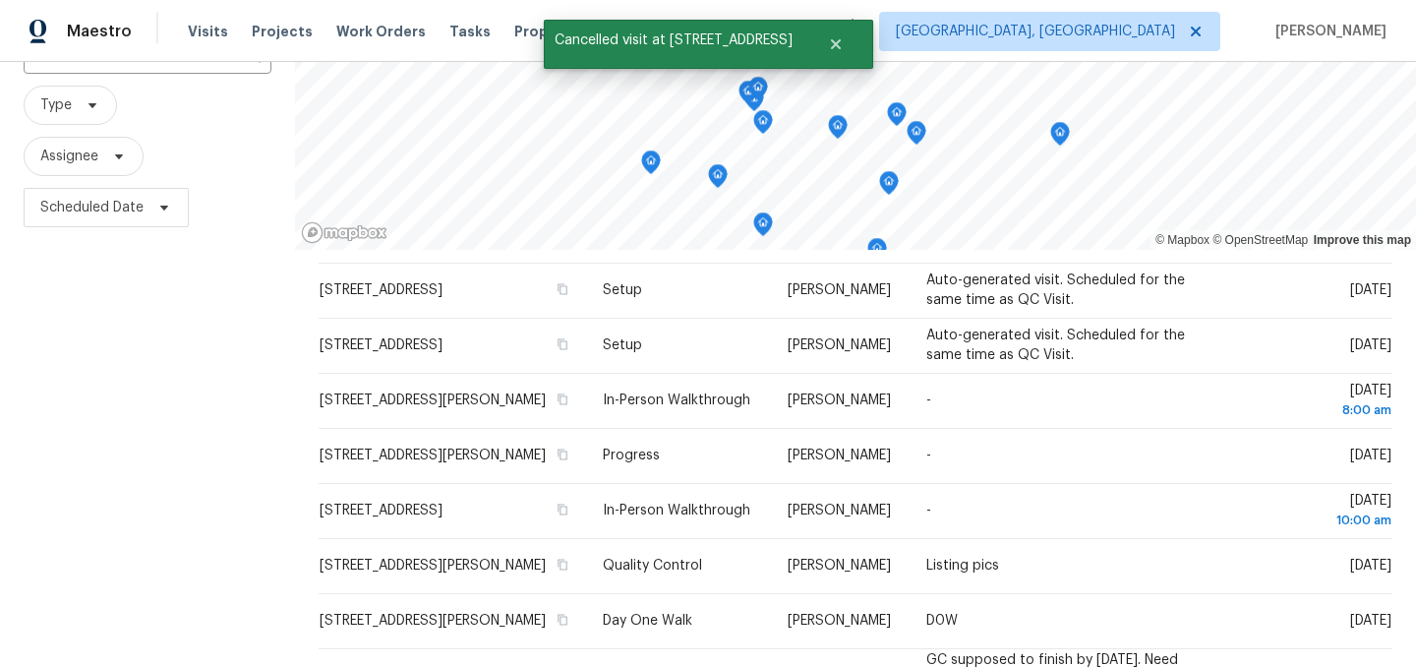
scroll to position [282, 0]
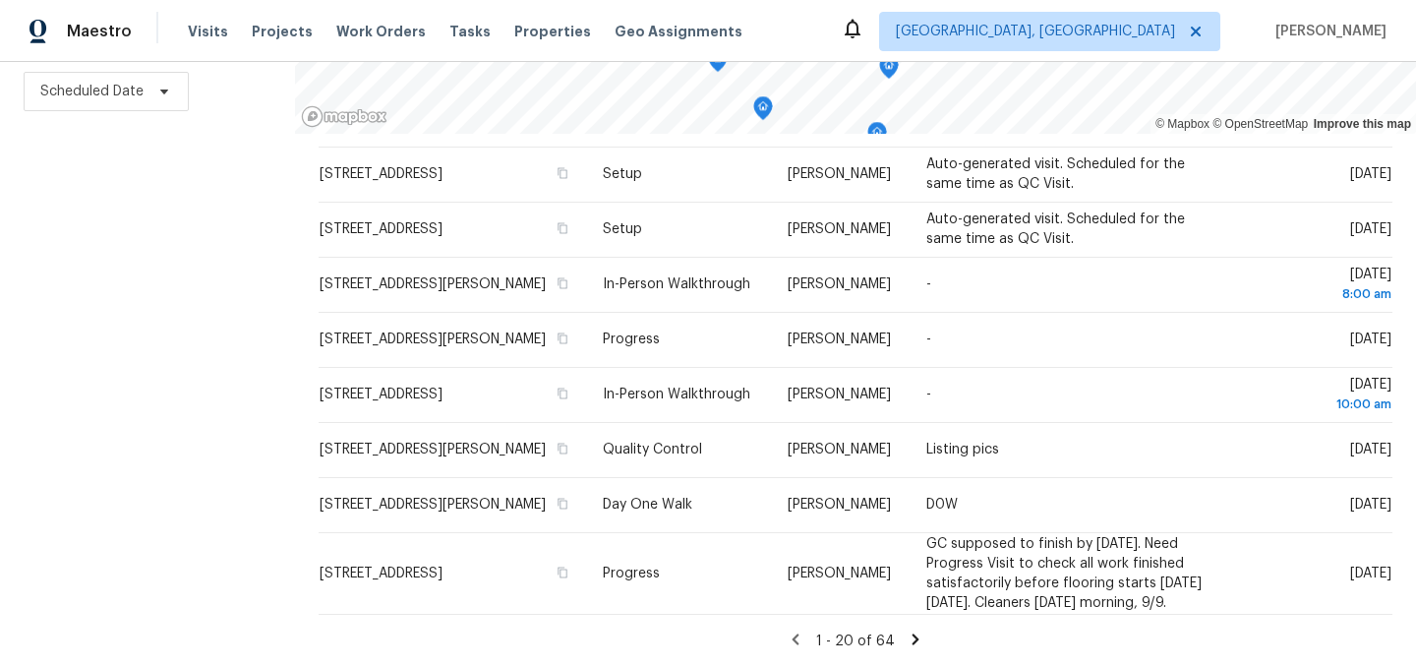
click at [909, 635] on icon at bounding box center [916, 639] width 18 height 18
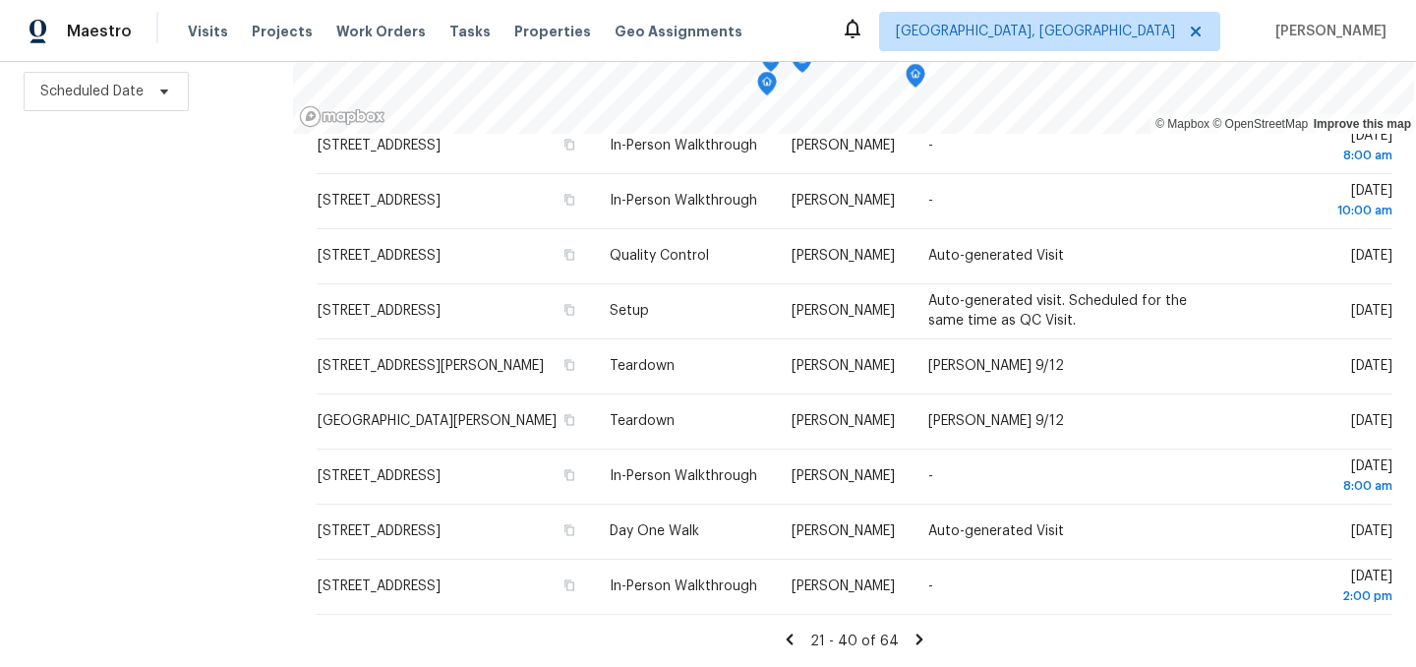
click at [916, 636] on icon at bounding box center [919, 638] width 7 height 11
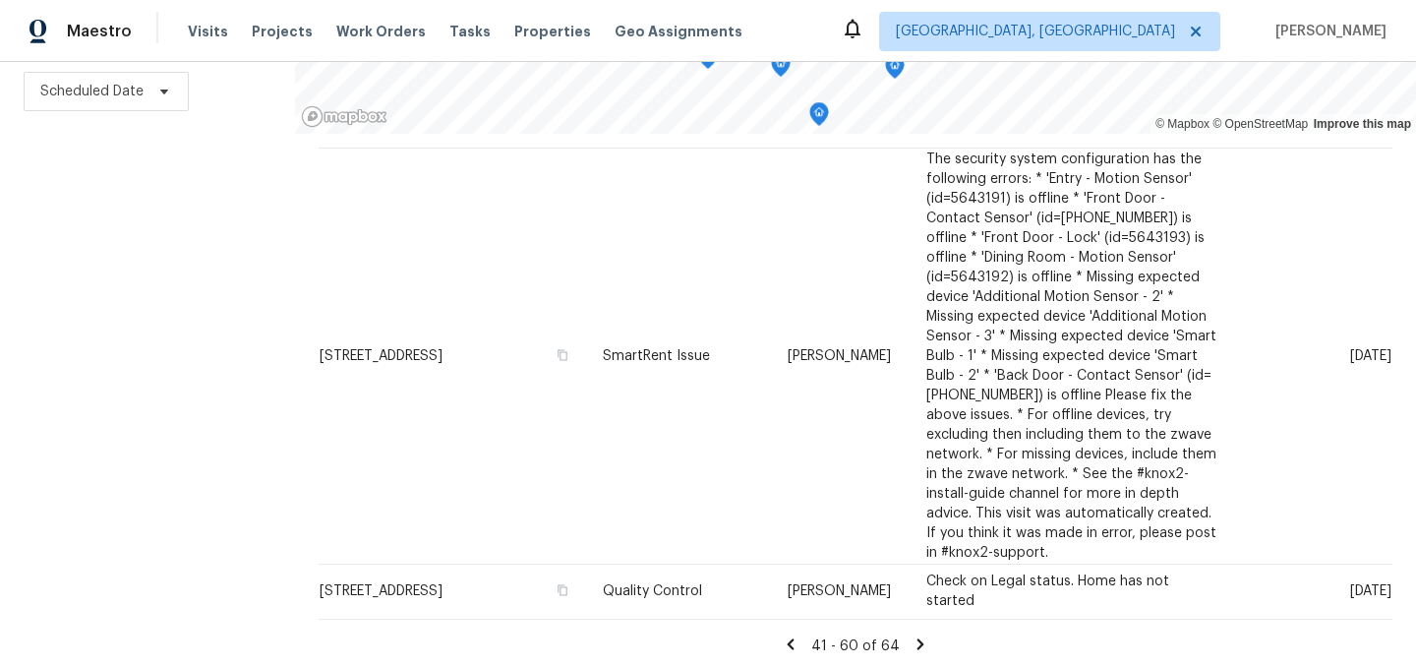
click at [917, 639] on icon at bounding box center [920, 643] width 7 height 11
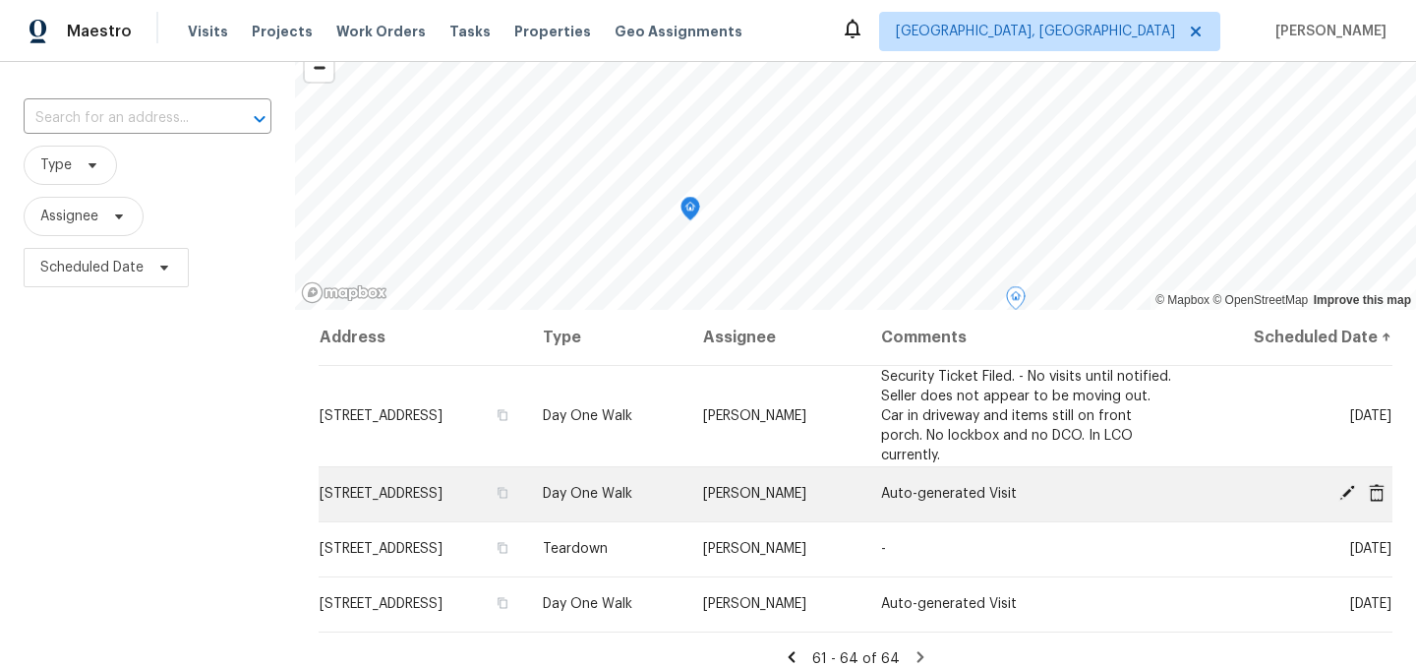
scroll to position [113, 0]
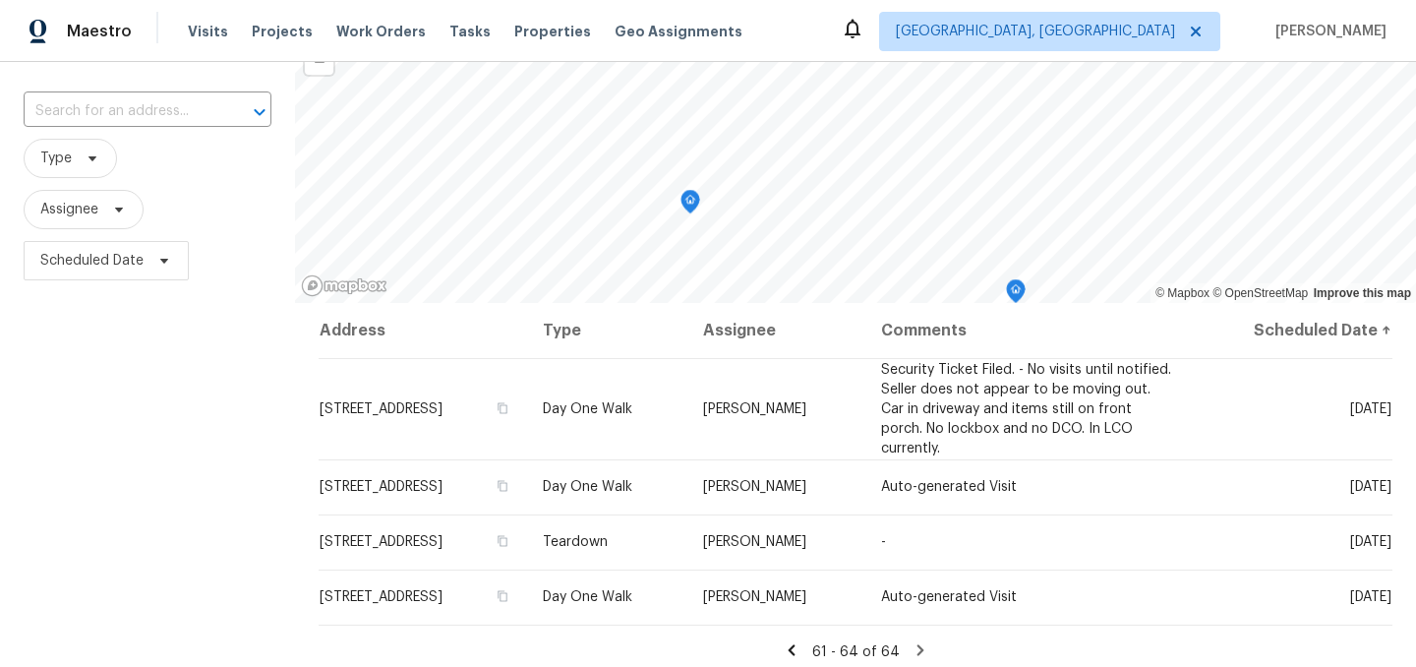
click at [795, 641] on icon at bounding box center [792, 650] width 18 height 18
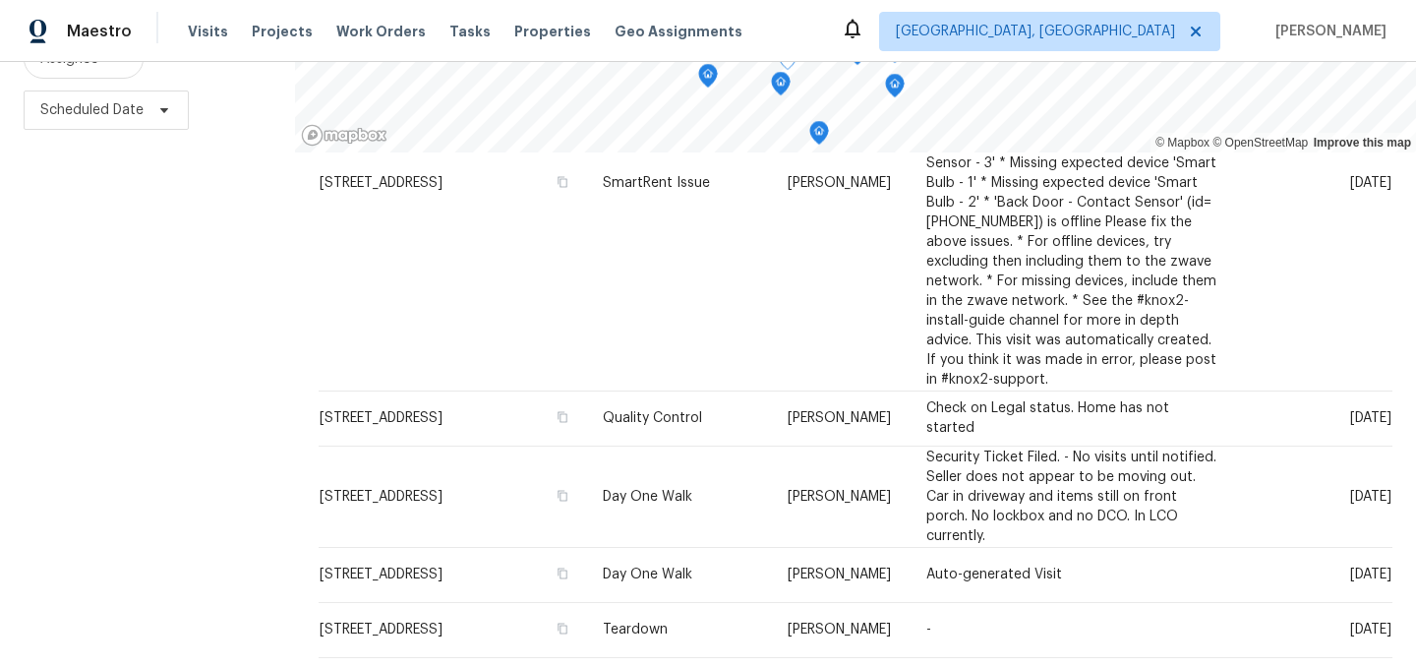
scroll to position [282, 0]
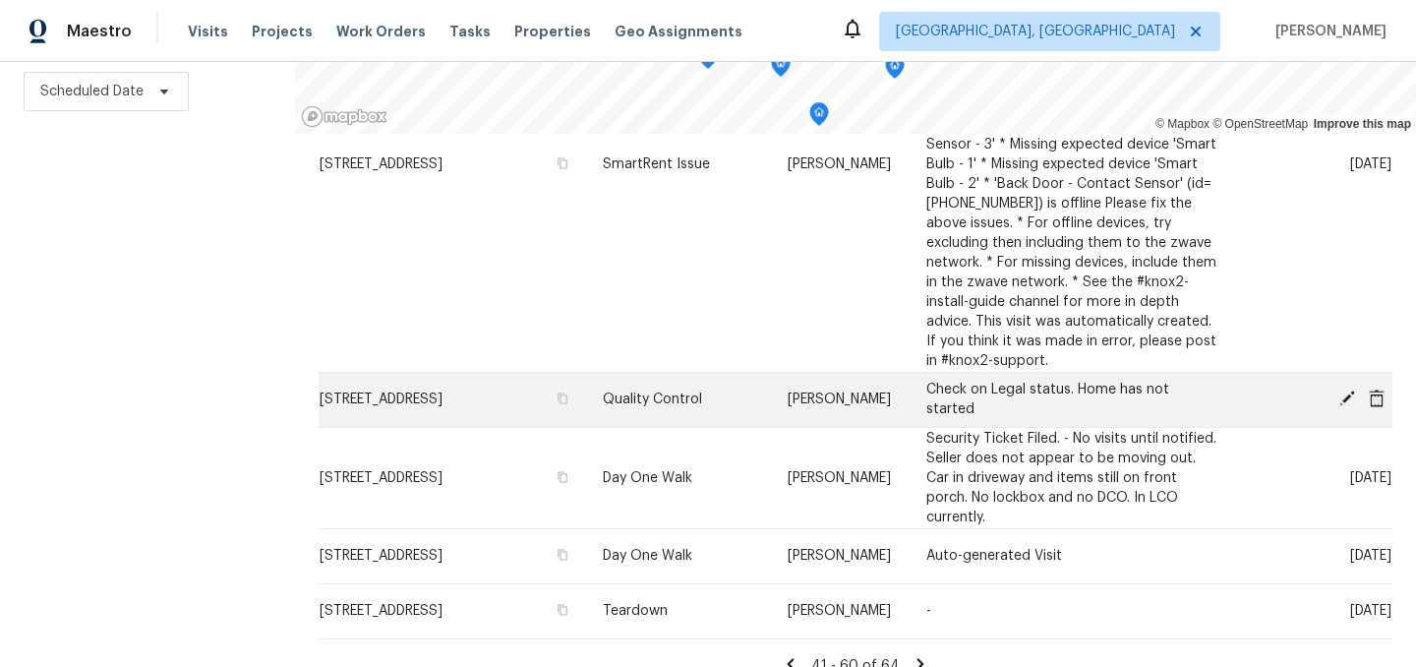
click at [1379, 398] on icon at bounding box center [1377, 398] width 18 height 18
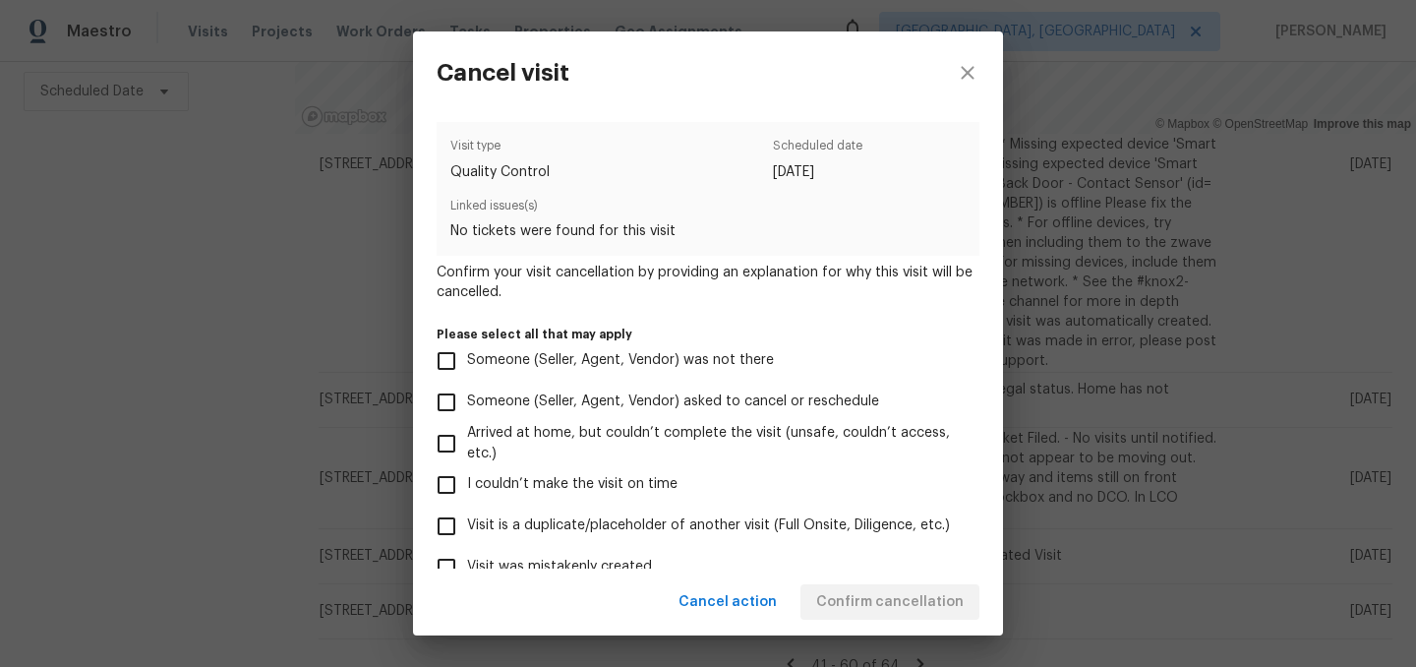
scroll to position [203, 0]
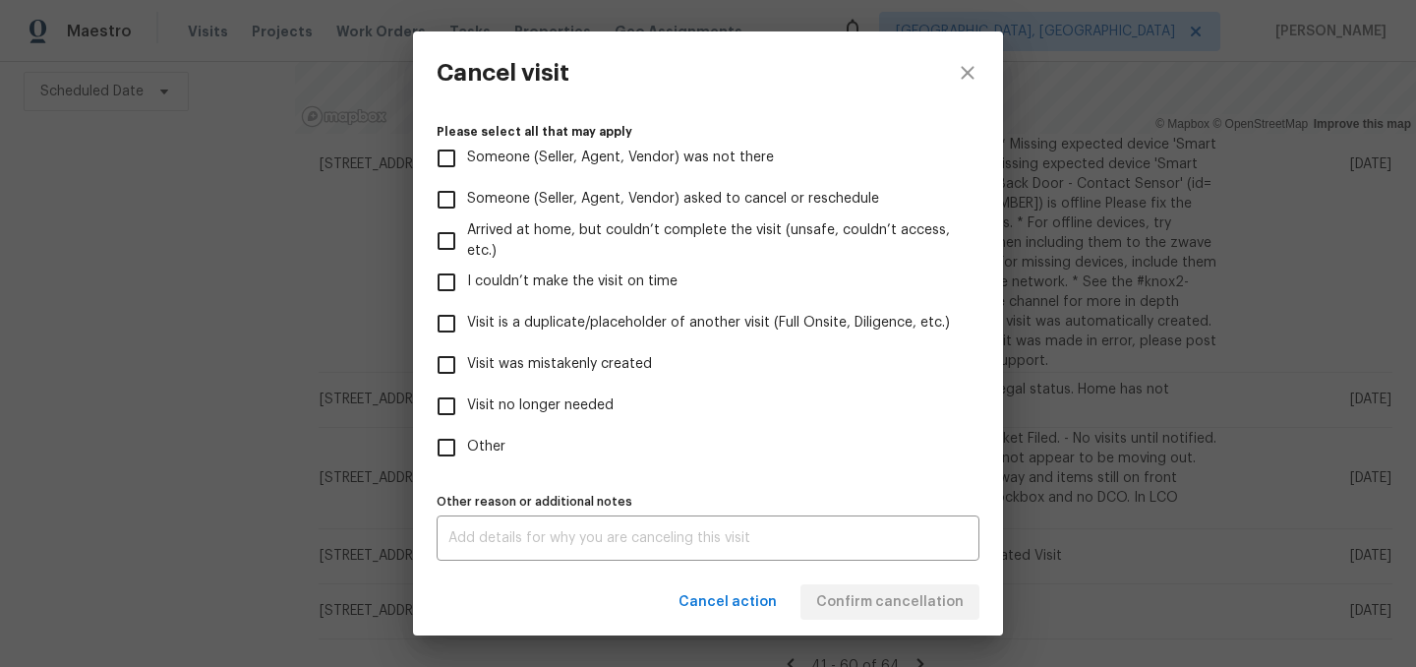
click at [566, 376] on label "Visit was mistakenly created" at bounding box center [695, 364] width 538 height 41
click at [467, 376] on input "Visit was mistakenly created" at bounding box center [446, 364] width 41 height 41
checkbox input "true"
click at [892, 601] on span "Confirm cancellation" at bounding box center [889, 602] width 147 height 25
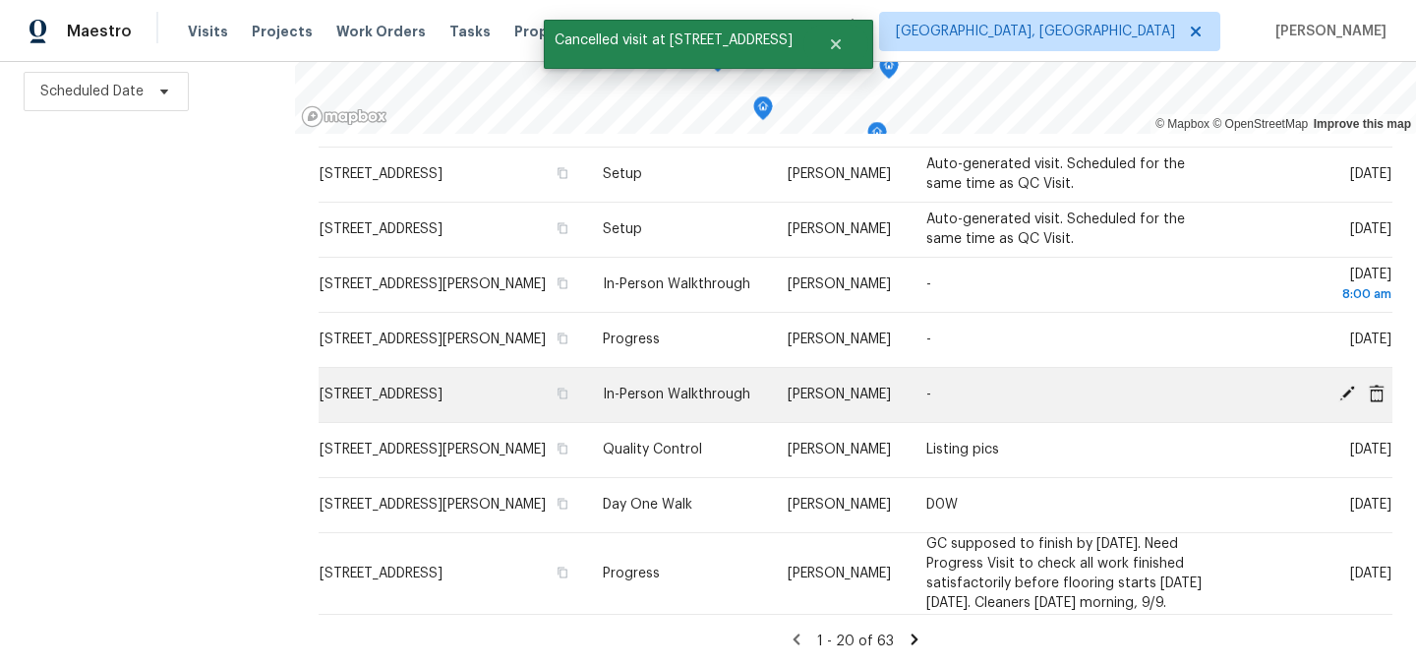
scroll to position [0, 0]
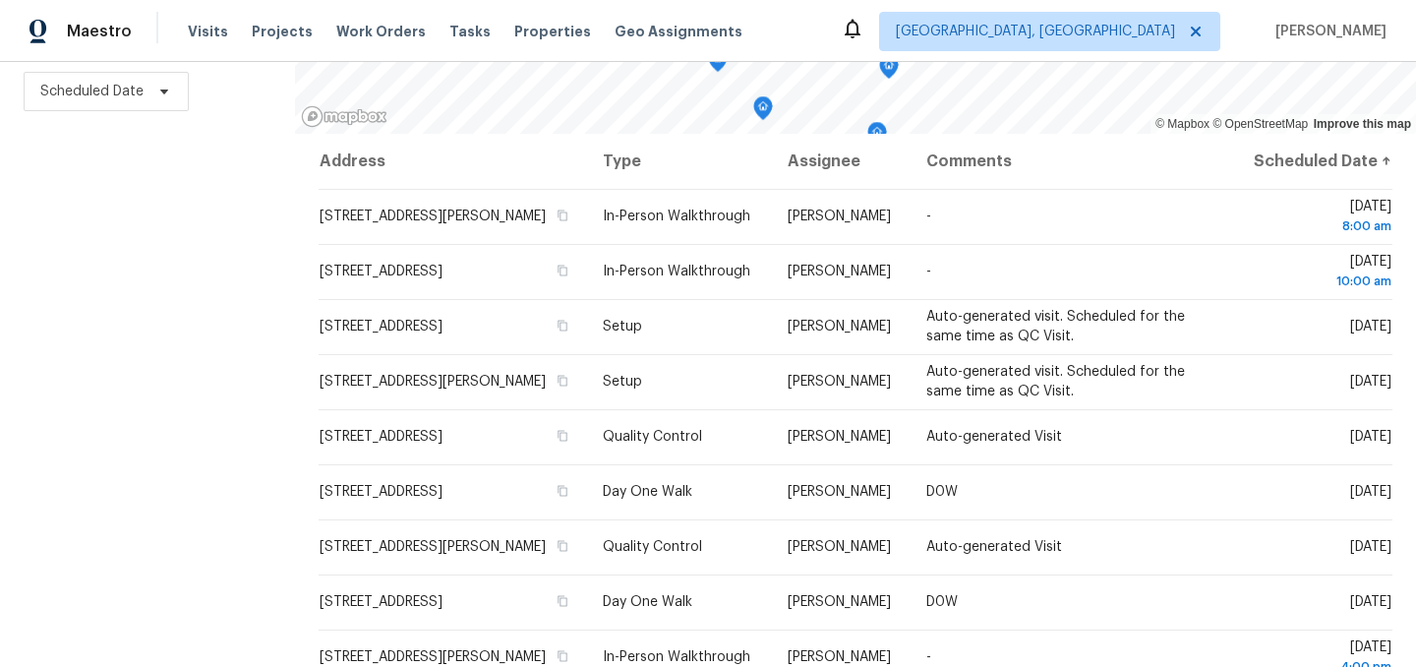
click at [188, 363] on div "Filters Reset ​ Type Assignee Scheduled Date" at bounding box center [147, 253] width 295 height 828
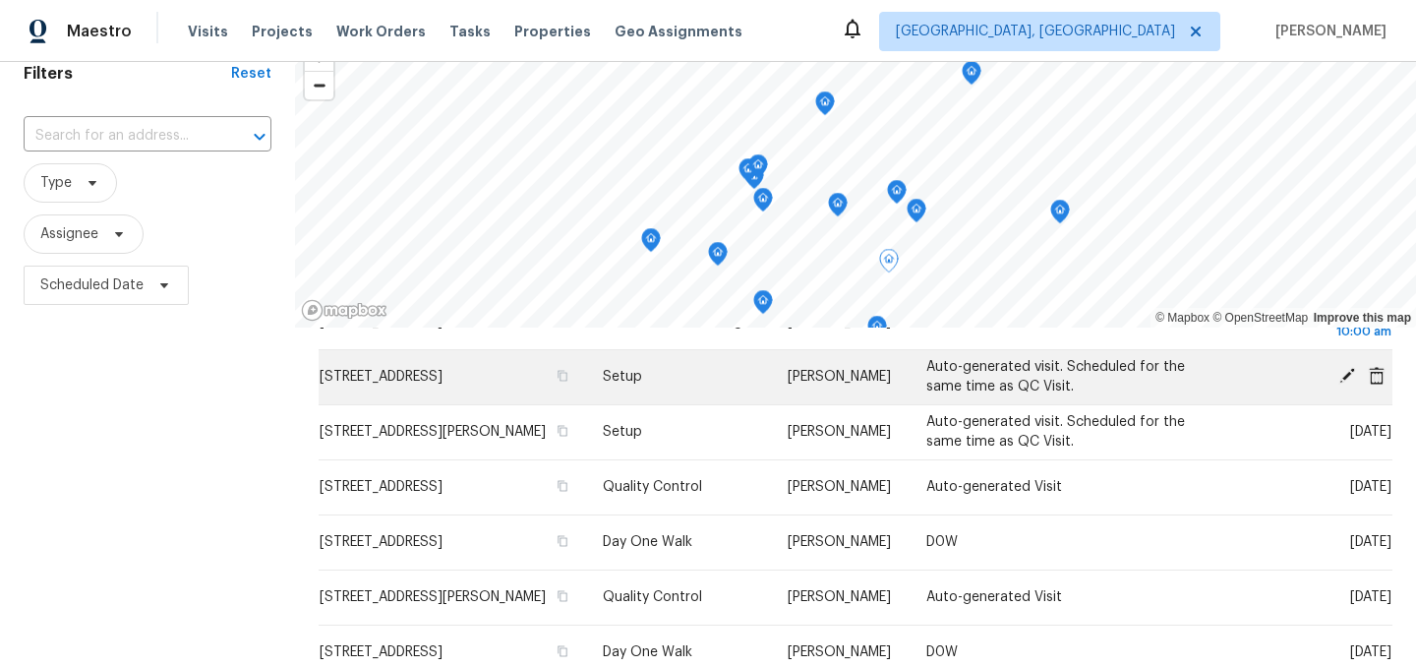
scroll to position [148, 0]
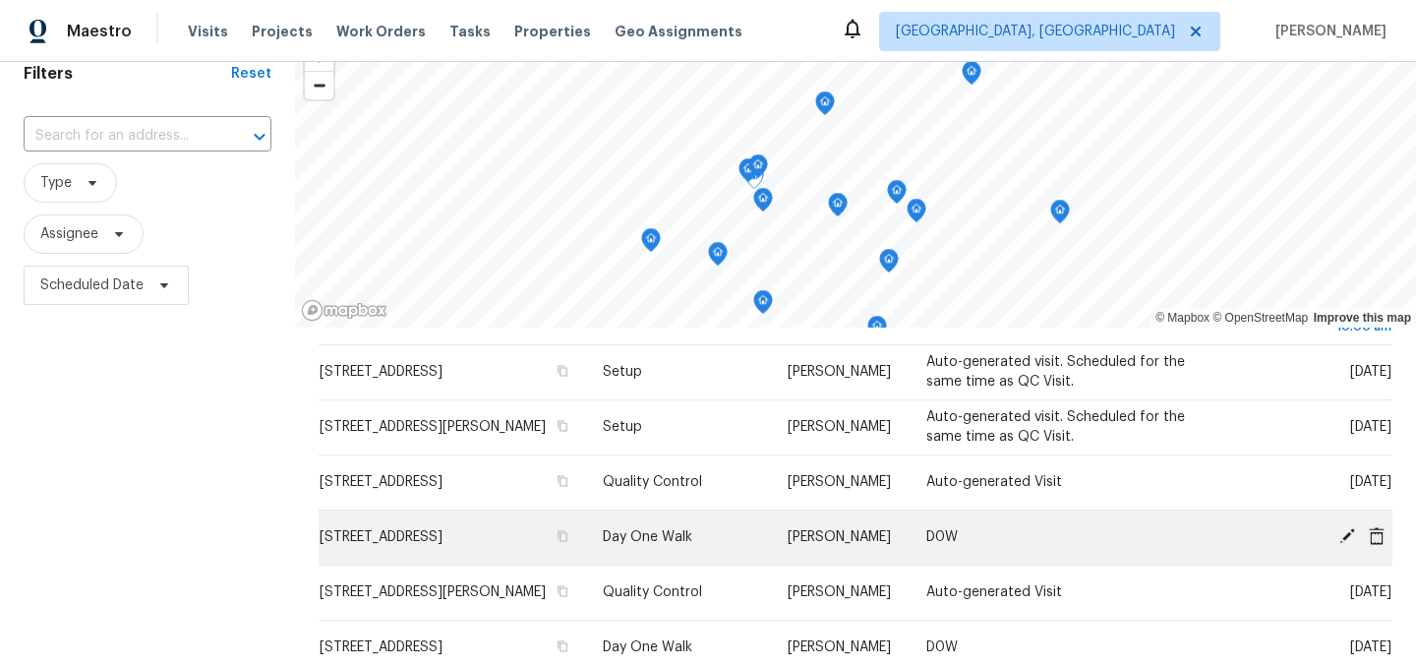
click at [1349, 545] on icon at bounding box center [1347, 536] width 18 height 18
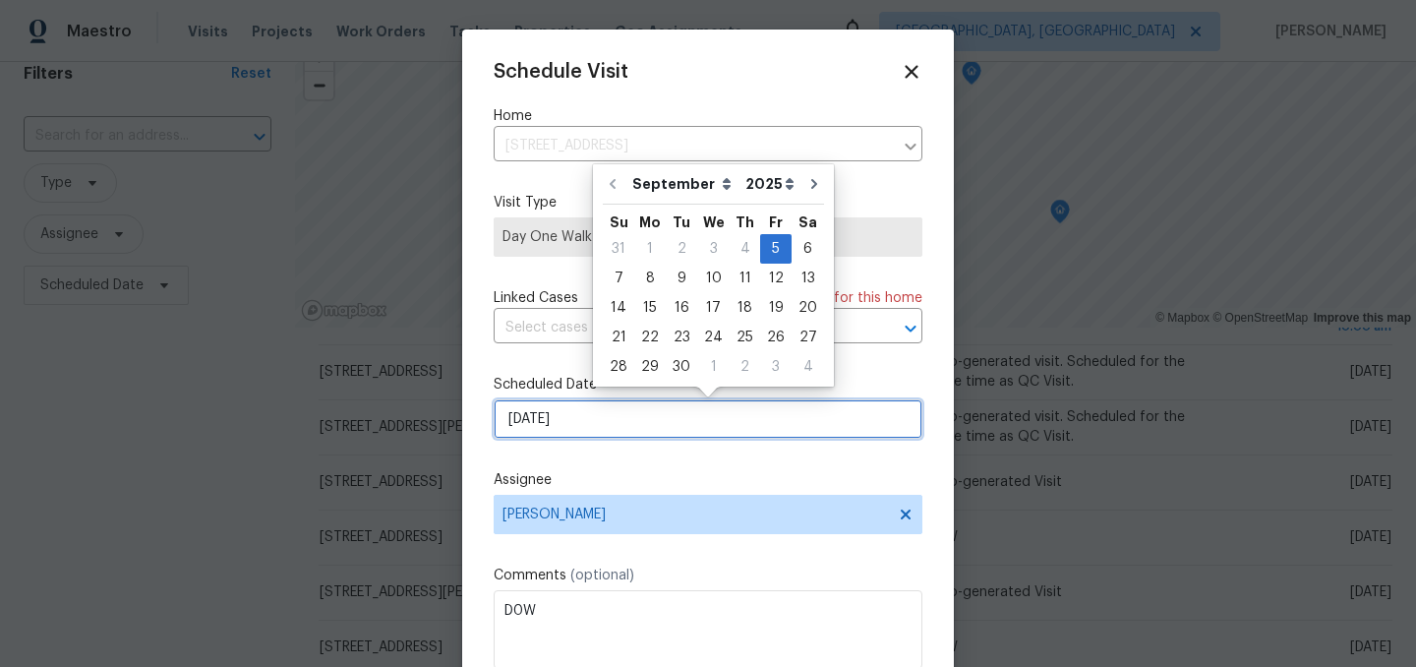
click at [603, 433] on input "[DATE]" at bounding box center [708, 418] width 429 height 39
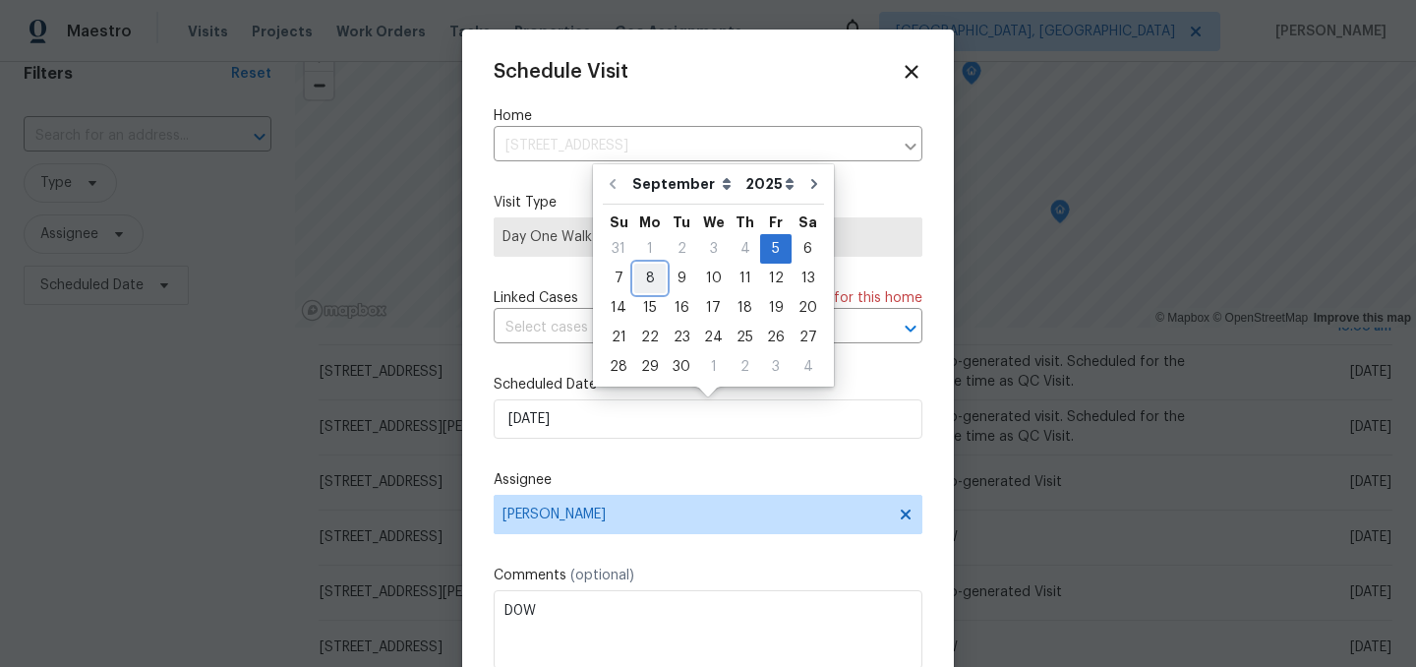
click at [658, 276] on div "8" at bounding box center [649, 278] width 31 height 28
type input "[DATE]"
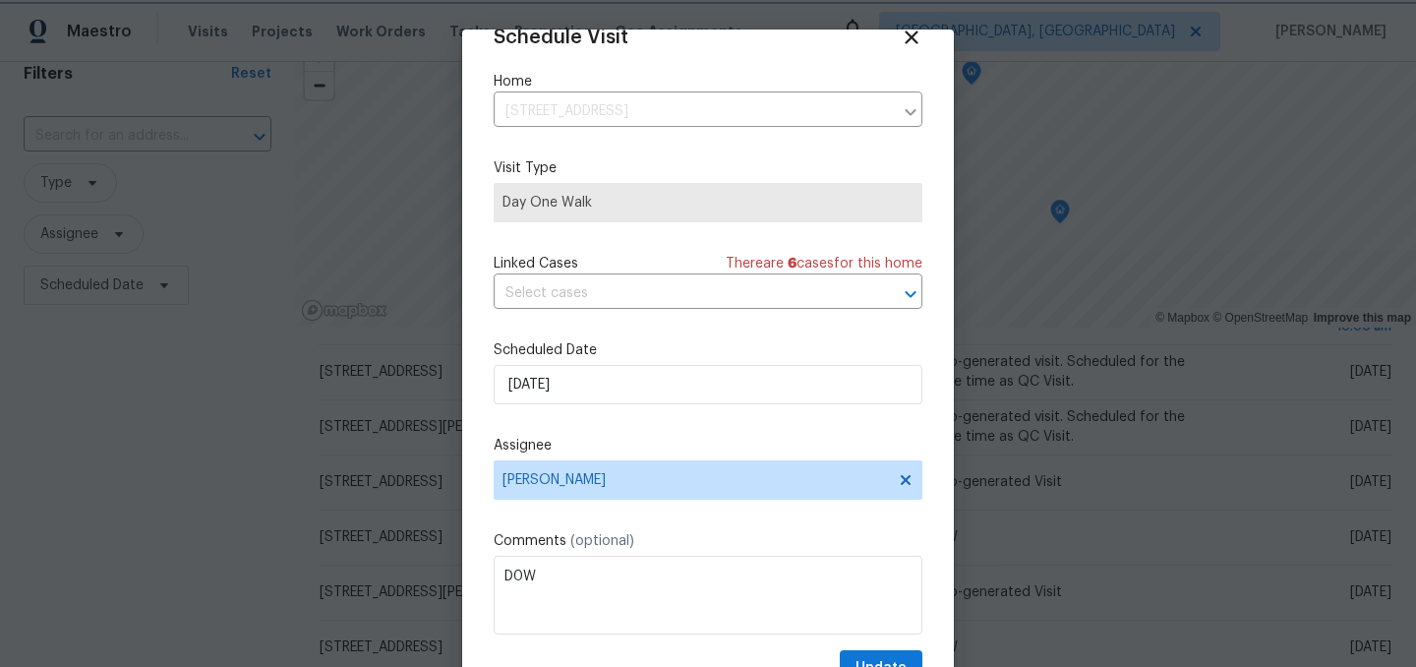
scroll to position [81, 0]
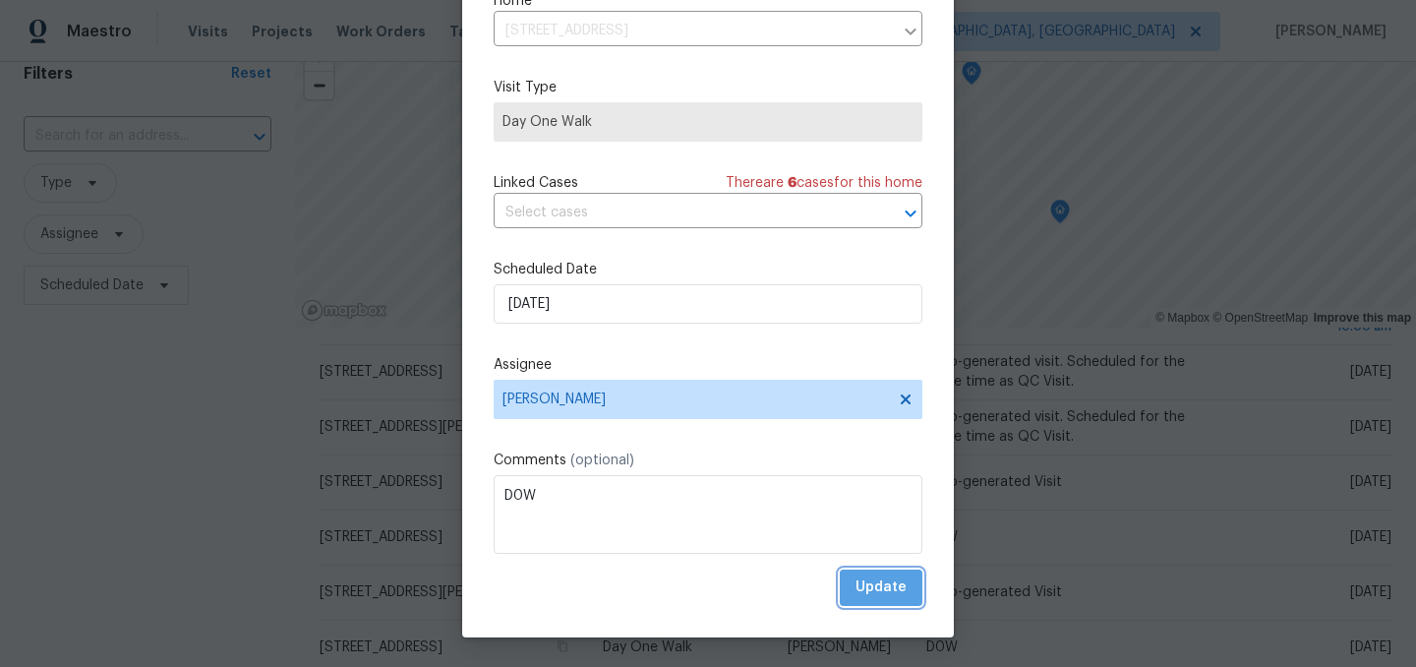
click at [891, 585] on span "Update" at bounding box center [880, 587] width 51 height 25
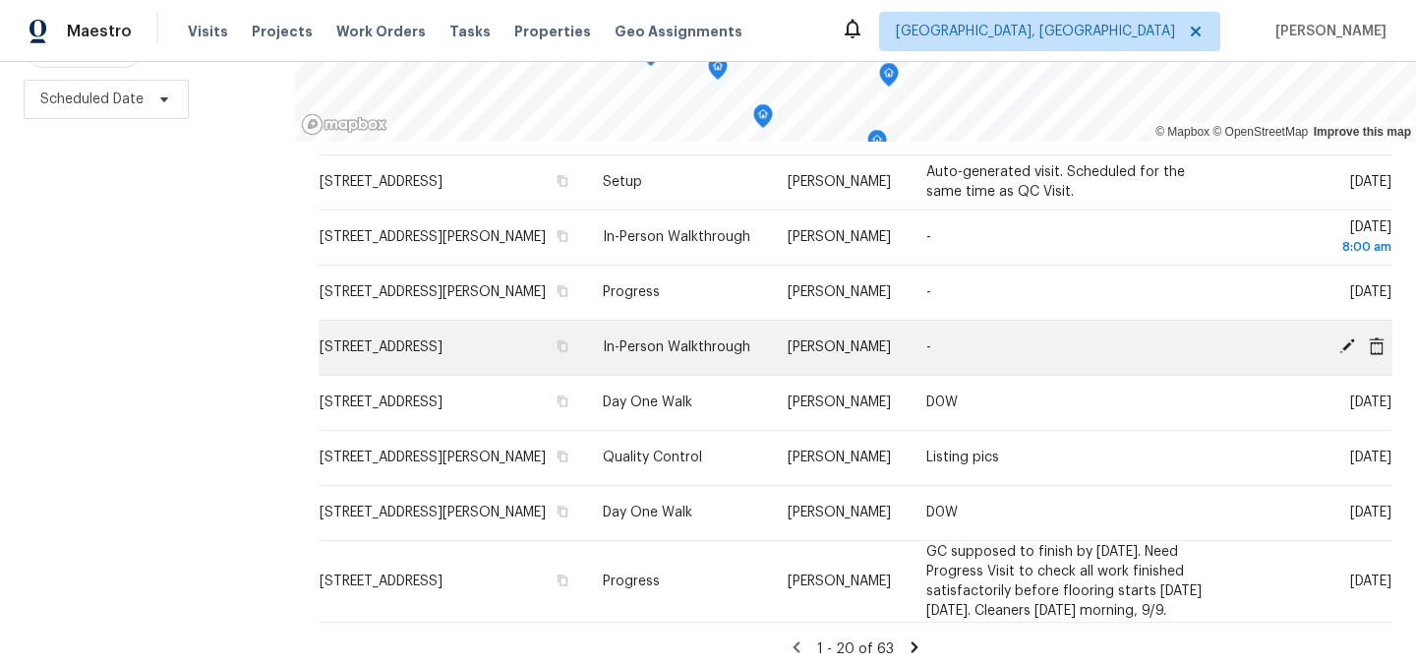
scroll to position [280, 0]
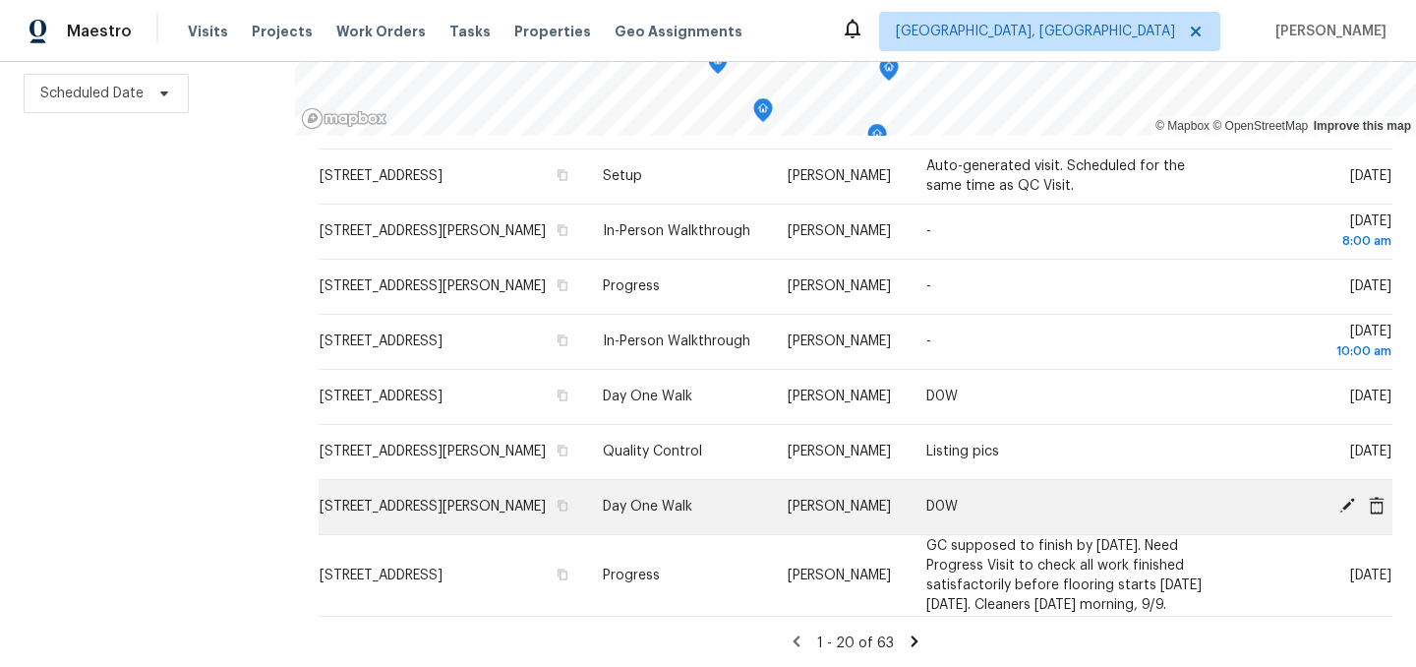
click at [1346, 497] on icon at bounding box center [1347, 506] width 18 height 18
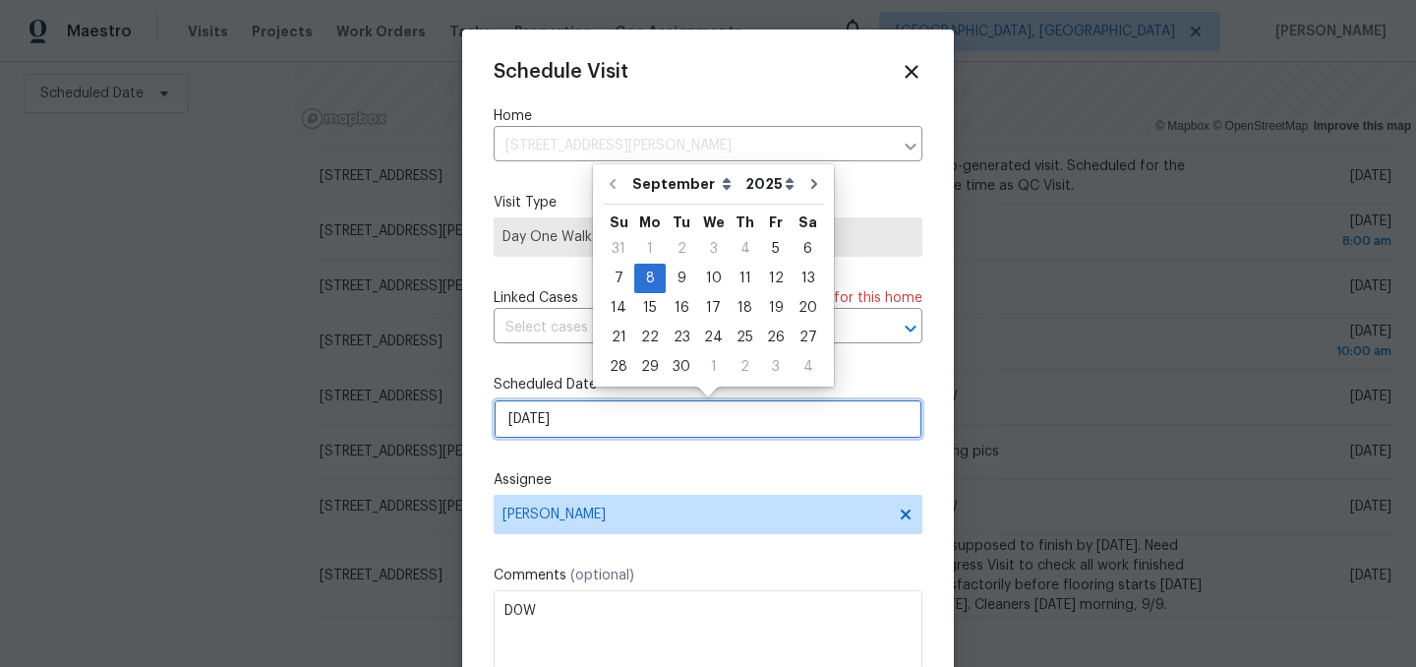
click at [603, 423] on input "[DATE]" at bounding box center [708, 418] width 429 height 39
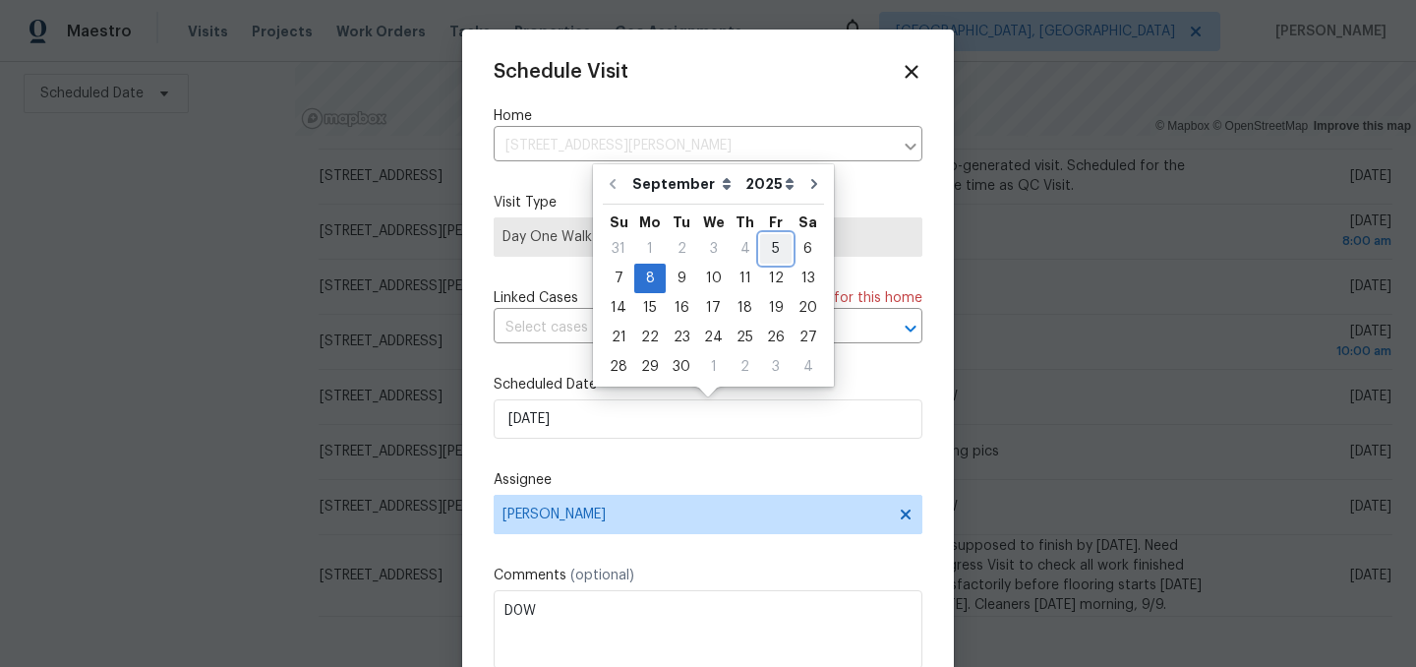
click at [767, 246] on div "5" at bounding box center [775, 249] width 31 height 28
type input "[DATE]"
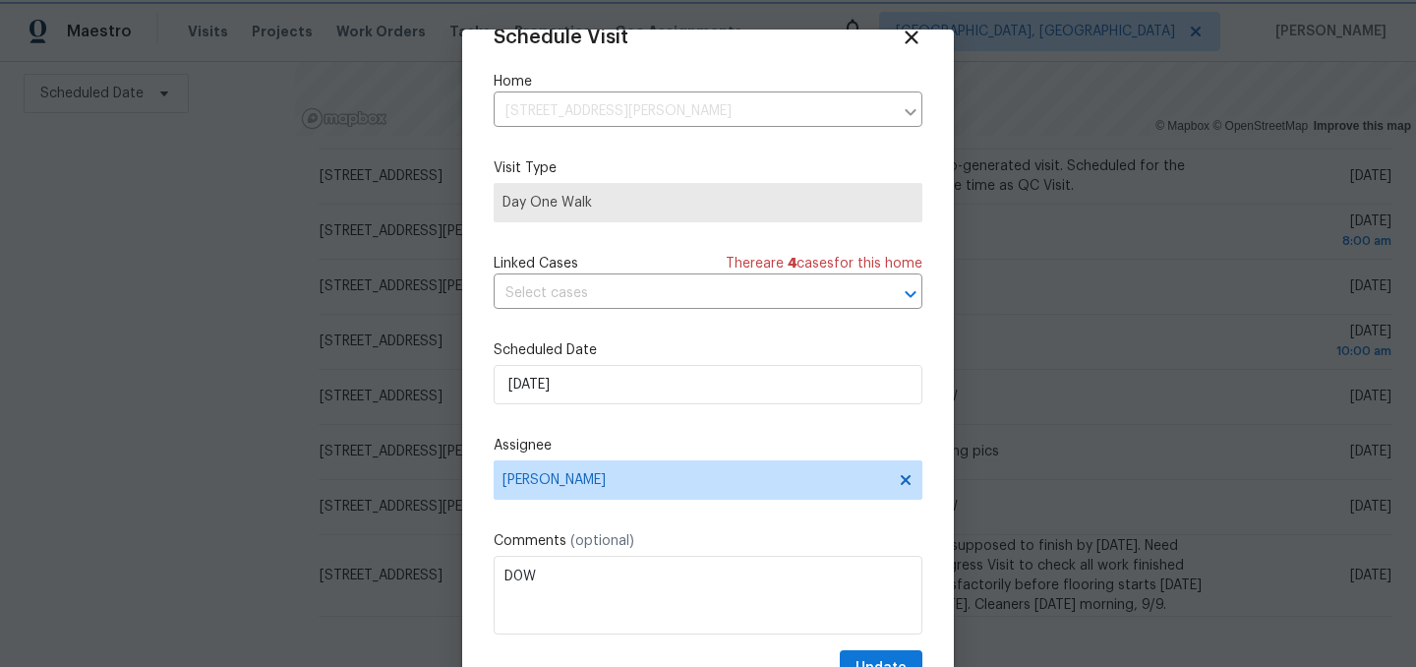
scroll to position [81, 0]
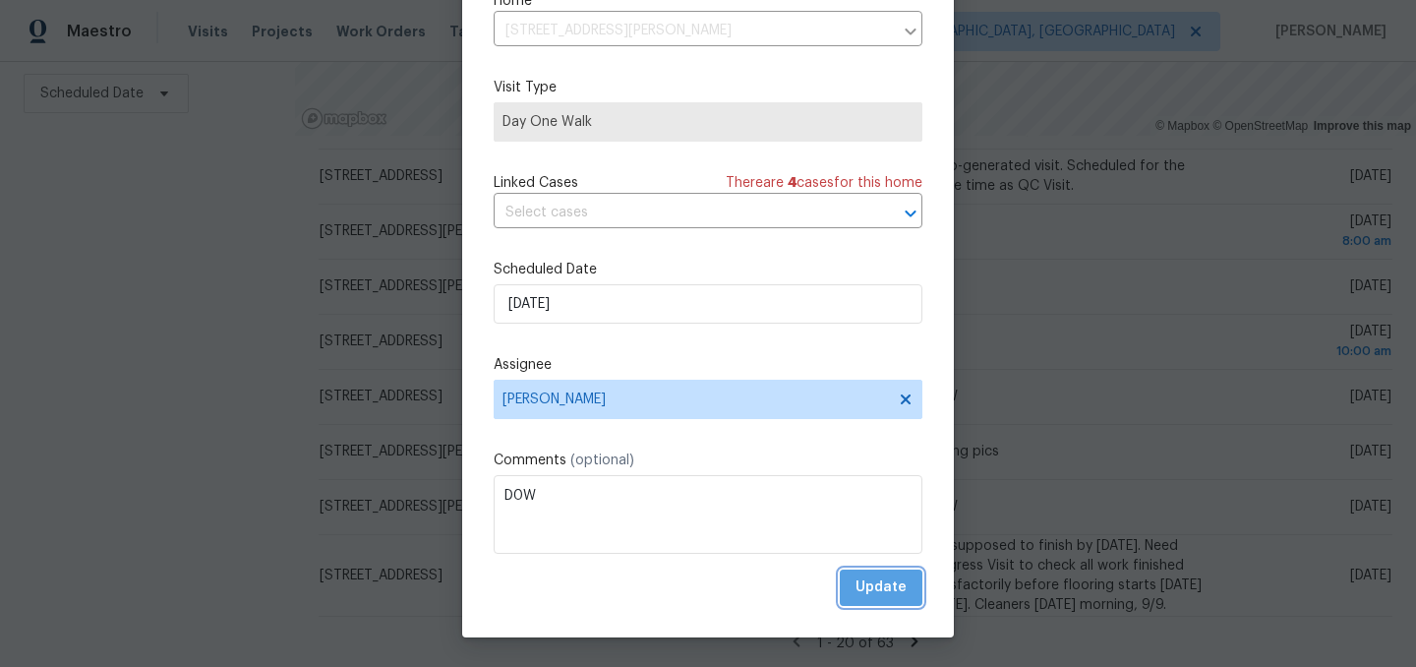
click at [883, 601] on button "Update" at bounding box center [881, 587] width 83 height 36
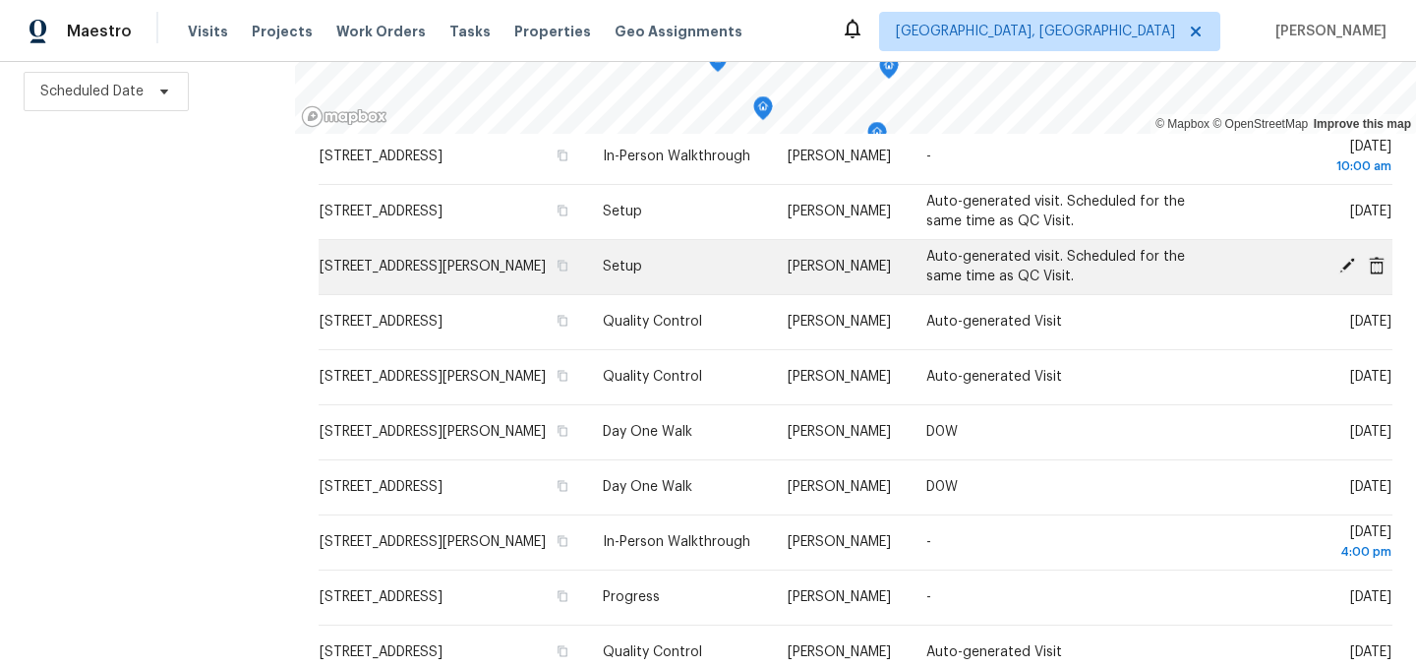
scroll to position [0, 0]
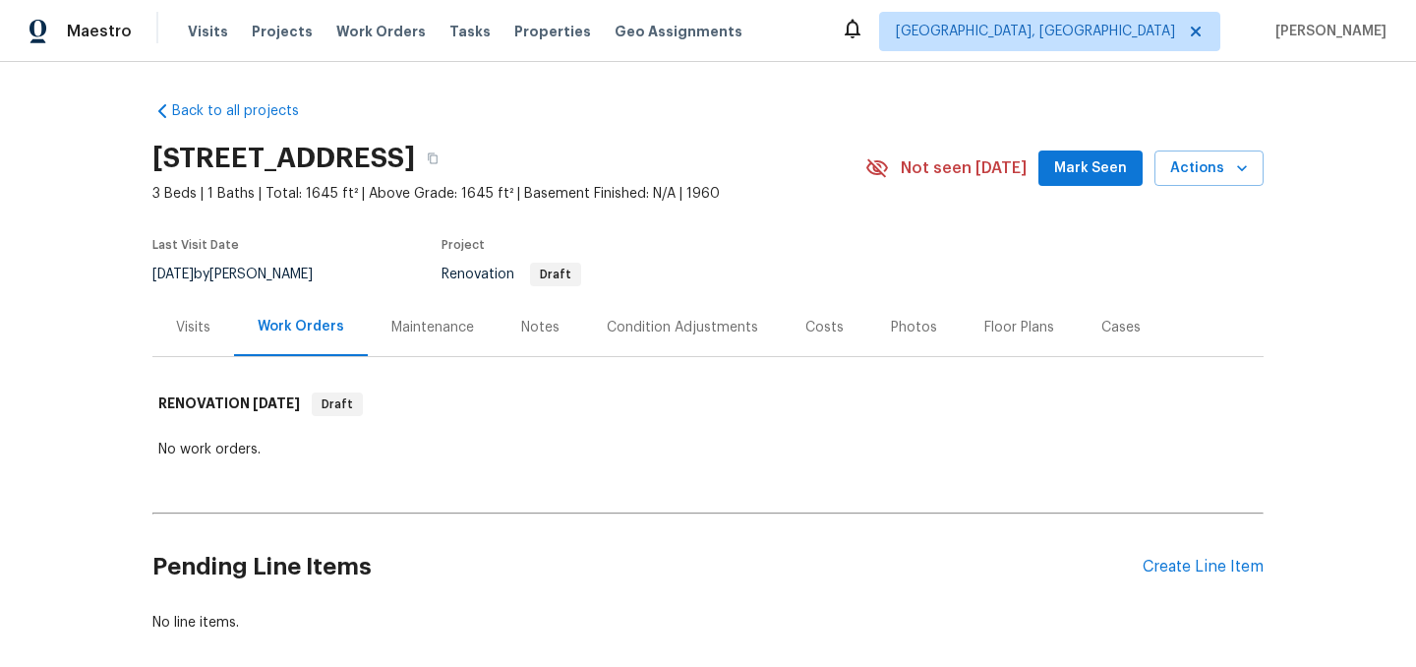
click at [677, 342] on div "Condition Adjustments" at bounding box center [682, 327] width 199 height 58
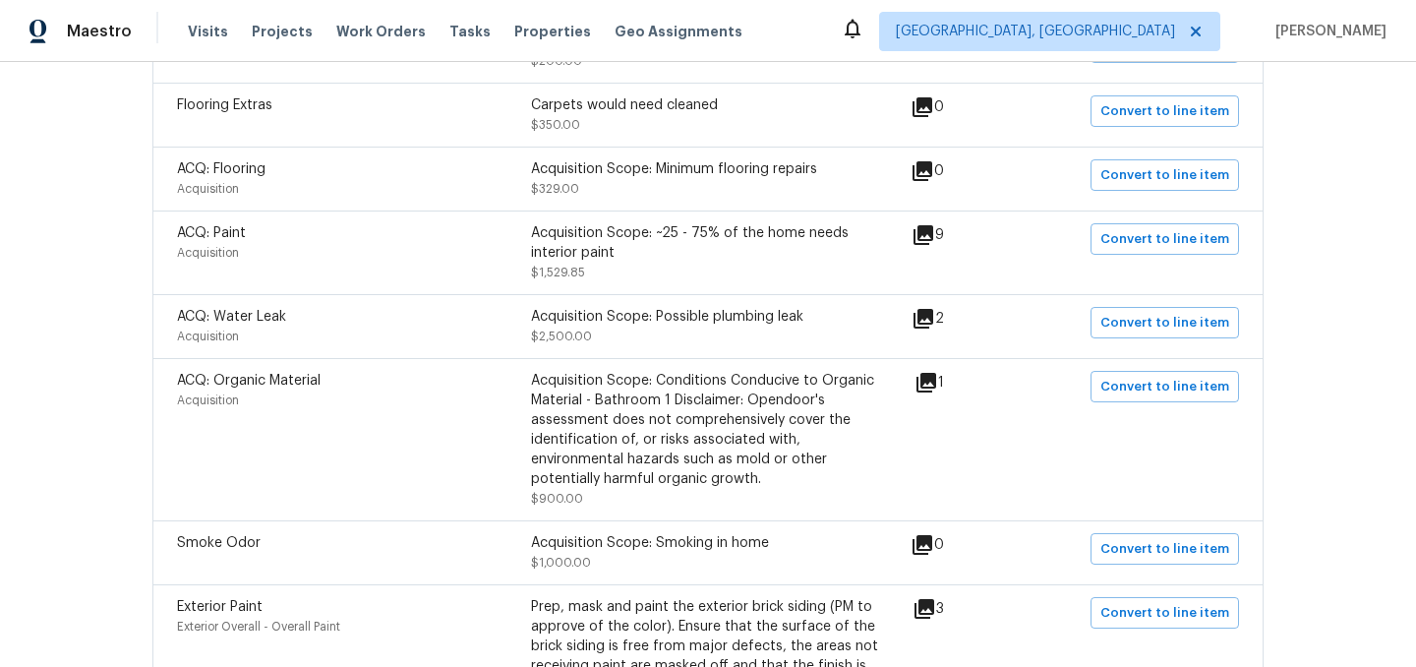
scroll to position [945, 0]
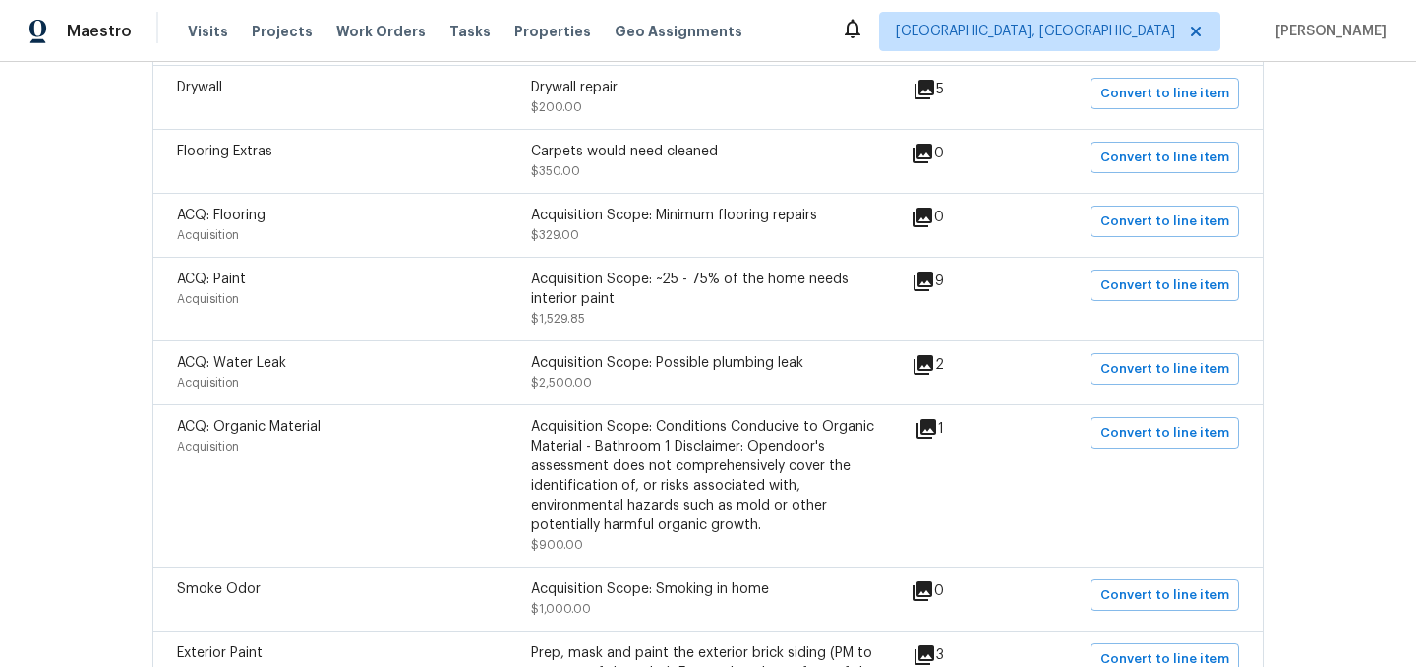
click at [936, 426] on icon at bounding box center [926, 429] width 20 height 20
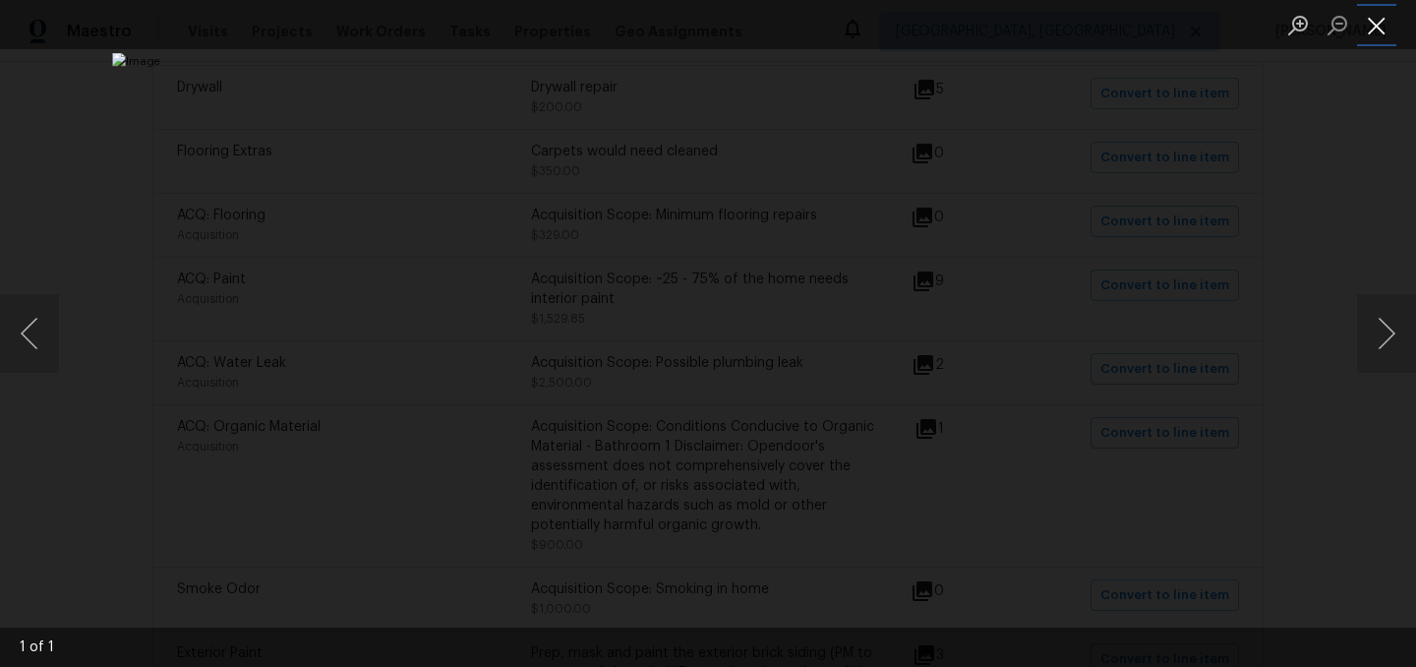
click at [1383, 32] on button "Close lightbox" at bounding box center [1376, 25] width 39 height 34
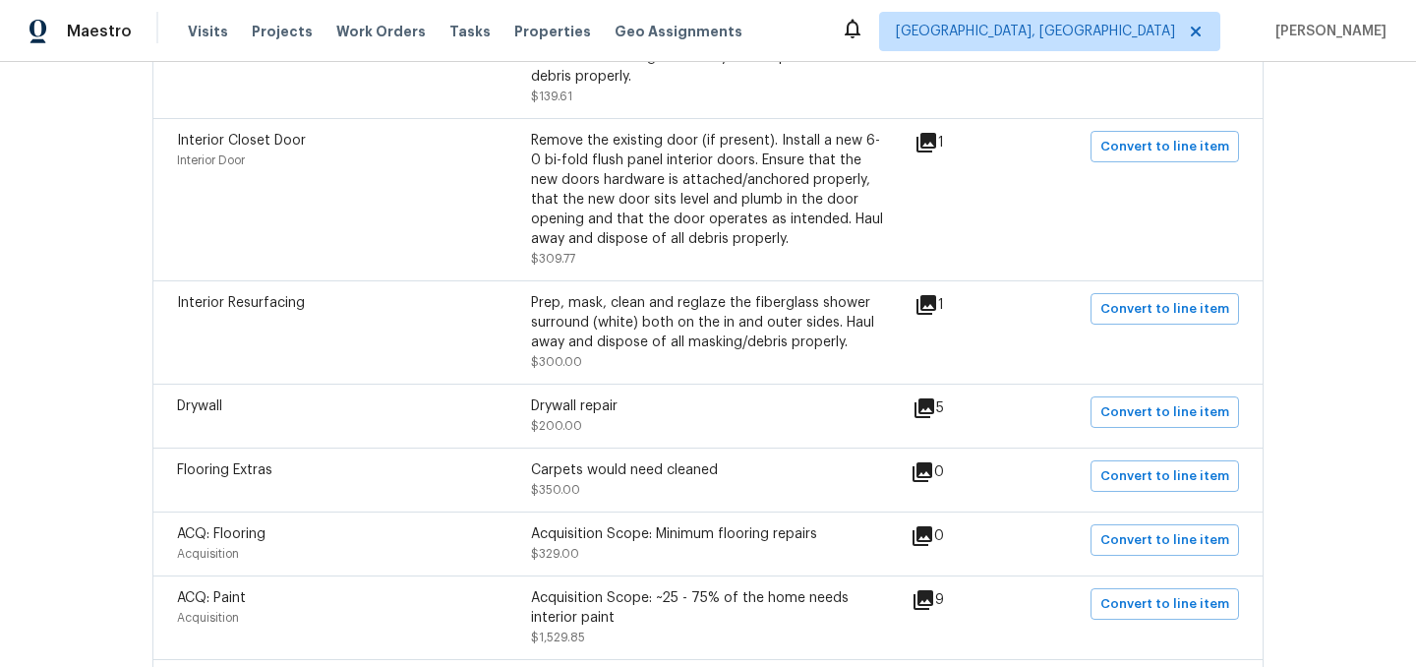
scroll to position [621, 0]
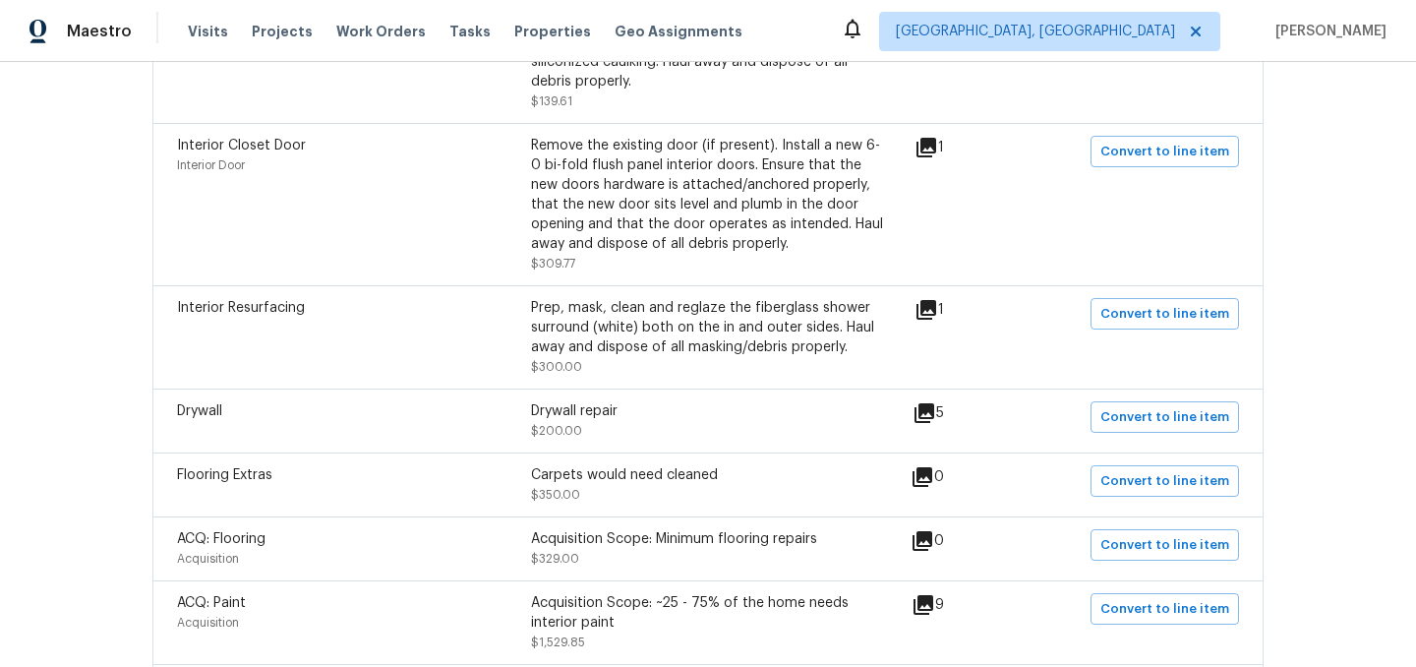
click at [936, 308] on icon at bounding box center [926, 310] width 20 height 20
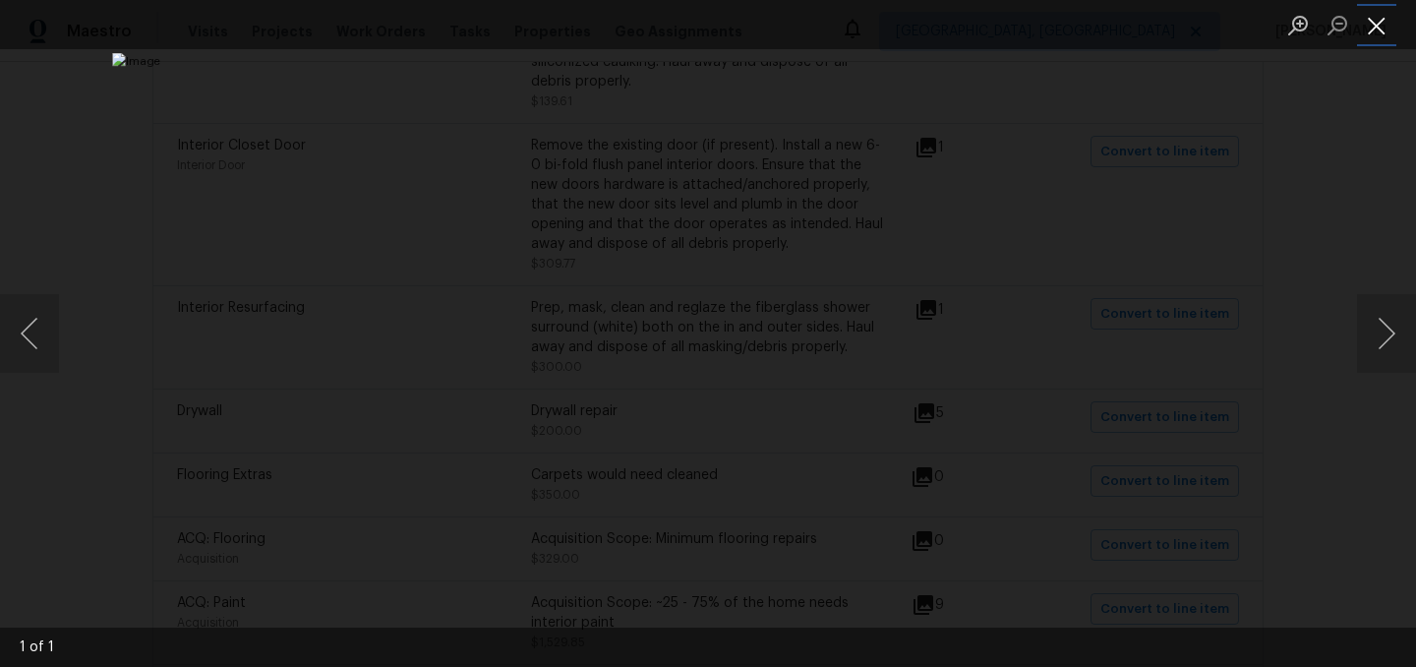
click at [1379, 34] on button "Close lightbox" at bounding box center [1376, 25] width 39 height 34
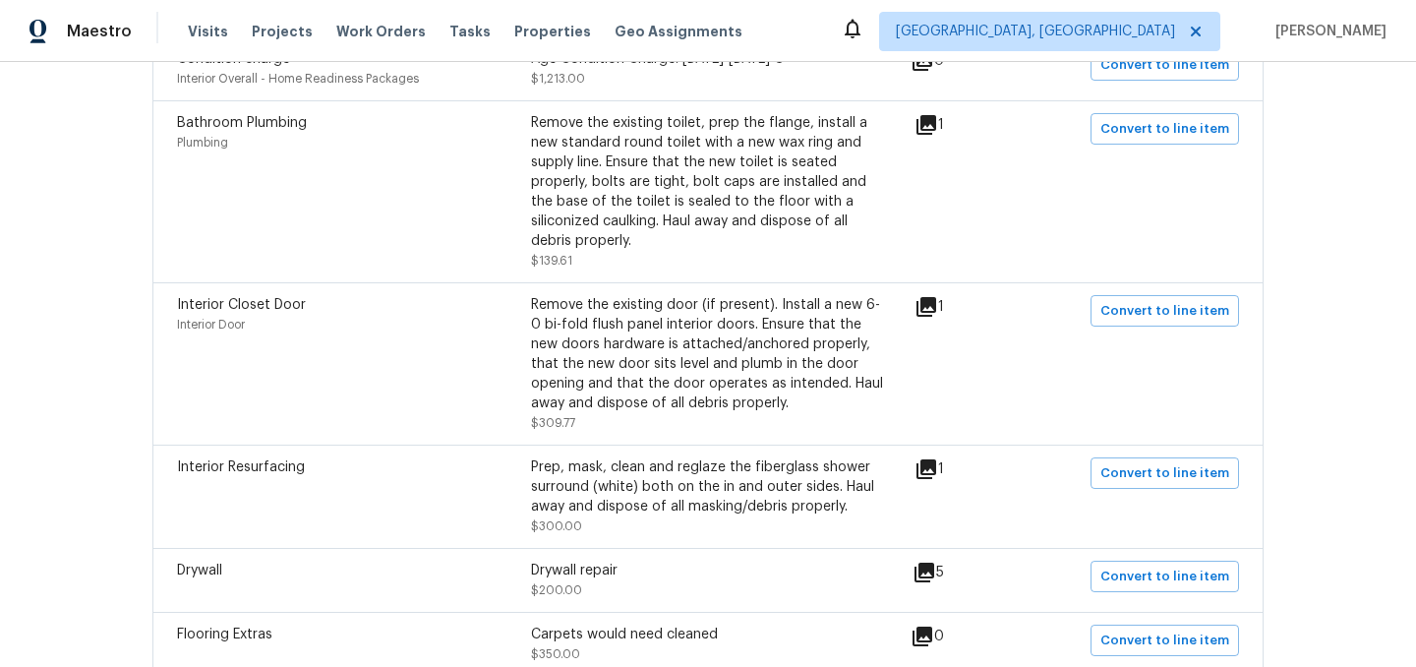
scroll to position [440, 0]
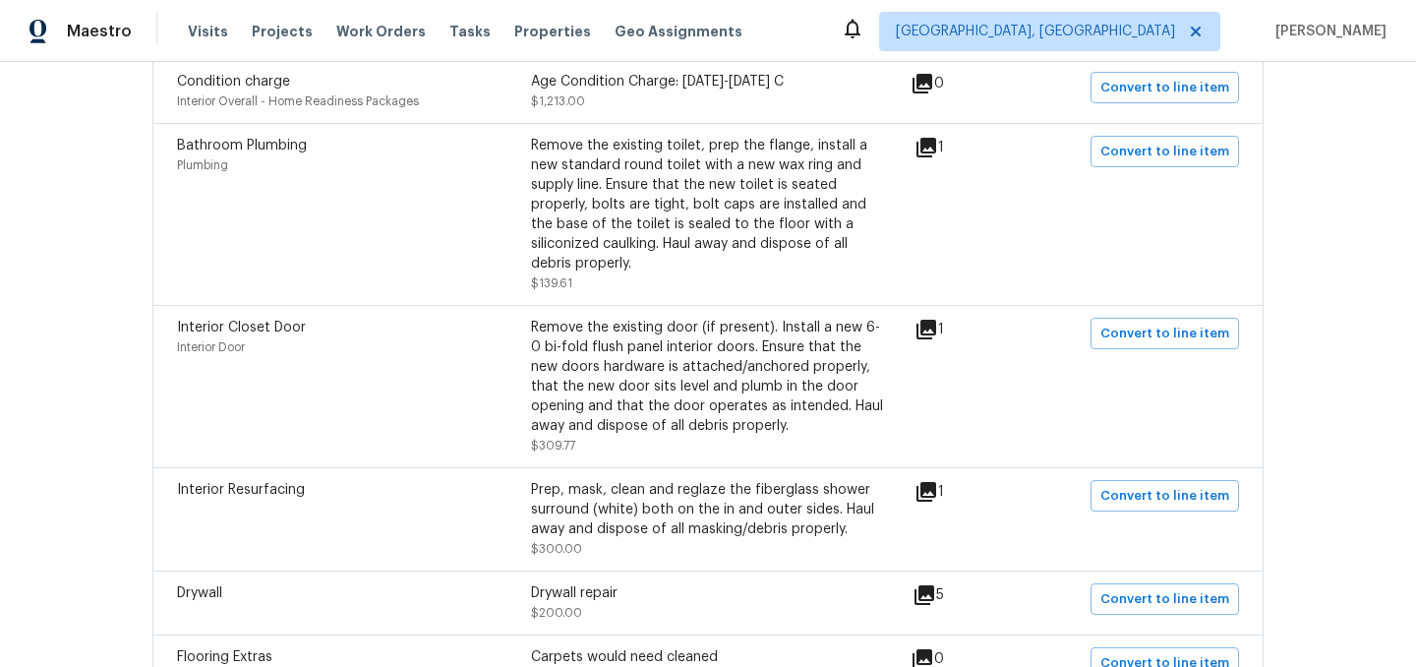
click at [936, 323] on icon at bounding box center [926, 330] width 20 height 20
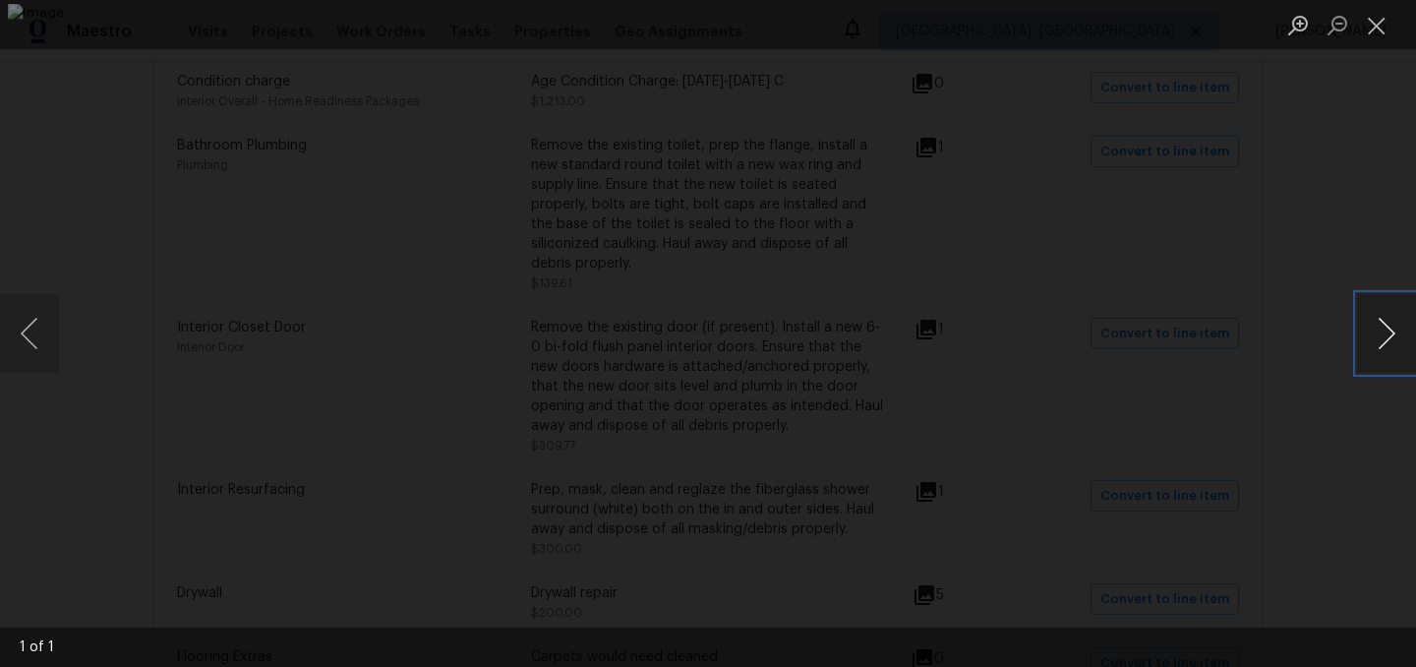
click at [1377, 334] on button "Next image" at bounding box center [1386, 333] width 59 height 79
click at [1389, 29] on button "Close lightbox" at bounding box center [1376, 25] width 39 height 34
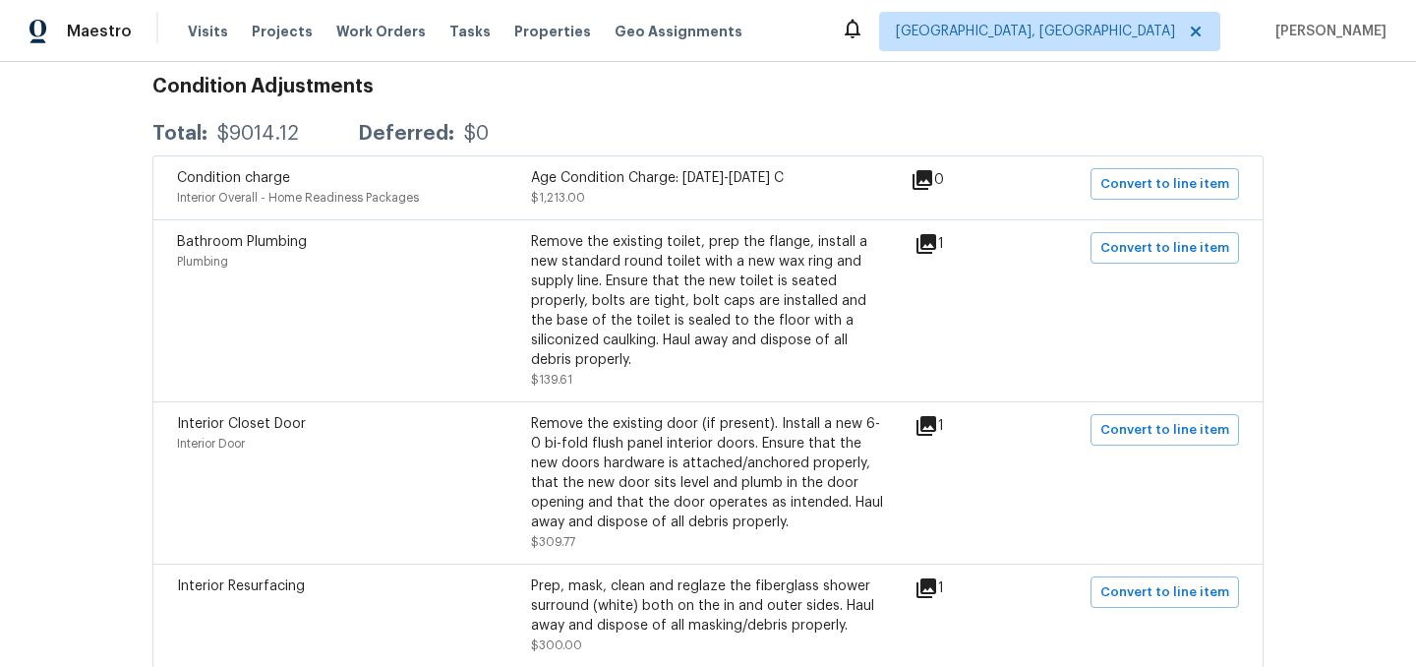
scroll to position [345, 0]
click at [936, 240] on icon at bounding box center [926, 242] width 20 height 20
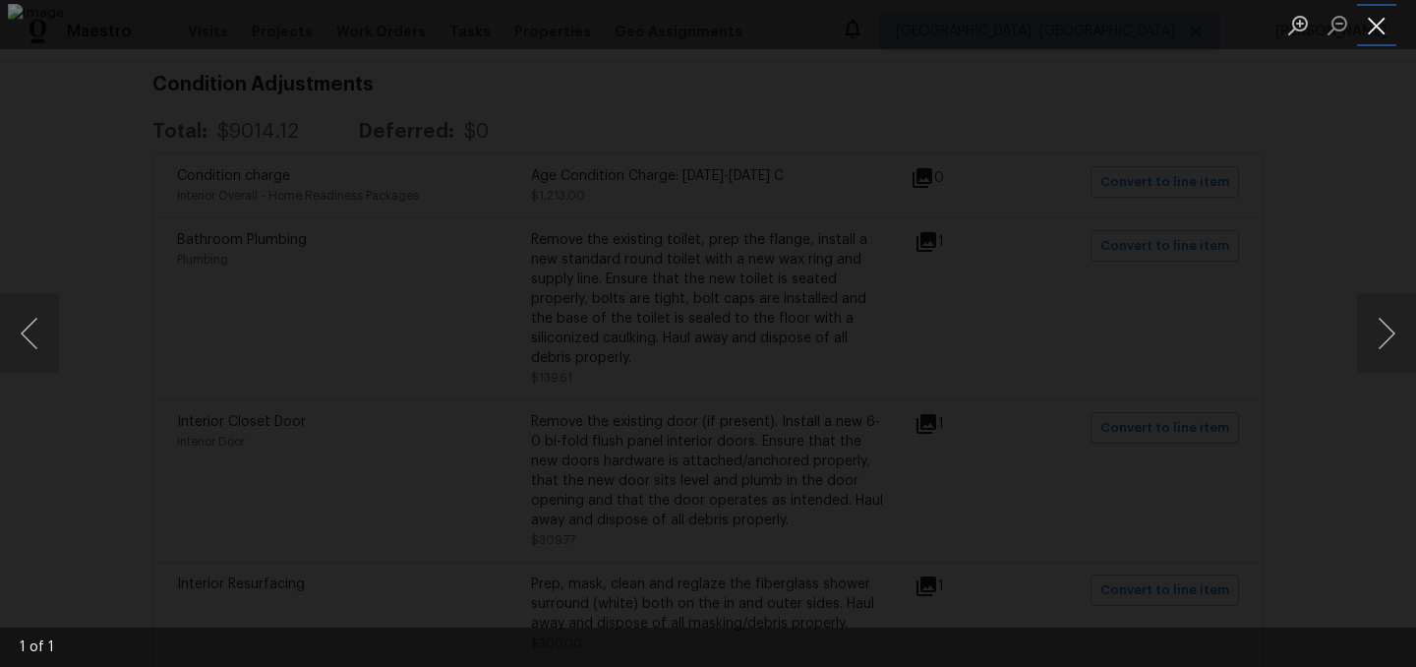
click at [1377, 32] on button "Close lightbox" at bounding box center [1376, 25] width 39 height 34
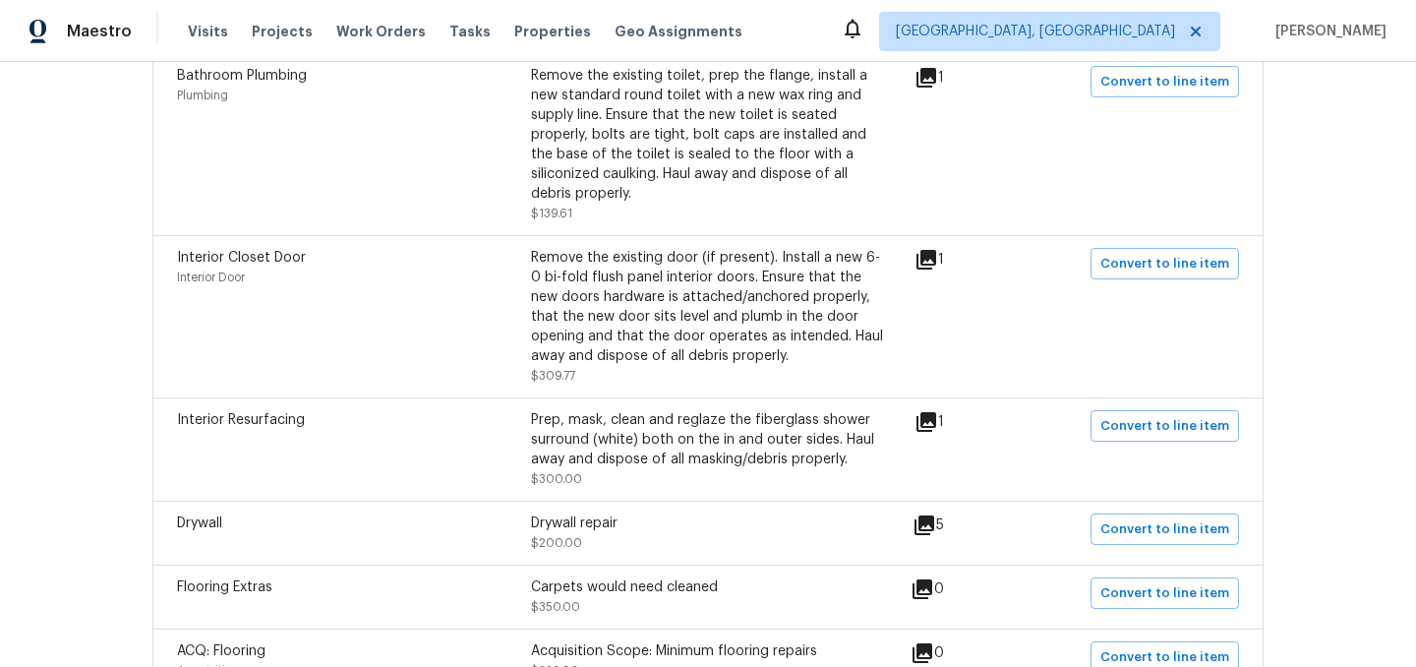
scroll to position [0, 0]
